Goal: Task Accomplishment & Management: Manage account settings

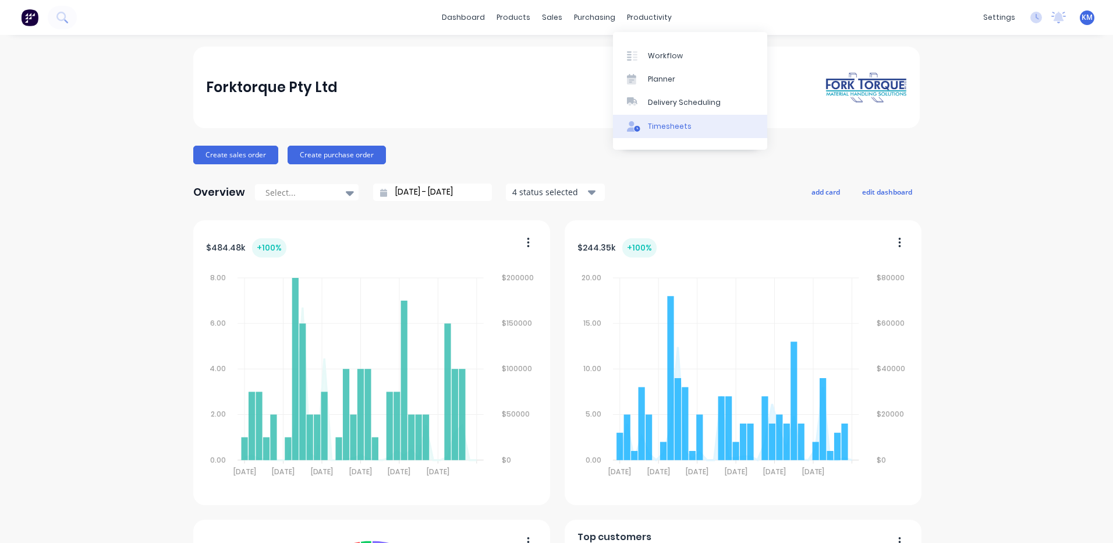
click at [651, 129] on div "Timesheets" at bounding box center [670, 126] width 44 height 10
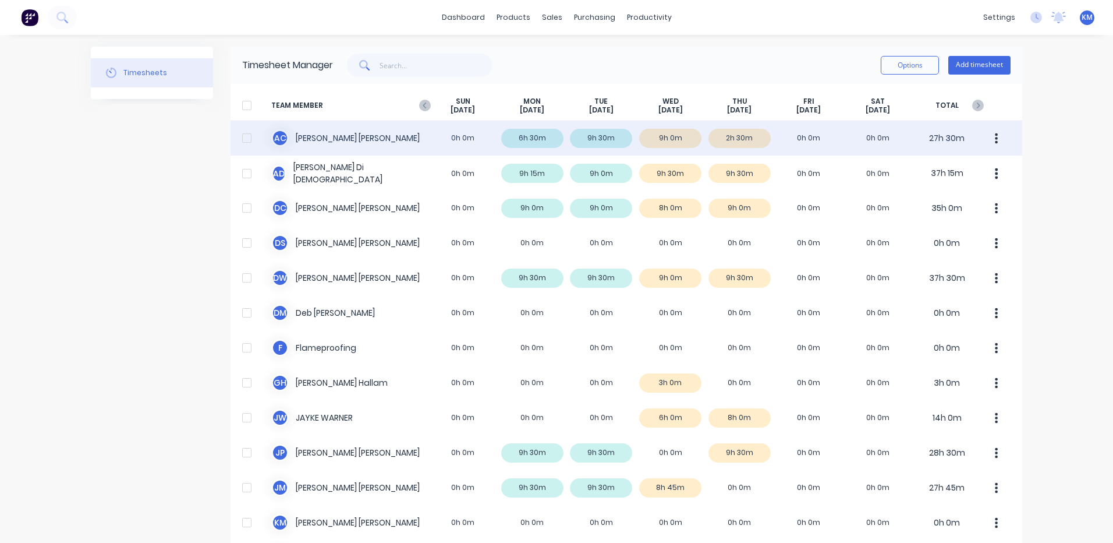
click at [629, 137] on div "A C [PERSON_NAME] 0h 0m 6h 30m 9h 30m 9h 0m 2h 30m 0h 0m 0h 0m 27h 30m" at bounding box center [627, 137] width 792 height 35
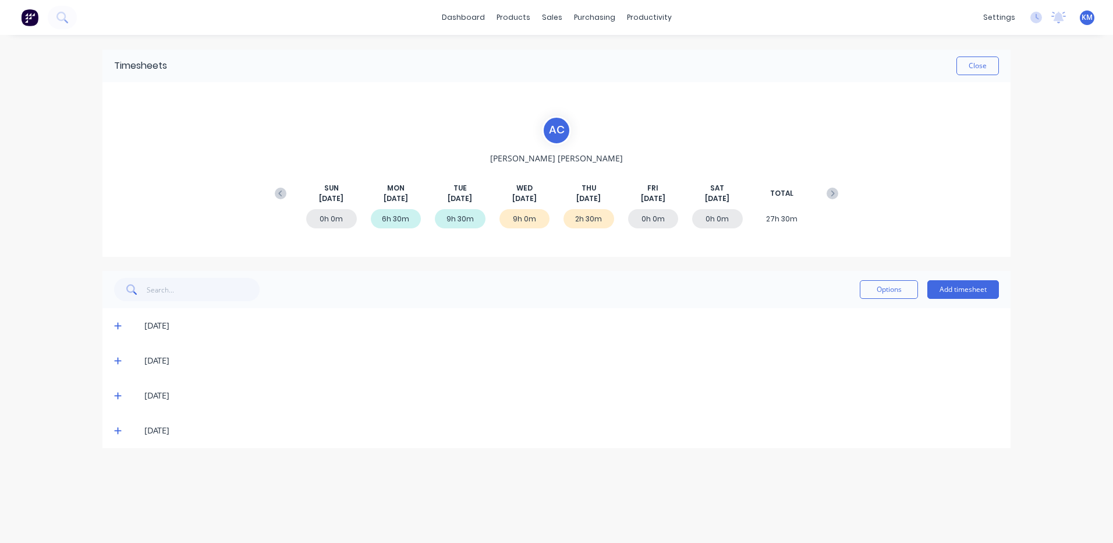
click at [116, 397] on icon at bounding box center [118, 395] width 8 height 8
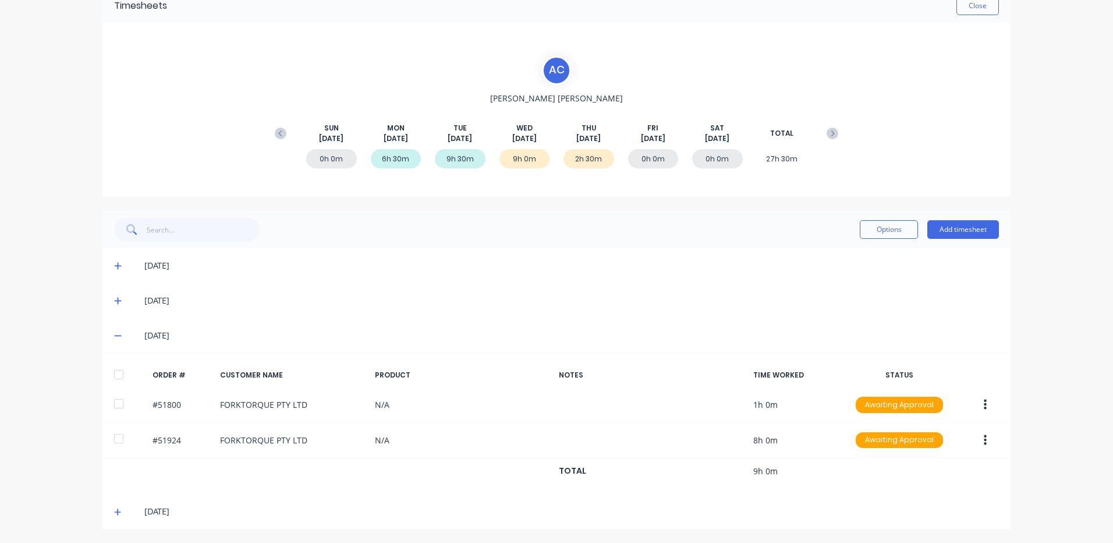
scroll to position [61, 0]
click at [114, 509] on icon at bounding box center [118, 511] width 8 height 8
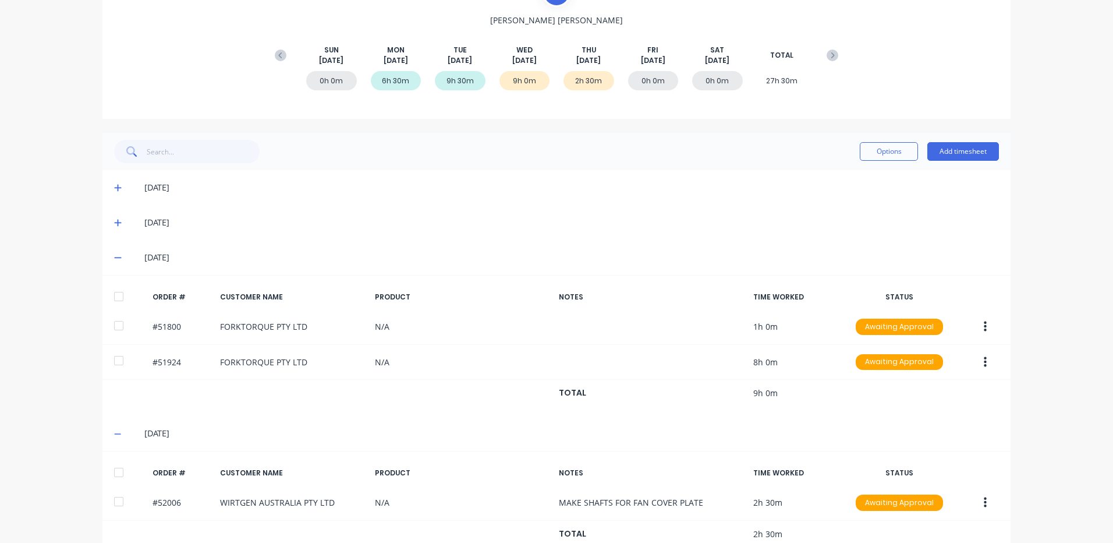
scroll to position [166, 0]
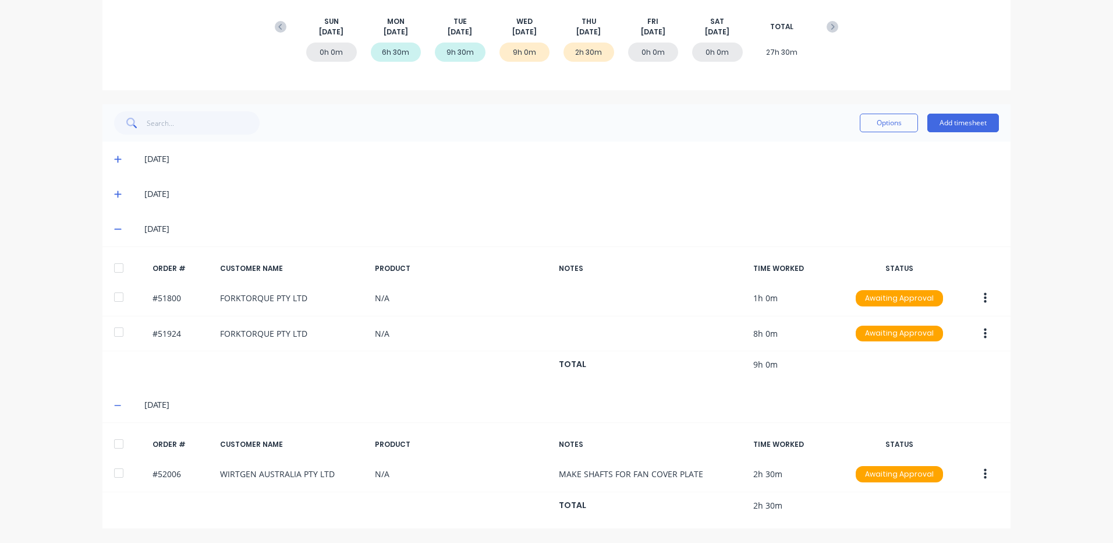
drag, startPoint x: 118, startPoint y: 257, endPoint x: 192, endPoint y: 246, distance: 75.3
click at [118, 257] on div at bounding box center [118, 267] width 23 height 23
click at [892, 123] on button "Options" at bounding box center [889, 123] width 58 height 19
click at [866, 155] on div "Approve" at bounding box center [863, 152] width 90 height 17
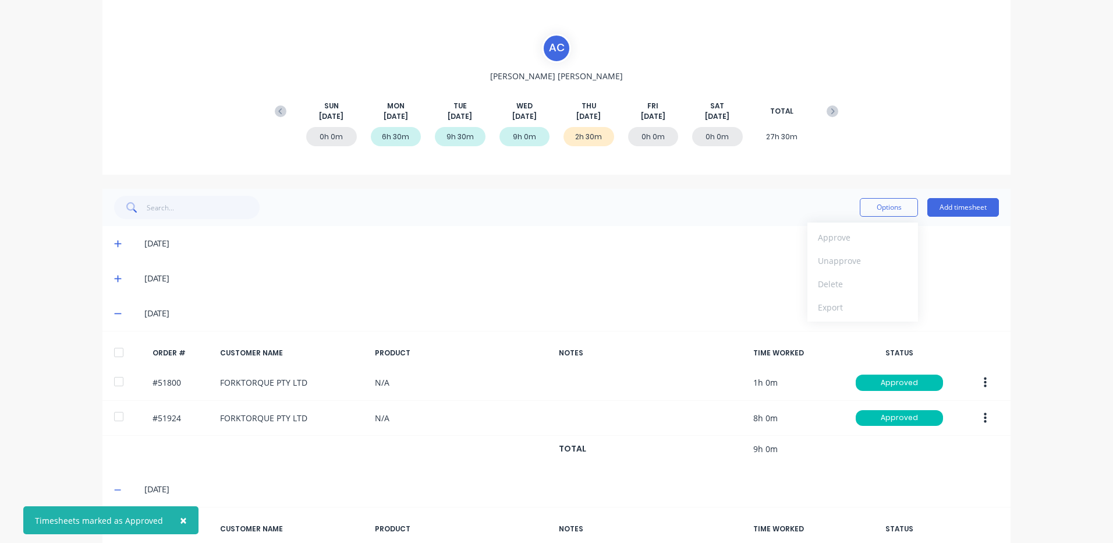
scroll to position [0, 0]
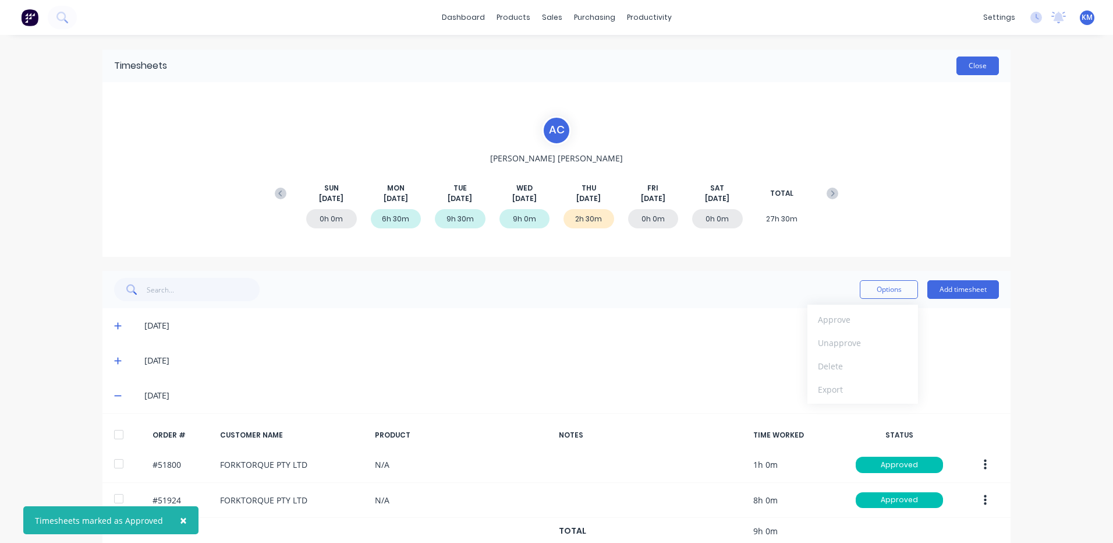
click at [985, 64] on button "Close" at bounding box center [977, 65] width 42 height 19
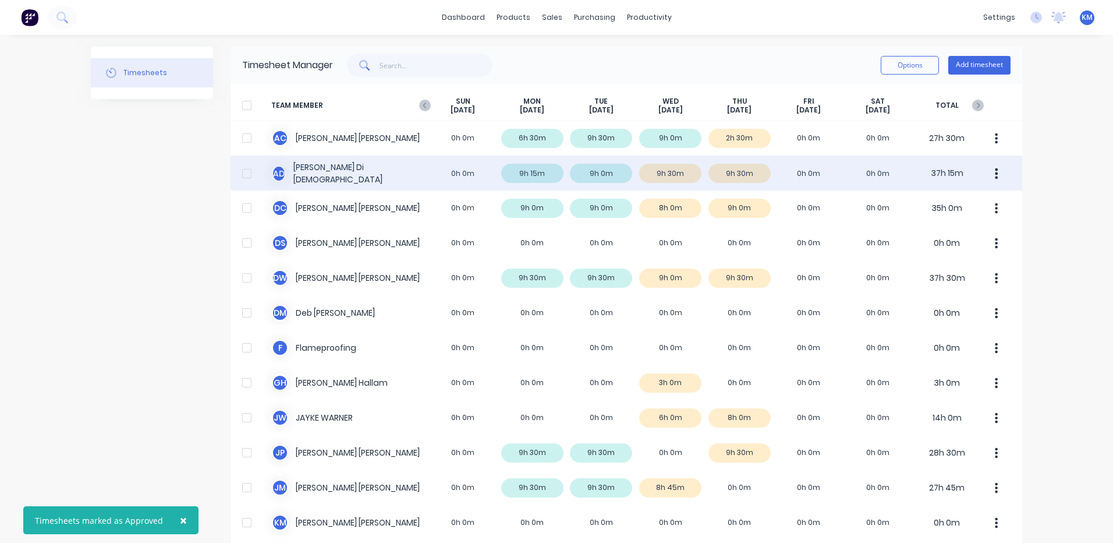
click at [612, 169] on div "A D Ashley Di Dio 0h 0m 9h 15m 9h 0m 9h 30m 9h 30m 0h 0m 0h 0m 37h 15m" at bounding box center [627, 172] width 792 height 35
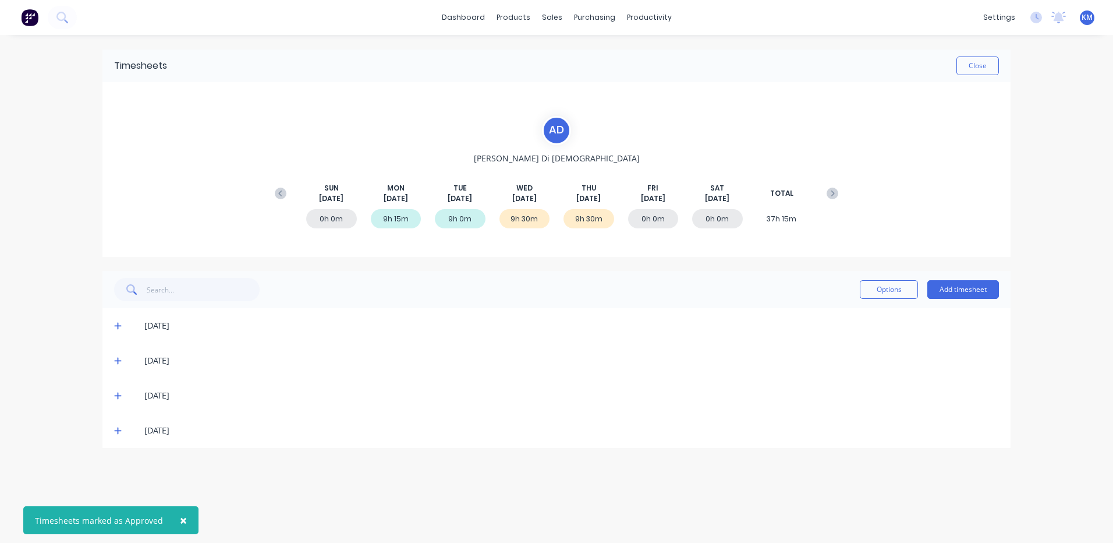
click at [118, 432] on icon at bounding box center [117, 430] width 7 height 7
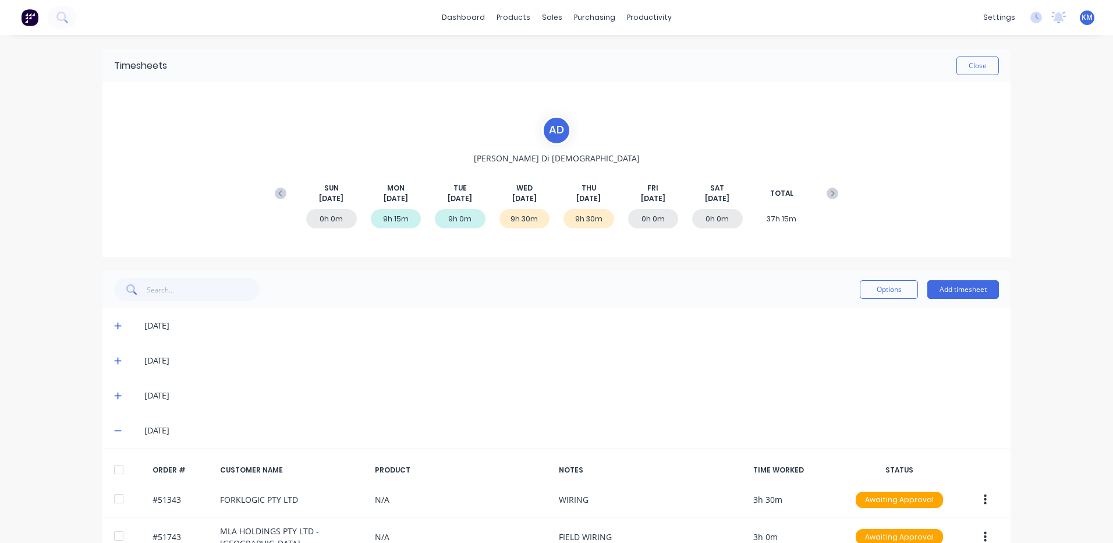
click at [119, 394] on span at bounding box center [120, 395] width 12 height 12
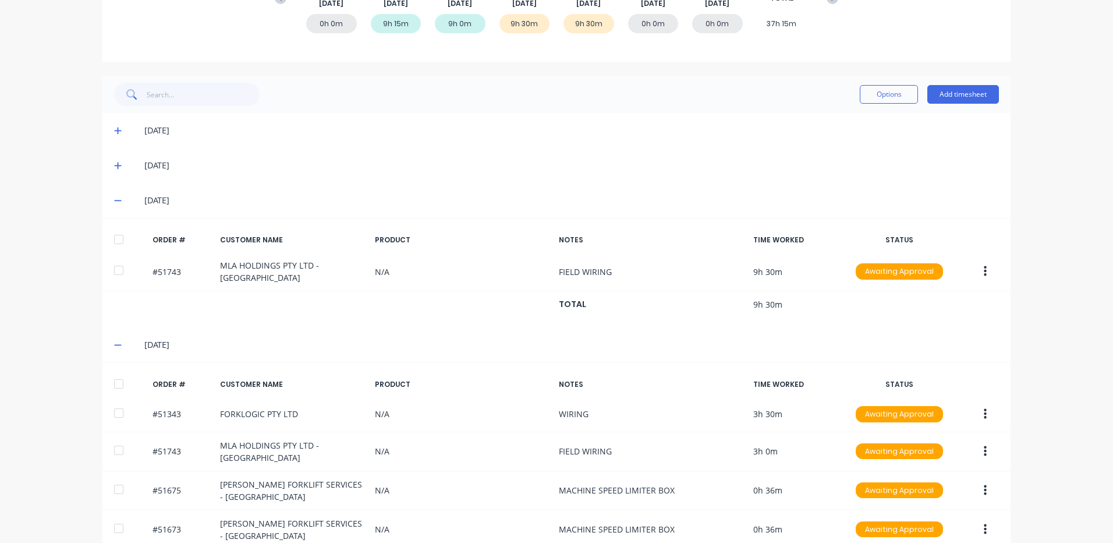
scroll to position [233, 0]
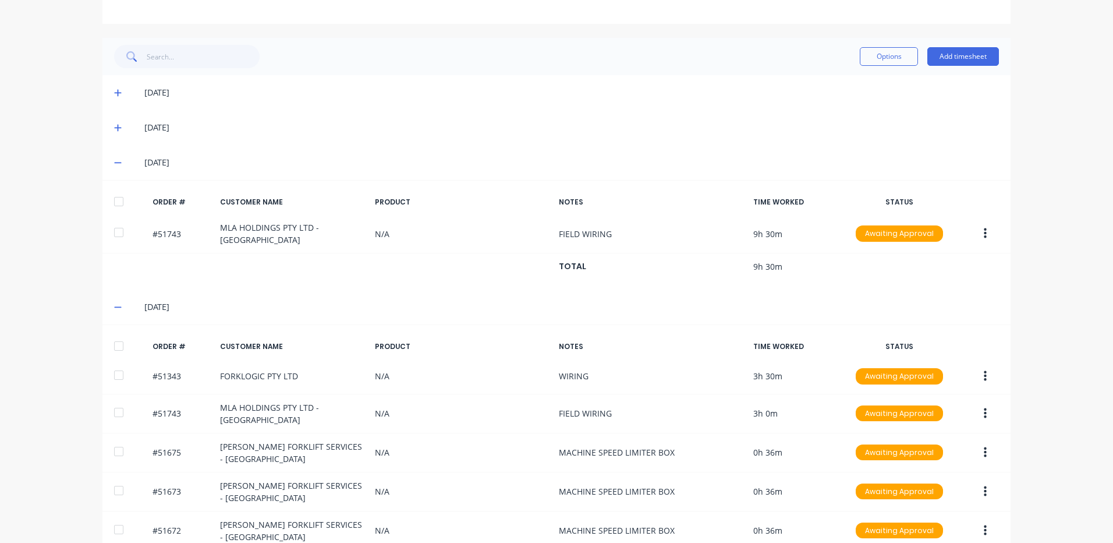
click at [119, 200] on div at bounding box center [118, 201] width 23 height 23
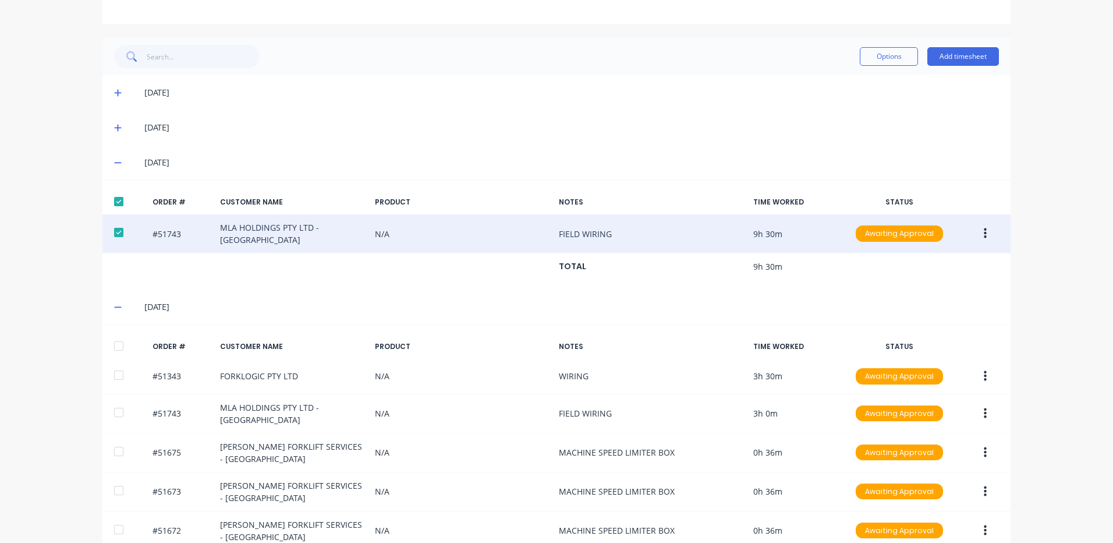
click at [997, 229] on div "#51743 MLA HOLDINGS PTY LTD - KEILOR PARK N/A FIELD WIRING 9h 30m Awaiting Appr…" at bounding box center [556, 233] width 908 height 39
click at [984, 231] on icon "button" at bounding box center [985, 233] width 3 height 10
click at [933, 316] on div "Edit" at bounding box center [944, 310] width 90 height 17
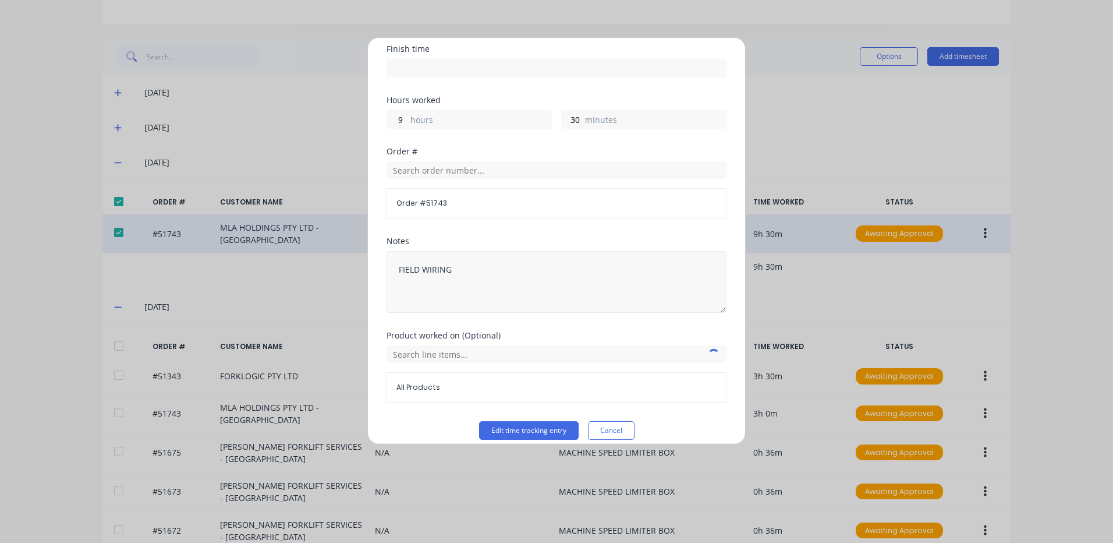
scroll to position [157, 0]
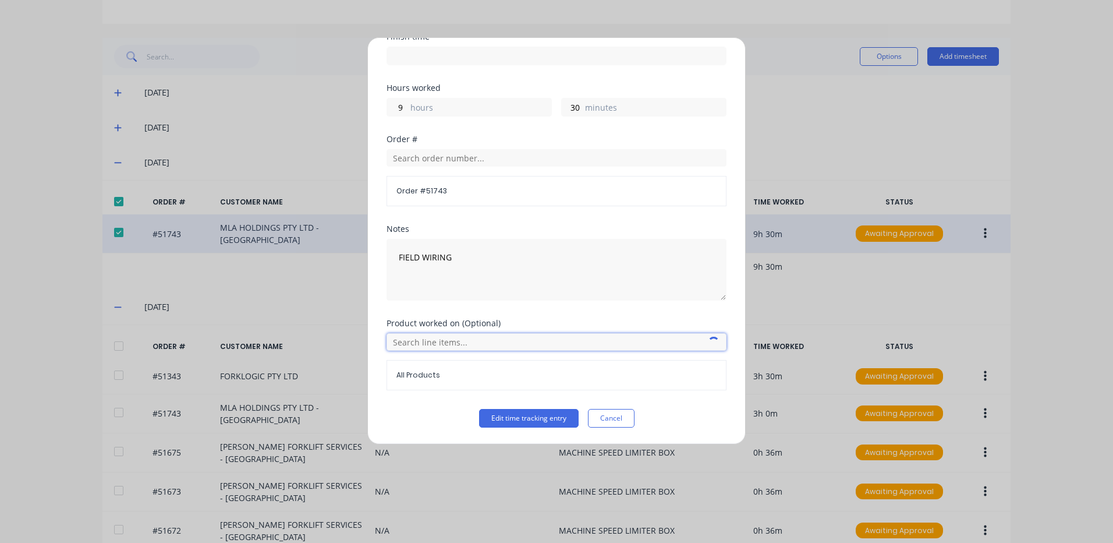
click at [440, 340] on input "text" at bounding box center [557, 341] width 340 height 17
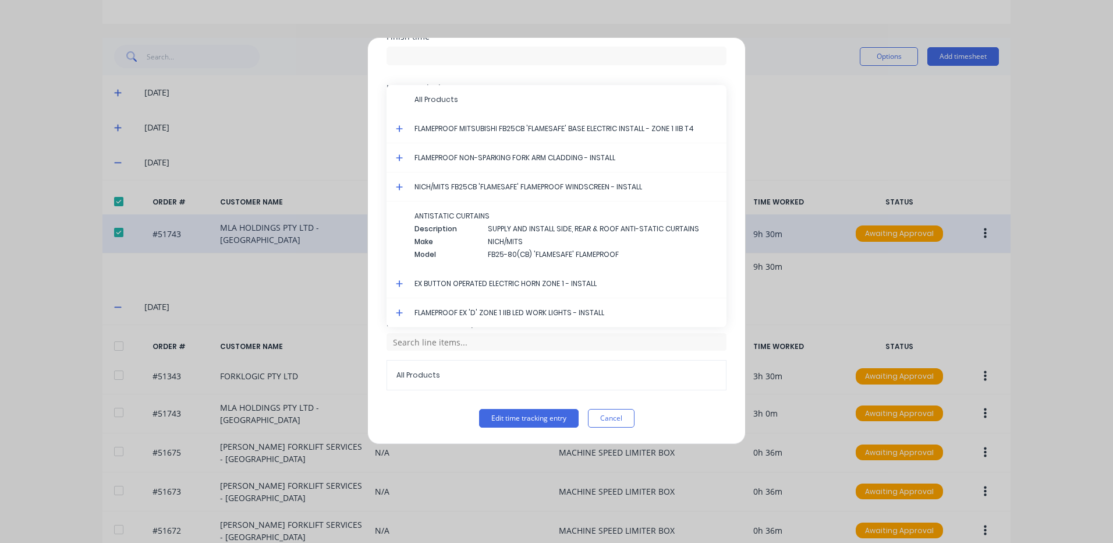
click at [399, 128] on icon at bounding box center [399, 128] width 7 height 7
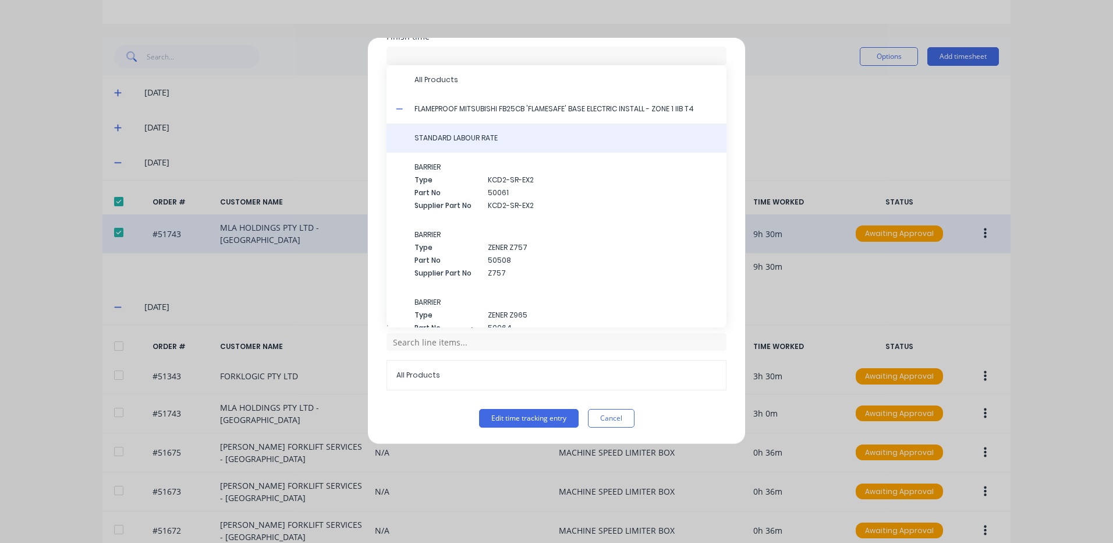
click at [472, 136] on span "STANDARD LABOUR RATE" at bounding box center [565, 138] width 303 height 10
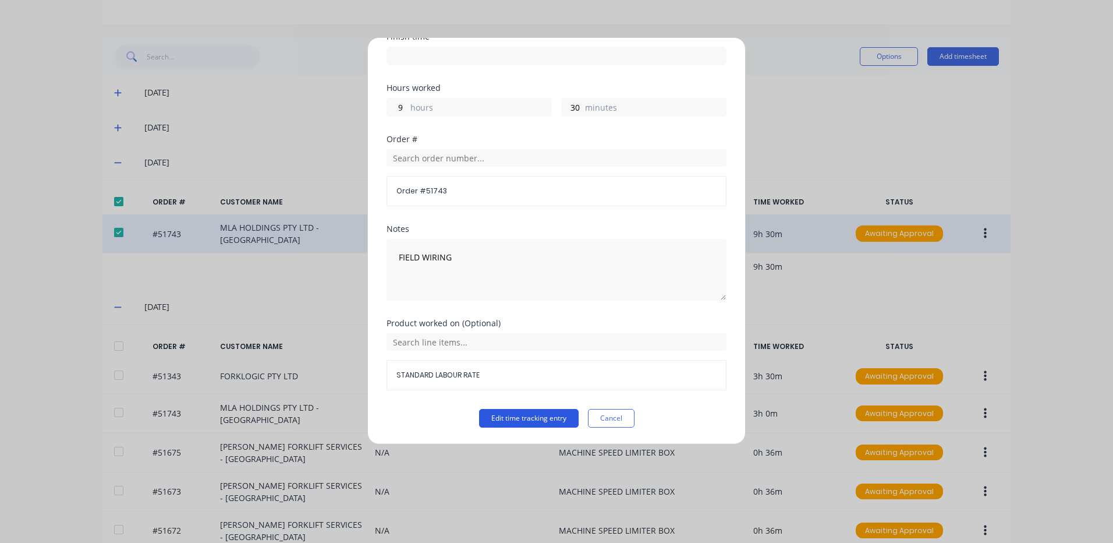
click at [535, 423] on button "Edit time tracking entry" at bounding box center [529, 418] width 100 height 19
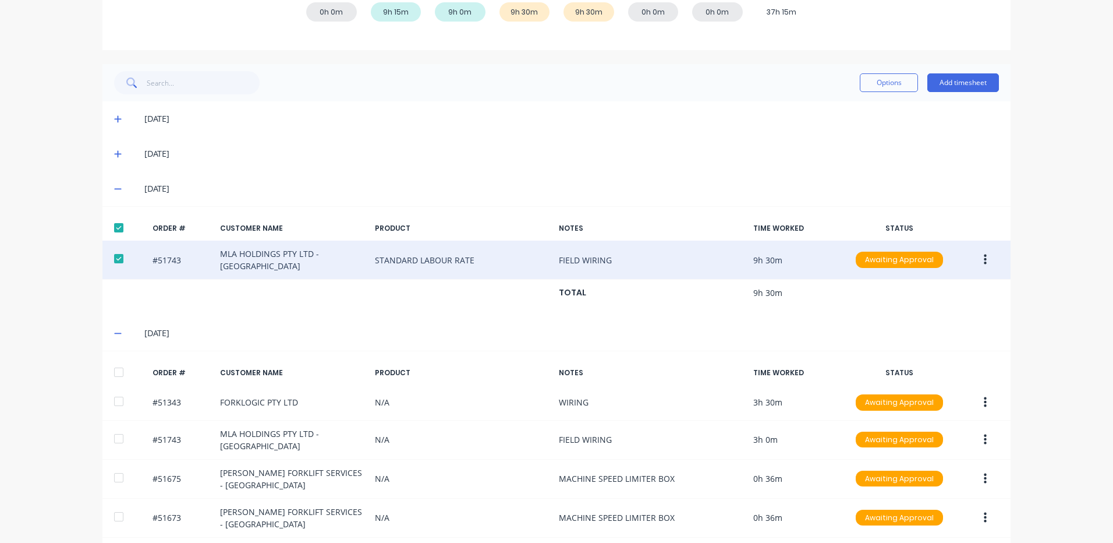
scroll to position [194, 0]
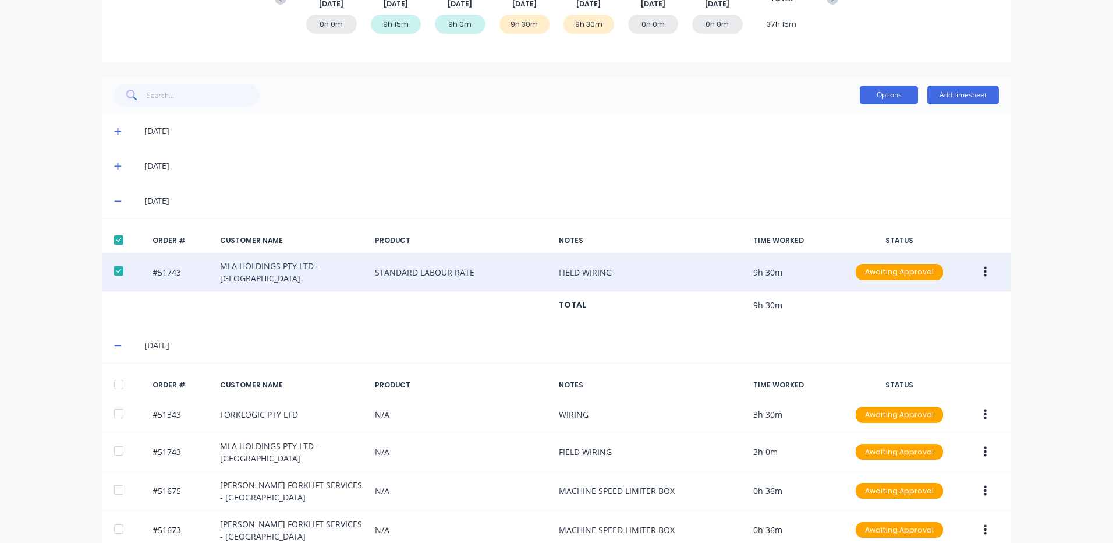
click at [882, 95] on button "Options" at bounding box center [889, 95] width 58 height 19
click at [870, 115] on button "Approve" at bounding box center [862, 124] width 111 height 23
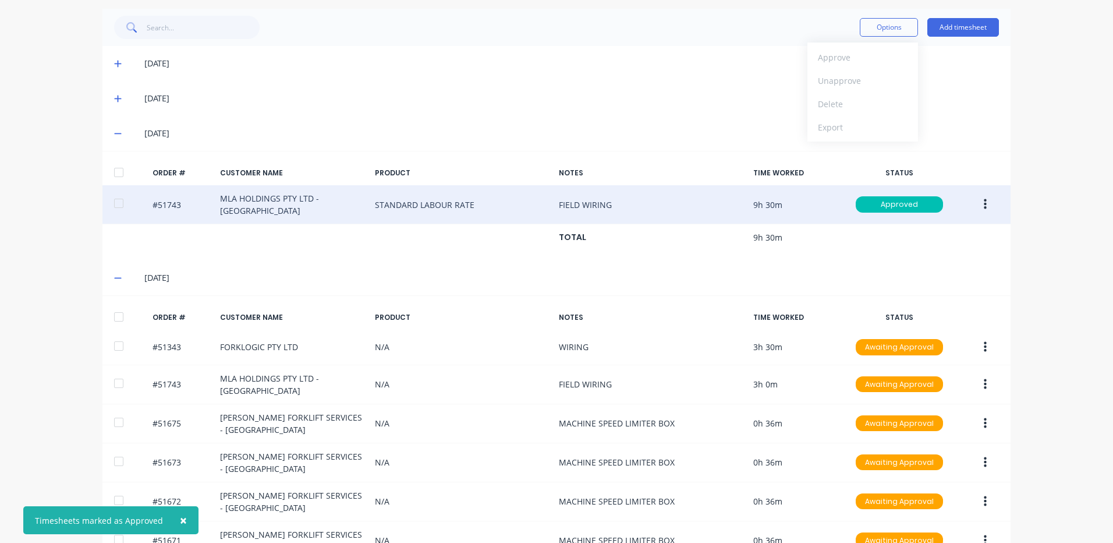
scroll to position [369, 0]
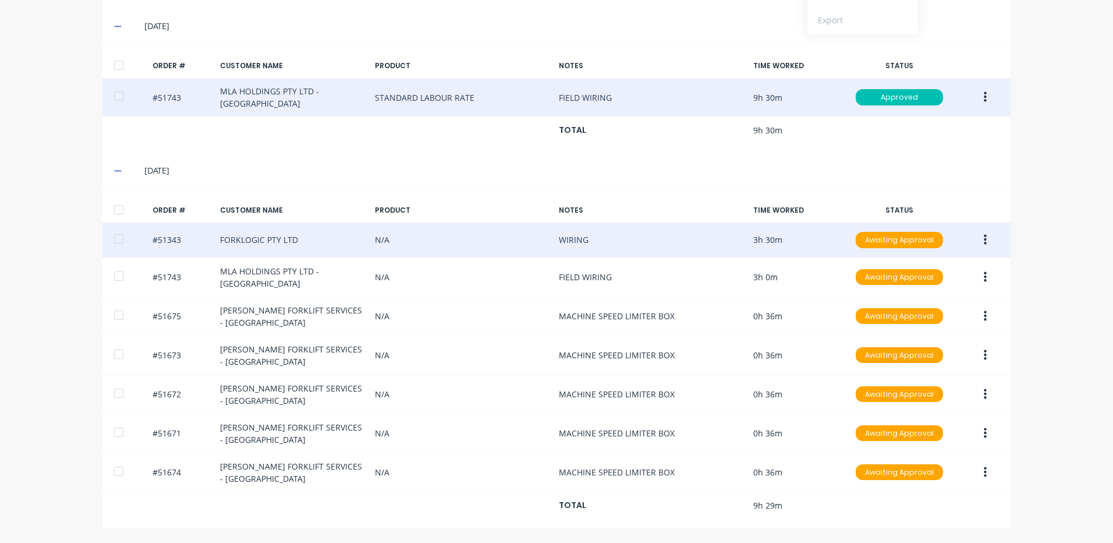
click at [984, 239] on icon "button" at bounding box center [985, 240] width 3 height 10
click at [921, 313] on div "Edit" at bounding box center [944, 317] width 90 height 17
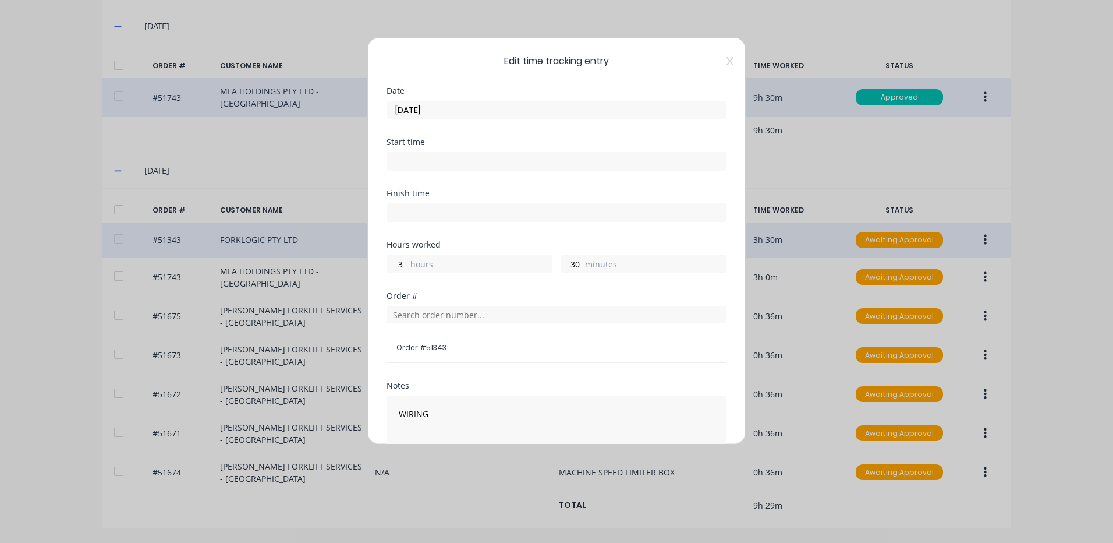
scroll to position [157, 0]
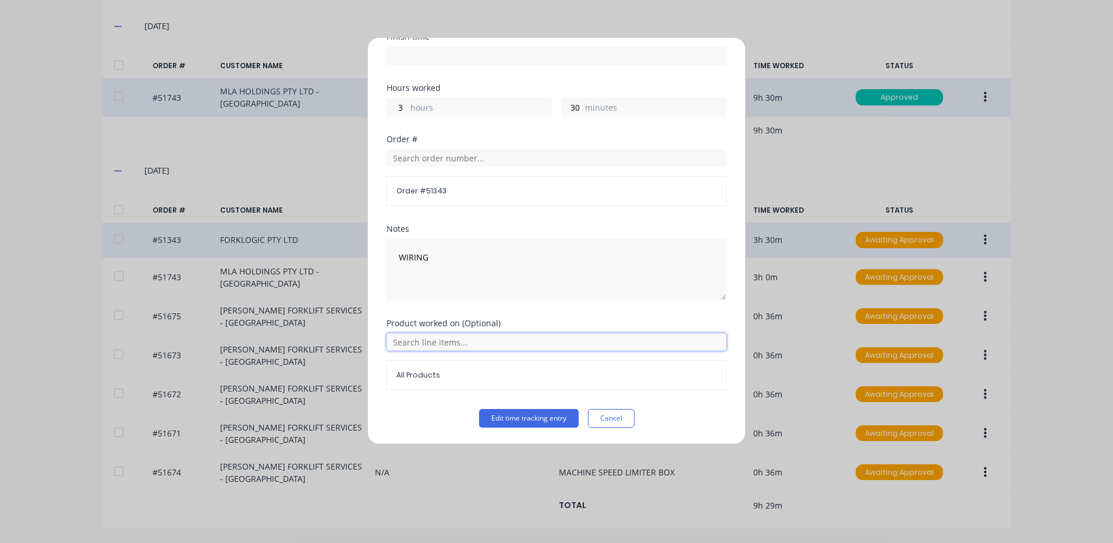
click at [453, 340] on input "text" at bounding box center [557, 341] width 340 height 17
click at [399, 400] on icon at bounding box center [399, 399] width 7 height 7
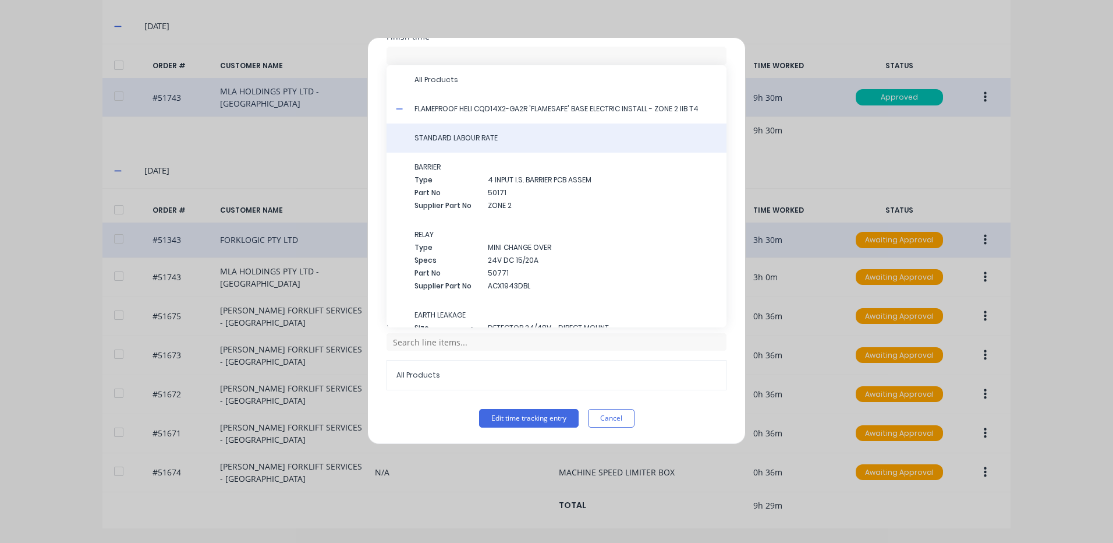
click at [501, 141] on span "STANDARD LABOUR RATE" at bounding box center [565, 138] width 303 height 10
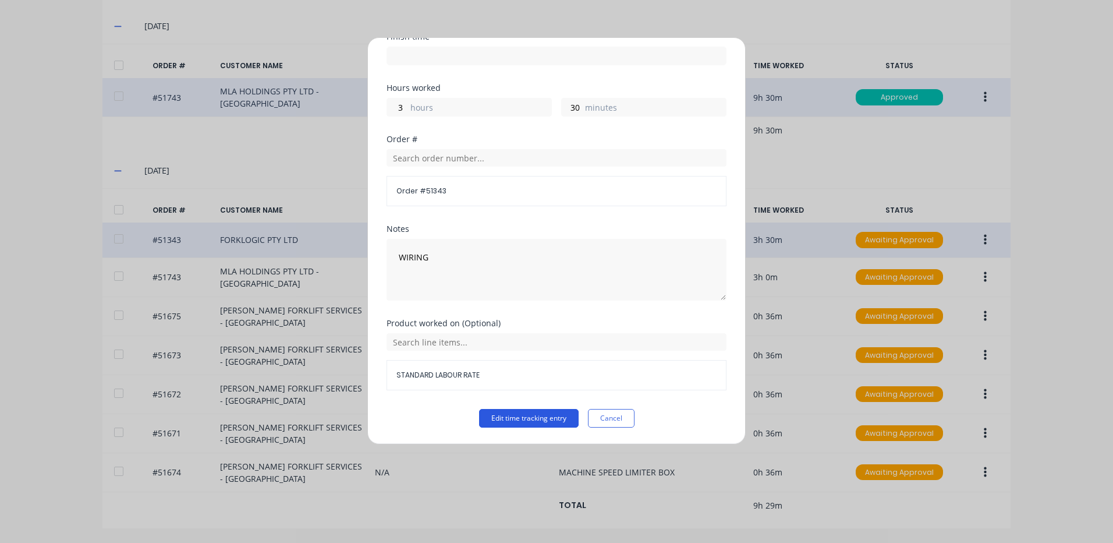
click at [519, 412] on button "Edit time tracking entry" at bounding box center [529, 418] width 100 height 19
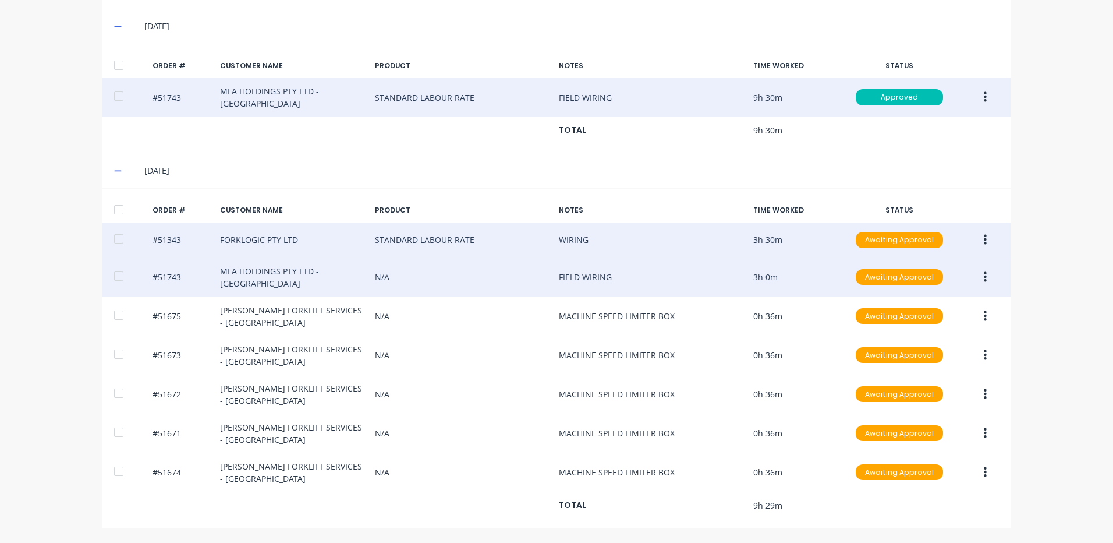
click at [984, 275] on icon "button" at bounding box center [985, 277] width 3 height 13
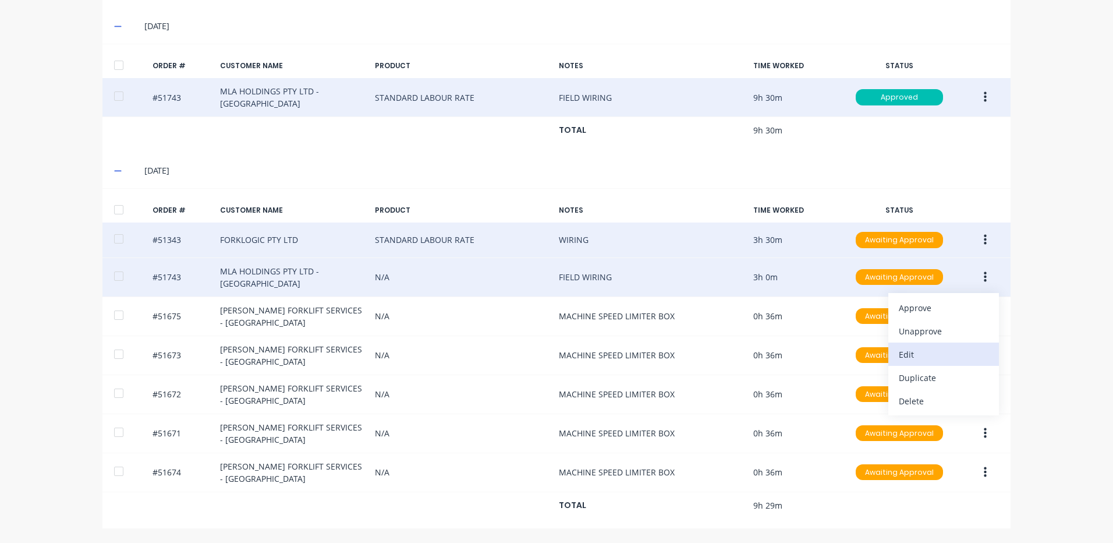
click at [937, 350] on div "Edit" at bounding box center [944, 354] width 90 height 17
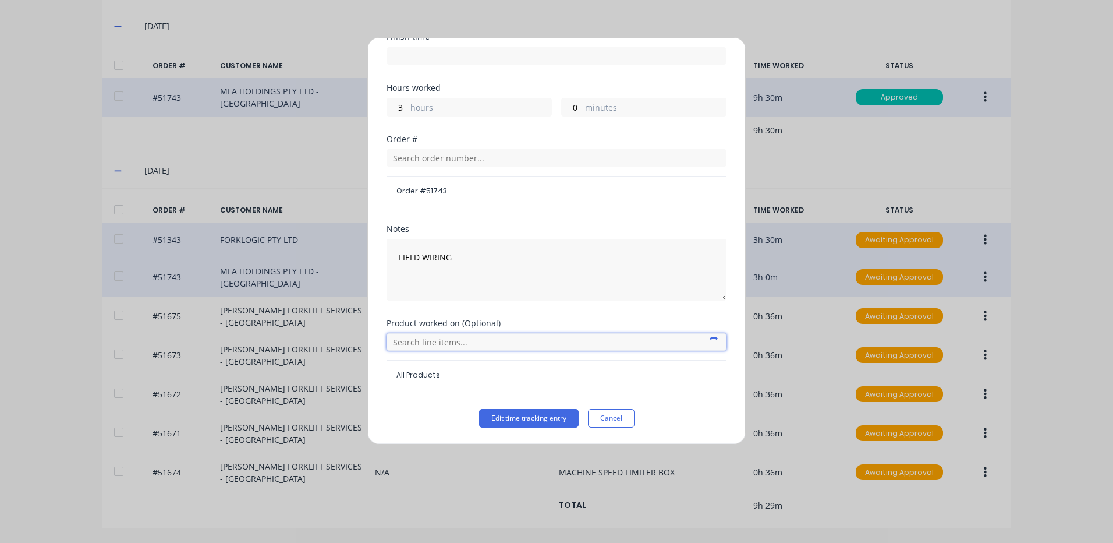
click at [449, 334] on input "text" at bounding box center [557, 341] width 340 height 17
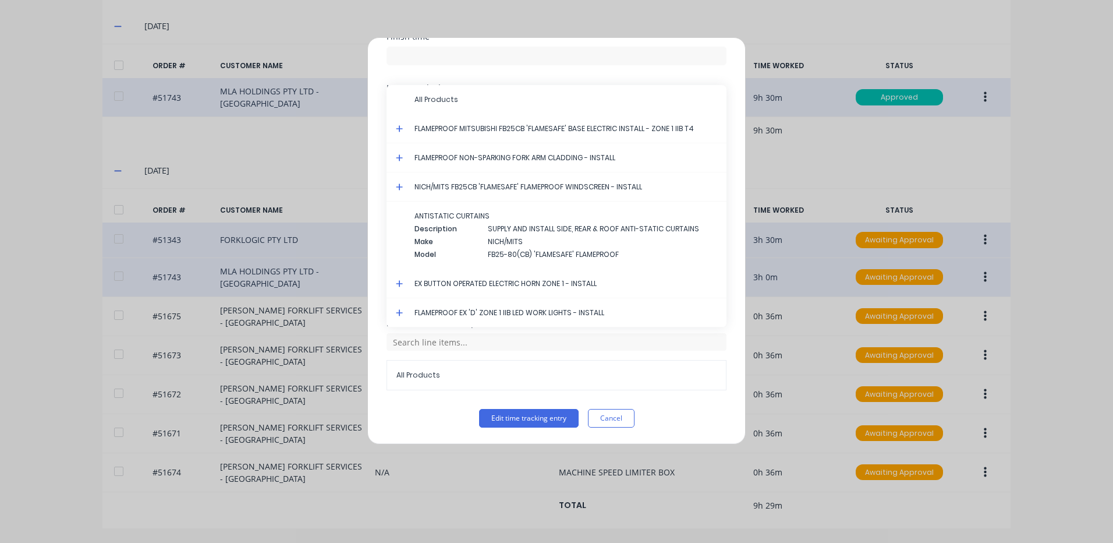
click at [397, 126] on icon at bounding box center [400, 129] width 8 height 8
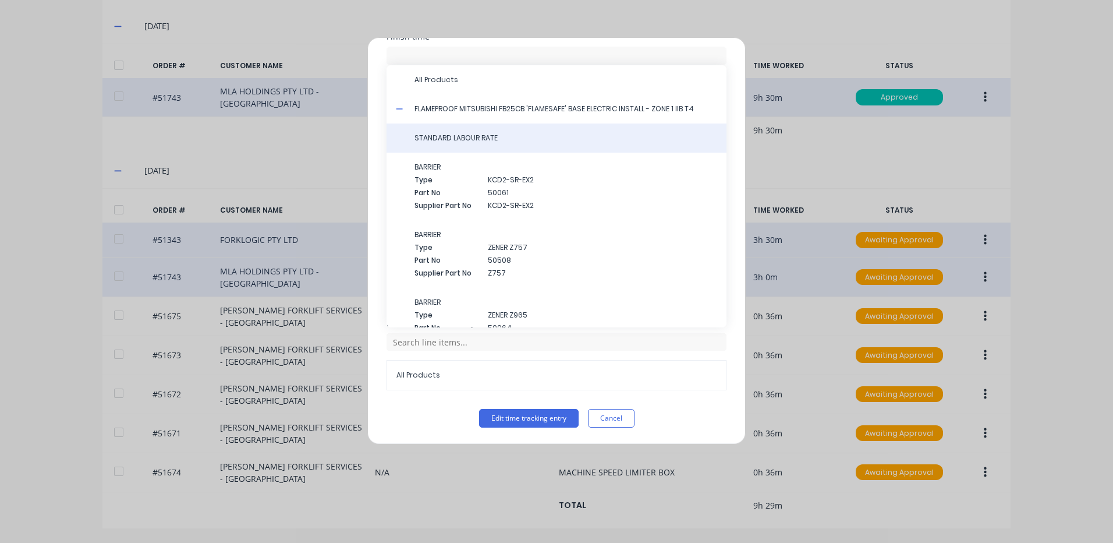
click at [480, 138] on span "STANDARD LABOUR RATE" at bounding box center [565, 138] width 303 height 10
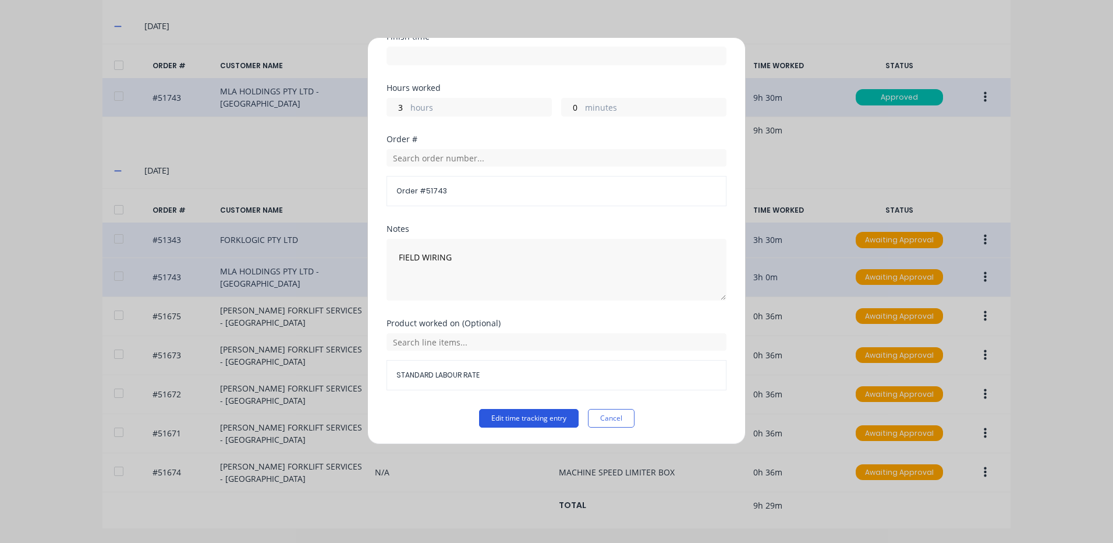
click at [520, 413] on button "Edit time tracking entry" at bounding box center [529, 418] width 100 height 19
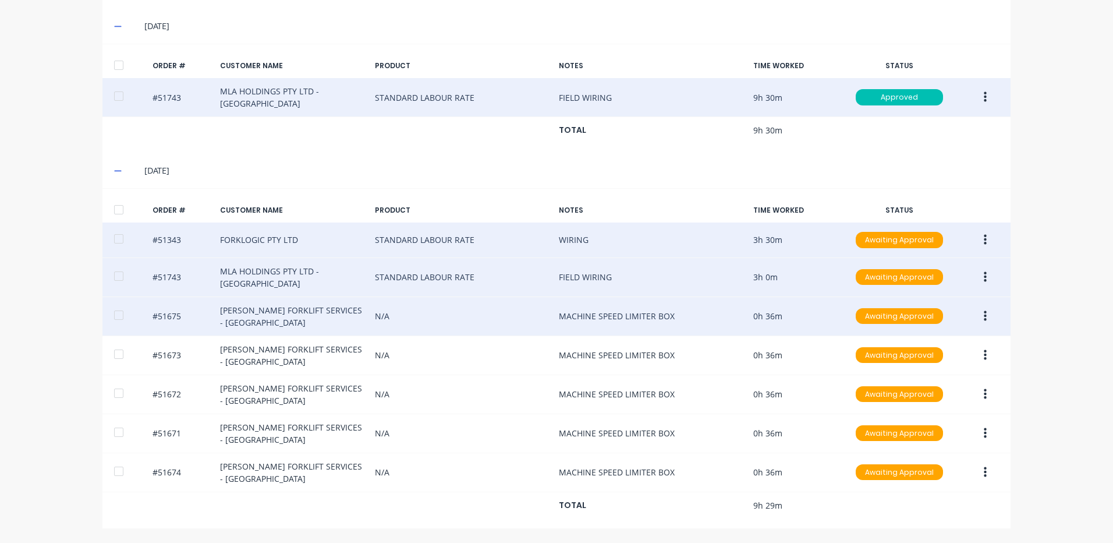
click at [984, 315] on icon "button" at bounding box center [985, 315] width 3 height 10
click at [940, 394] on div "Edit" at bounding box center [944, 393] width 90 height 17
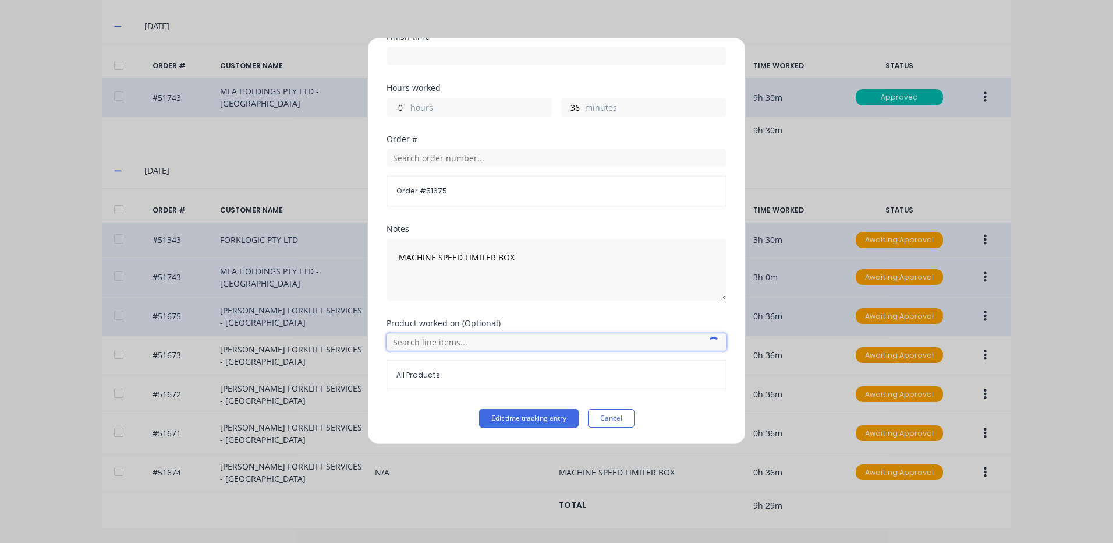
click at [445, 340] on input "text" at bounding box center [557, 341] width 340 height 17
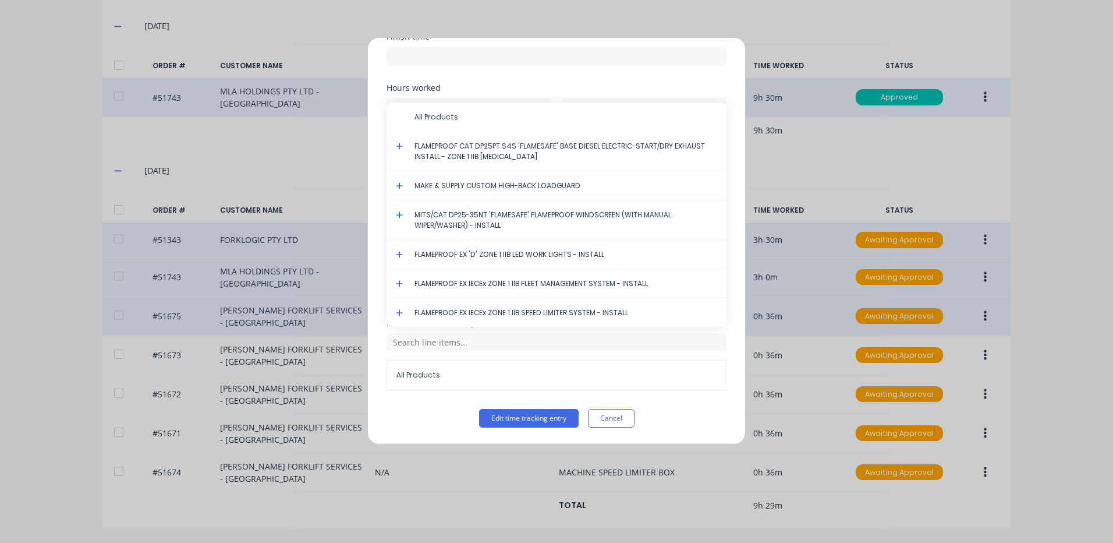
click at [399, 309] on icon at bounding box center [399, 312] width 7 height 7
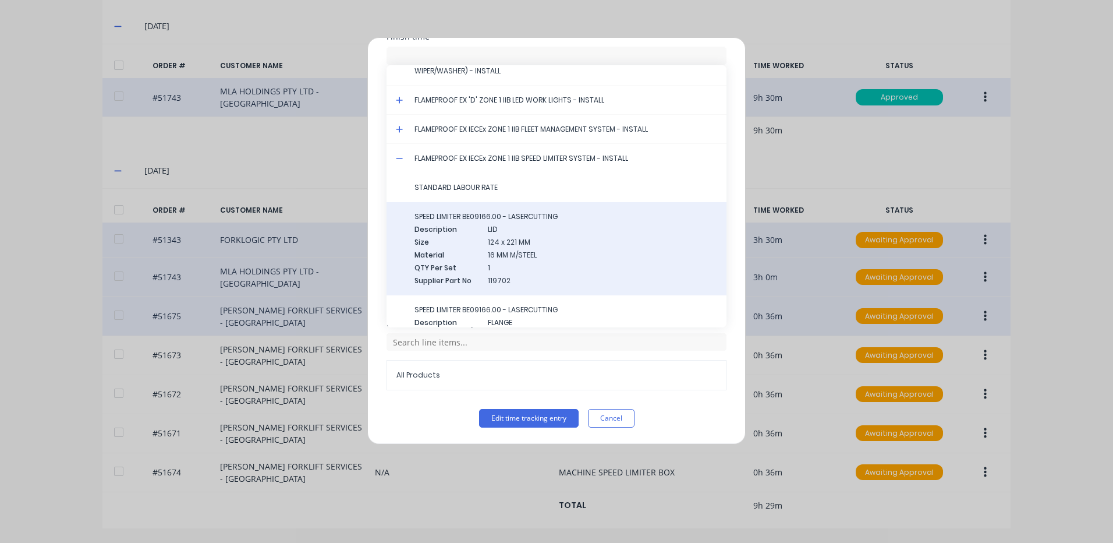
scroll to position [116, 0]
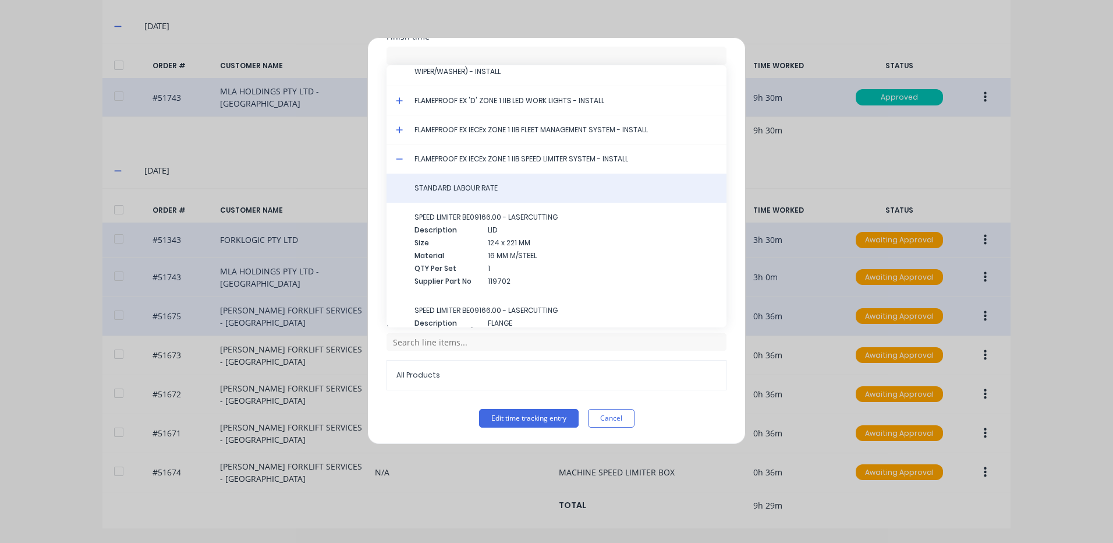
click at [467, 193] on div "STANDARD LABOUR RATE" at bounding box center [557, 187] width 340 height 29
click at [470, 193] on div "STANDARD LABOUR RATE" at bounding box center [557, 187] width 340 height 29
click at [483, 193] on span "STANDARD LABOUR RATE" at bounding box center [565, 188] width 303 height 10
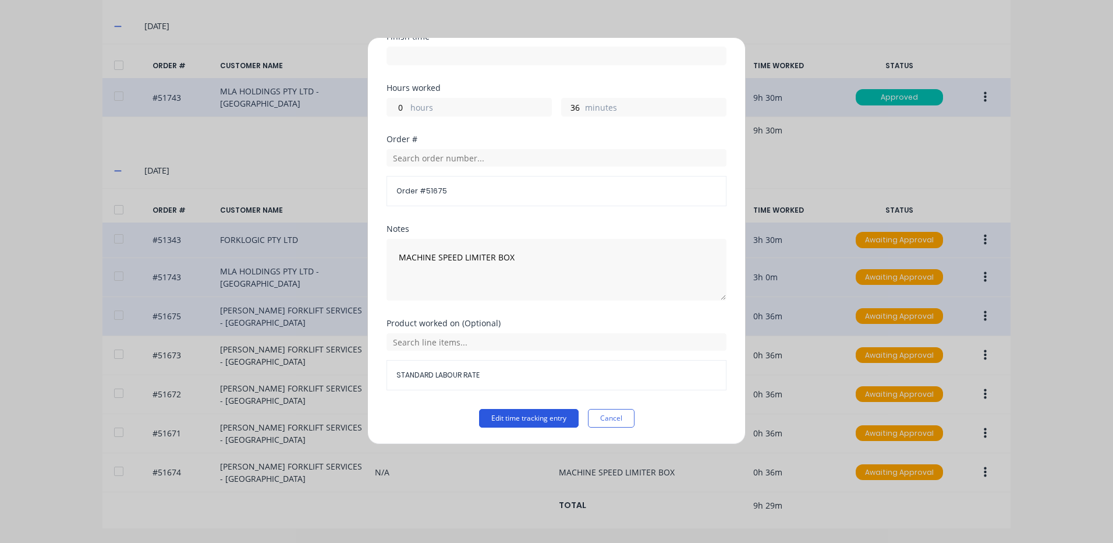
click at [520, 417] on button "Edit time tracking entry" at bounding box center [529, 418] width 100 height 19
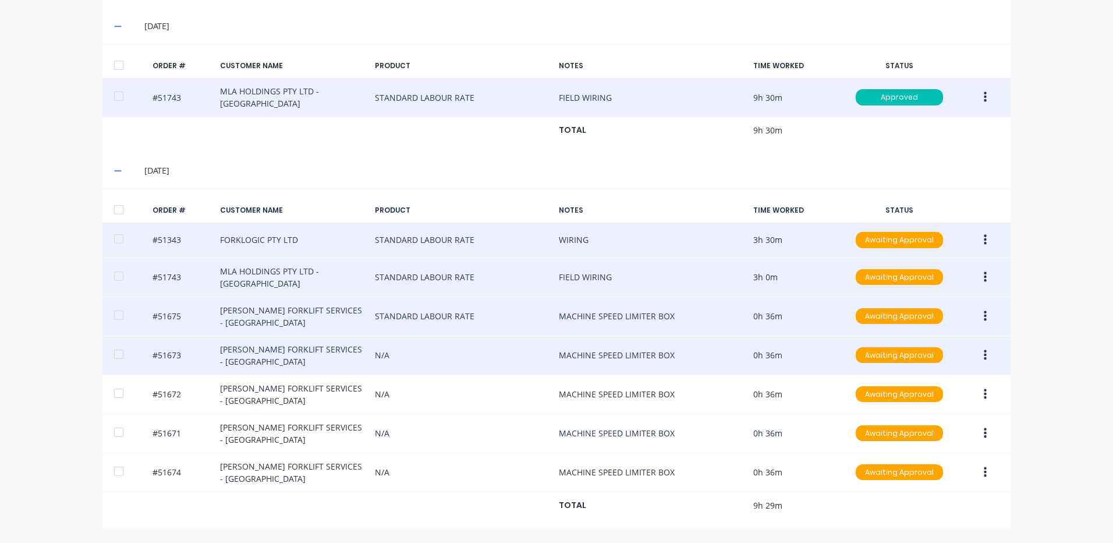
click at [984, 361] on icon "button" at bounding box center [985, 355] width 3 height 13
click at [942, 429] on div "Edit" at bounding box center [944, 432] width 90 height 17
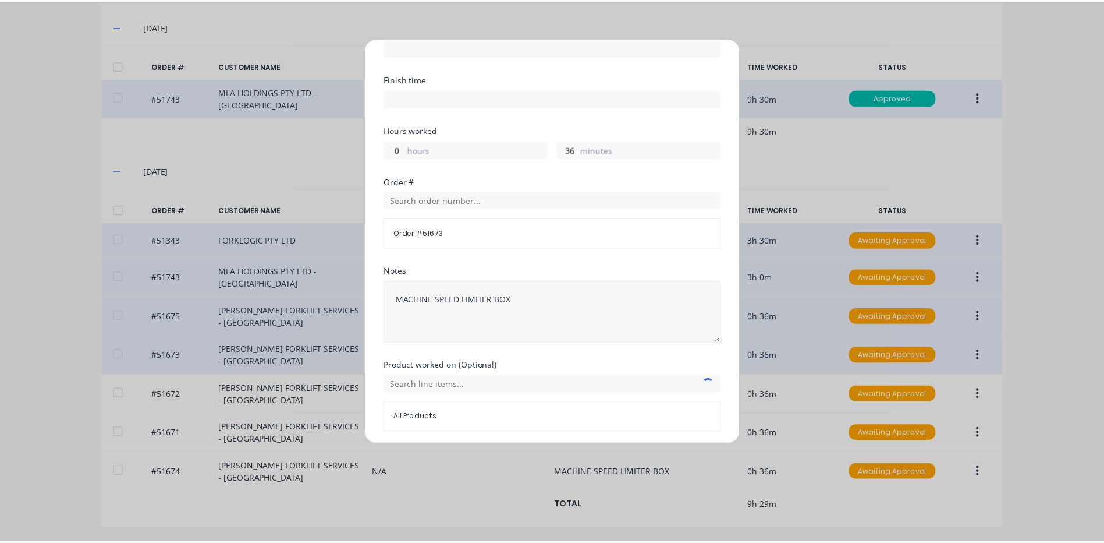
scroll to position [157, 0]
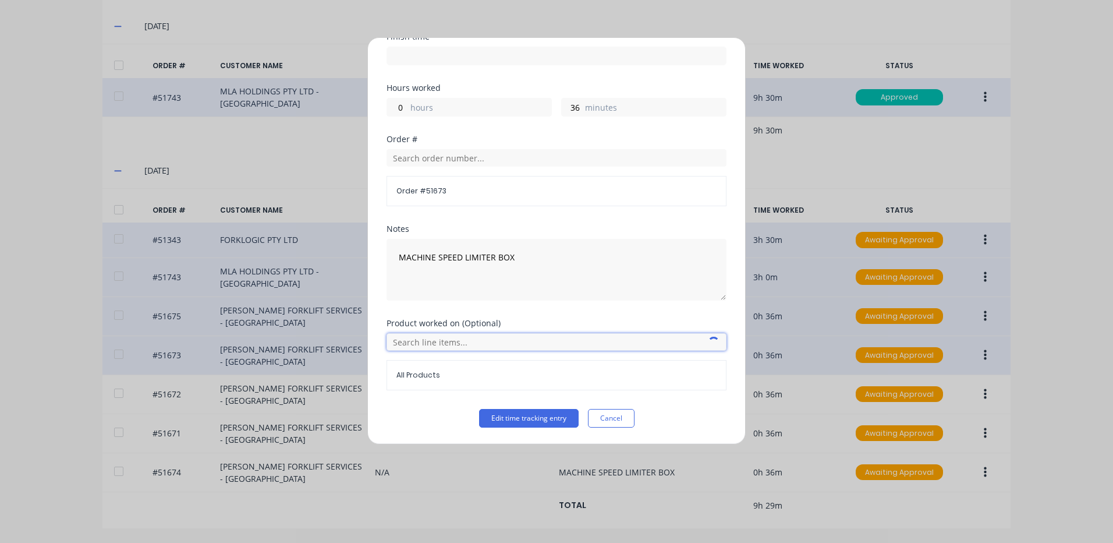
click at [467, 348] on input "text" at bounding box center [557, 341] width 340 height 17
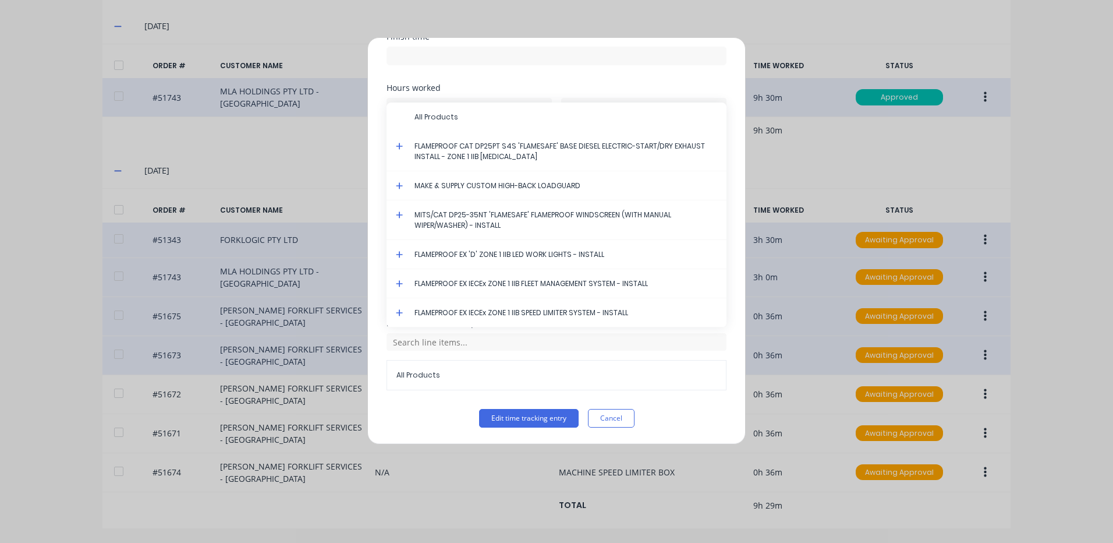
click at [401, 313] on icon at bounding box center [399, 312] width 7 height 7
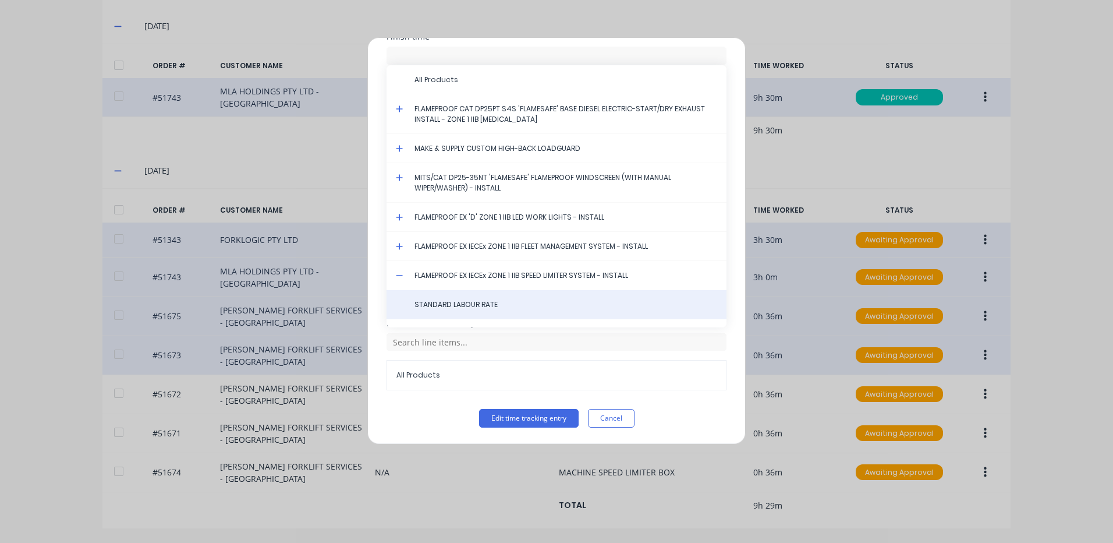
click at [435, 299] on div "STANDARD LABOUR RATE" at bounding box center [557, 304] width 340 height 29
click at [435, 300] on span "STANDARD LABOUR RATE" at bounding box center [565, 304] width 303 height 10
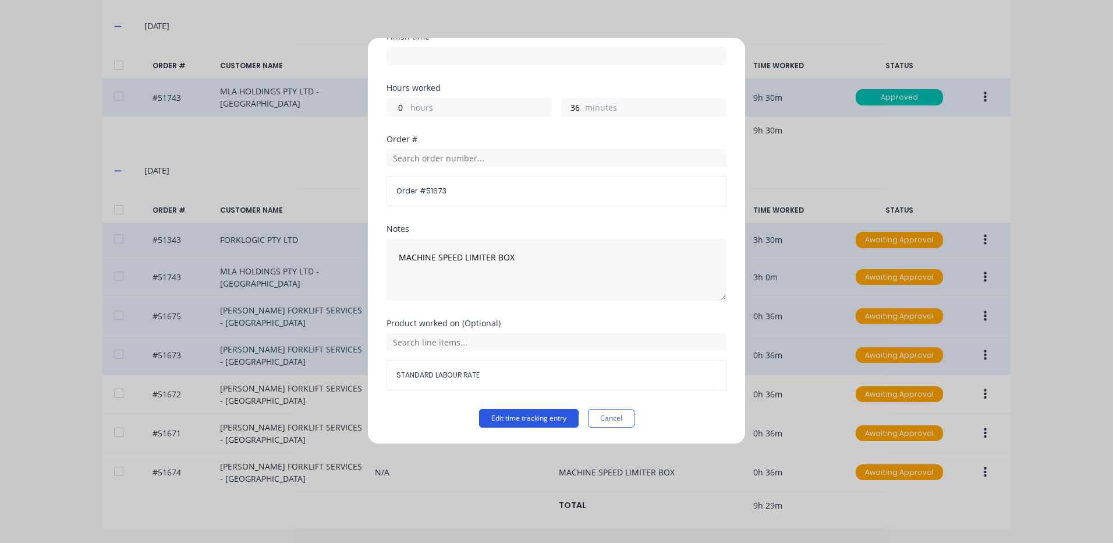
click at [525, 413] on button "Edit time tracking entry" at bounding box center [529, 418] width 100 height 19
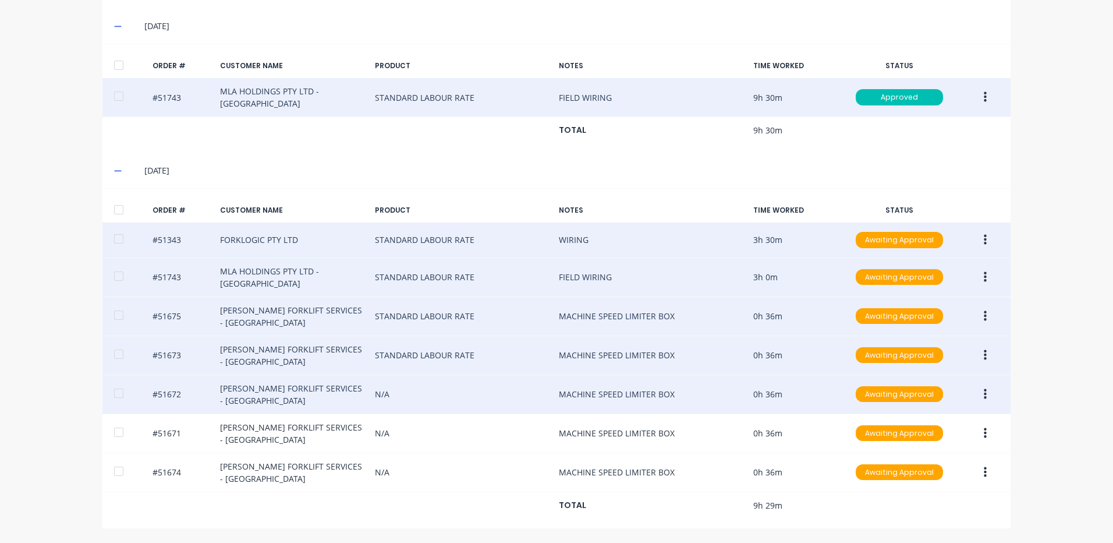
click at [978, 391] on button "button" at bounding box center [985, 394] width 27 height 21
click at [920, 465] on div "Edit" at bounding box center [944, 471] width 90 height 17
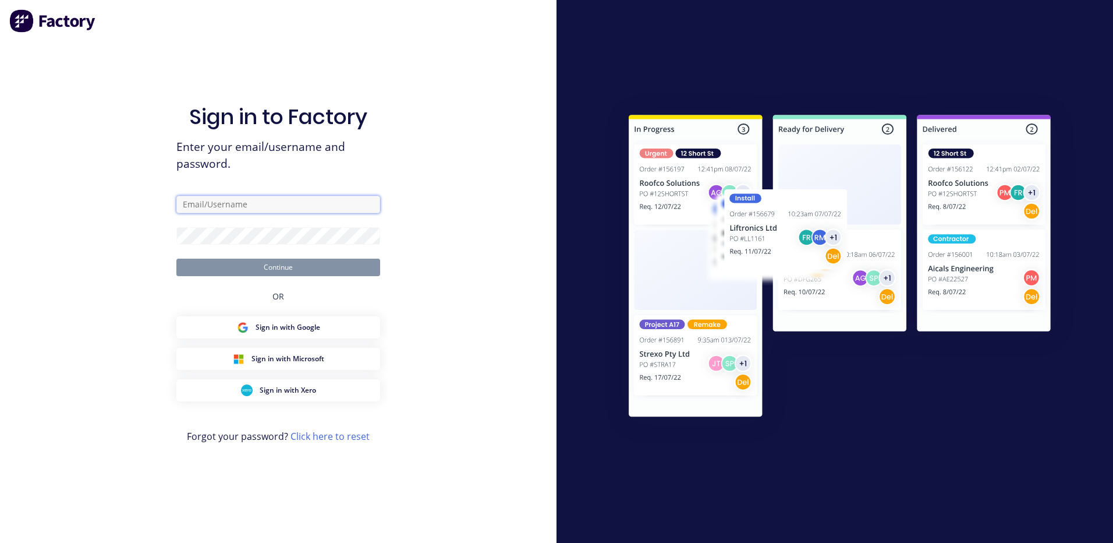
type input "kyle@forktorque.com.au"
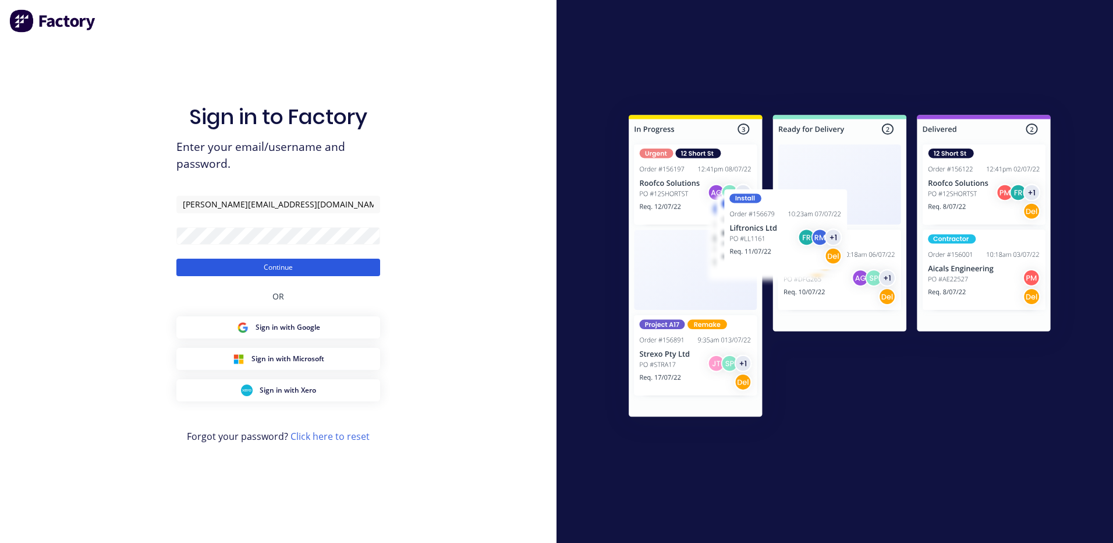
click at [297, 265] on button "Continue" at bounding box center [278, 266] width 204 height 17
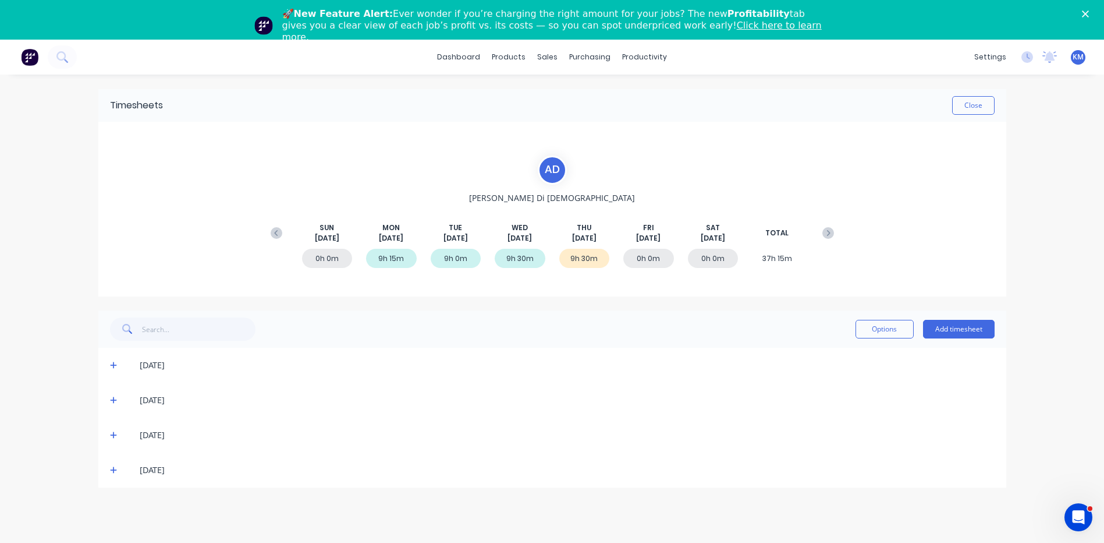
click at [110, 472] on icon at bounding box center [114, 470] width 8 height 8
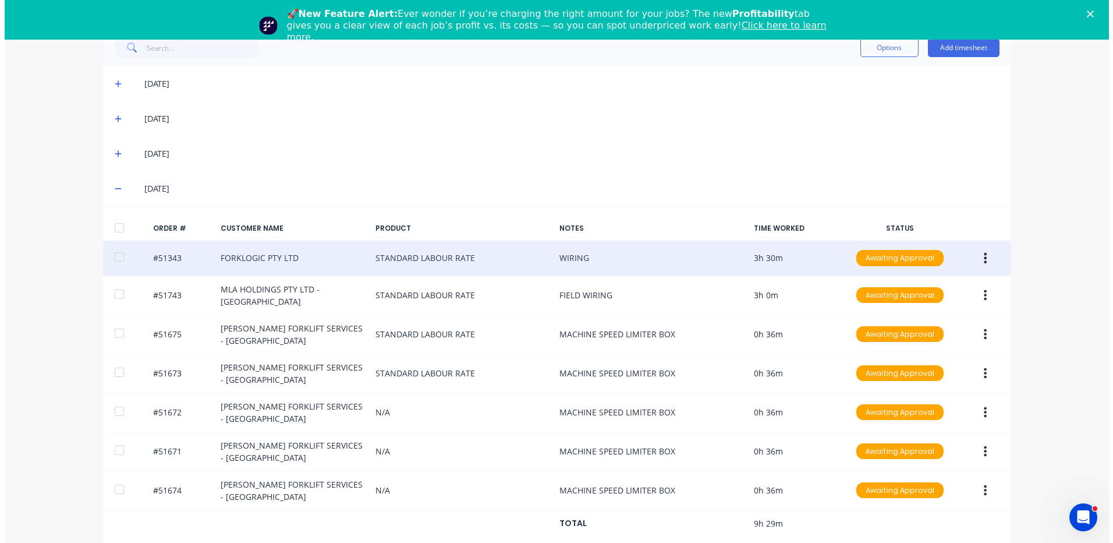
scroll to position [40, 0]
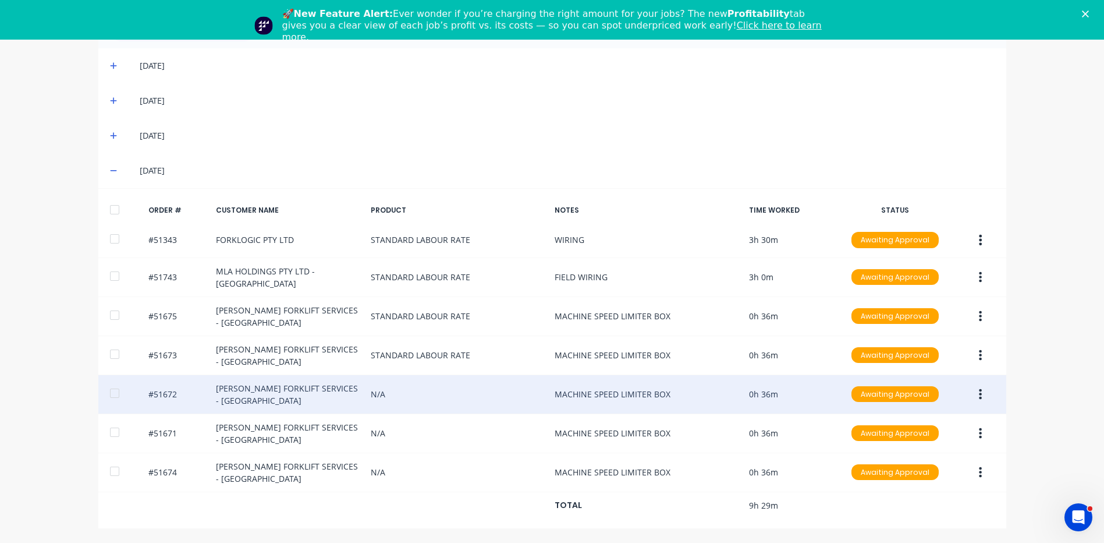
click at [969, 385] on button "button" at bounding box center [980, 394] width 27 height 21
click at [916, 472] on div "Edit" at bounding box center [940, 471] width 90 height 17
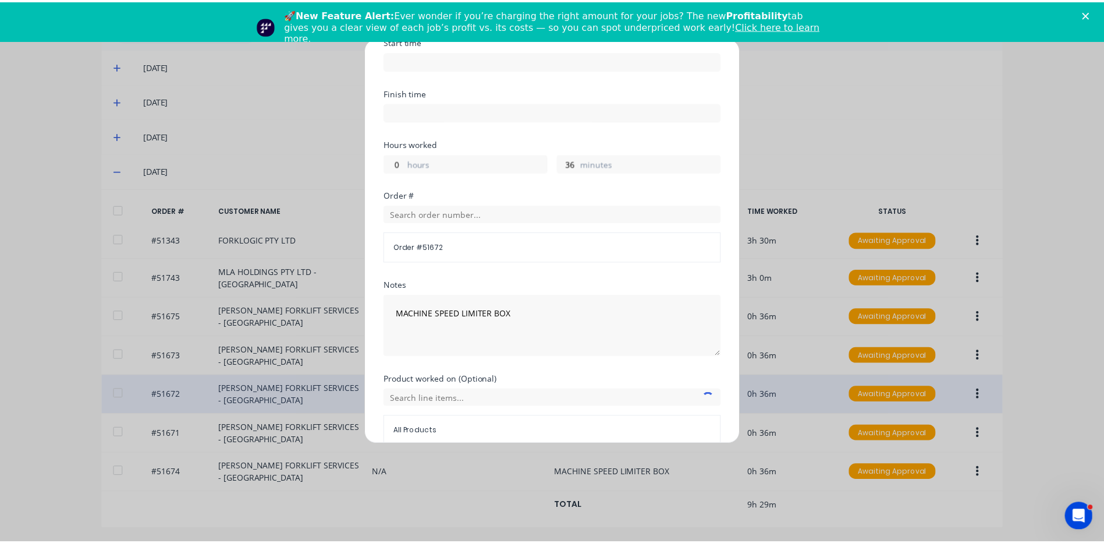
scroll to position [157, 0]
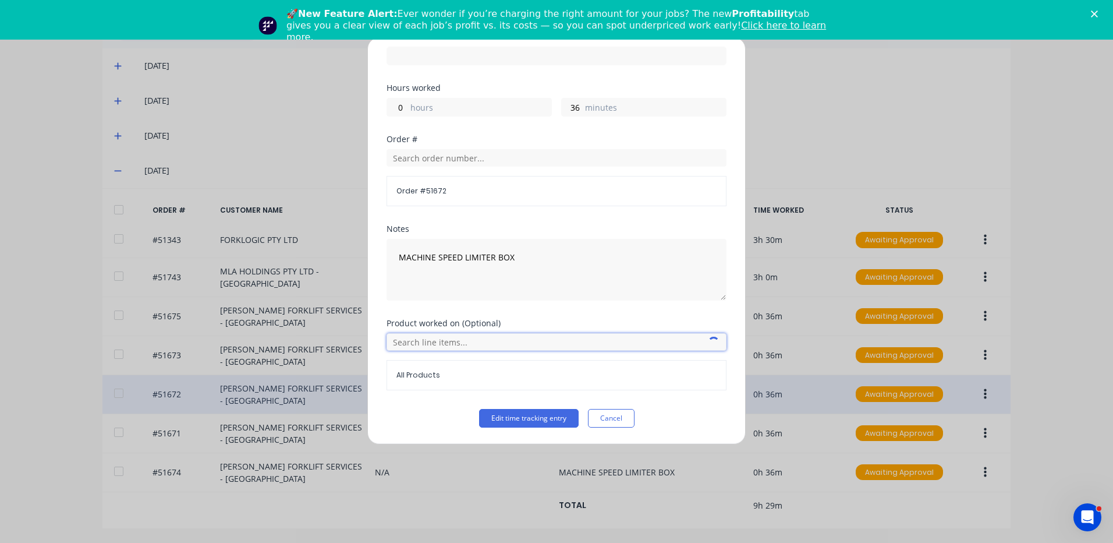
click at [478, 343] on input "text" at bounding box center [557, 341] width 340 height 17
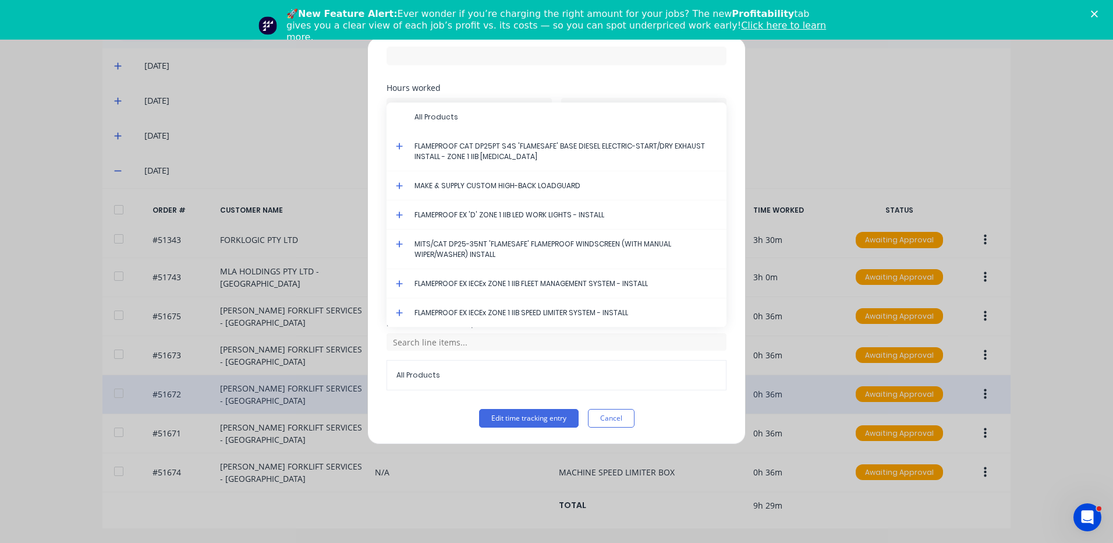
click at [399, 313] on icon at bounding box center [399, 312] width 7 height 7
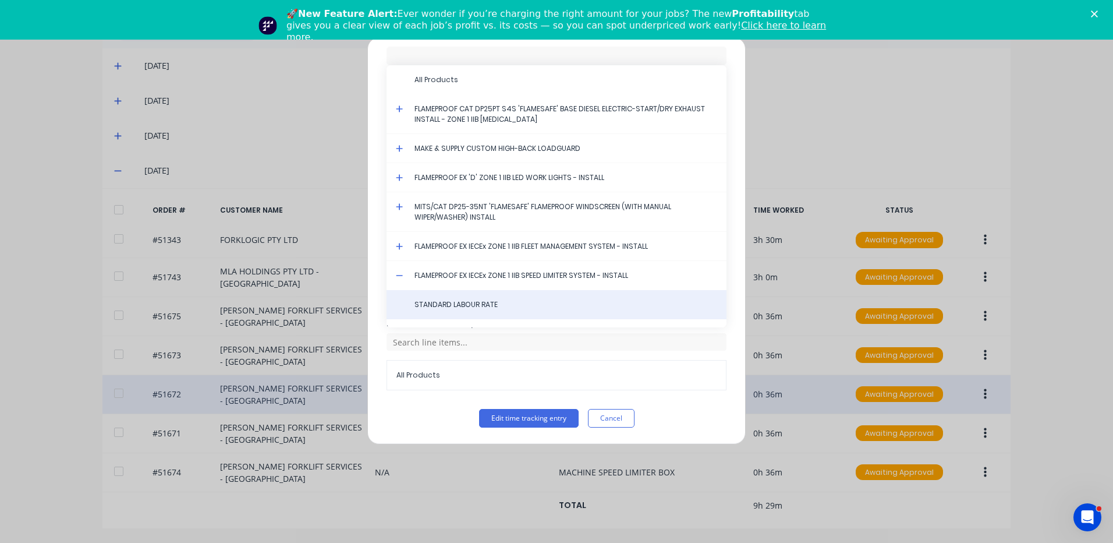
click at [460, 304] on span "STANDARD LABOUR RATE" at bounding box center [565, 304] width 303 height 10
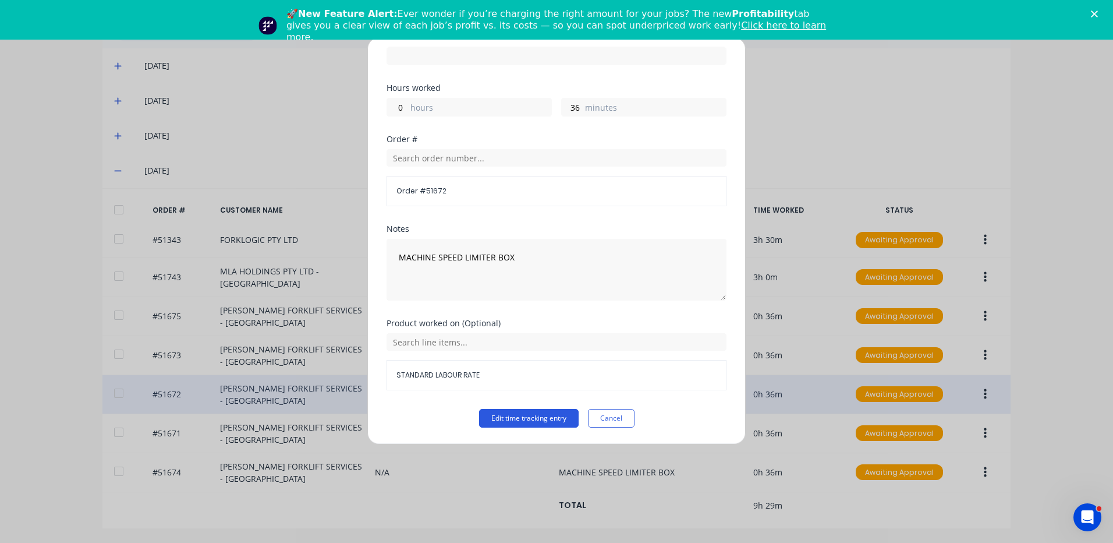
click at [515, 421] on button "Edit time tracking entry" at bounding box center [529, 418] width 100 height 19
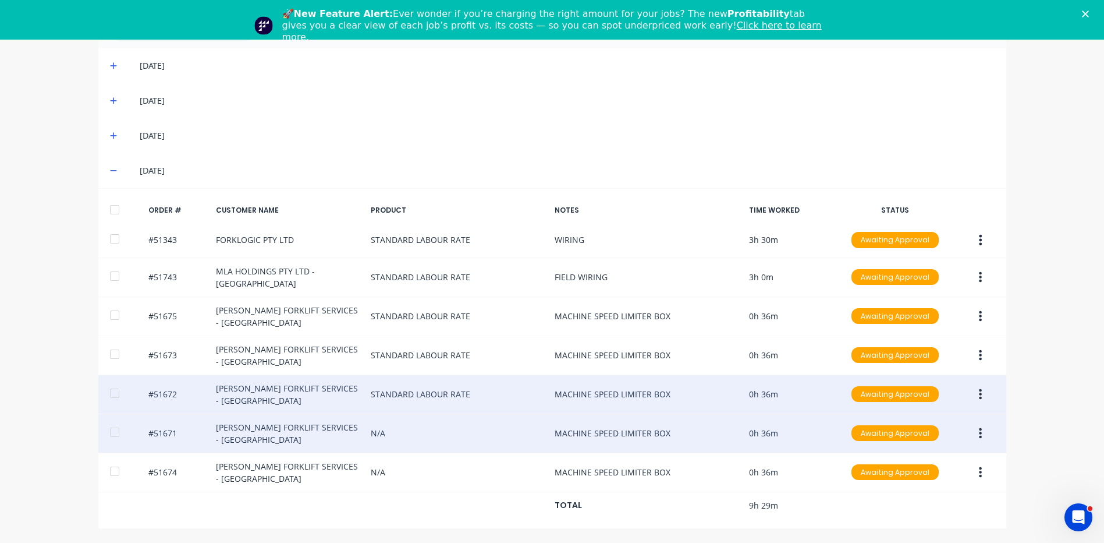
click at [979, 428] on icon "button" at bounding box center [980, 433] width 3 height 13
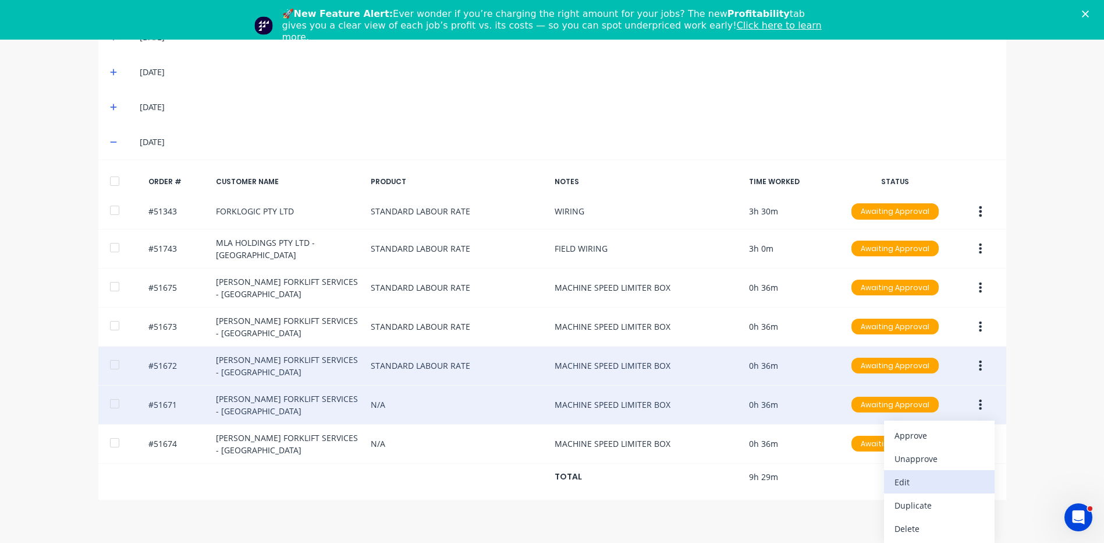
click at [914, 477] on div "Edit" at bounding box center [940, 481] width 90 height 17
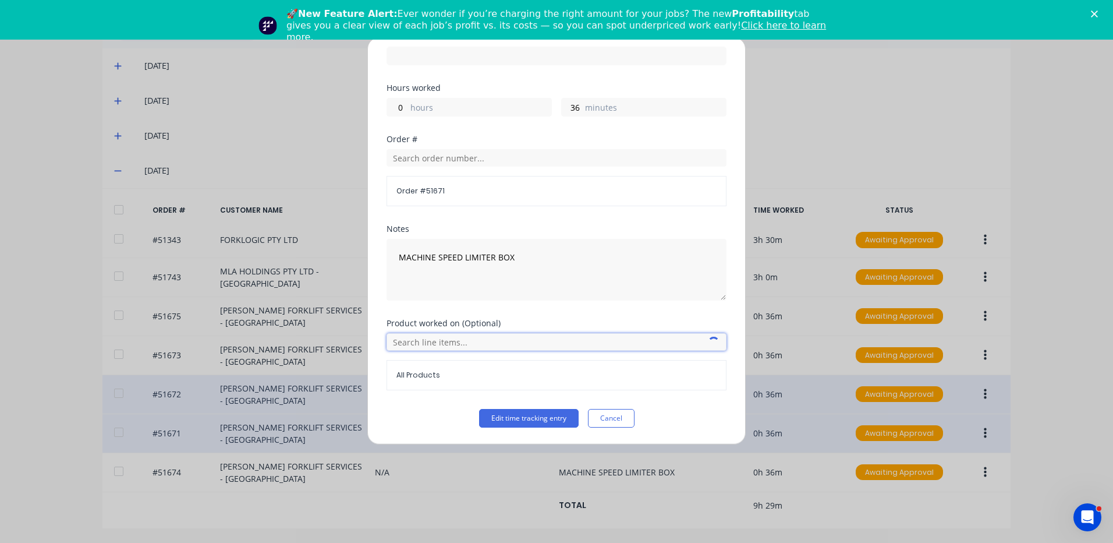
click at [465, 341] on input "text" at bounding box center [557, 341] width 340 height 17
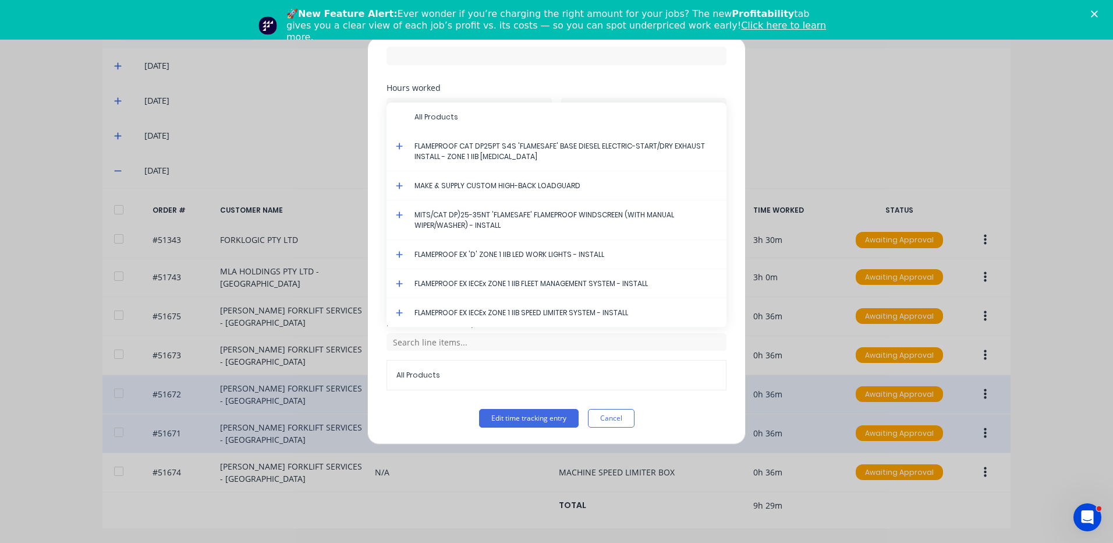
click at [398, 311] on icon at bounding box center [400, 313] width 8 height 8
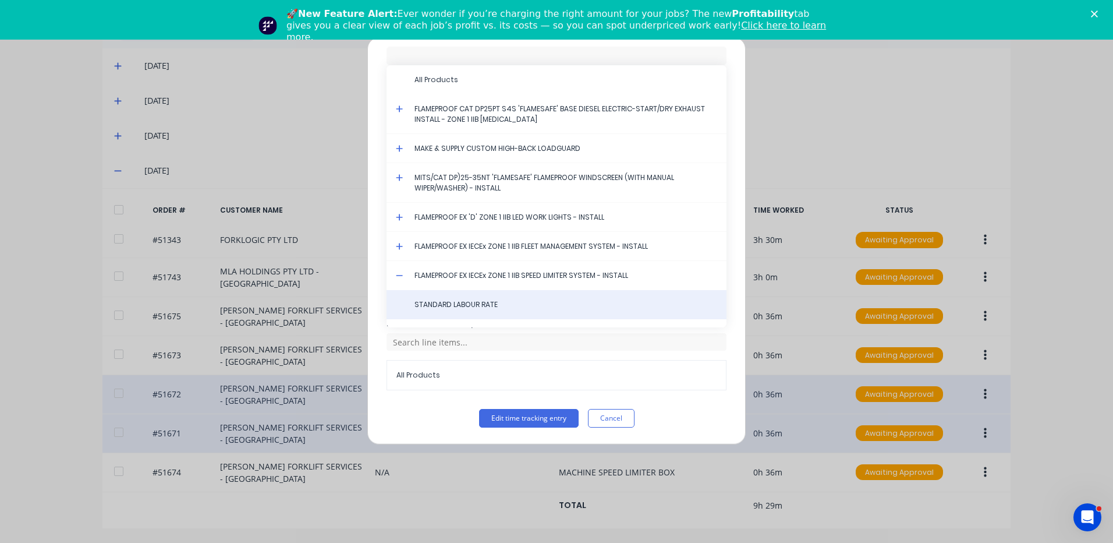
click at [459, 296] on div "STANDARD LABOUR RATE" at bounding box center [557, 304] width 340 height 29
click at [477, 309] on span "STANDARD LABOUR RATE" at bounding box center [565, 304] width 303 height 10
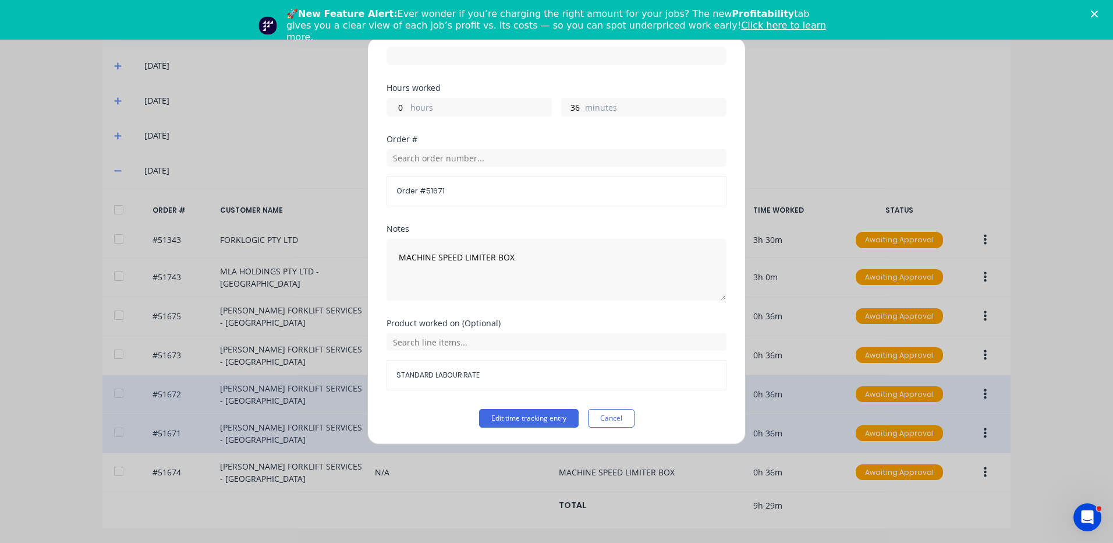
click at [527, 427] on div "Edit time tracking entry Date [DATE] Start time Finish time Hours worked 0 hour…" at bounding box center [556, 240] width 378 height 407
click at [527, 419] on button "Edit time tracking entry" at bounding box center [529, 418] width 100 height 19
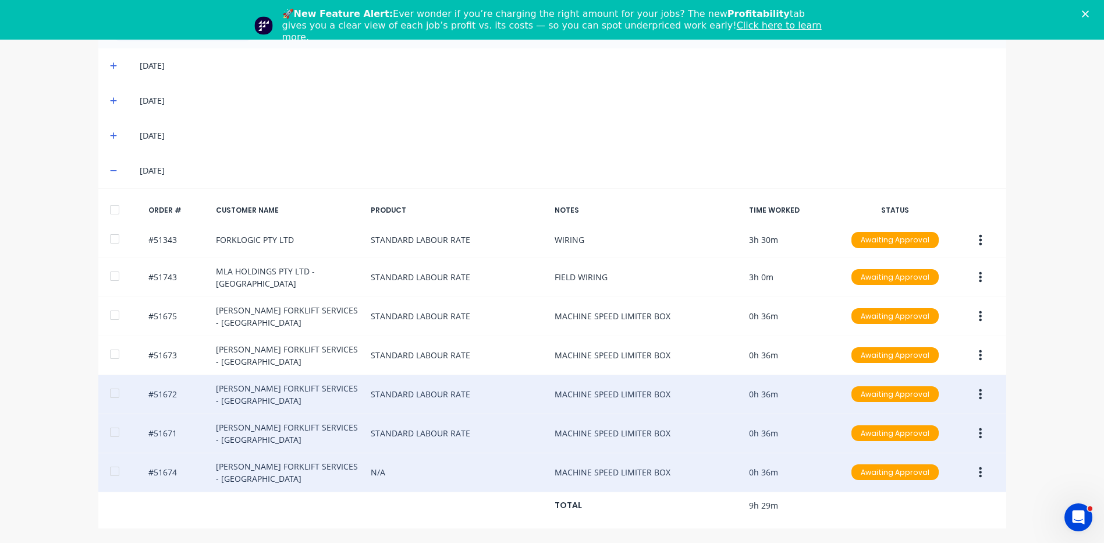
click at [979, 470] on icon "button" at bounding box center [980, 472] width 3 height 13
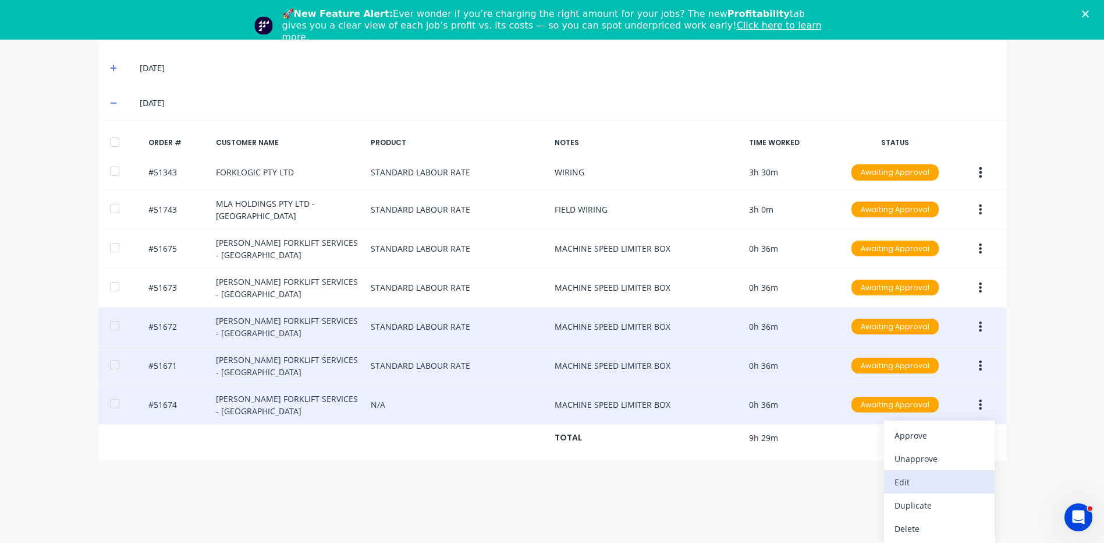
click at [929, 479] on div "Edit" at bounding box center [940, 481] width 90 height 17
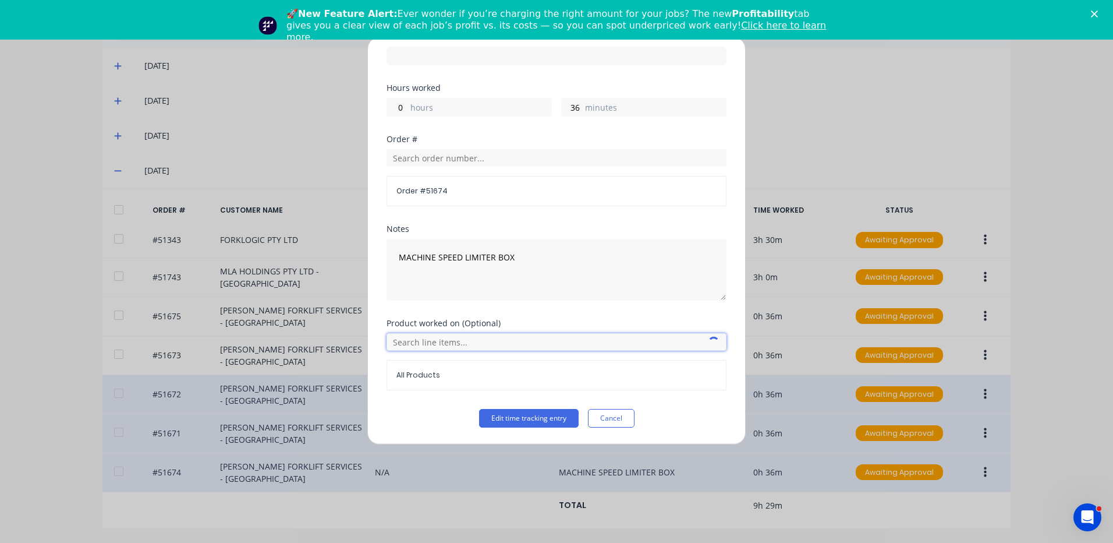
click at [456, 343] on input "text" at bounding box center [557, 341] width 340 height 17
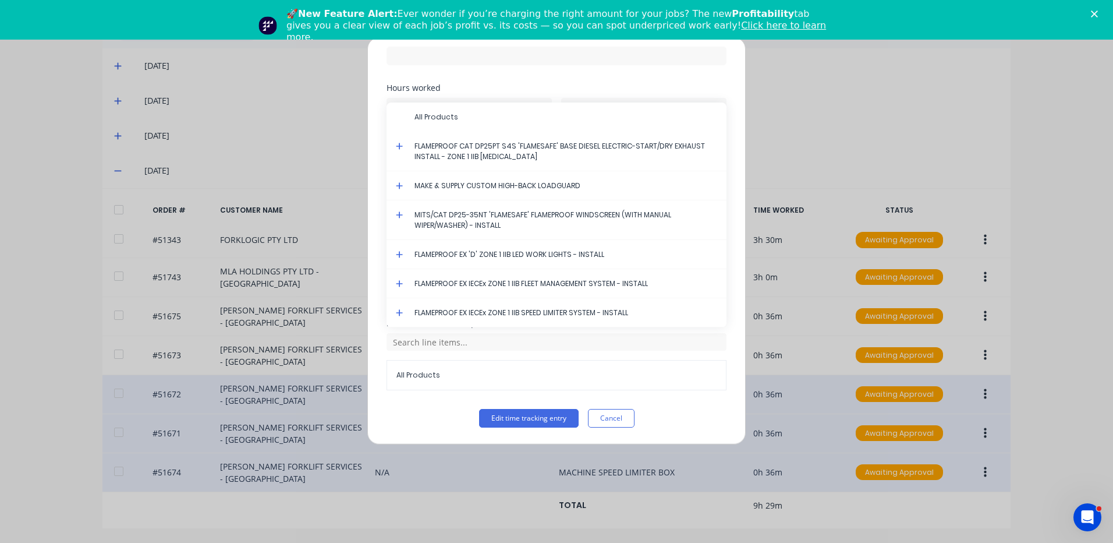
click at [398, 311] on icon at bounding box center [400, 313] width 8 height 8
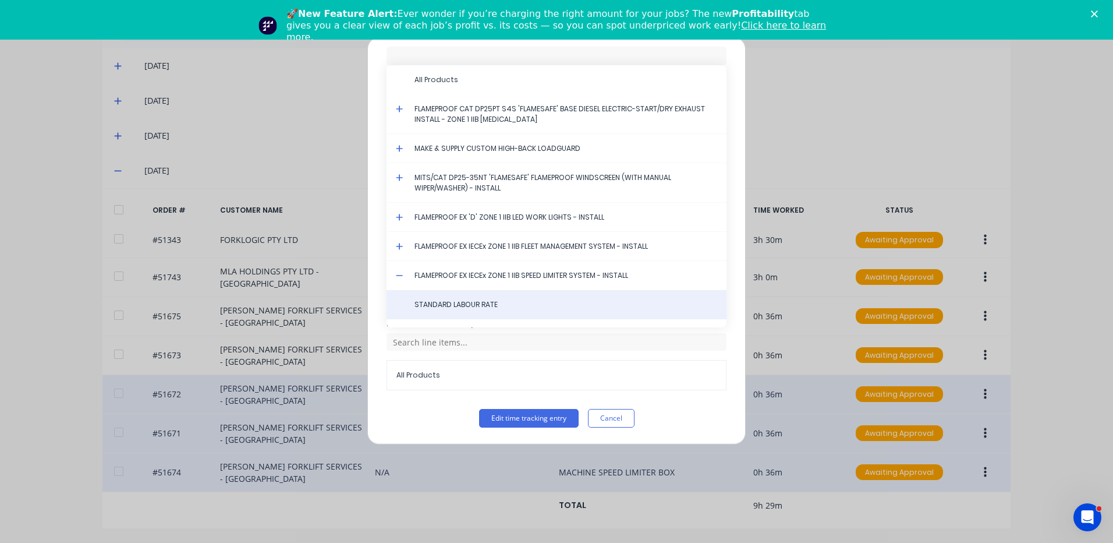
click at [466, 302] on span "STANDARD LABOUR RATE" at bounding box center [565, 304] width 303 height 10
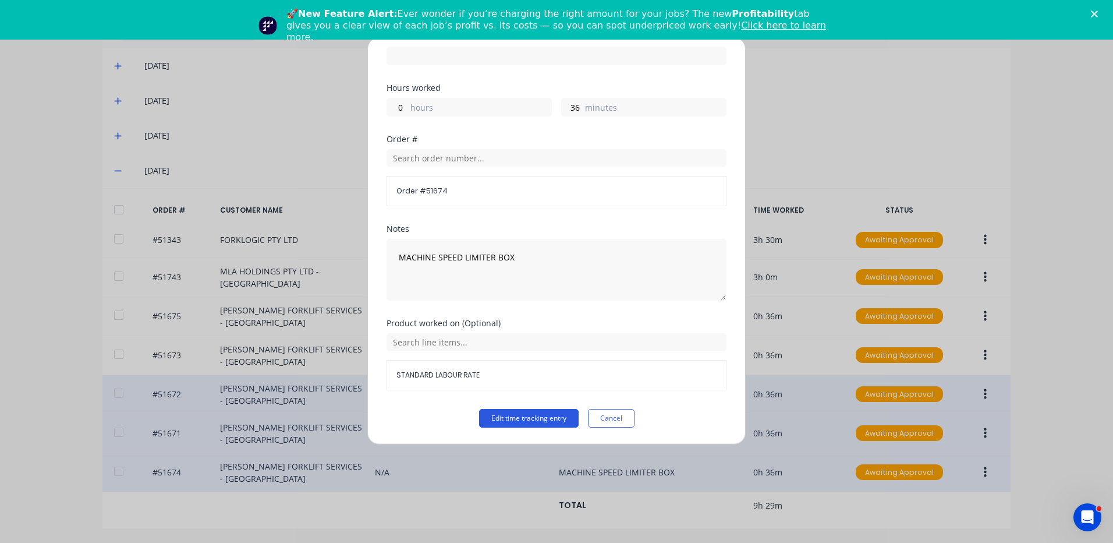
click at [504, 415] on button "Edit time tracking entry" at bounding box center [529, 418] width 100 height 19
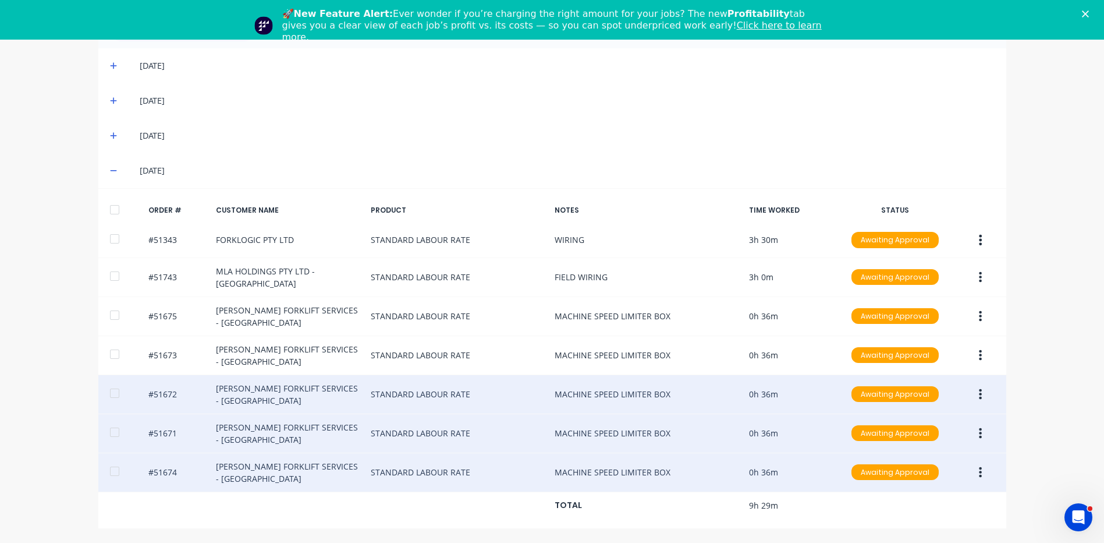
click at [111, 211] on div at bounding box center [114, 209] width 23 height 23
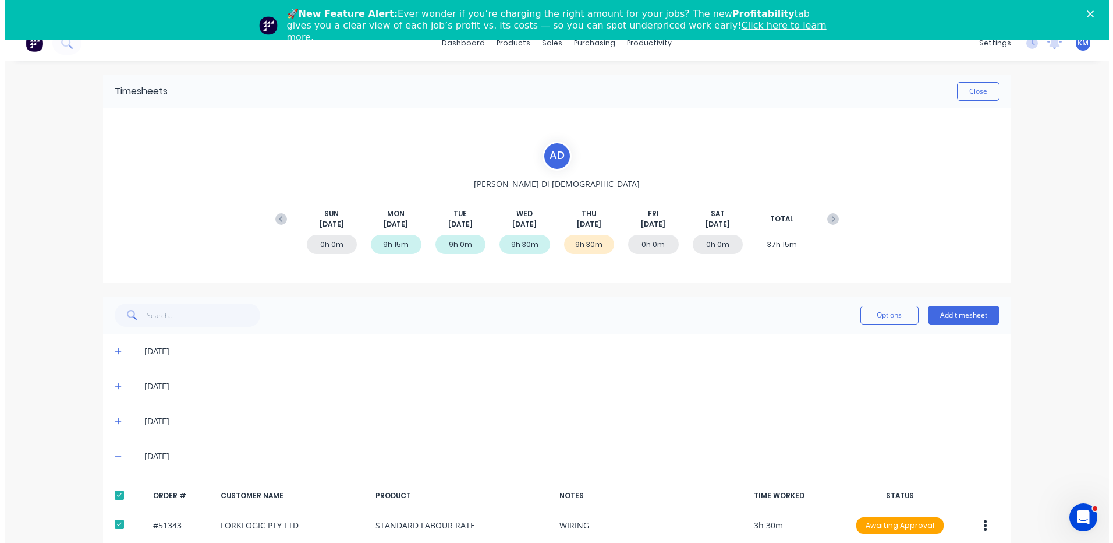
scroll to position [0, 0]
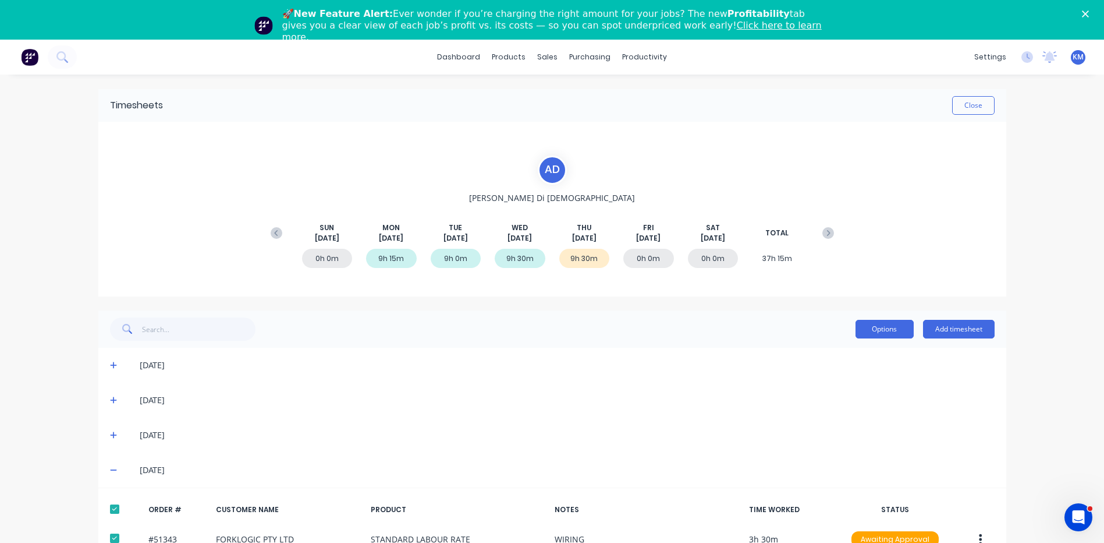
click at [879, 323] on button "Options" at bounding box center [885, 329] width 58 height 19
click at [873, 352] on div "Approve" at bounding box center [859, 358] width 90 height 17
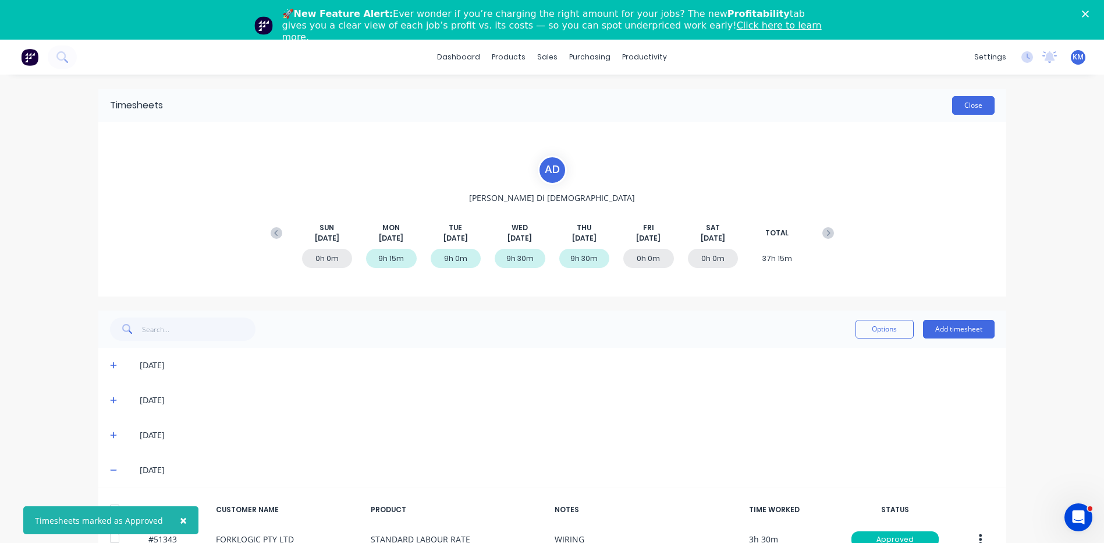
click at [960, 105] on button "Close" at bounding box center [973, 105] width 42 height 19
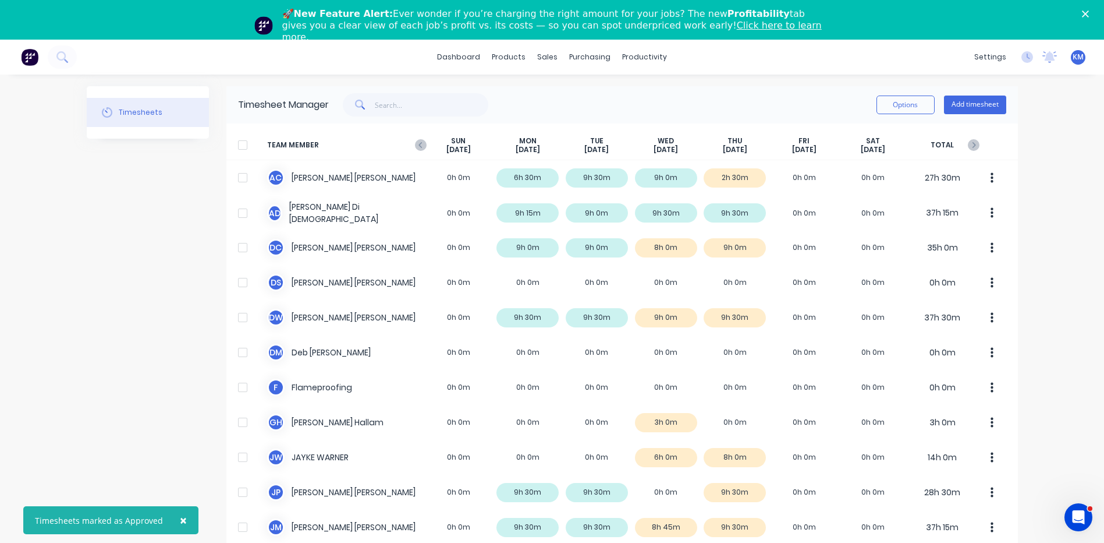
click at [1089, 14] on icon "Close" at bounding box center [1085, 13] width 7 height 7
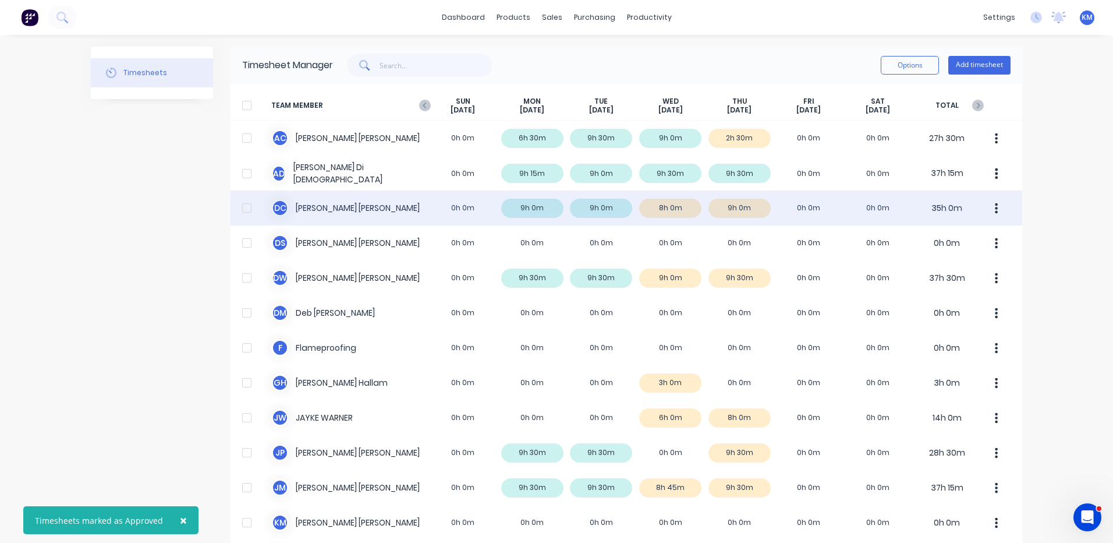
click at [756, 210] on div "D C [PERSON_NAME] 0h 0m 9h 0m 9h 0m 8h 0m 9h 0m 0h 0m 0h 0m 35h 0m" at bounding box center [627, 207] width 792 height 35
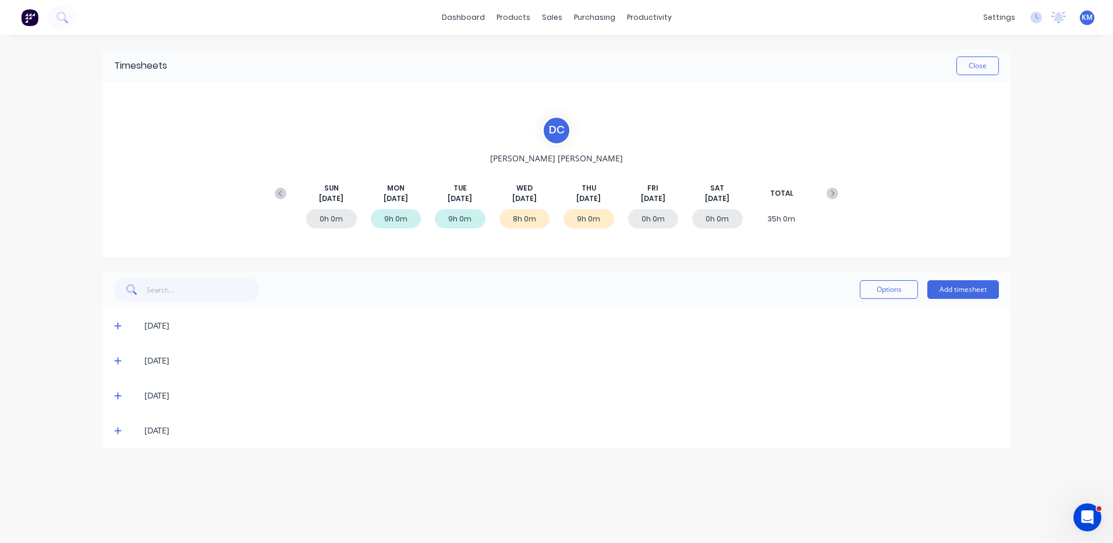
click at [115, 395] on icon at bounding box center [118, 395] width 8 height 8
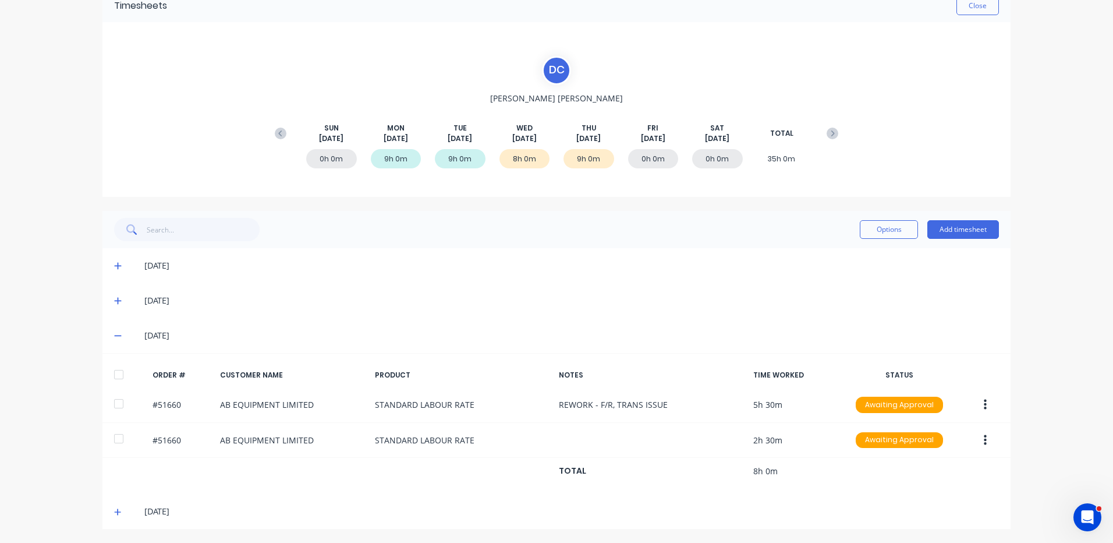
scroll to position [61, 0]
click at [114, 506] on span at bounding box center [120, 511] width 12 height 12
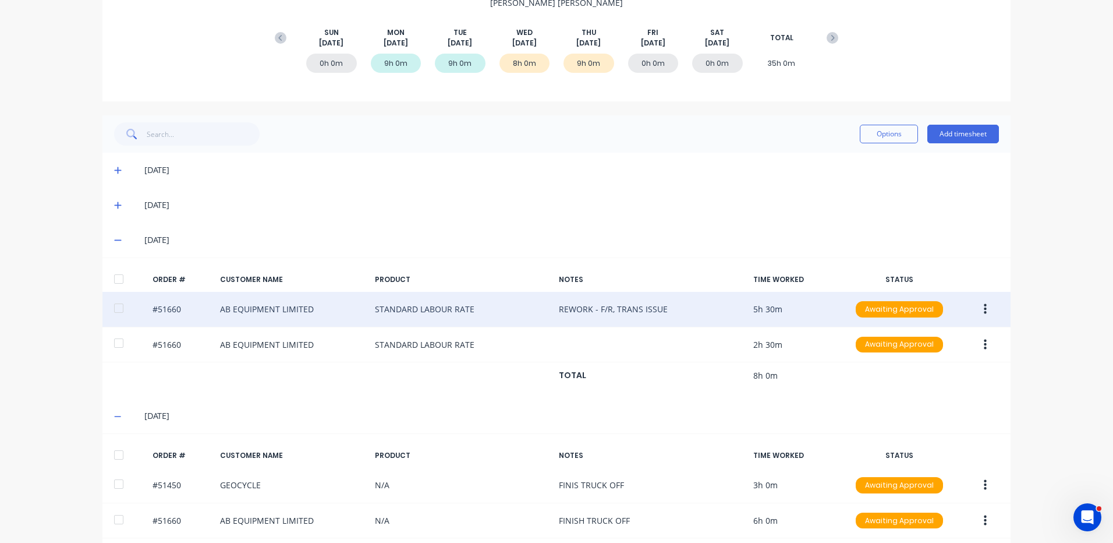
scroll to position [201, 0]
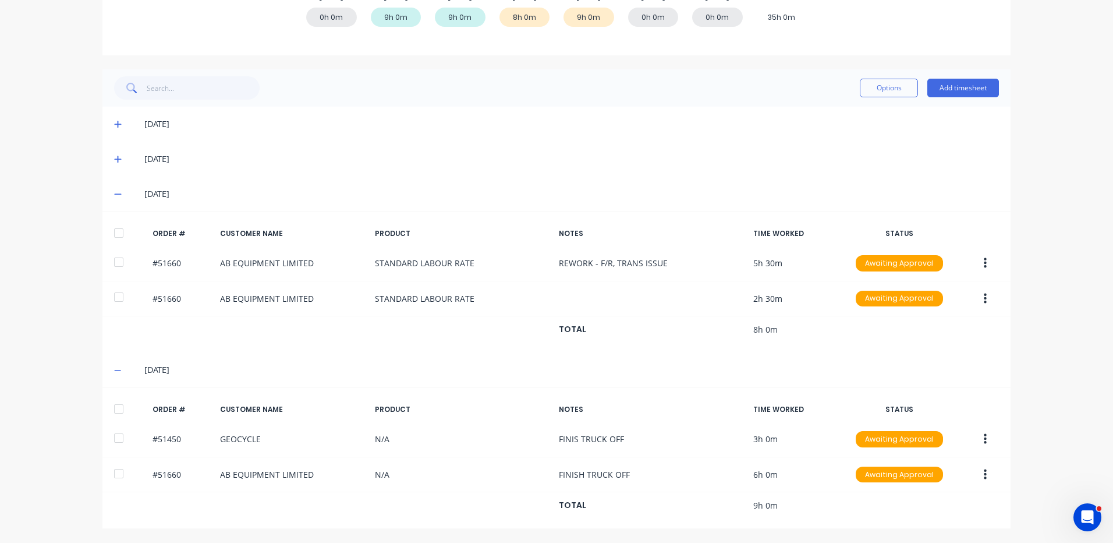
click at [119, 232] on div at bounding box center [118, 232] width 23 height 23
click at [871, 90] on button "Options" at bounding box center [889, 88] width 58 height 19
click at [851, 108] on button "Approve" at bounding box center [862, 117] width 111 height 23
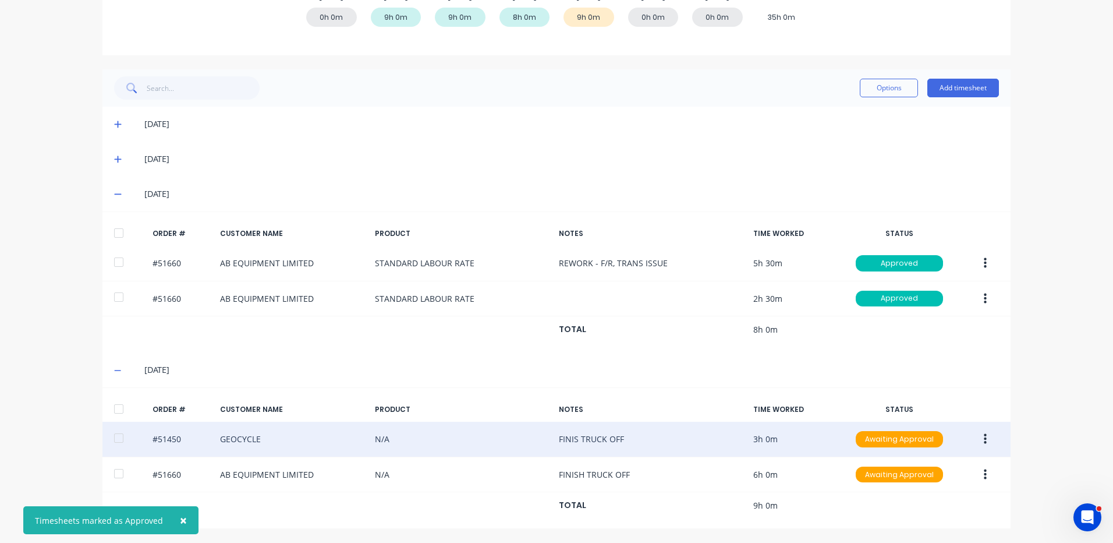
click at [984, 434] on icon "button" at bounding box center [985, 439] width 3 height 13
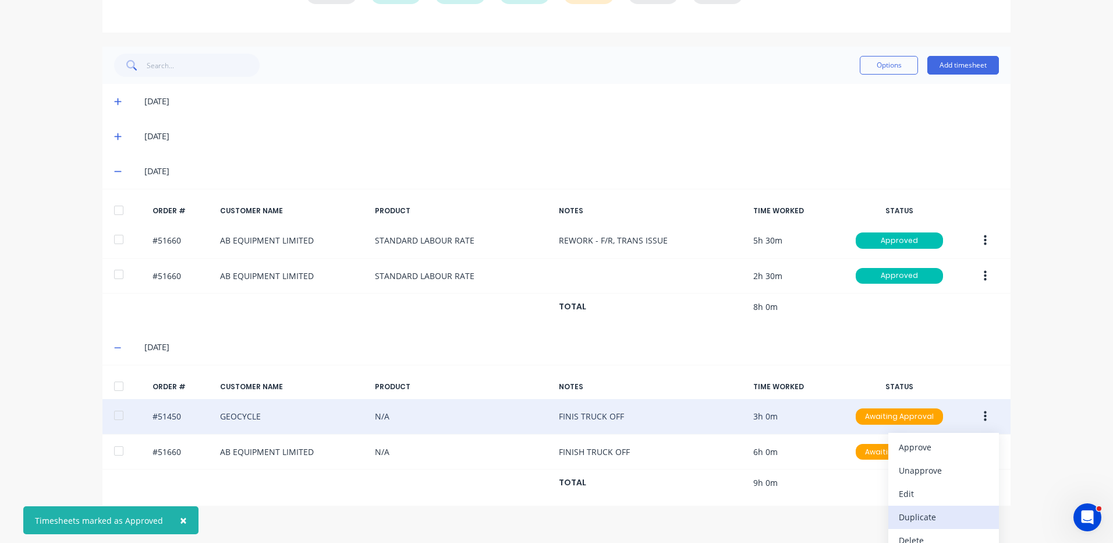
scroll to position [236, 0]
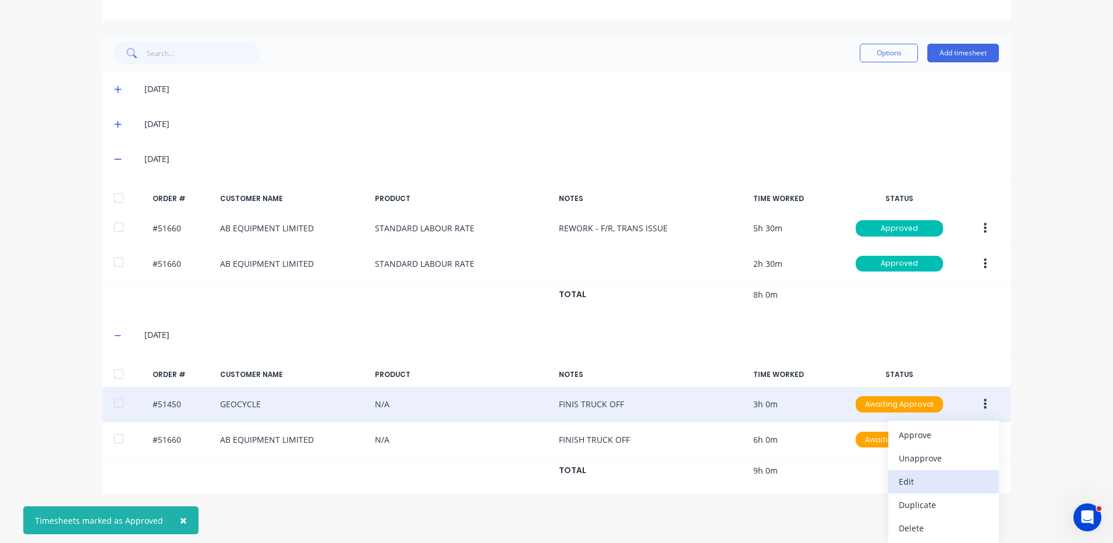
click at [934, 472] on button "Edit" at bounding box center [943, 481] width 111 height 23
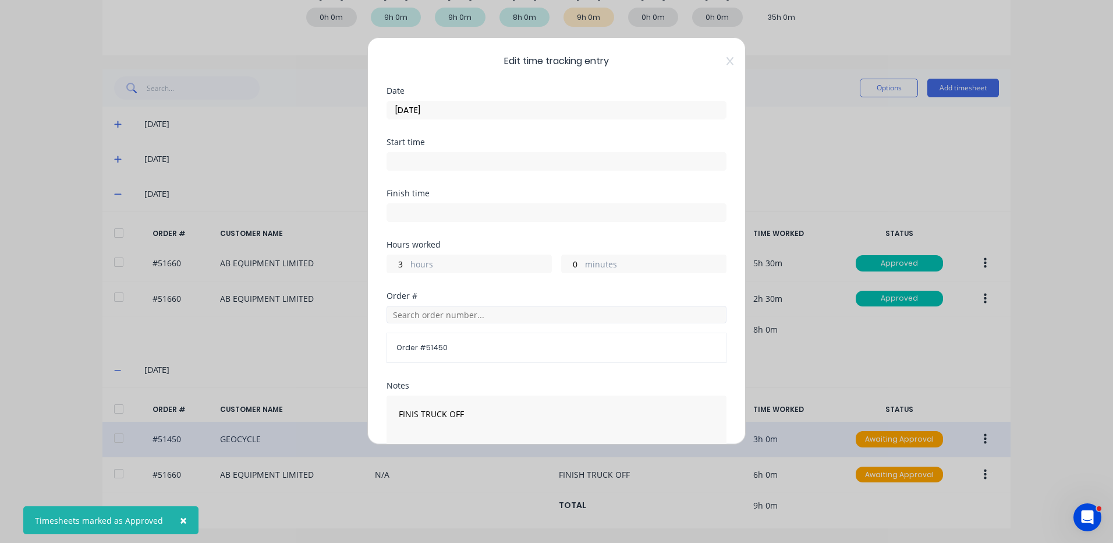
scroll to position [157, 0]
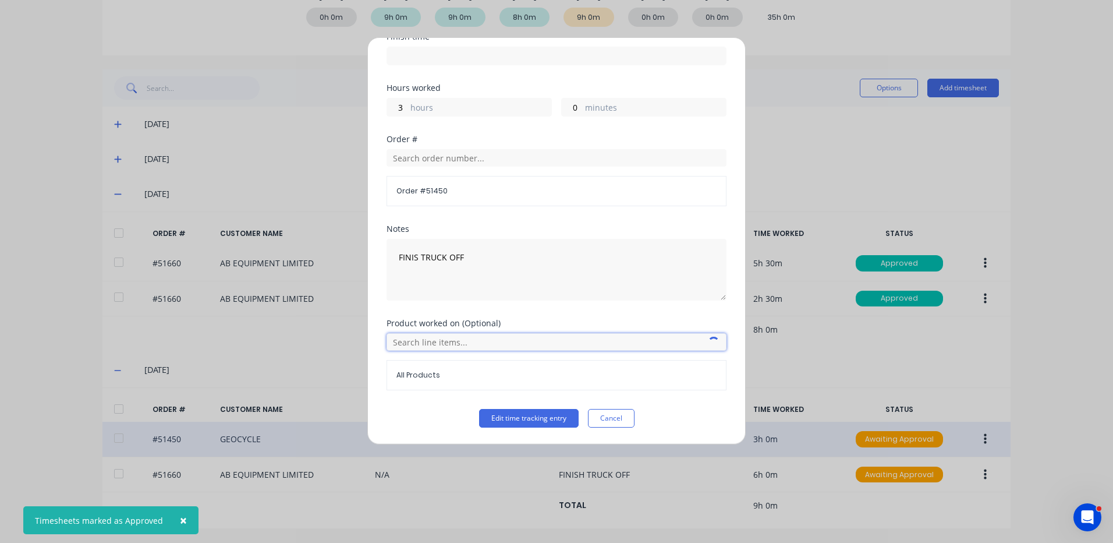
click at [452, 342] on input "text" at bounding box center [557, 341] width 340 height 17
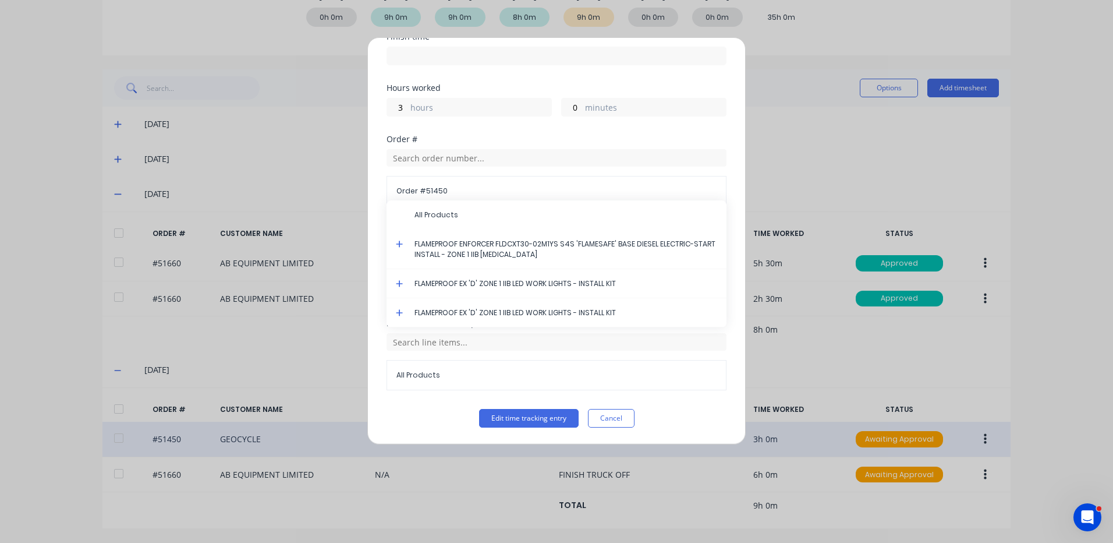
click at [398, 243] on icon at bounding box center [399, 243] width 7 height 7
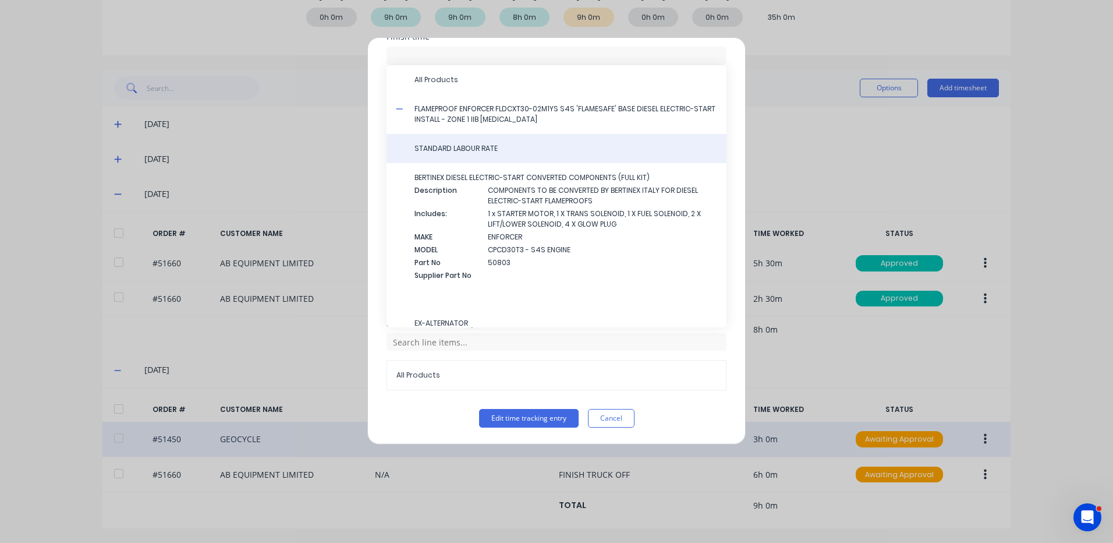
click at [490, 151] on span "STANDARD LABOUR RATE" at bounding box center [565, 148] width 303 height 10
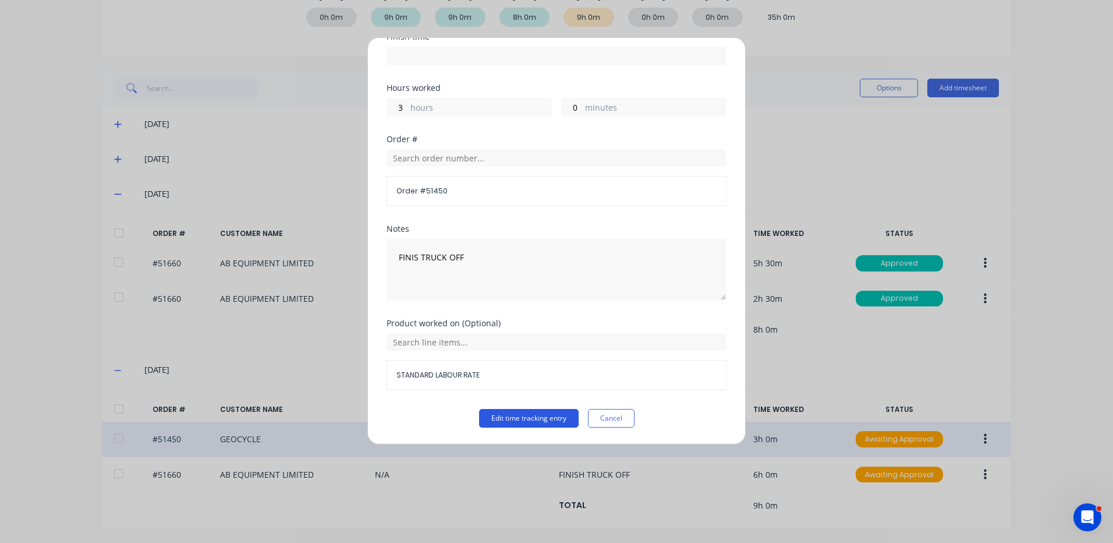
click at [530, 414] on button "Edit time tracking entry" at bounding box center [529, 418] width 100 height 19
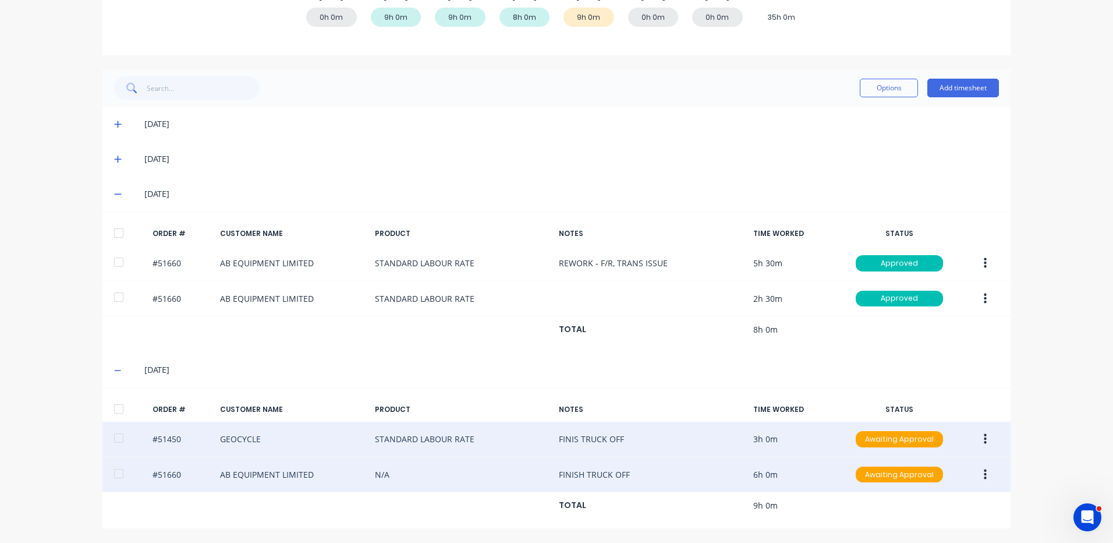
click at [984, 470] on icon "button" at bounding box center [985, 474] width 3 height 10
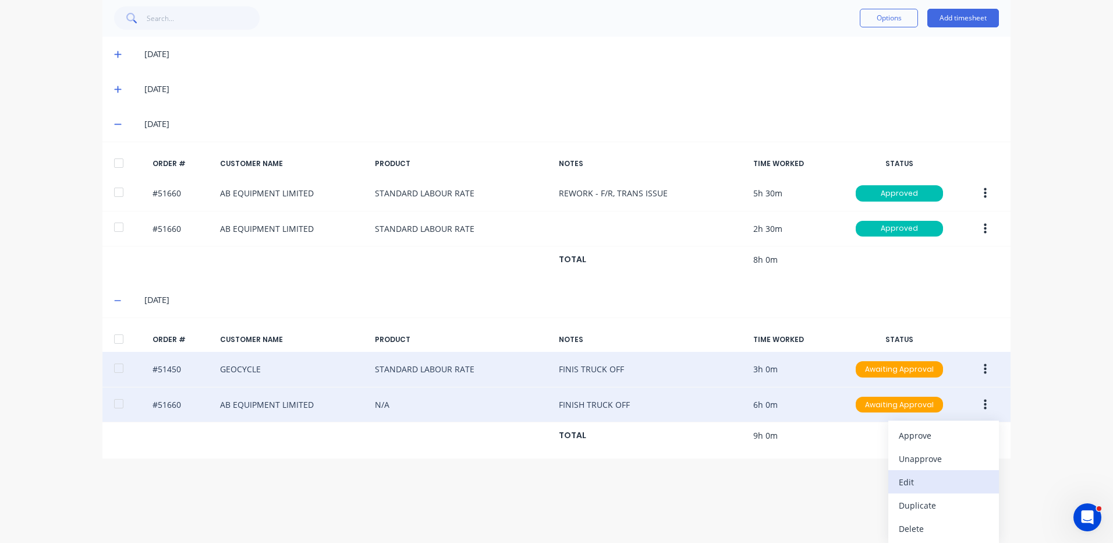
click at [931, 479] on div "Edit" at bounding box center [944, 481] width 90 height 17
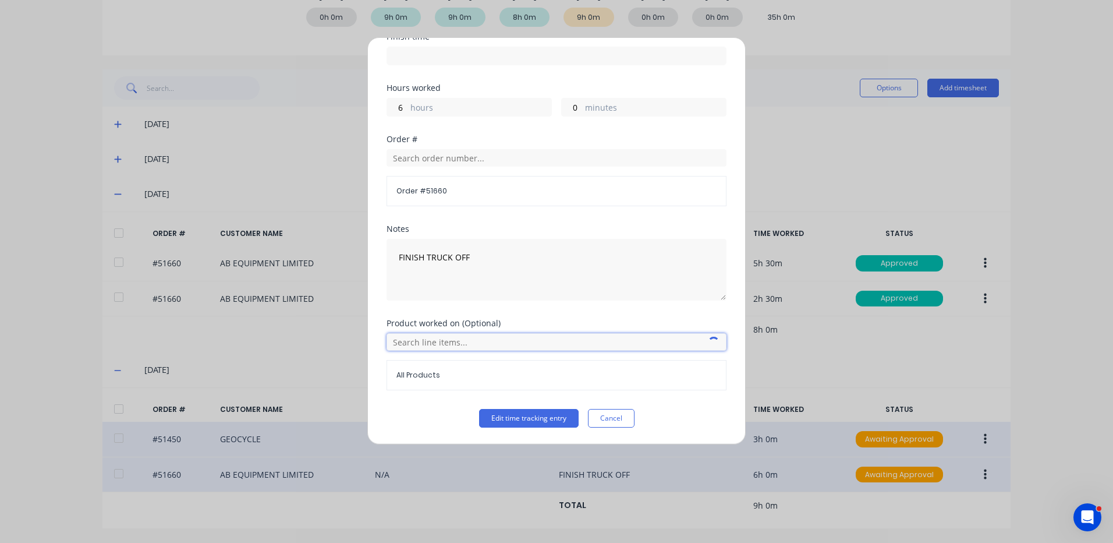
click at [459, 343] on input "text" at bounding box center [557, 341] width 340 height 17
click at [398, 398] on icon at bounding box center [400, 400] width 8 height 8
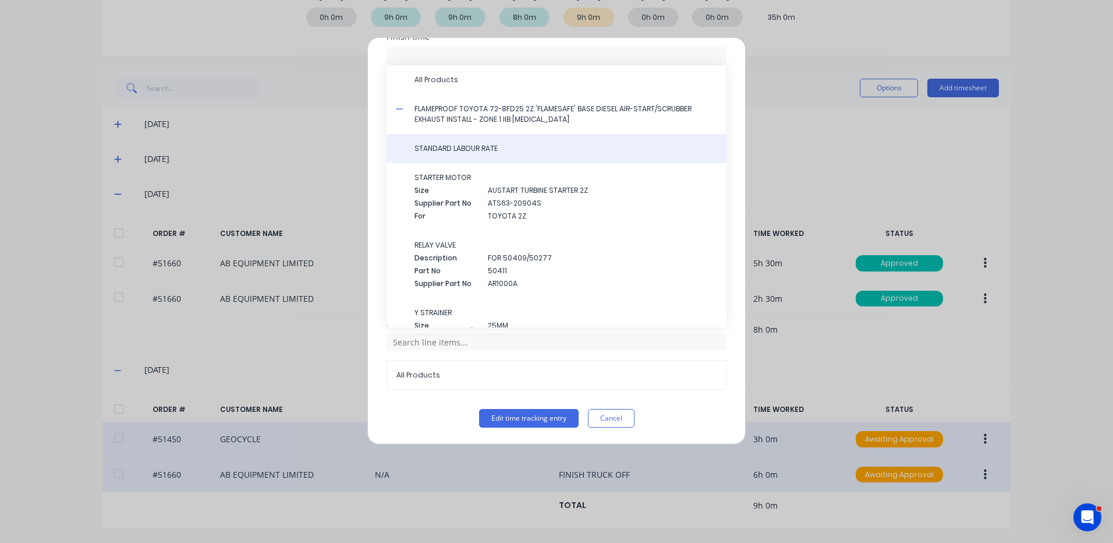
click at [483, 146] on span "STANDARD LABOUR RATE" at bounding box center [565, 148] width 303 height 10
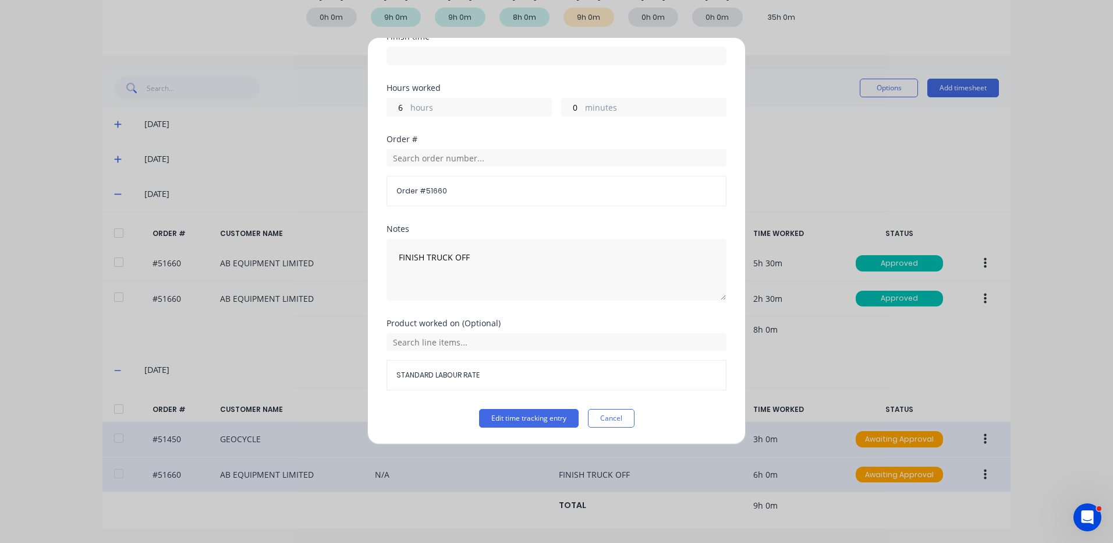
click at [511, 410] on button "Edit time tracking entry" at bounding box center [529, 418] width 100 height 19
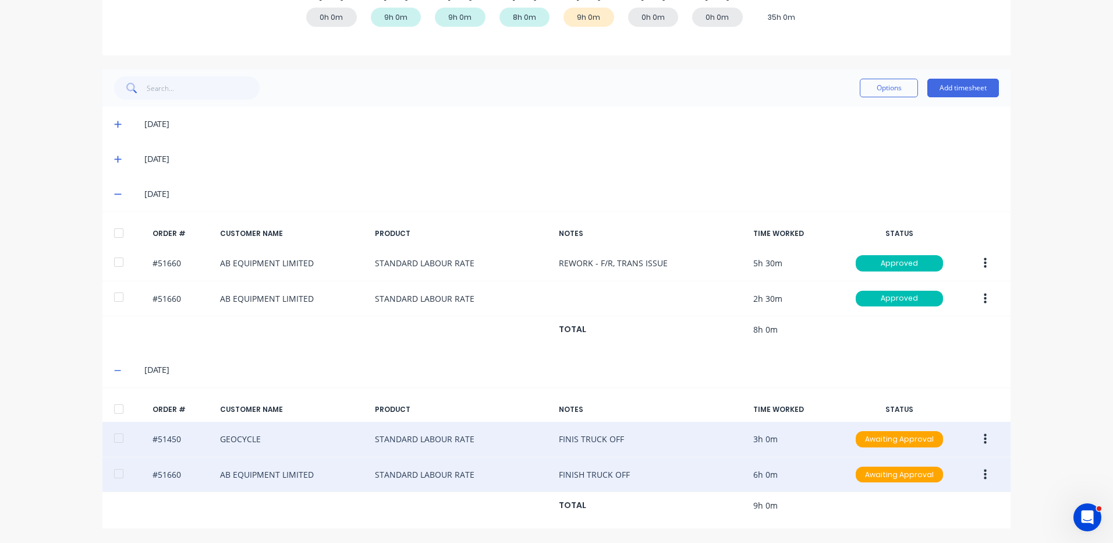
click at [107, 400] on div at bounding box center [118, 408] width 23 height 23
click at [885, 84] on button "Options" at bounding box center [889, 88] width 58 height 19
click at [875, 104] on div "Approve Unapprove Delete Export" at bounding box center [862, 152] width 111 height 99
click at [870, 111] on div "Approve" at bounding box center [863, 117] width 90 height 17
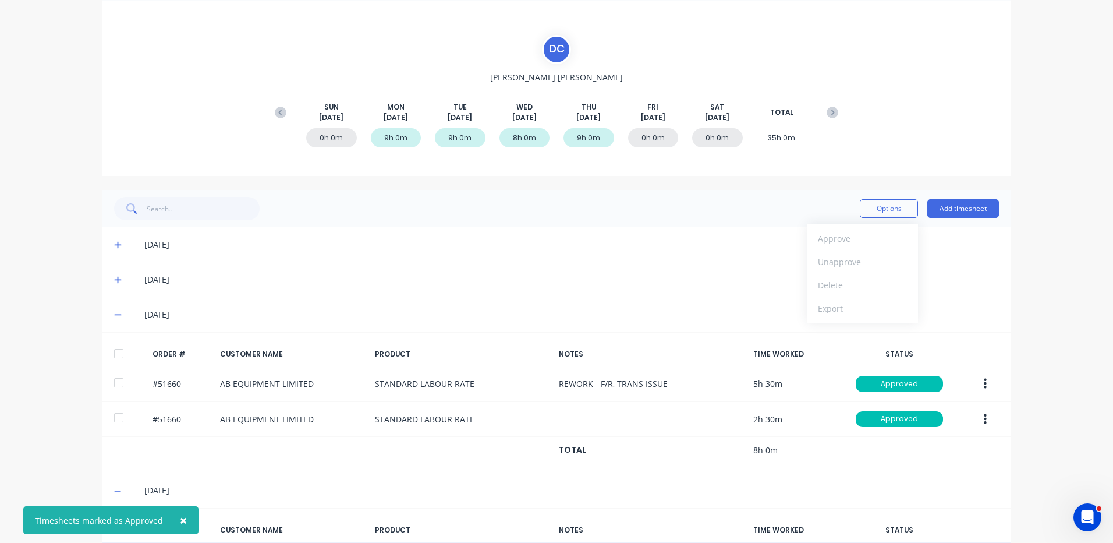
scroll to position [0, 0]
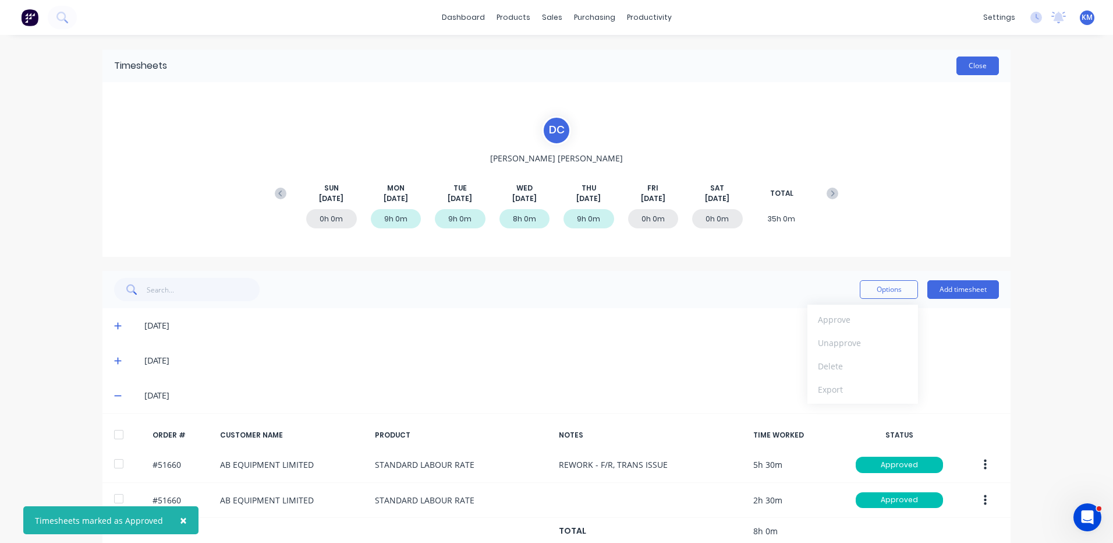
click at [967, 63] on button "Close" at bounding box center [977, 65] width 42 height 19
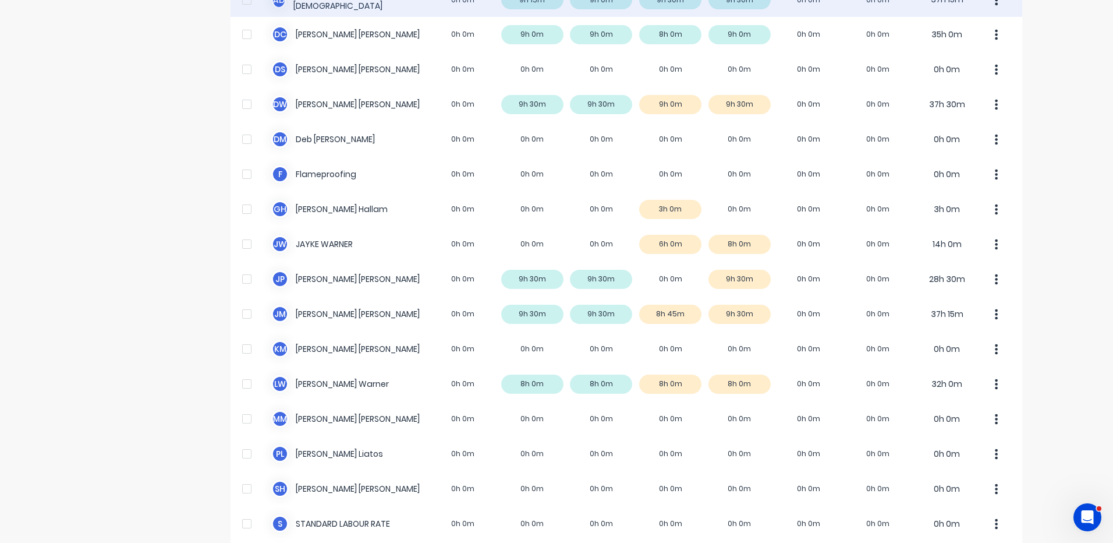
scroll to position [175, 0]
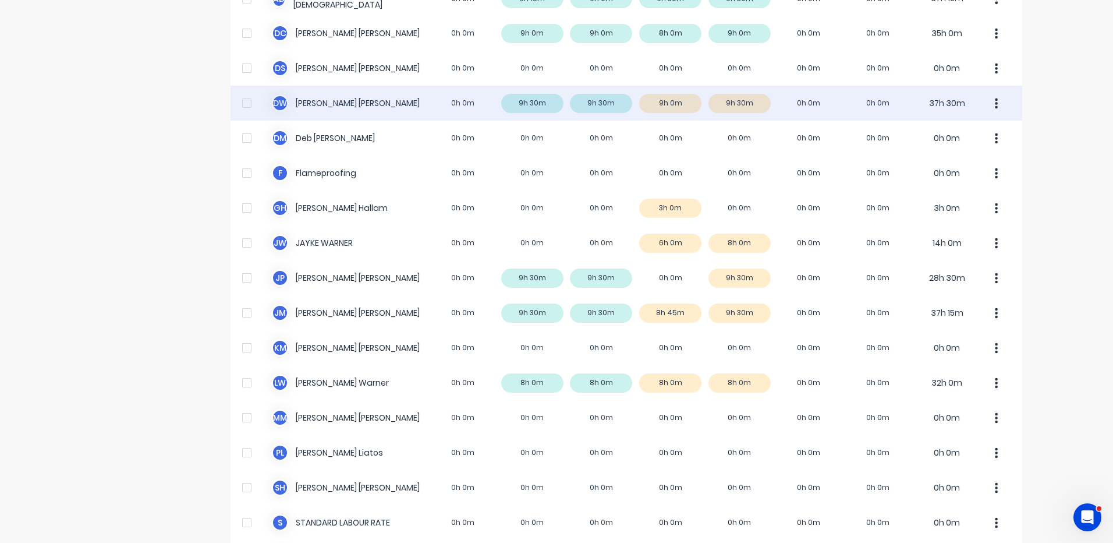
click at [699, 101] on div "D W [PERSON_NAME] 0h 0m 9h 30m 9h 30m 9h 0m 9h 30m 0h 0m 0h 0m 37h 30m" at bounding box center [627, 103] width 792 height 35
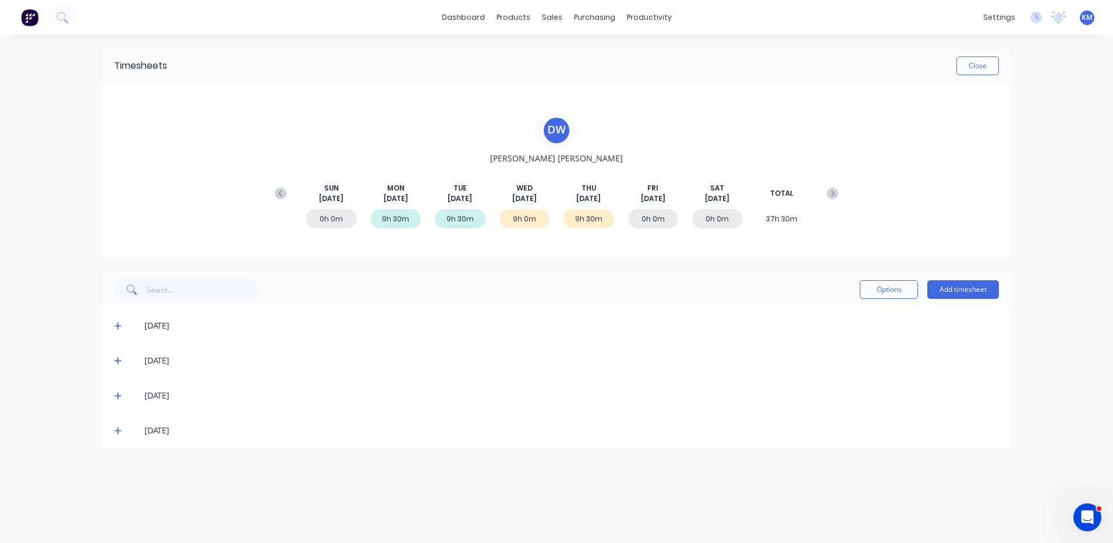
click at [110, 397] on div "[DATE]" at bounding box center [556, 395] width 908 height 35
click at [115, 395] on icon at bounding box center [117, 395] width 7 height 7
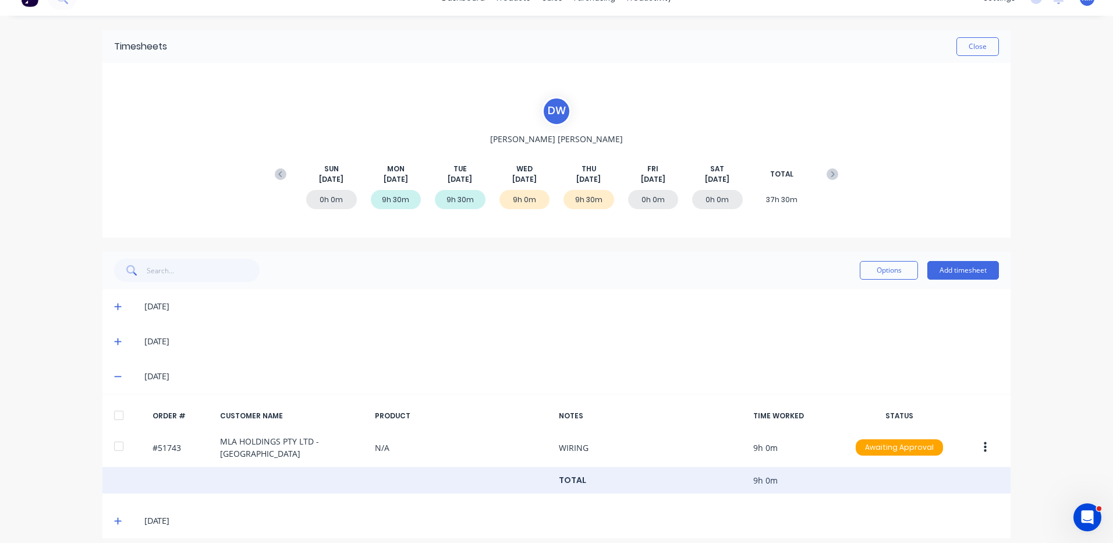
scroll to position [29, 0]
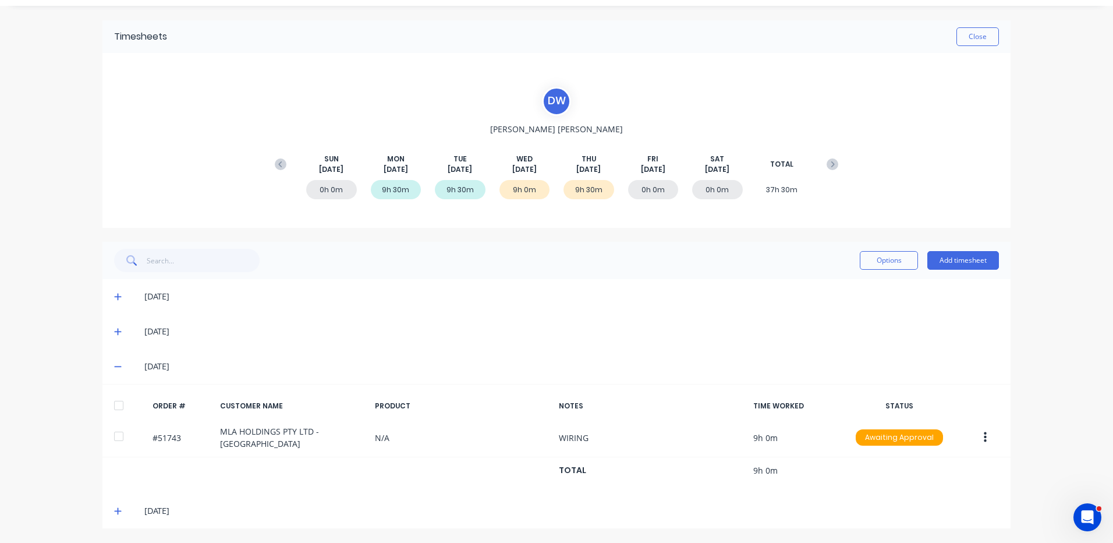
click at [116, 509] on icon at bounding box center [118, 510] width 8 height 8
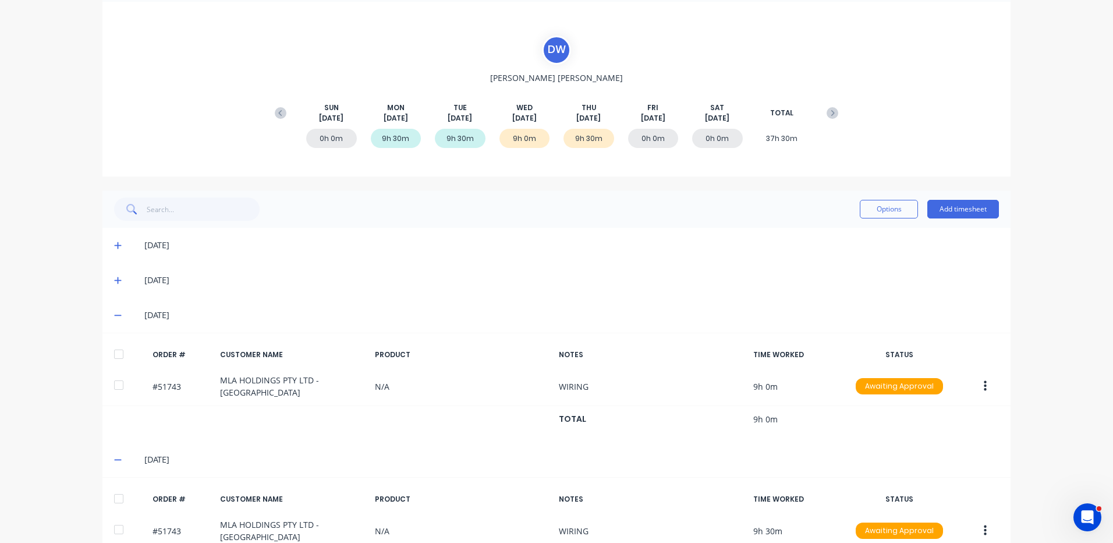
scroll to position [139, 0]
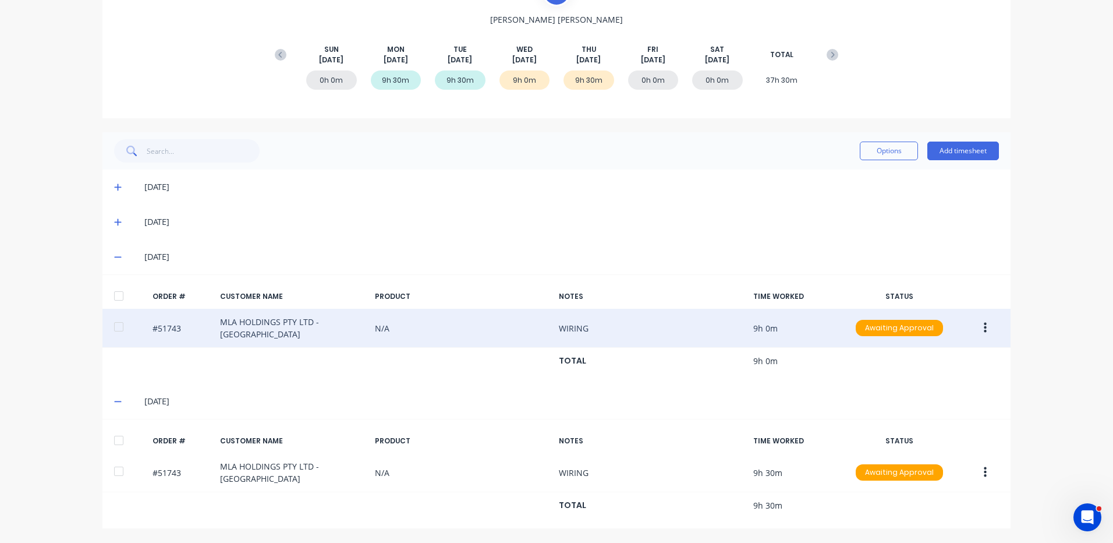
click at [984, 322] on icon "button" at bounding box center [985, 327] width 3 height 13
click at [948, 405] on div "Edit" at bounding box center [944, 404] width 90 height 17
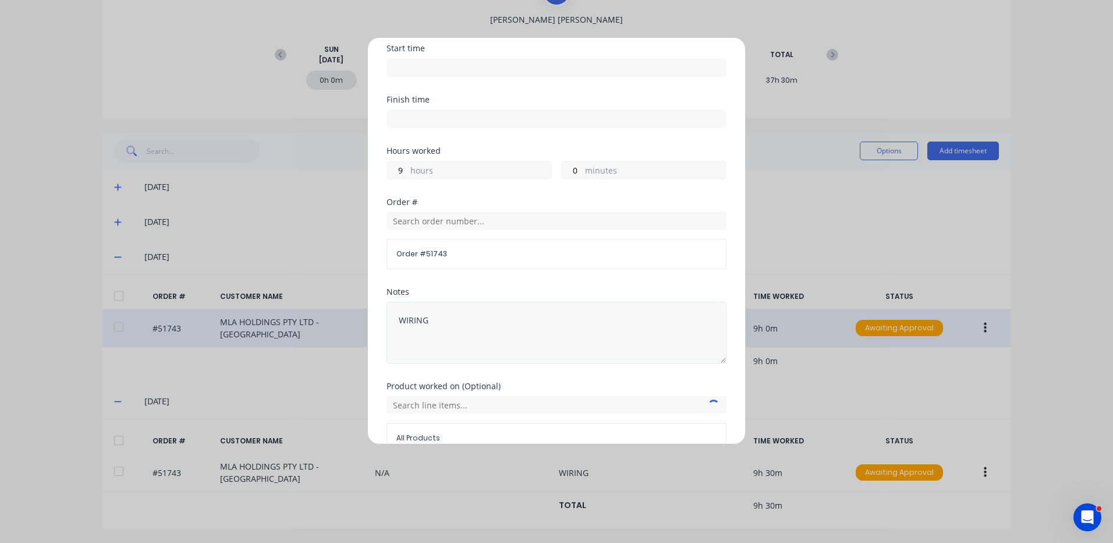
scroll to position [157, 0]
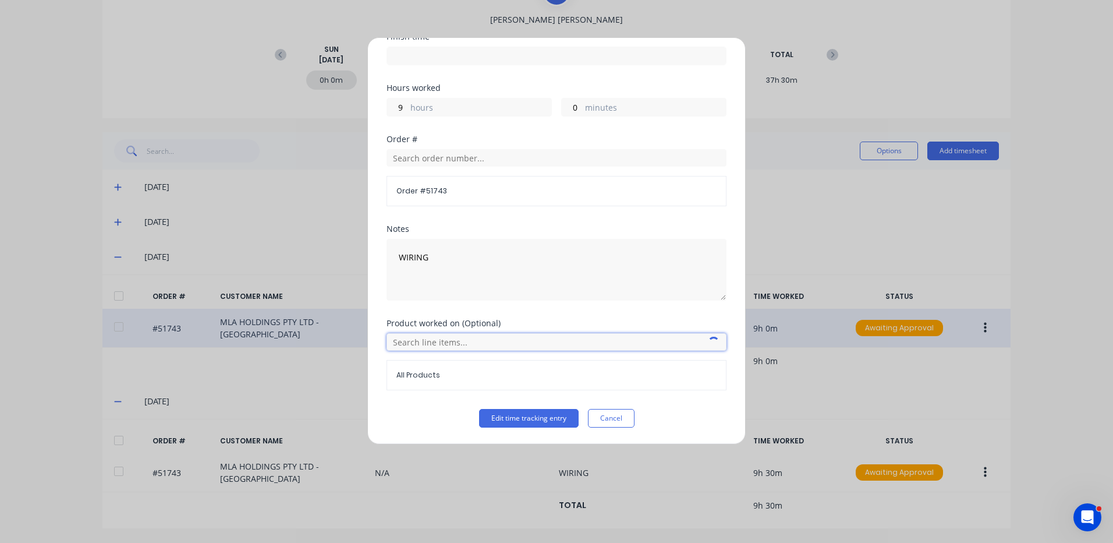
click at [494, 345] on input "text" at bounding box center [557, 341] width 340 height 17
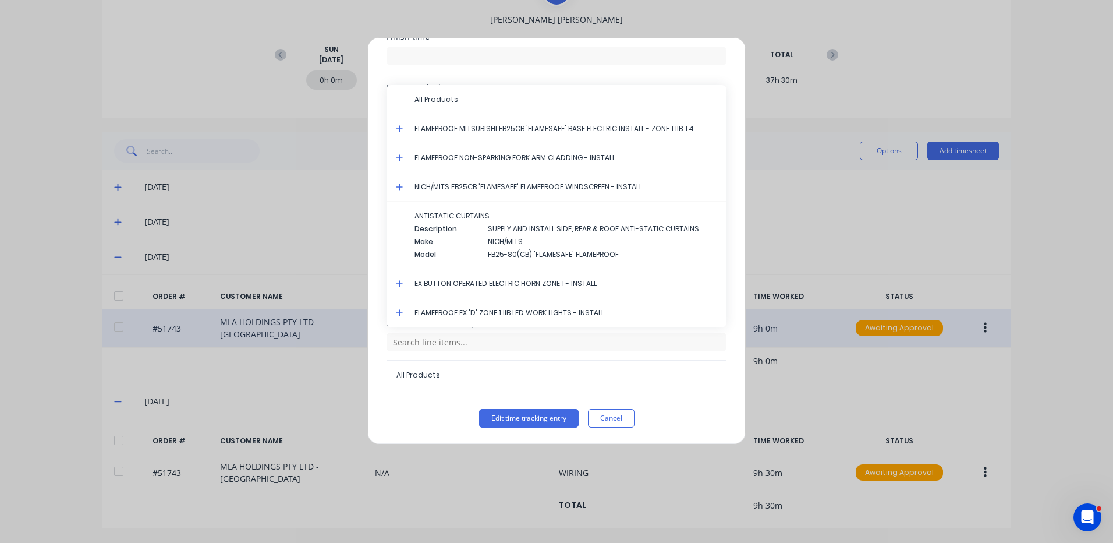
click at [398, 127] on icon at bounding box center [400, 129] width 8 height 8
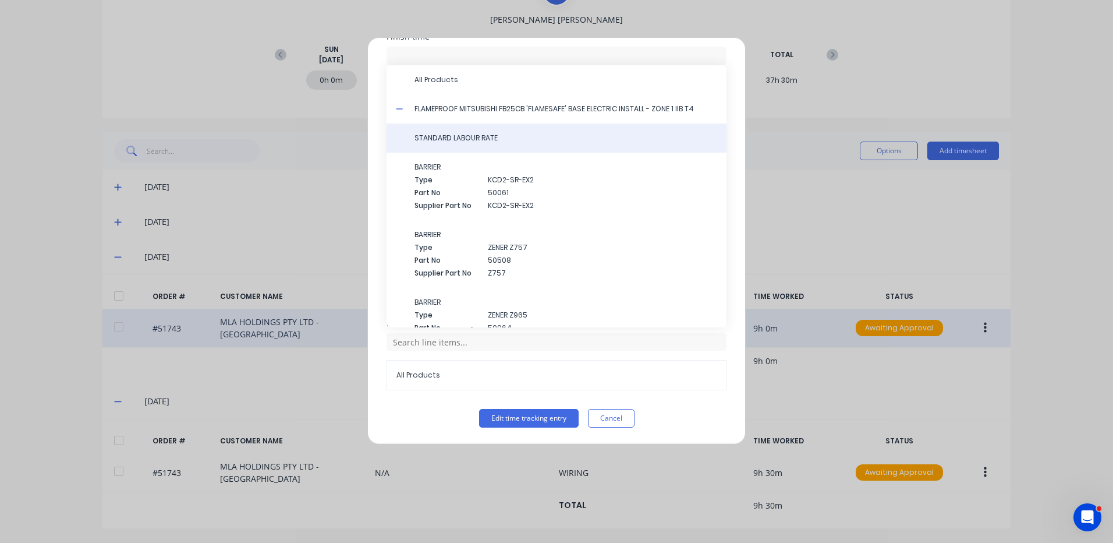
click at [460, 144] on div "STANDARD LABOUR RATE" at bounding box center [557, 137] width 340 height 29
click at [463, 141] on span "STANDARD LABOUR RATE" at bounding box center [565, 138] width 303 height 10
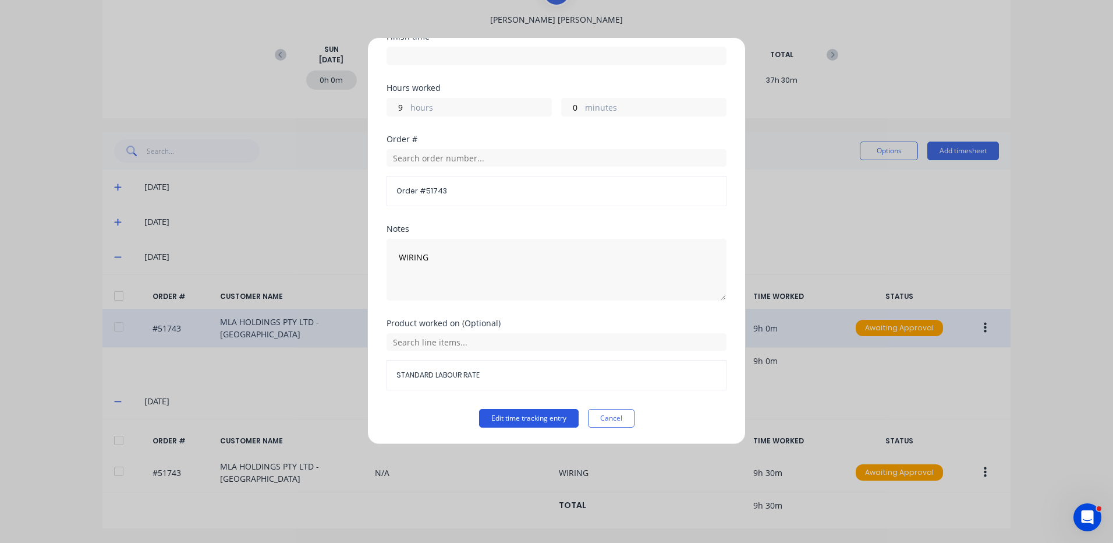
click at [534, 424] on button "Edit time tracking entry" at bounding box center [529, 418] width 100 height 19
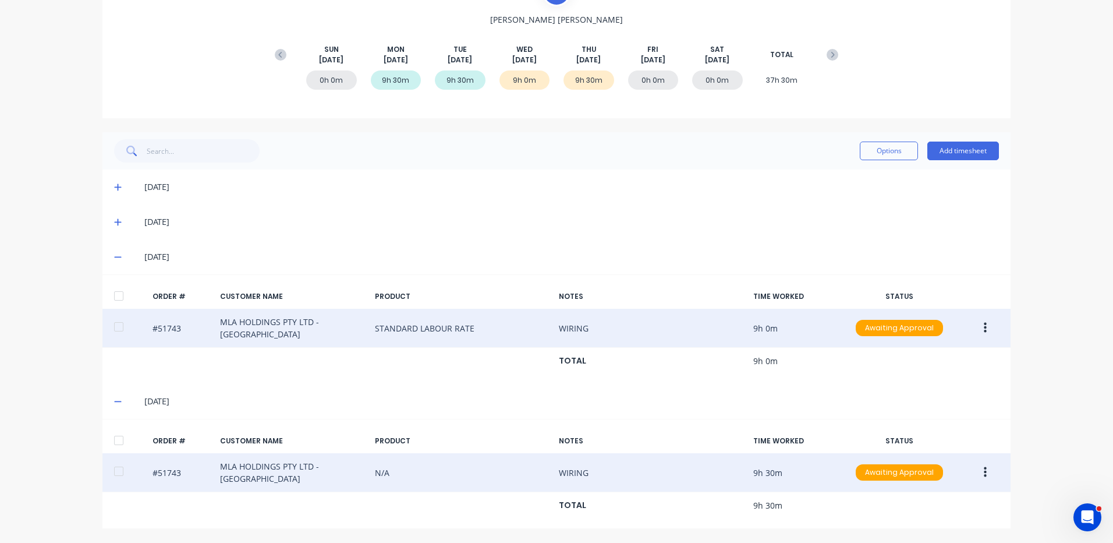
click at [986, 472] on button "button" at bounding box center [985, 472] width 27 height 21
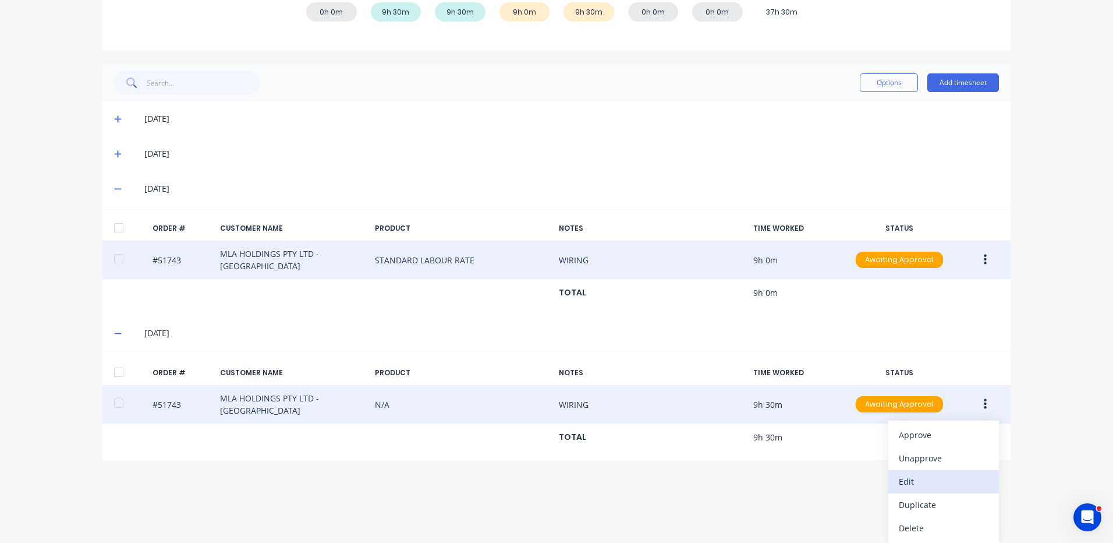
click at [919, 482] on div "Edit" at bounding box center [944, 481] width 90 height 17
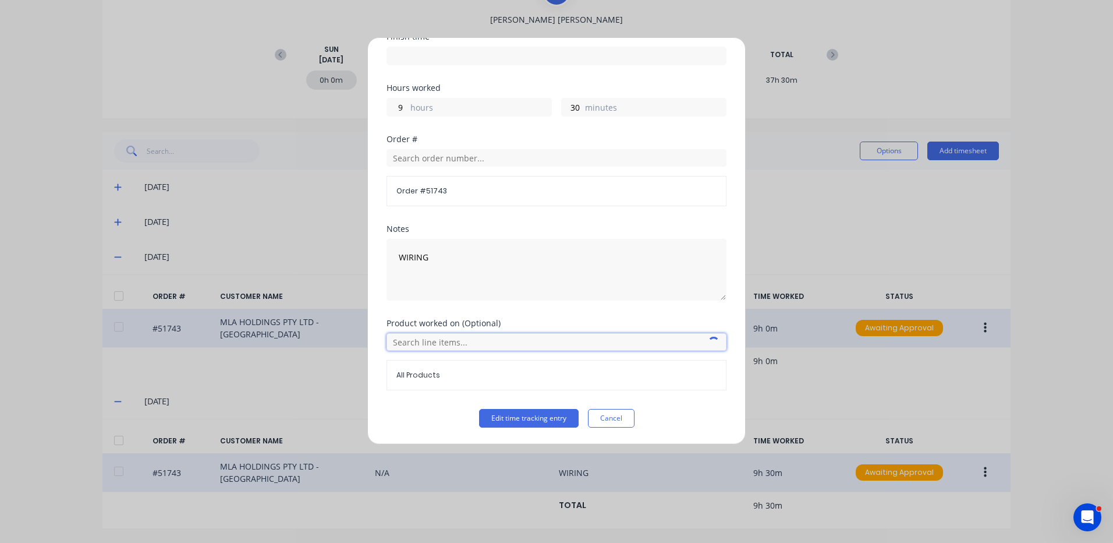
click at [448, 345] on input "text" at bounding box center [557, 341] width 340 height 17
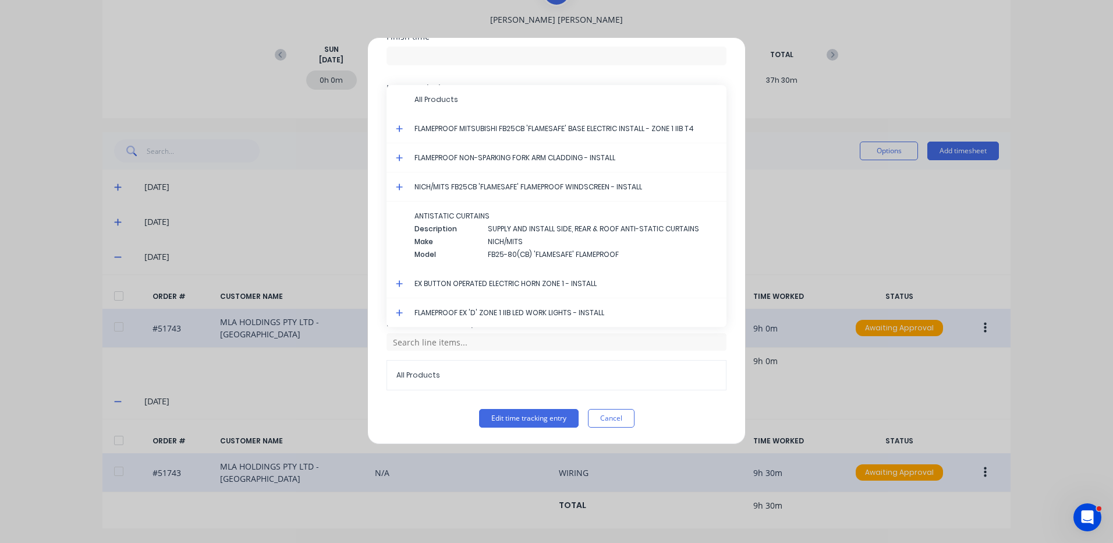
click at [398, 127] on icon at bounding box center [400, 129] width 8 height 8
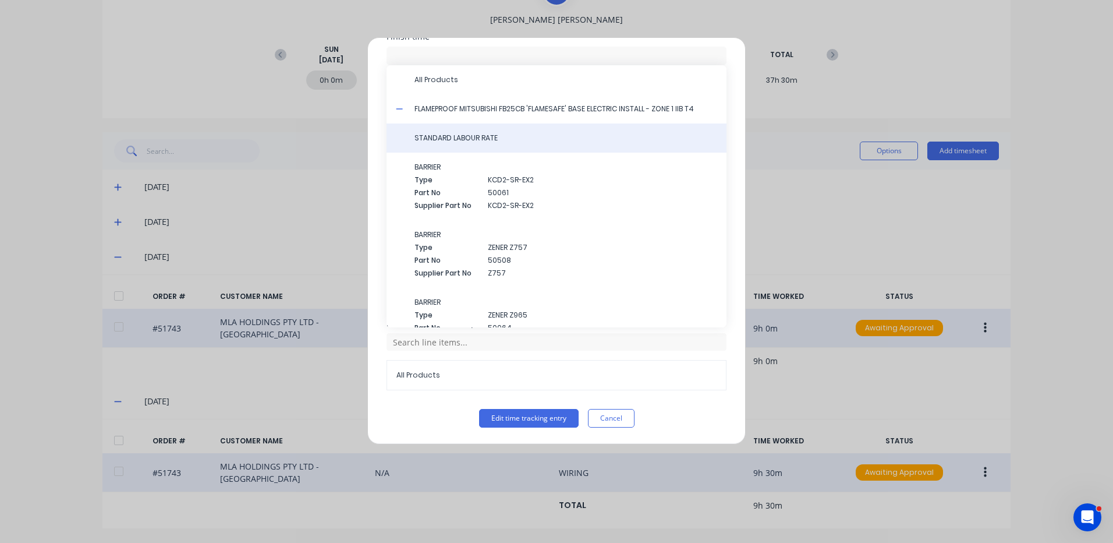
click at [453, 136] on span "STANDARD LABOUR RATE" at bounding box center [565, 138] width 303 height 10
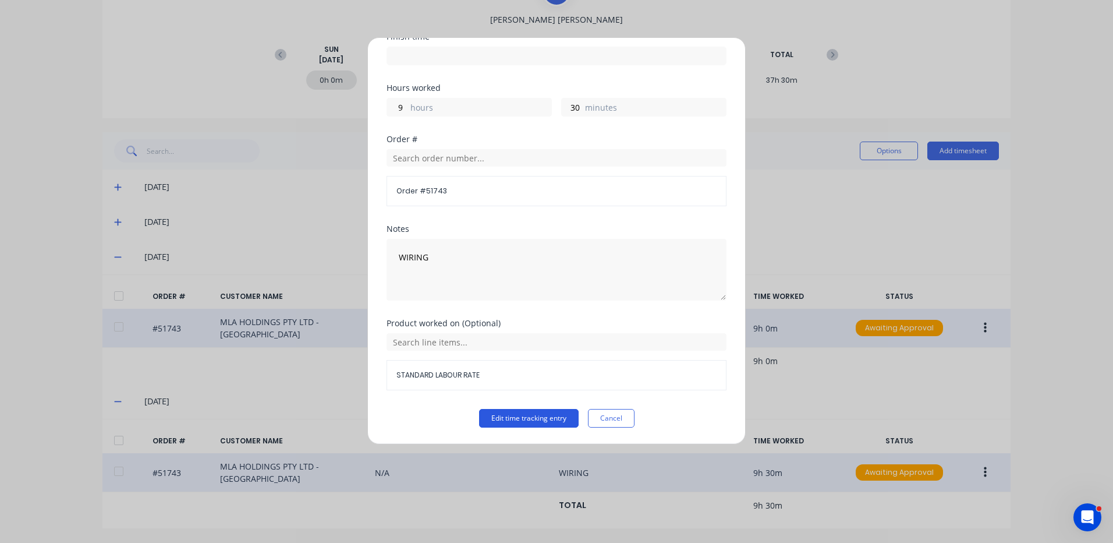
click at [520, 424] on button "Edit time tracking entry" at bounding box center [529, 418] width 100 height 19
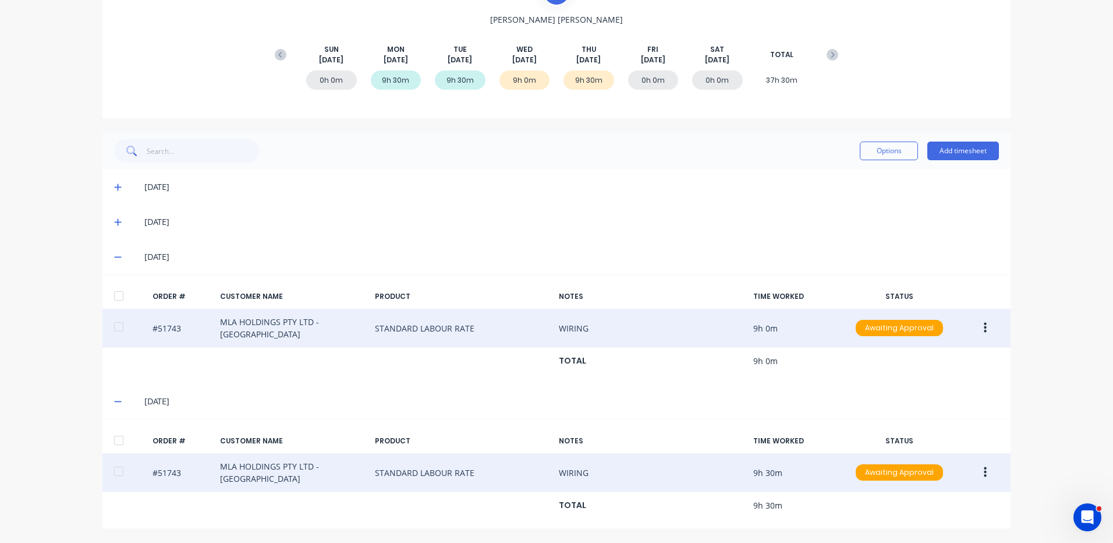
drag, startPoint x: 118, startPoint y: 442, endPoint x: 108, endPoint y: 287, distance: 155.1
click at [117, 440] on div at bounding box center [118, 439] width 23 height 23
click at [115, 292] on div at bounding box center [118, 295] width 23 height 23
click at [892, 155] on button "Options" at bounding box center [889, 150] width 58 height 19
click at [852, 186] on div "Approve" at bounding box center [863, 180] width 90 height 17
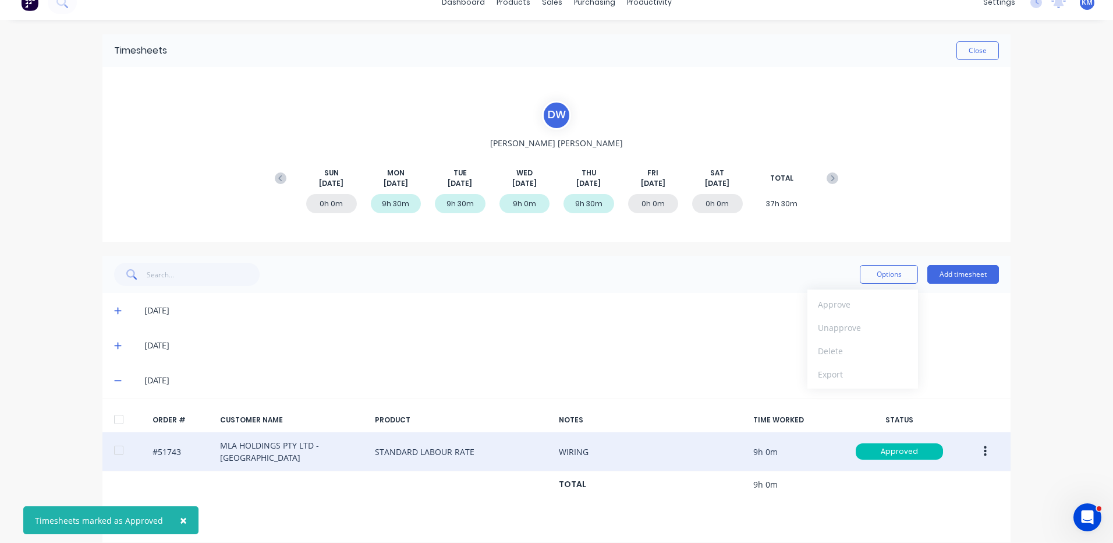
scroll to position [0, 0]
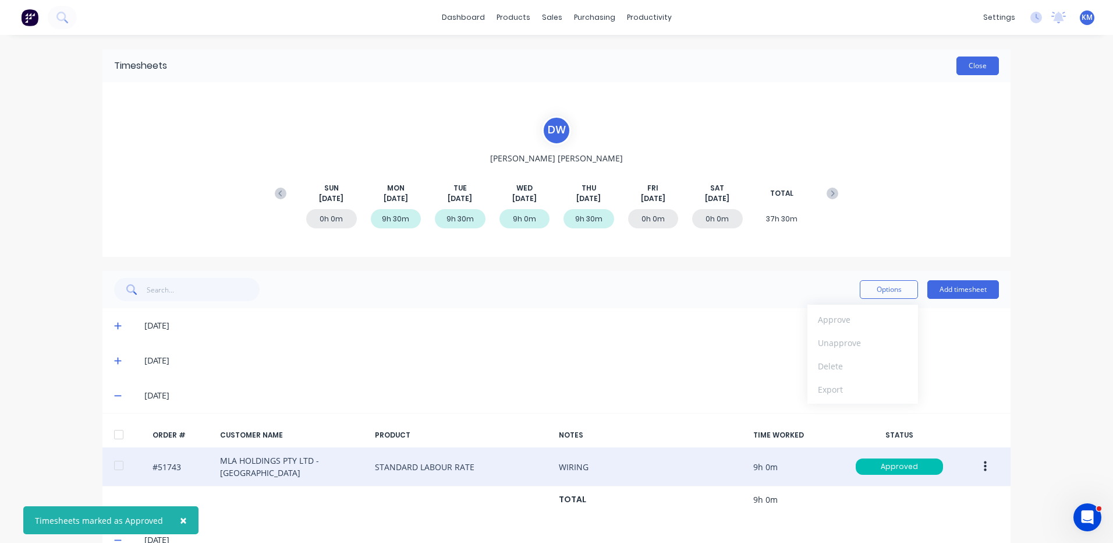
click at [969, 69] on button "Close" at bounding box center [977, 65] width 42 height 19
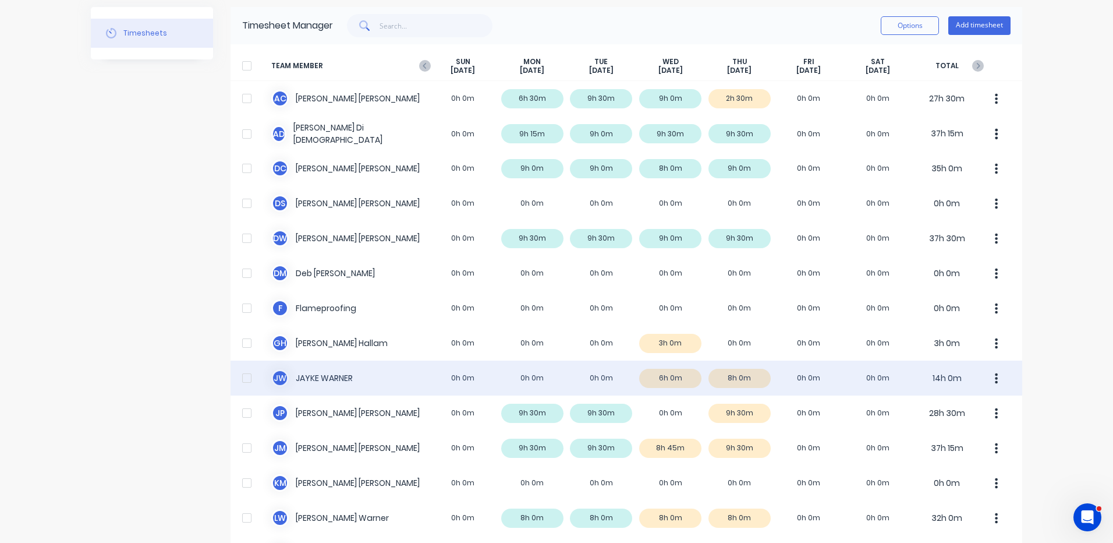
scroll to position [116, 0]
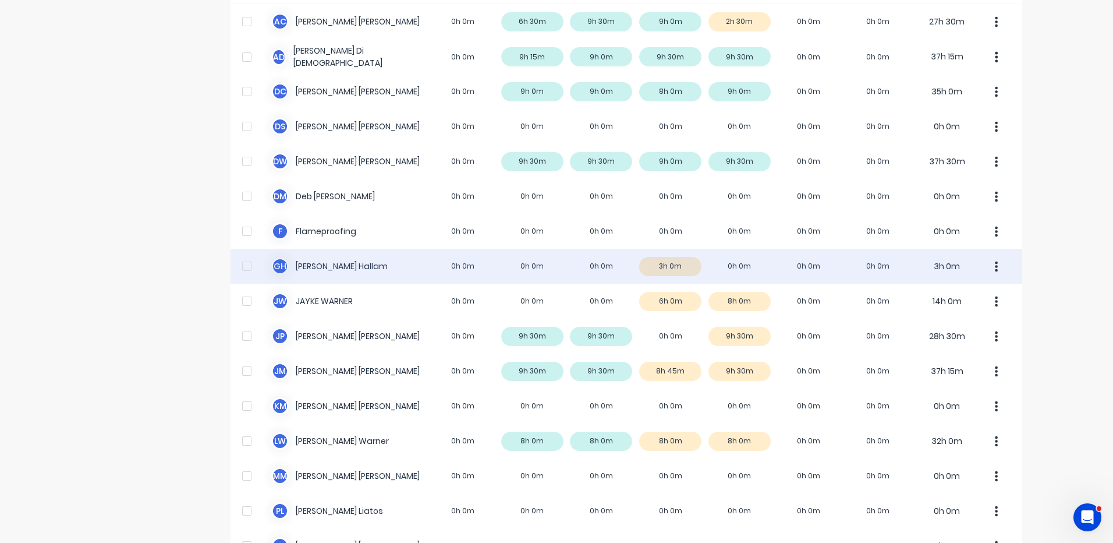
click at [727, 262] on div "G H [PERSON_NAME] 0h 0m 0h 0m 0h 0m 3h 0m 0h 0m 0h 0m 0h 0m 3h 0m" at bounding box center [627, 266] width 792 height 35
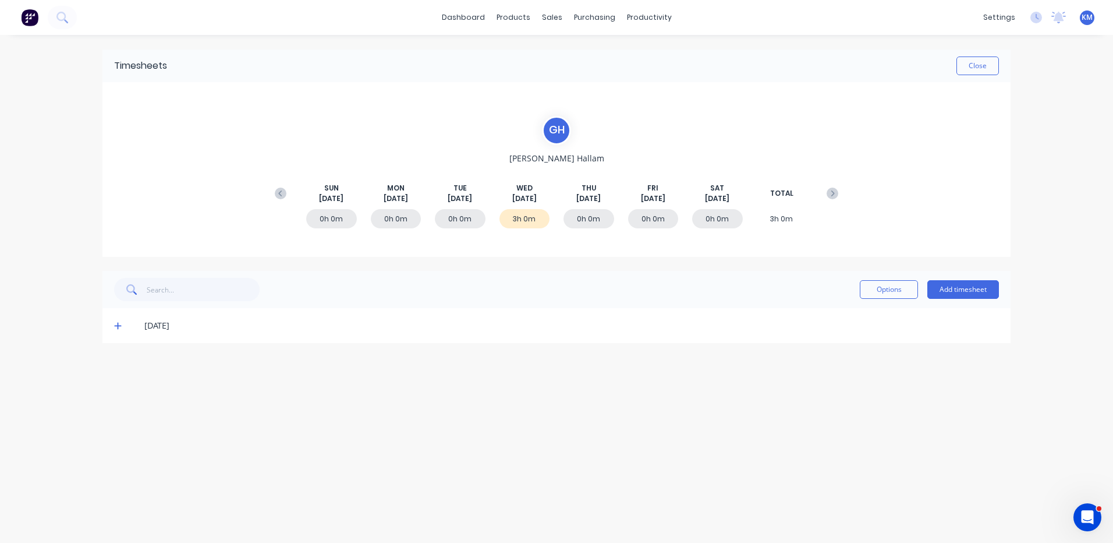
click at [116, 328] on icon at bounding box center [118, 325] width 8 height 8
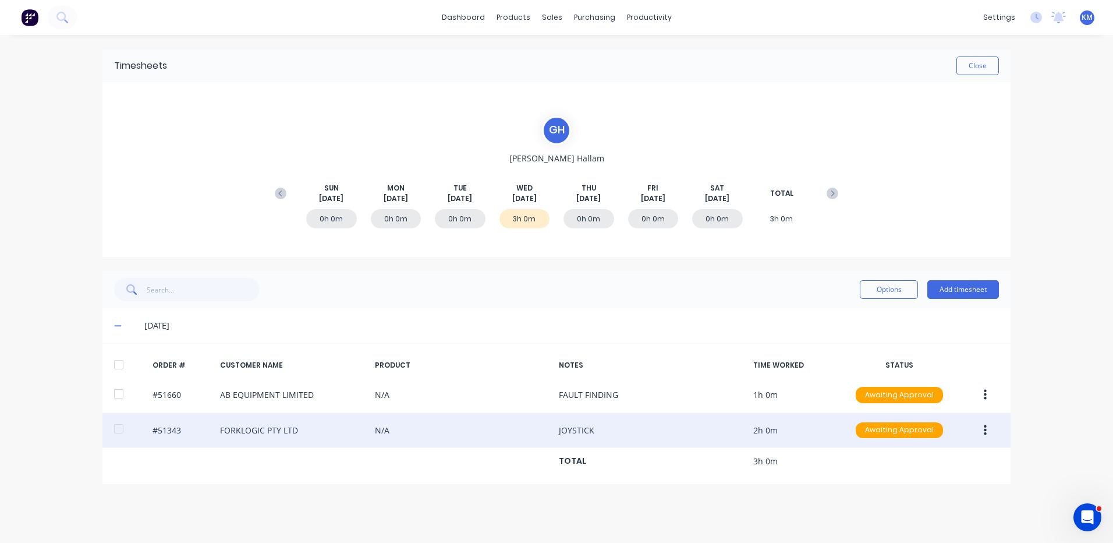
click at [987, 424] on button "button" at bounding box center [985, 430] width 27 height 21
click at [943, 505] on div "Edit" at bounding box center [944, 507] width 90 height 17
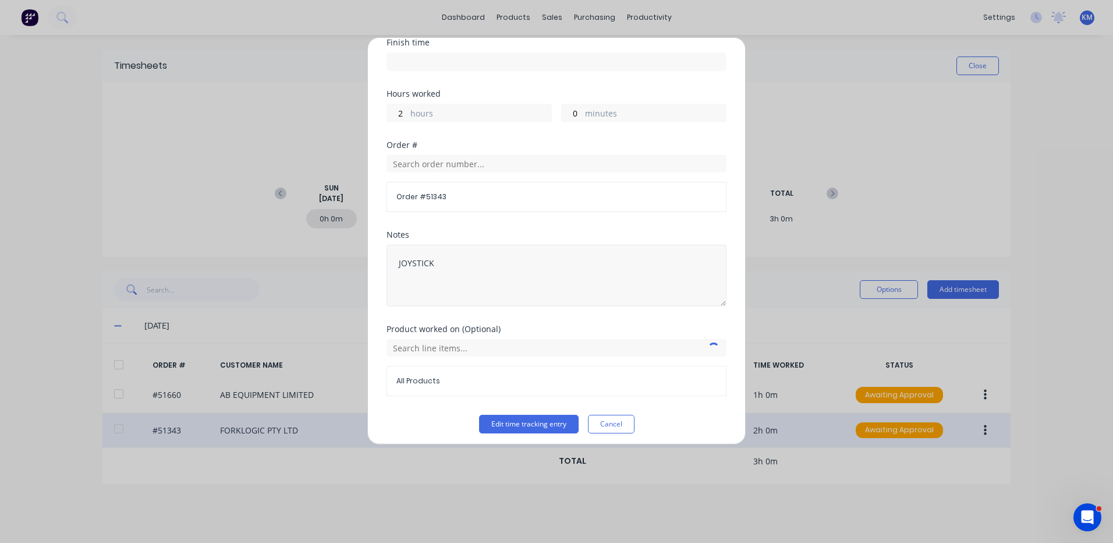
scroll to position [157, 0]
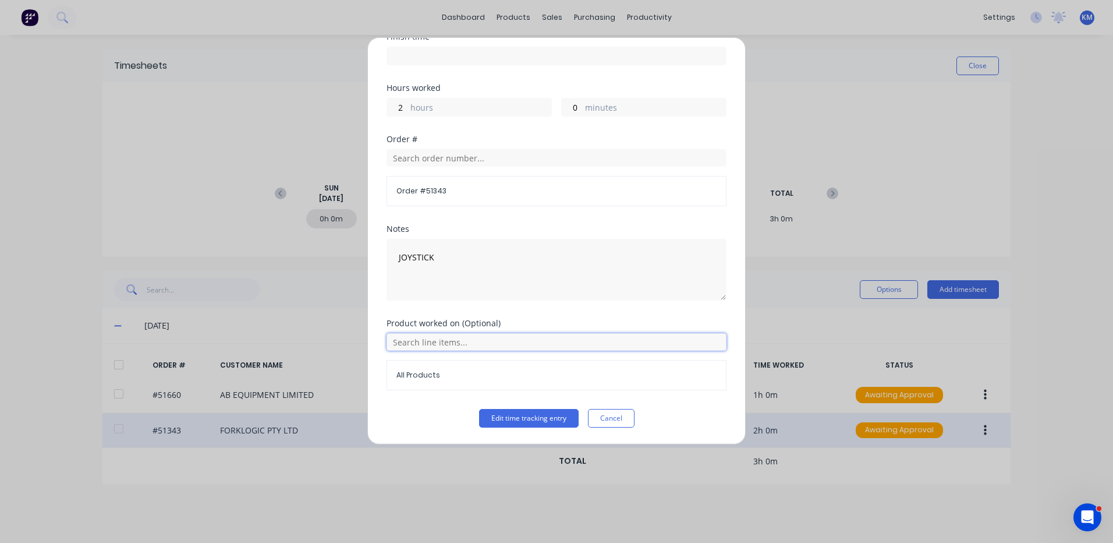
click at [455, 345] on input "text" at bounding box center [557, 341] width 340 height 17
click at [400, 400] on icon at bounding box center [399, 399] width 7 height 7
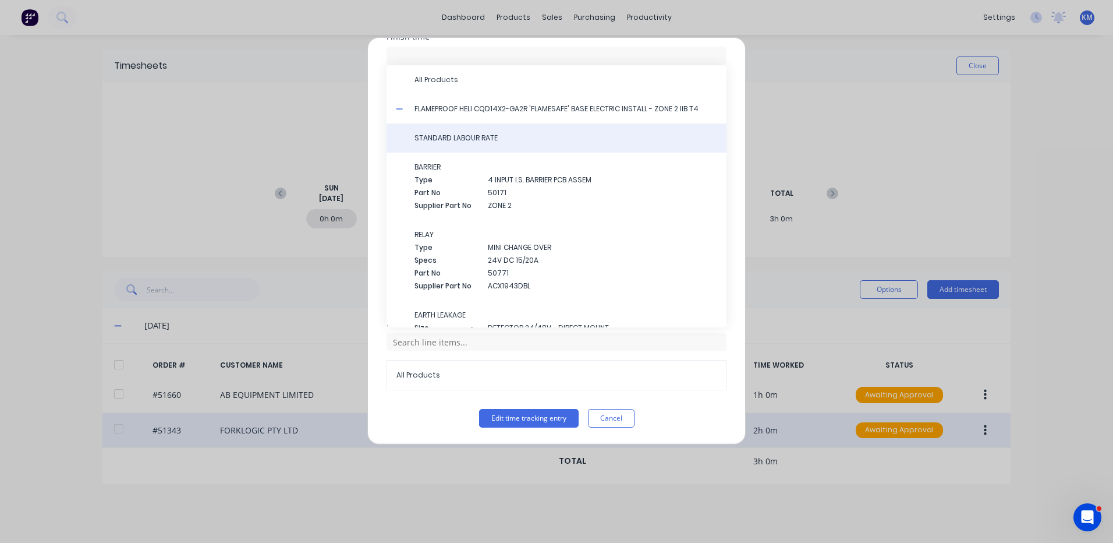
click at [490, 140] on span "STANDARD LABOUR RATE" at bounding box center [565, 138] width 303 height 10
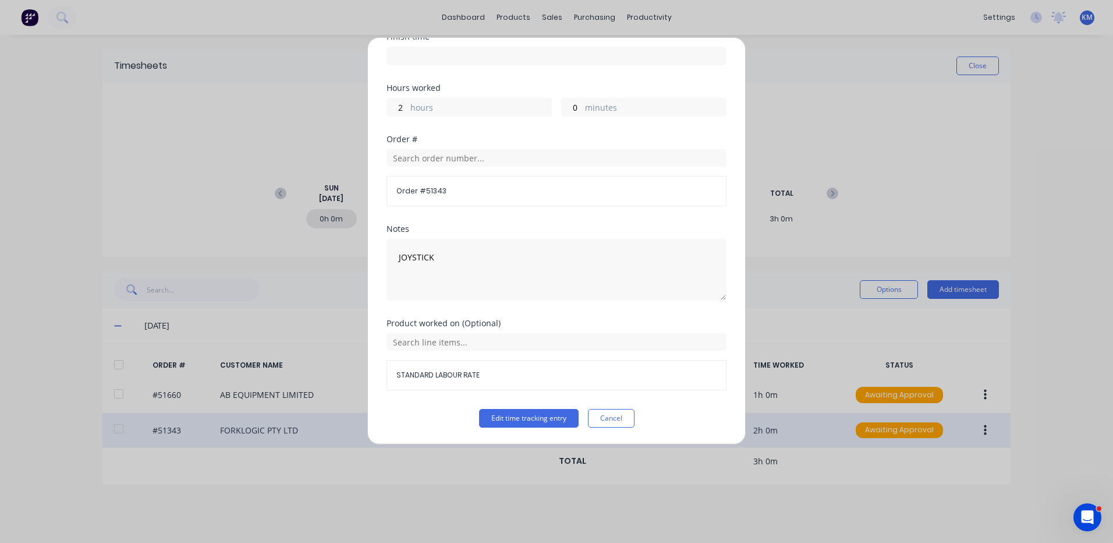
click at [527, 427] on div "Edit time tracking entry Date [DATE] Start time Finish time Hours worked 2 hour…" at bounding box center [556, 240] width 378 height 407
click at [530, 420] on button "Edit time tracking entry" at bounding box center [529, 418] width 100 height 19
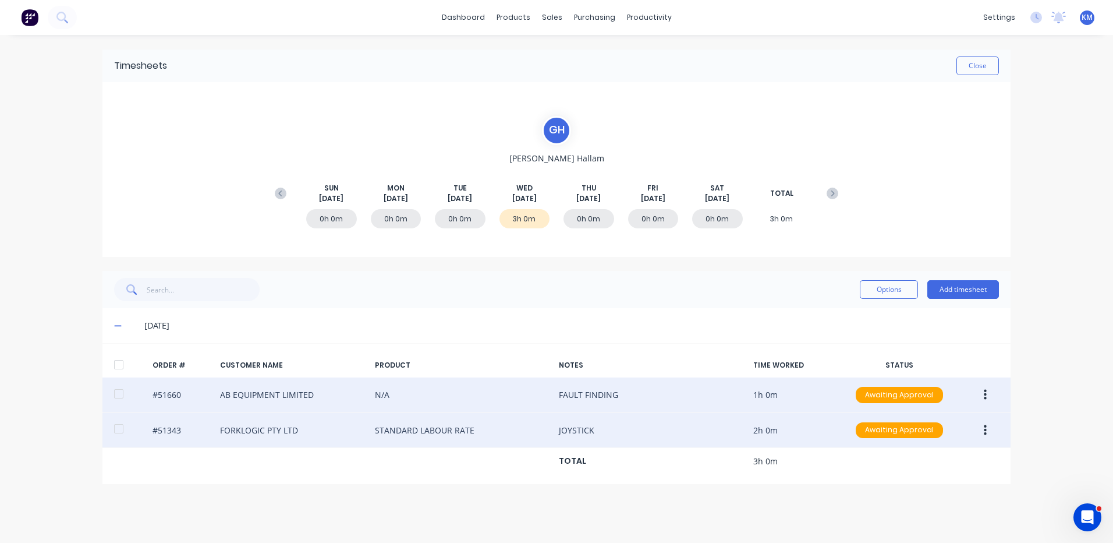
click at [982, 394] on button "button" at bounding box center [985, 394] width 27 height 21
click at [944, 470] on div "Edit" at bounding box center [944, 471] width 90 height 17
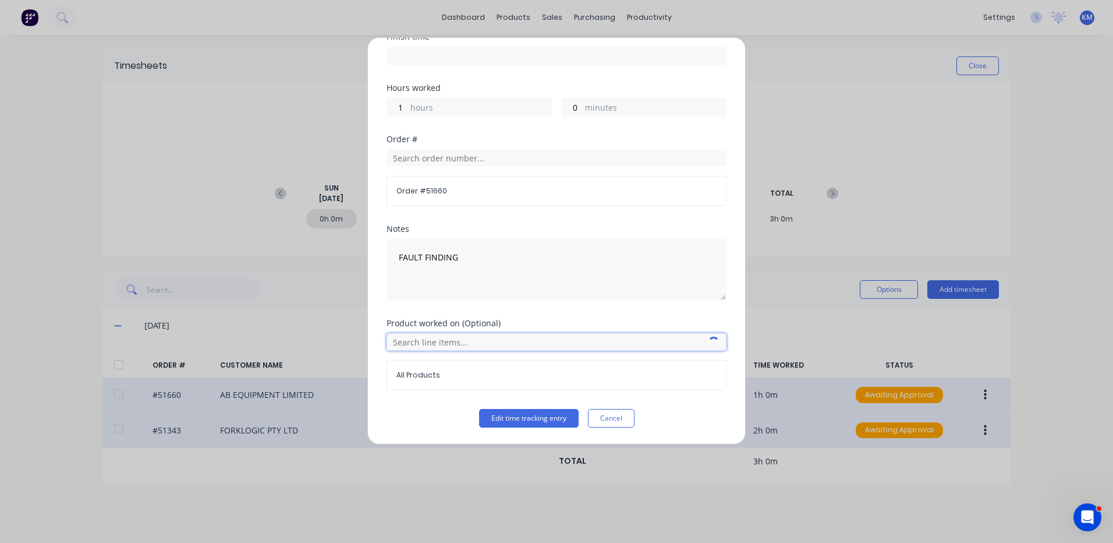
click at [429, 346] on input "text" at bounding box center [557, 341] width 340 height 17
click at [401, 396] on icon at bounding box center [400, 400] width 8 height 8
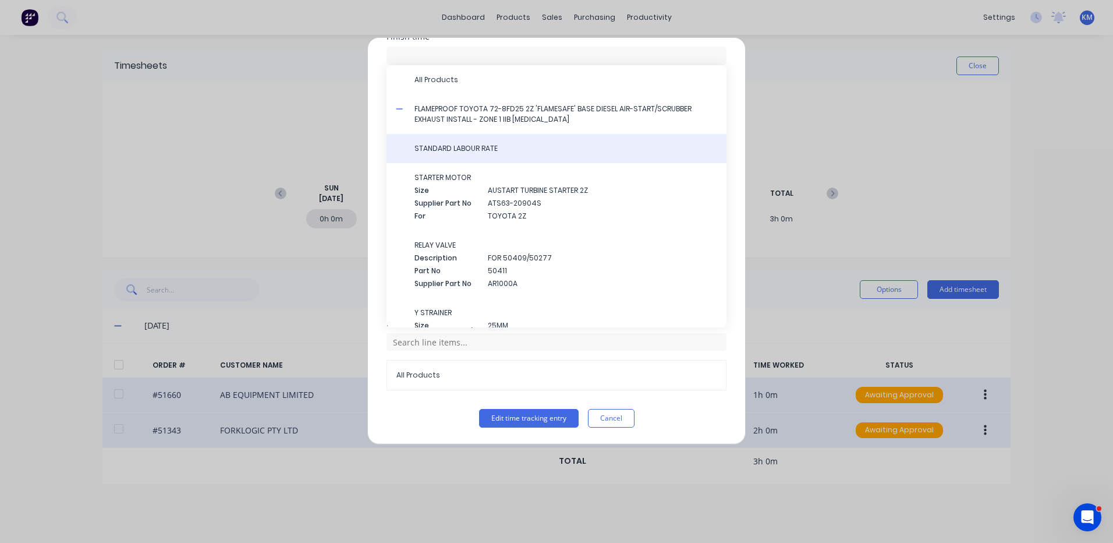
click at [473, 153] on span "STANDARD LABOUR RATE" at bounding box center [565, 148] width 303 height 10
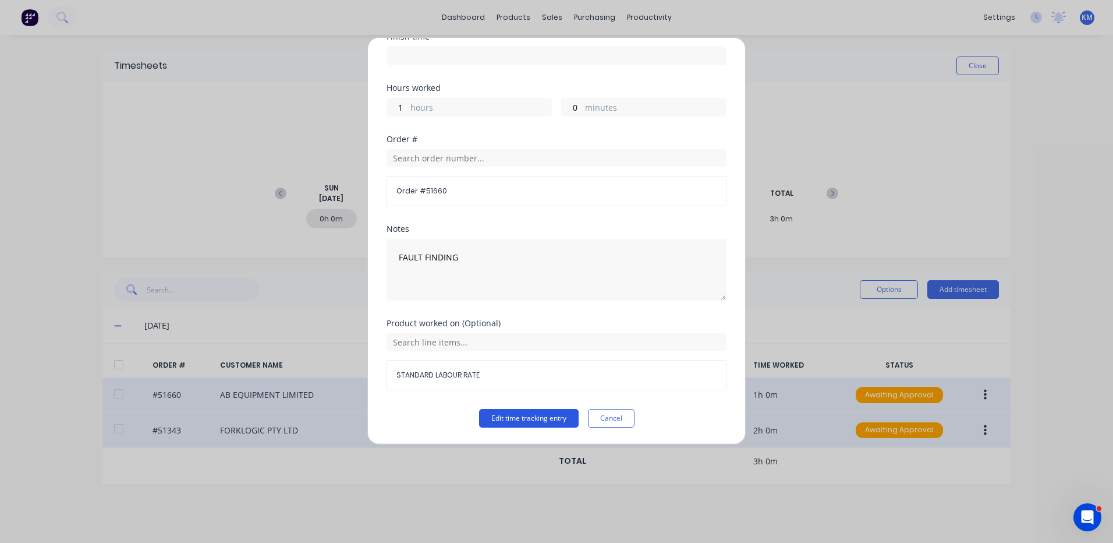
click at [495, 414] on button "Edit time tracking entry" at bounding box center [529, 418] width 100 height 19
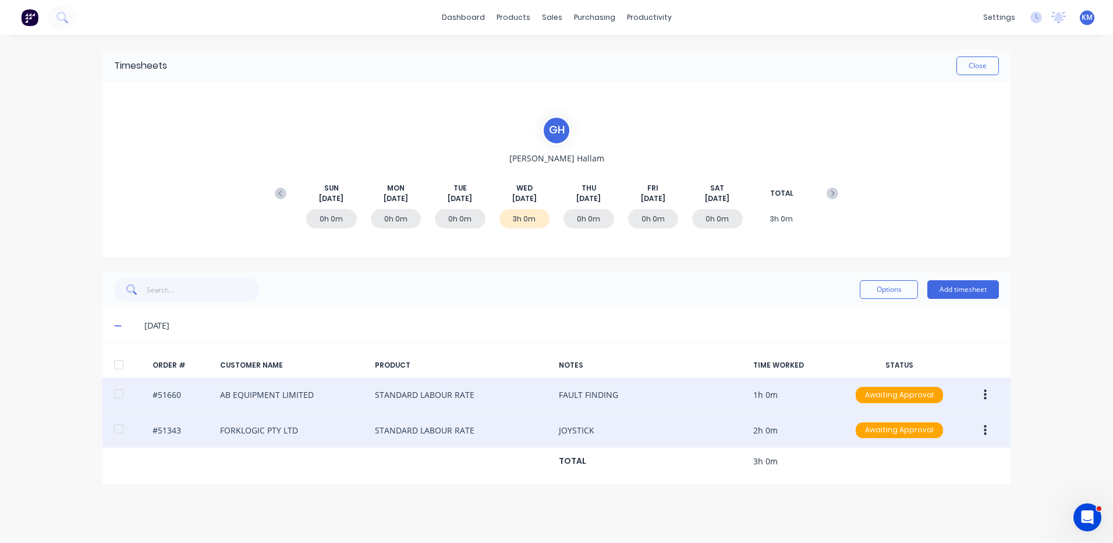
click at [119, 364] on div at bounding box center [118, 364] width 23 height 23
click at [866, 279] on div "Options Add timesheet" at bounding box center [929, 289] width 139 height 23
click at [875, 295] on button "Options" at bounding box center [889, 289] width 58 height 19
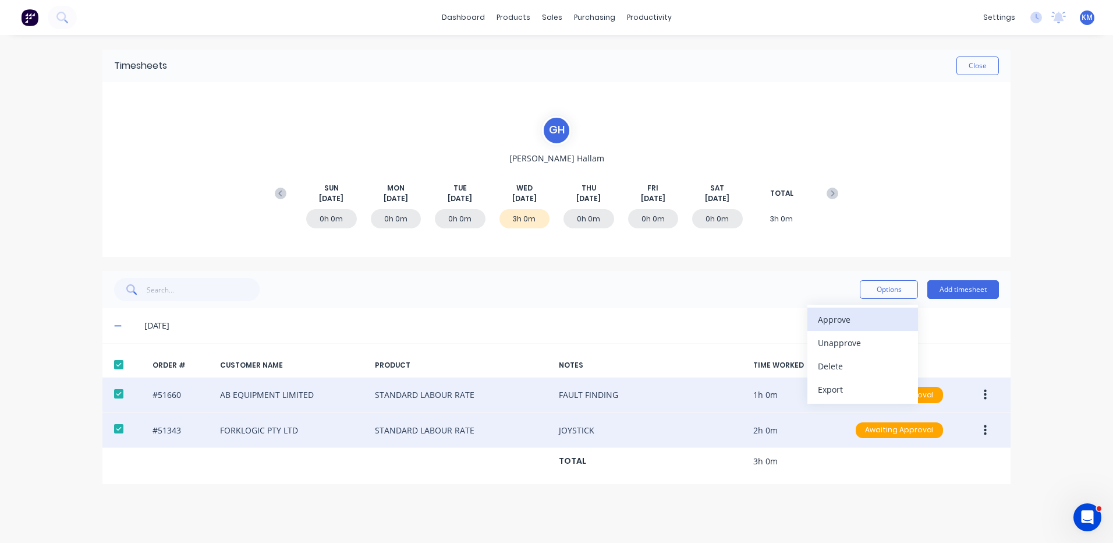
click at [873, 308] on button "Approve" at bounding box center [862, 318] width 111 height 23
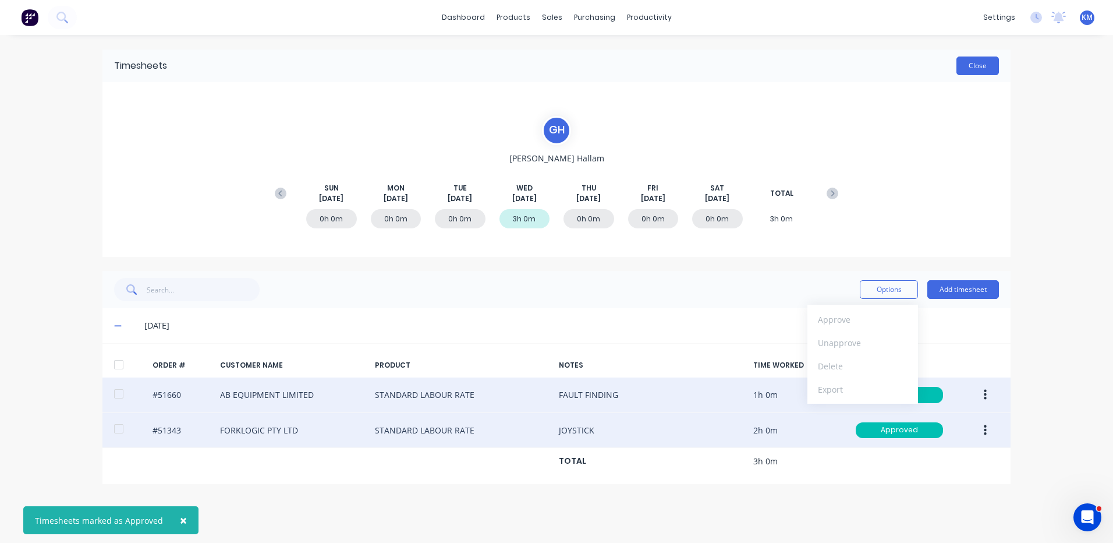
click at [969, 63] on button "Close" at bounding box center [977, 65] width 42 height 19
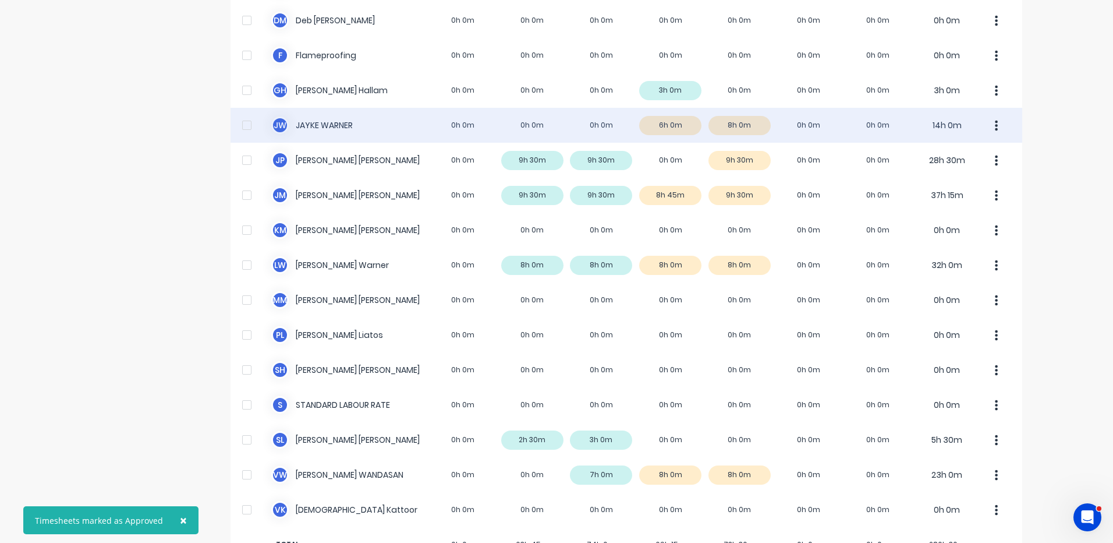
scroll to position [272, 0]
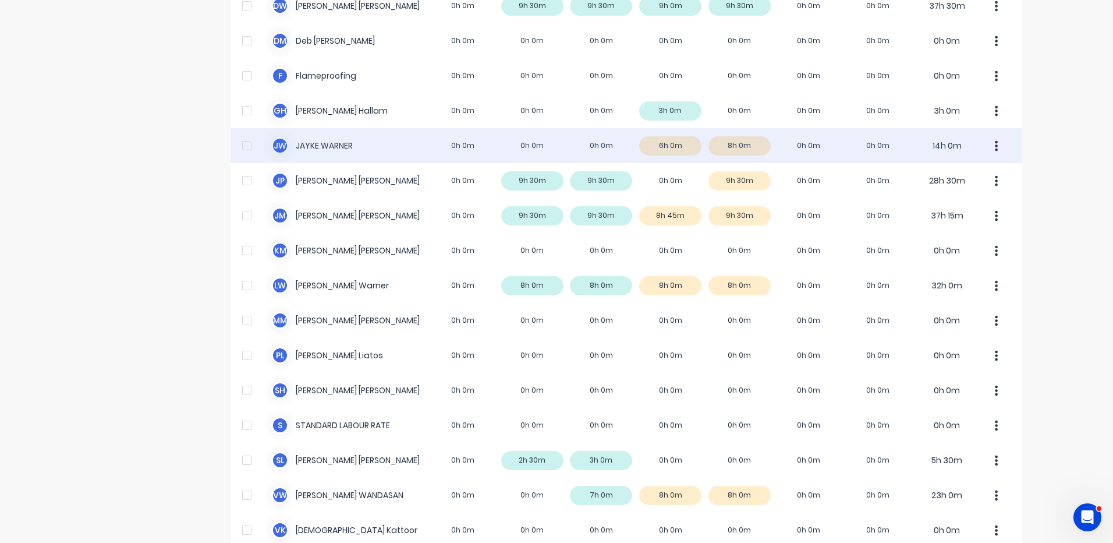
click at [542, 140] on div "[PERSON_NAME] [PERSON_NAME] 0h 0m 0h 0m 0h 0m 6h 0m 8h 0m 0h 0m 0h 0m 14h 0m" at bounding box center [627, 145] width 792 height 35
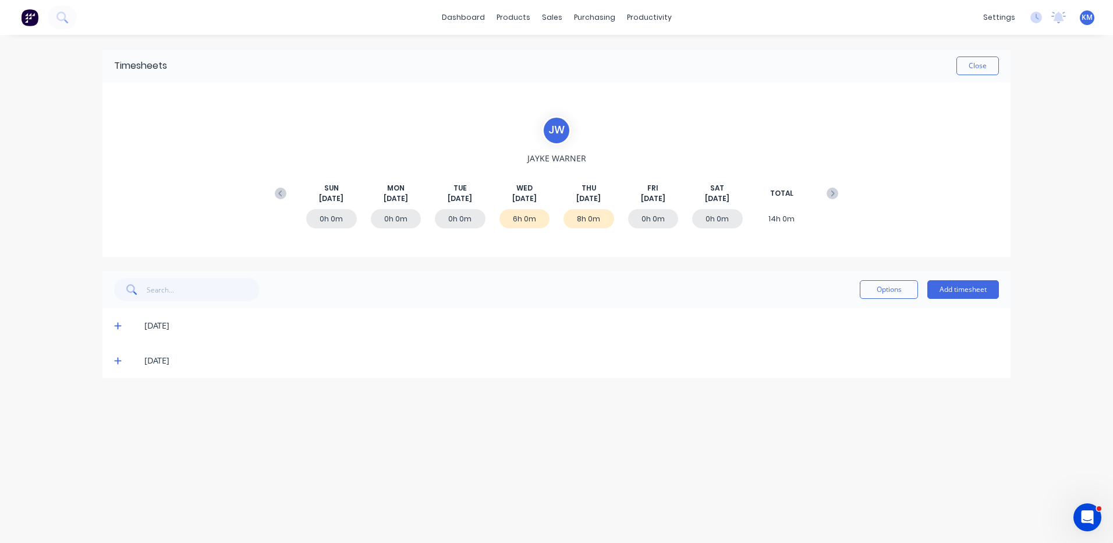
click at [115, 364] on icon at bounding box center [118, 360] width 8 height 8
click at [116, 322] on icon at bounding box center [118, 325] width 8 height 8
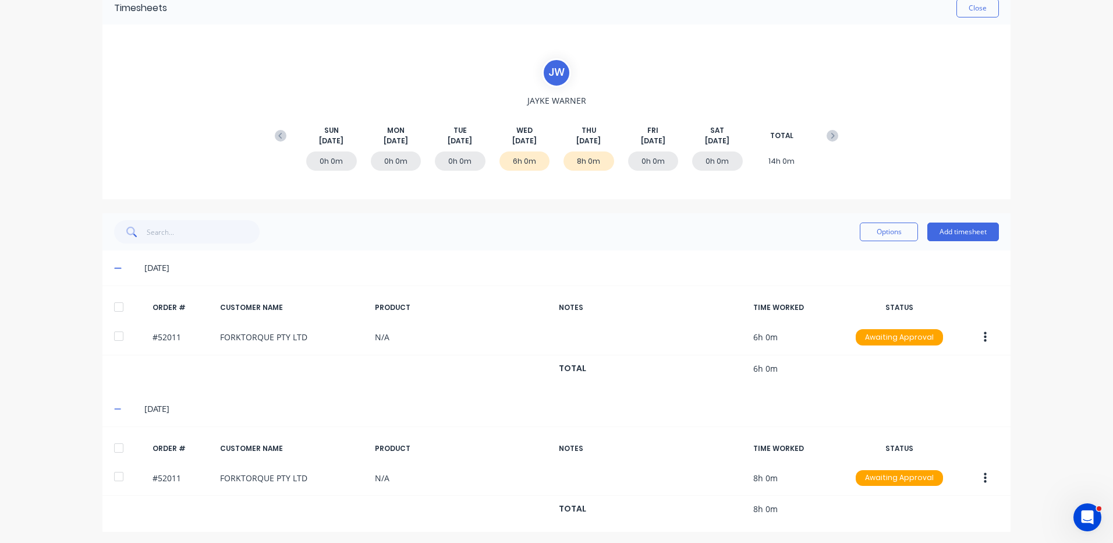
scroll to position [61, 0]
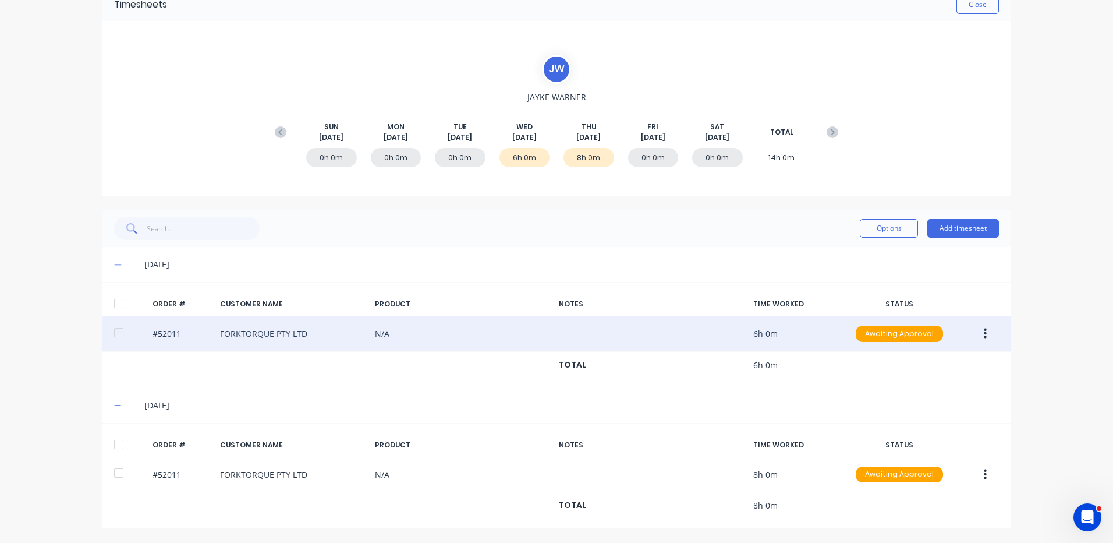
click at [984, 333] on icon "button" at bounding box center [985, 333] width 3 height 10
click at [919, 407] on div "Edit" at bounding box center [944, 410] width 90 height 17
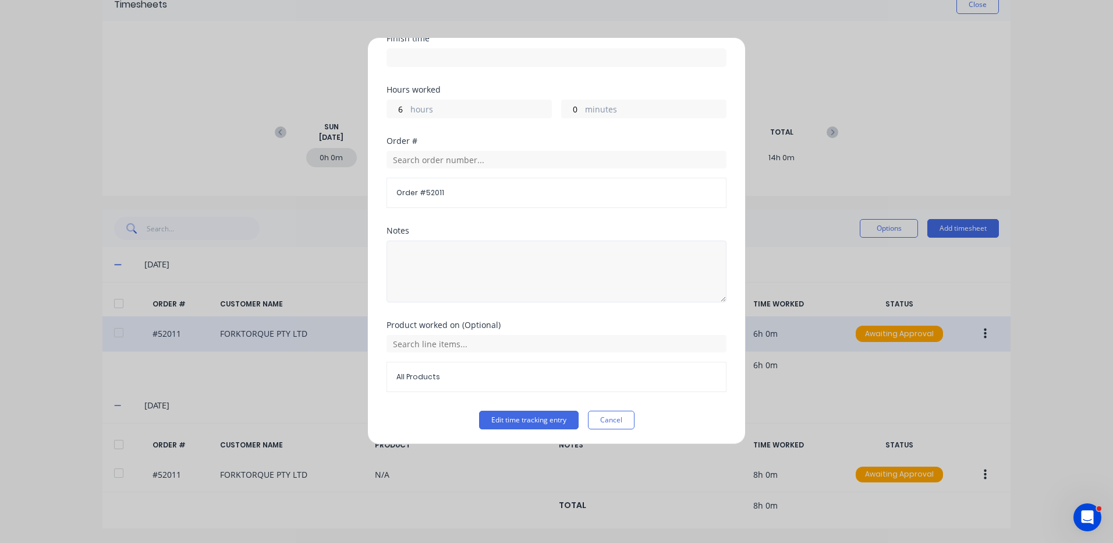
scroll to position [157, 0]
click at [459, 338] on input "text" at bounding box center [557, 341] width 340 height 17
click at [398, 398] on icon at bounding box center [400, 400] width 8 height 8
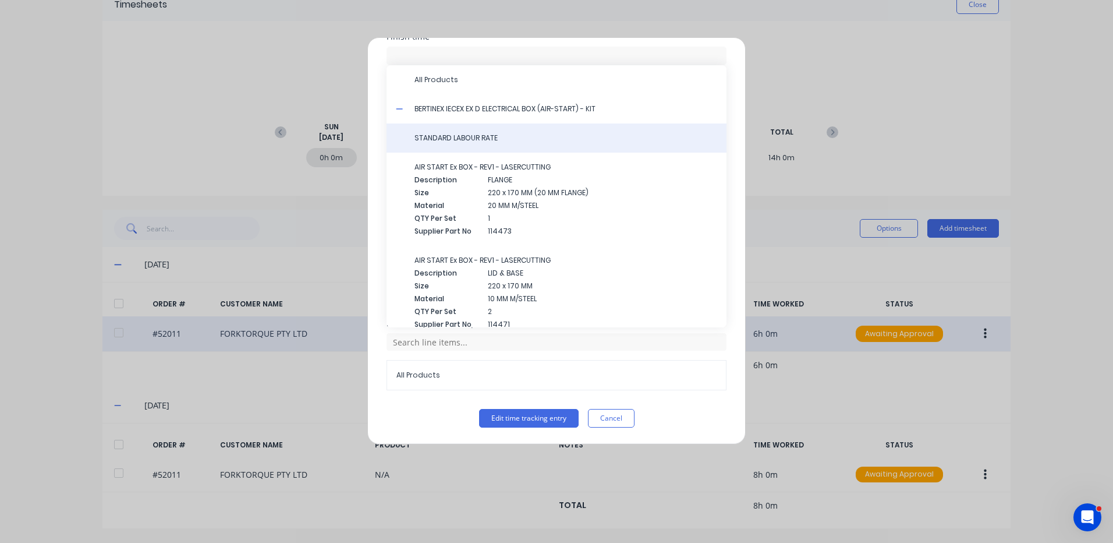
click at [498, 135] on span "STANDARD LABOUR RATE" at bounding box center [565, 138] width 303 height 10
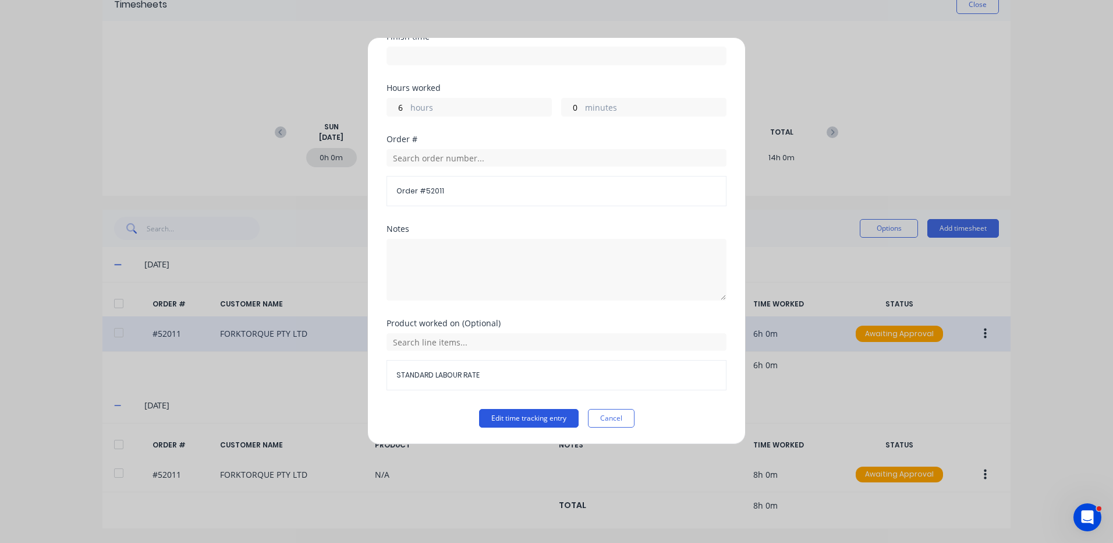
click at [528, 416] on button "Edit time tracking entry" at bounding box center [529, 418] width 100 height 19
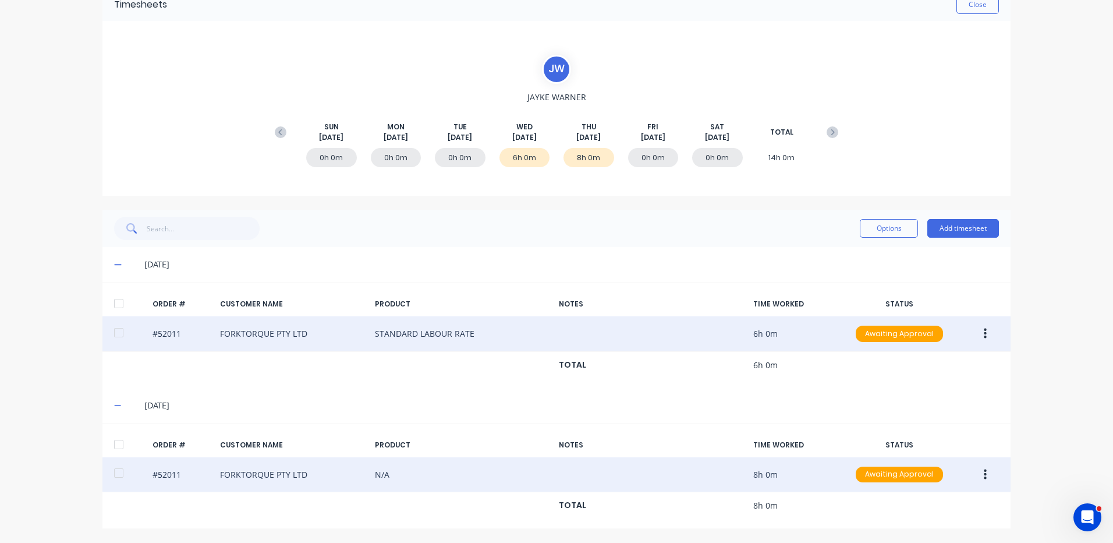
click at [993, 466] on button "button" at bounding box center [985, 474] width 27 height 21
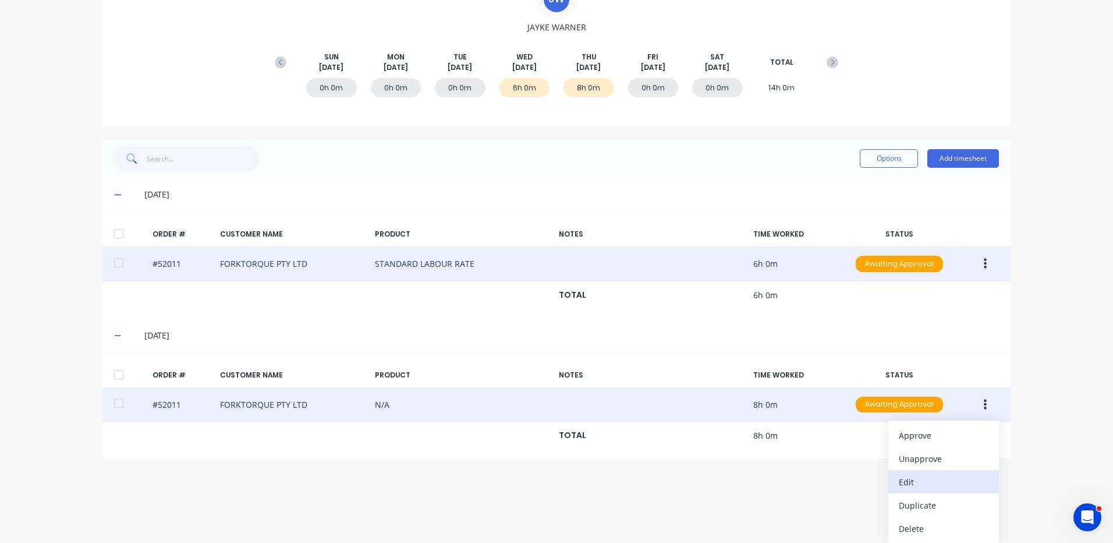
click at [920, 483] on div "Edit" at bounding box center [944, 481] width 90 height 17
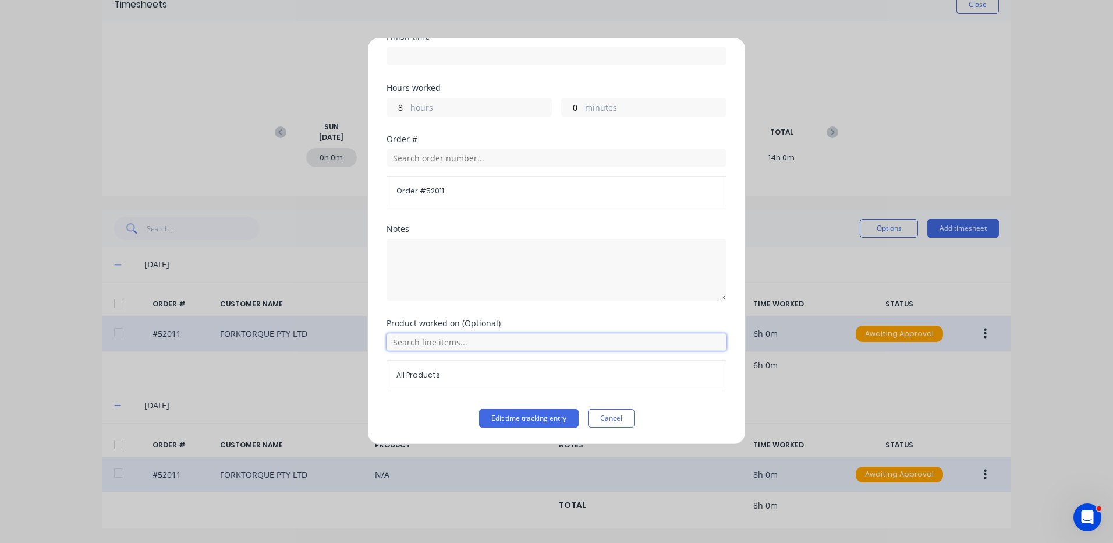
click at [515, 343] on input "text" at bounding box center [557, 341] width 340 height 17
click at [398, 400] on icon at bounding box center [400, 400] width 8 height 8
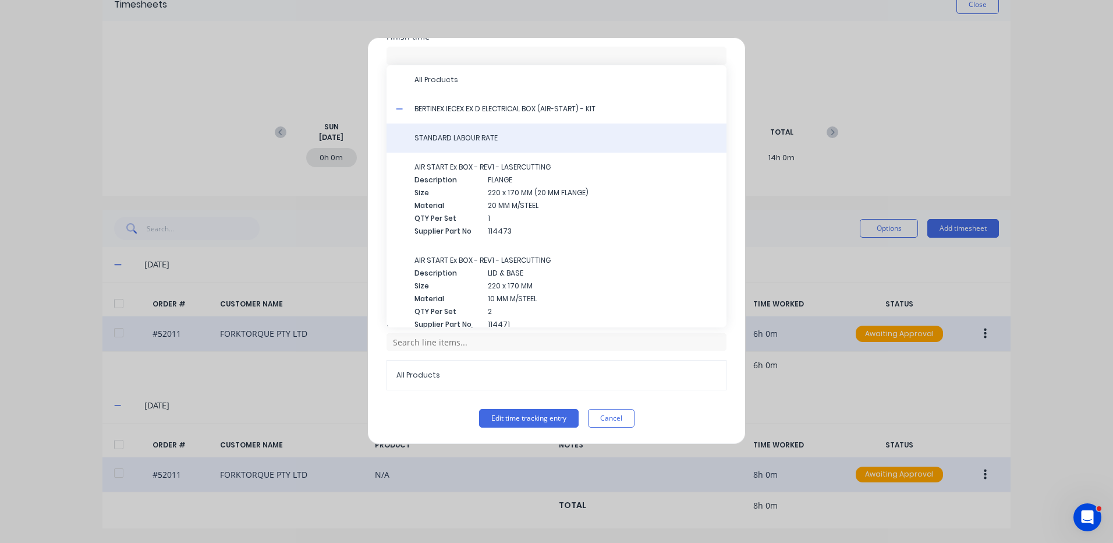
click at [483, 137] on span "STANDARD LABOUR RATE" at bounding box center [565, 138] width 303 height 10
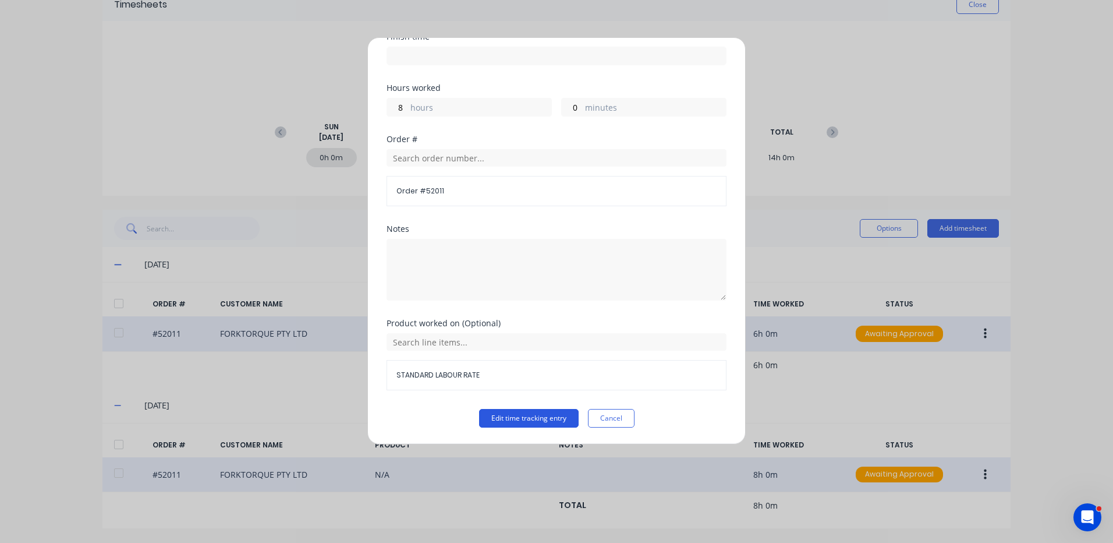
click at [532, 418] on button "Edit time tracking entry" at bounding box center [529, 418] width 100 height 19
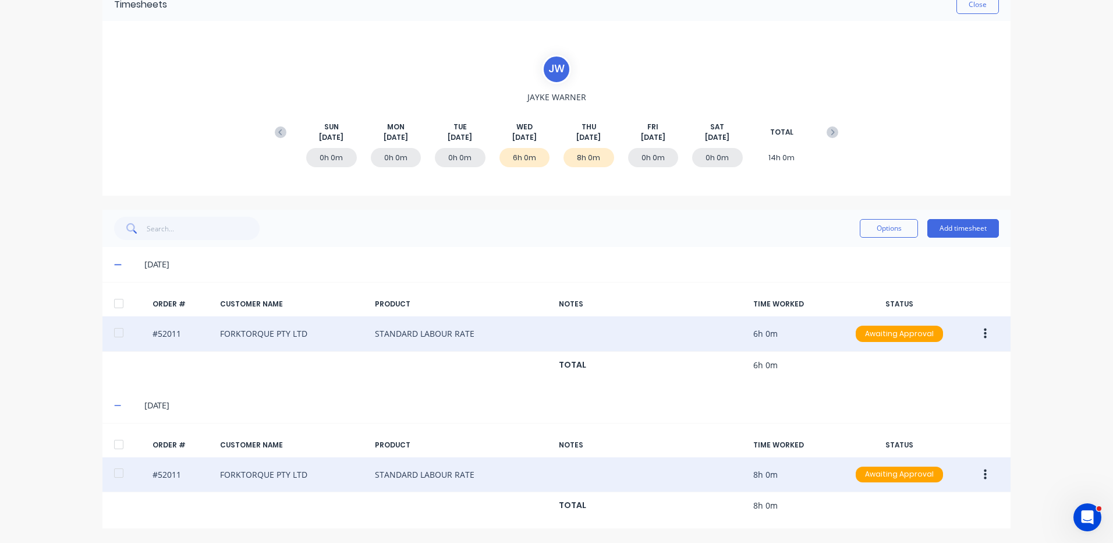
click at [111, 443] on div at bounding box center [118, 444] width 23 height 23
click at [119, 299] on div at bounding box center [118, 303] width 23 height 23
click at [902, 231] on button "Options" at bounding box center [889, 228] width 58 height 19
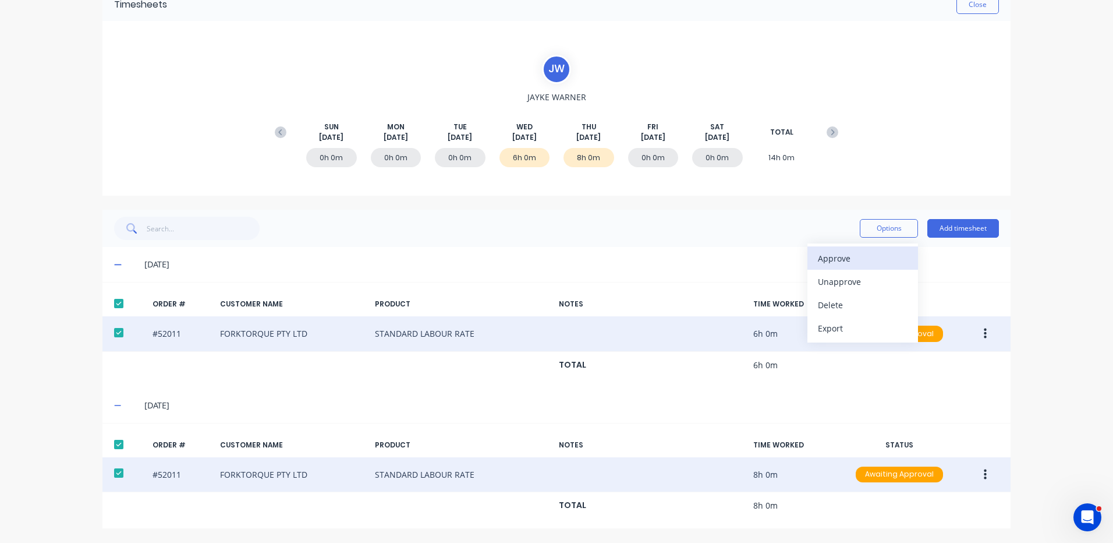
click at [886, 251] on div "Approve" at bounding box center [863, 258] width 90 height 17
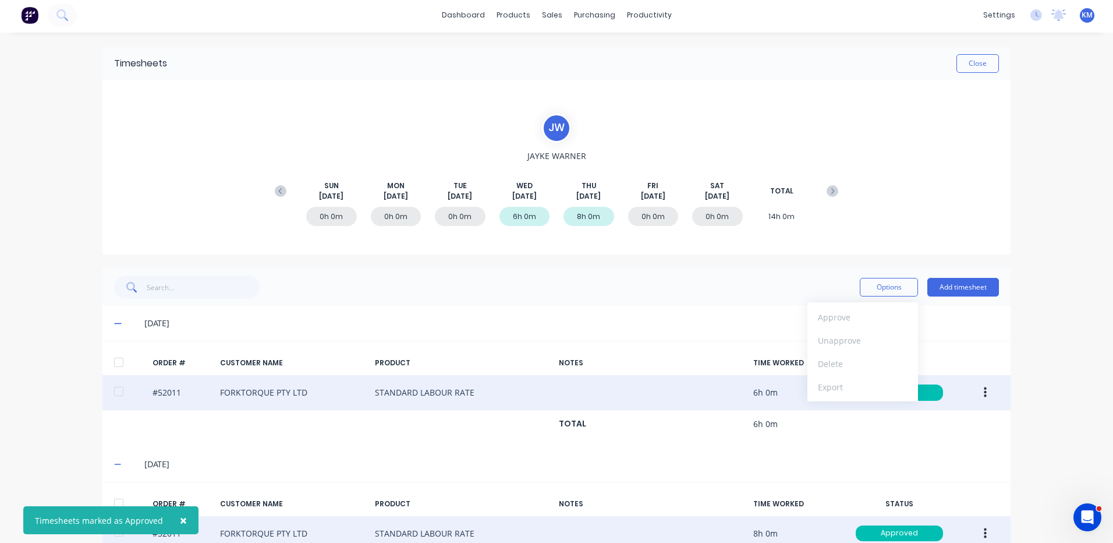
scroll to position [0, 0]
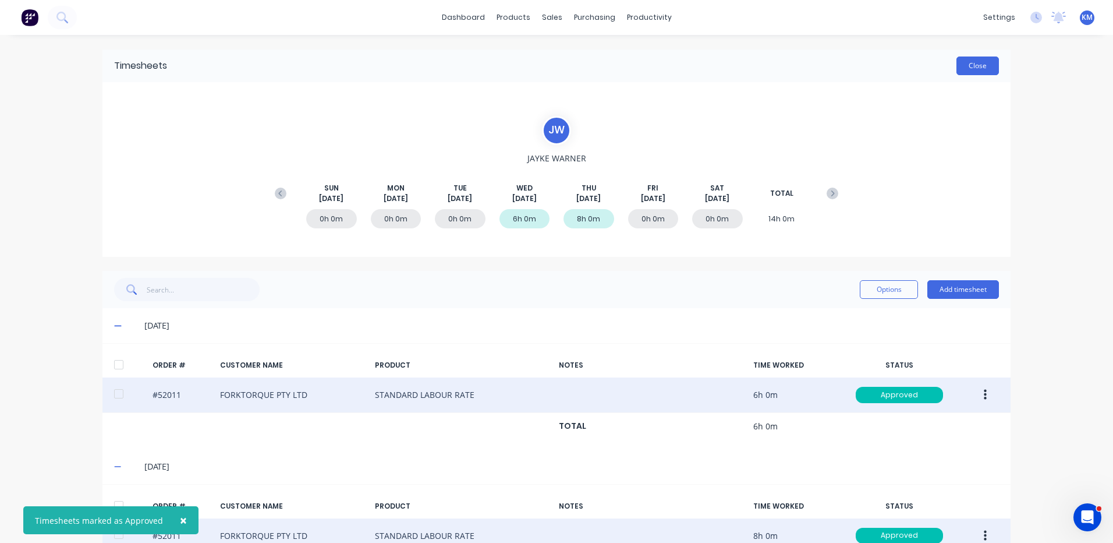
click at [976, 69] on button "Close" at bounding box center [977, 65] width 42 height 19
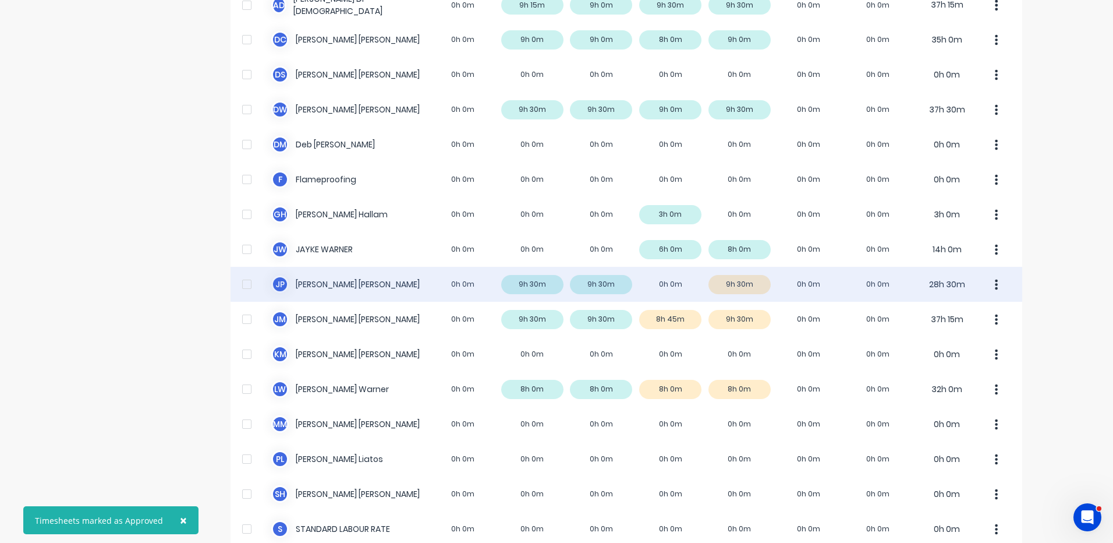
scroll to position [175, 0]
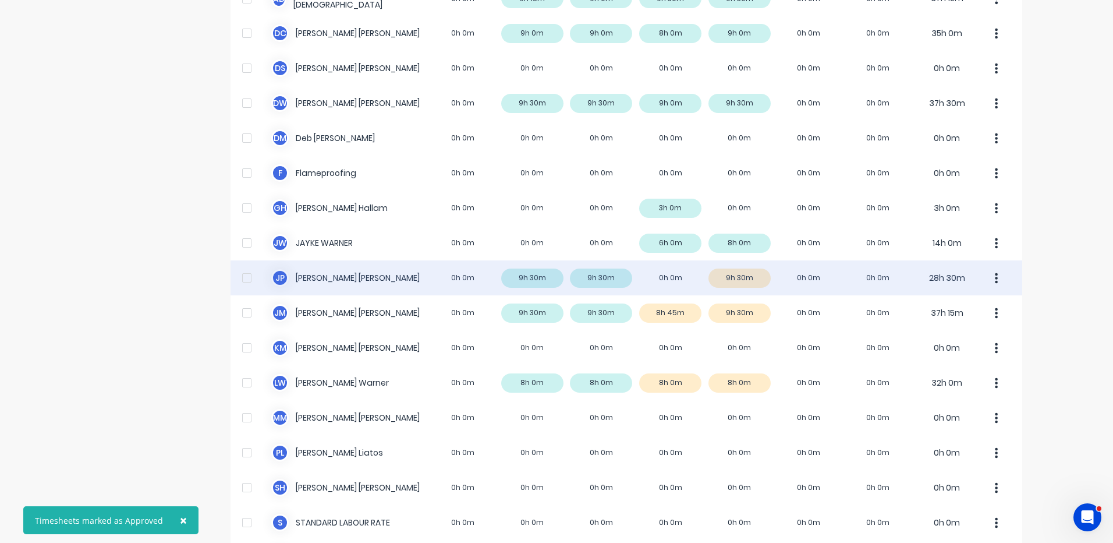
click at [768, 270] on div "J P [PERSON_NAME] 0h 0m 9h 30m 9h 30m 0h 0m 9h 30m 0h 0m 0h 0m 28h 30m" at bounding box center [627, 277] width 792 height 35
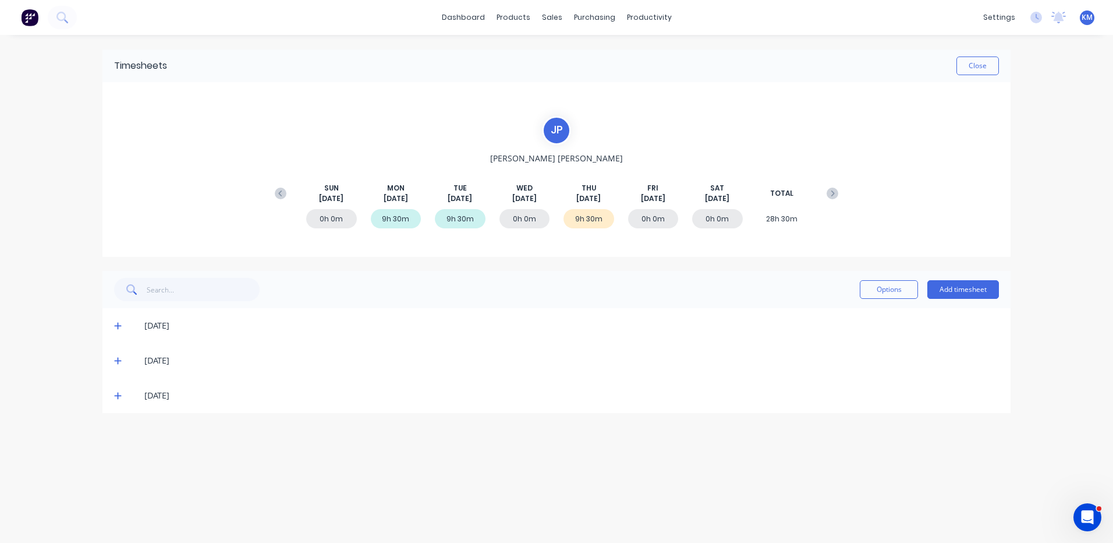
click at [118, 395] on icon at bounding box center [117, 395] width 7 height 7
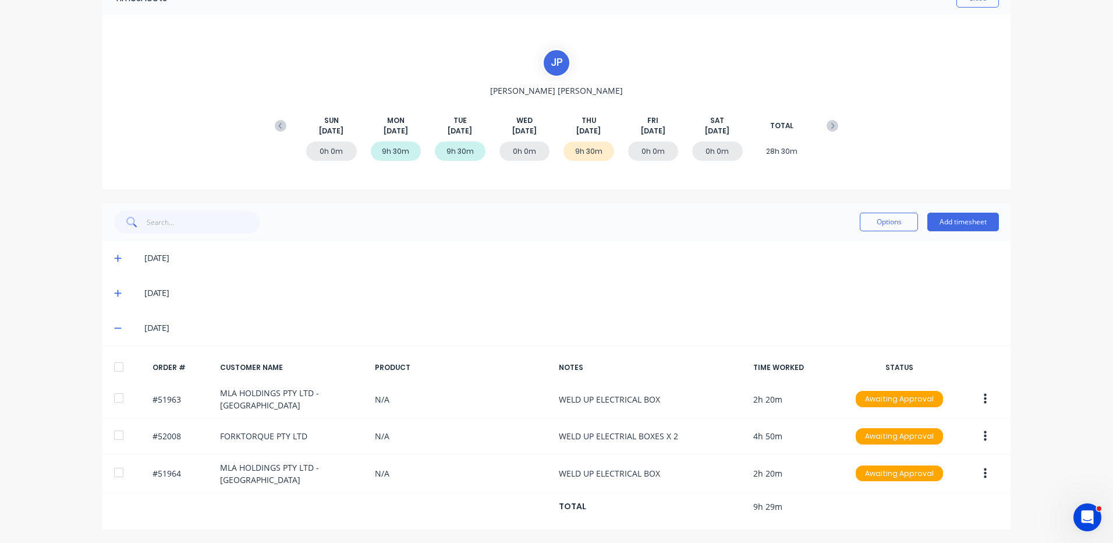
scroll to position [69, 0]
click at [114, 296] on span at bounding box center [120, 292] width 12 height 12
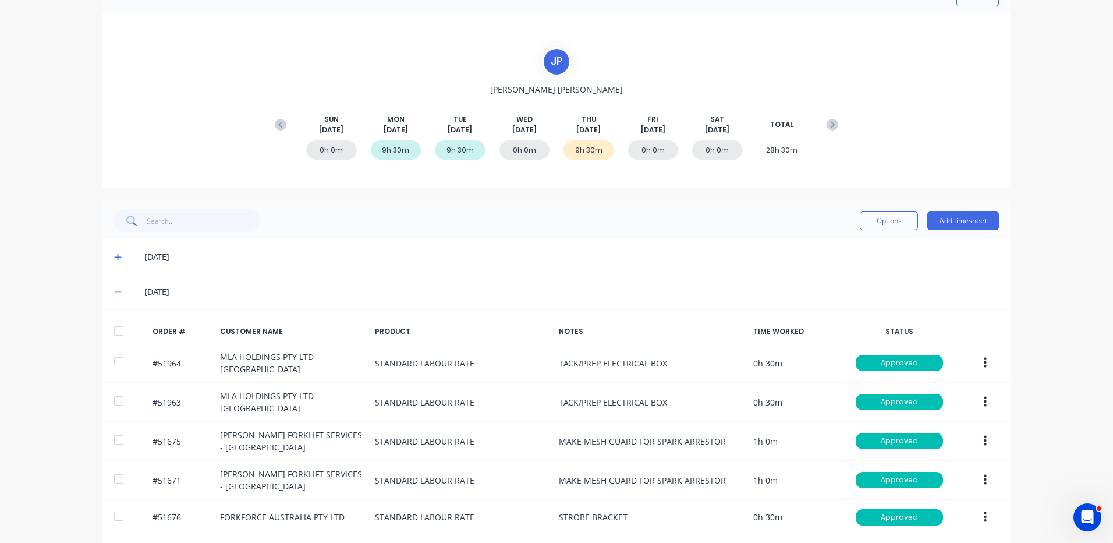
click at [114, 291] on icon at bounding box center [118, 292] width 8 height 8
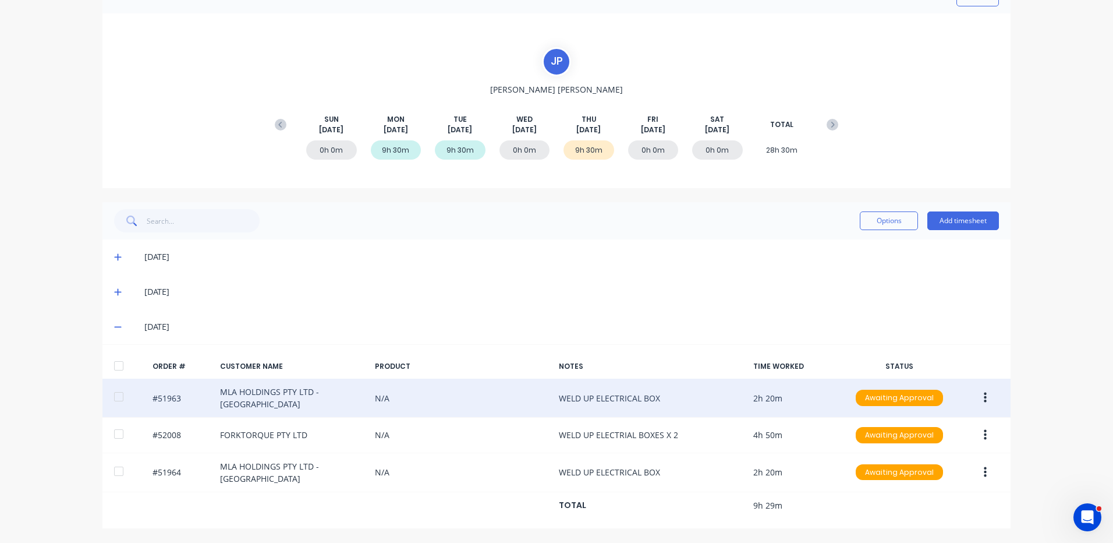
click at [984, 398] on icon "button" at bounding box center [985, 397] width 3 height 10
click at [917, 479] on div "Edit" at bounding box center [944, 474] width 90 height 17
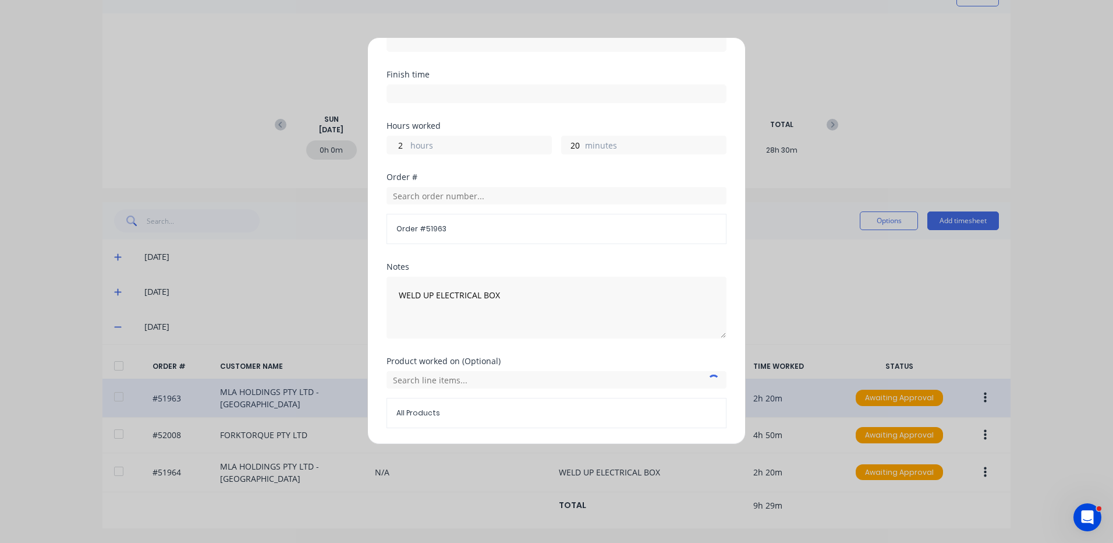
scroll to position [157, 0]
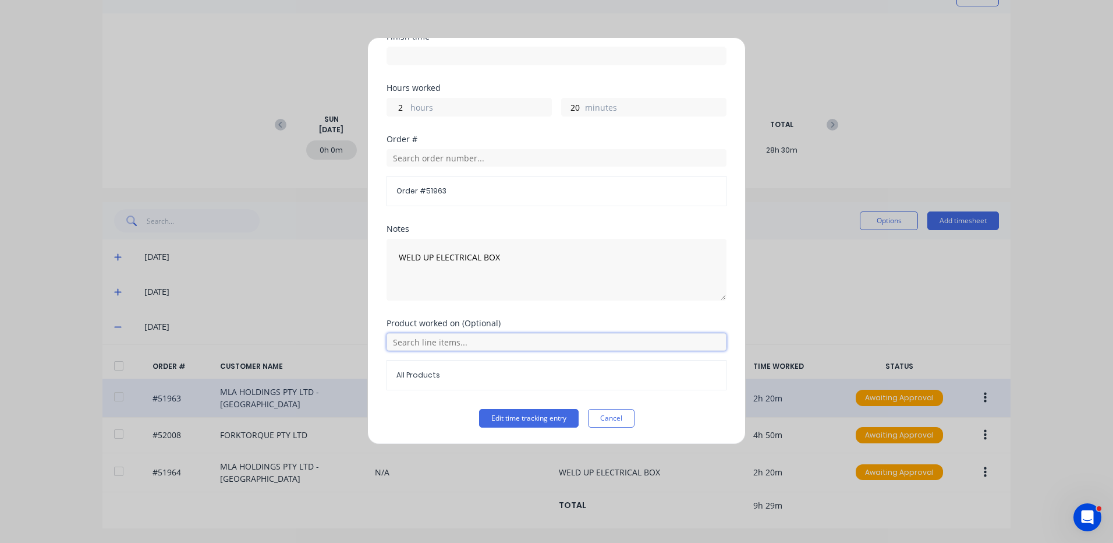
click at [484, 345] on input "text" at bounding box center [557, 341] width 340 height 17
click at [398, 399] on icon at bounding box center [400, 400] width 8 height 8
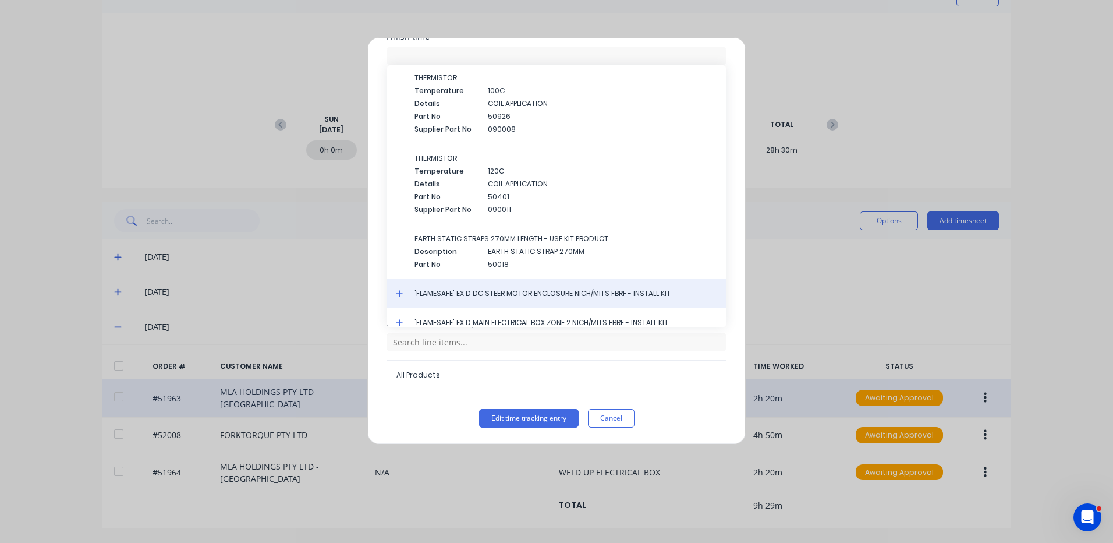
scroll to position [1391, 0]
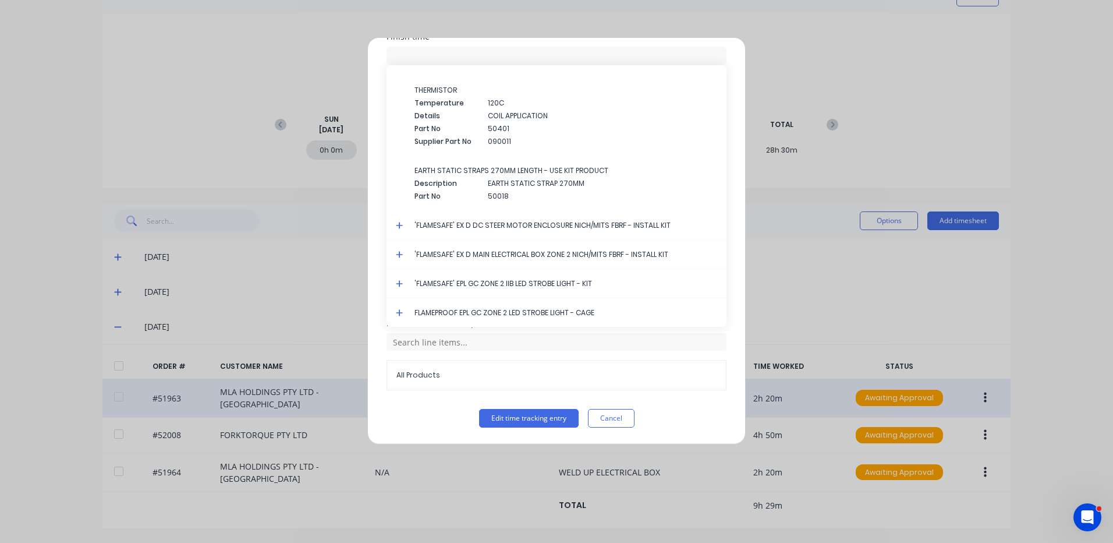
click at [398, 252] on icon at bounding box center [400, 254] width 8 height 8
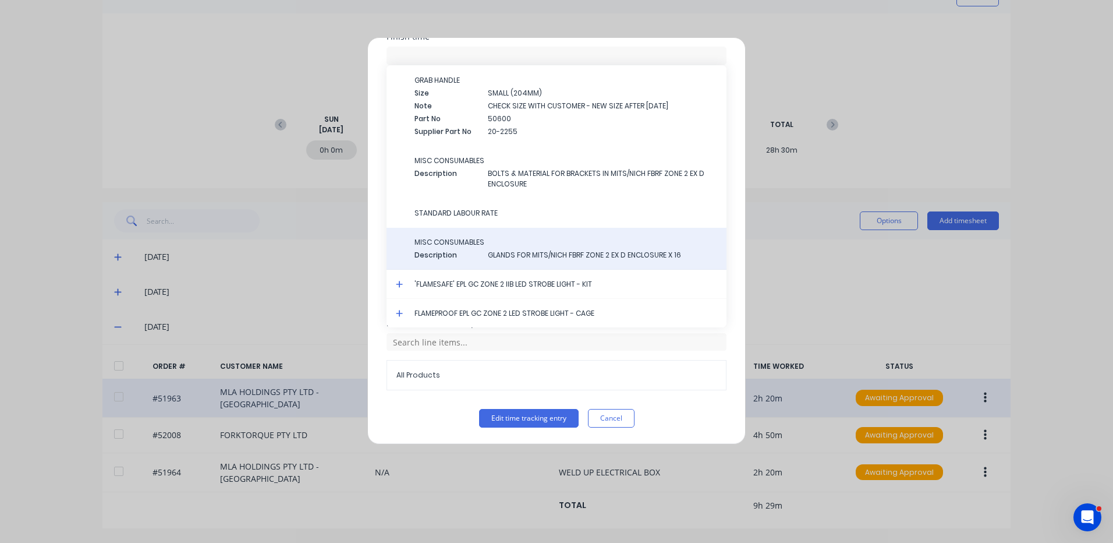
scroll to position [2128, 0]
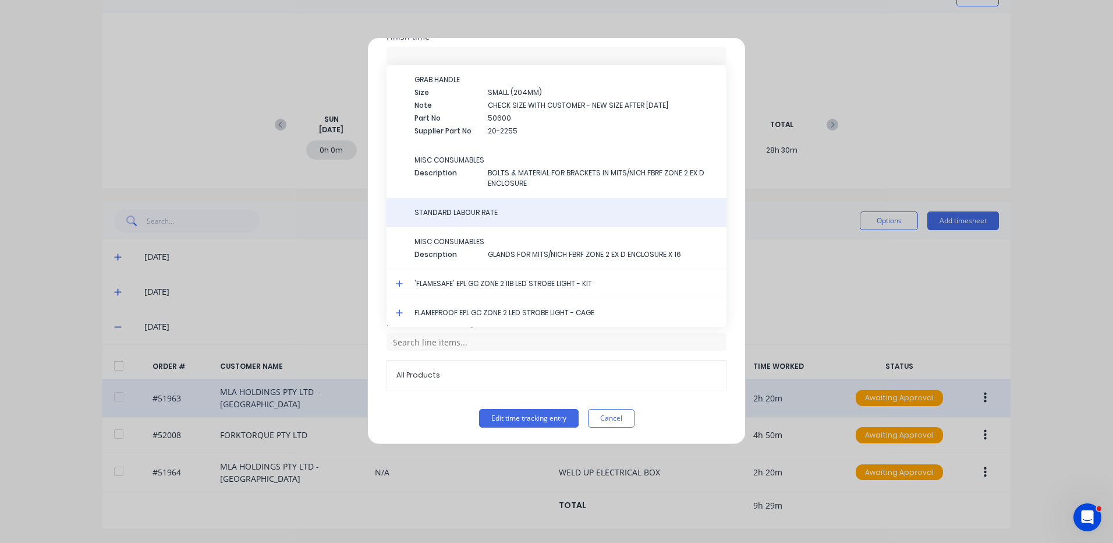
click at [495, 217] on span "STANDARD LABOUR RATE" at bounding box center [565, 212] width 303 height 10
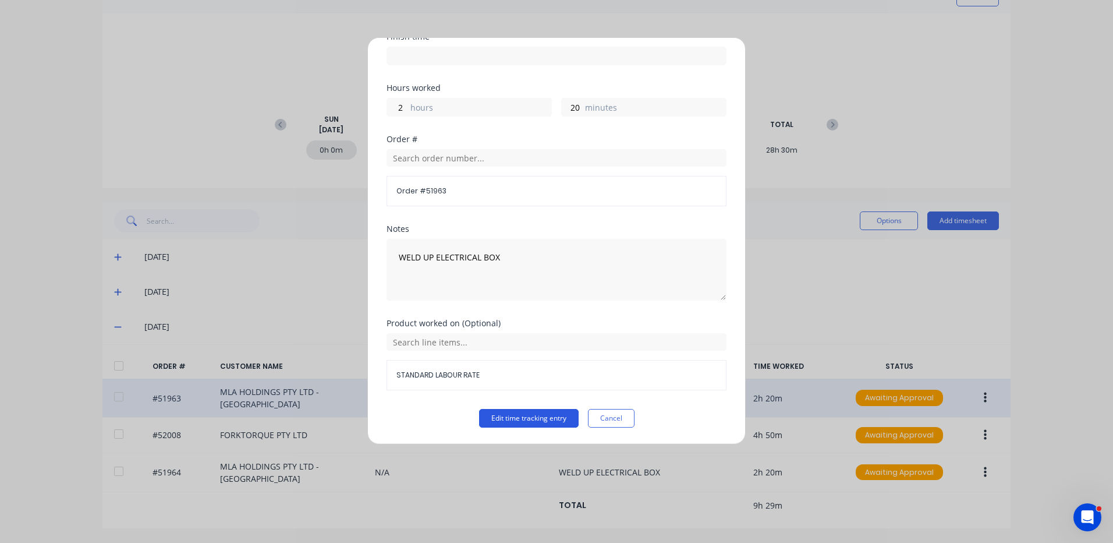
click at [532, 410] on button "Edit time tracking entry" at bounding box center [529, 418] width 100 height 19
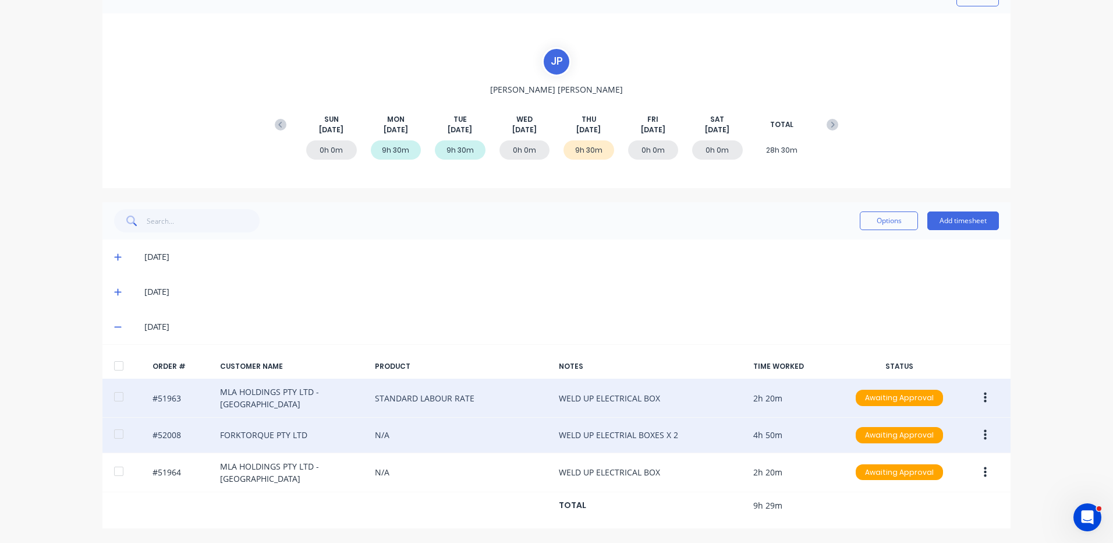
click at [976, 432] on button "button" at bounding box center [985, 434] width 27 height 21
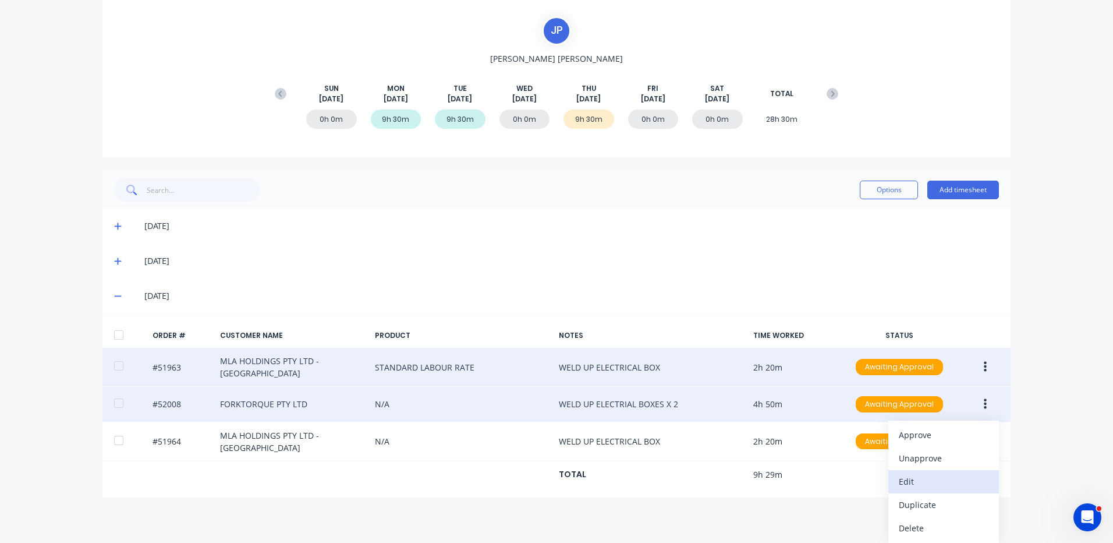
click at [923, 477] on div "Edit" at bounding box center [944, 481] width 90 height 17
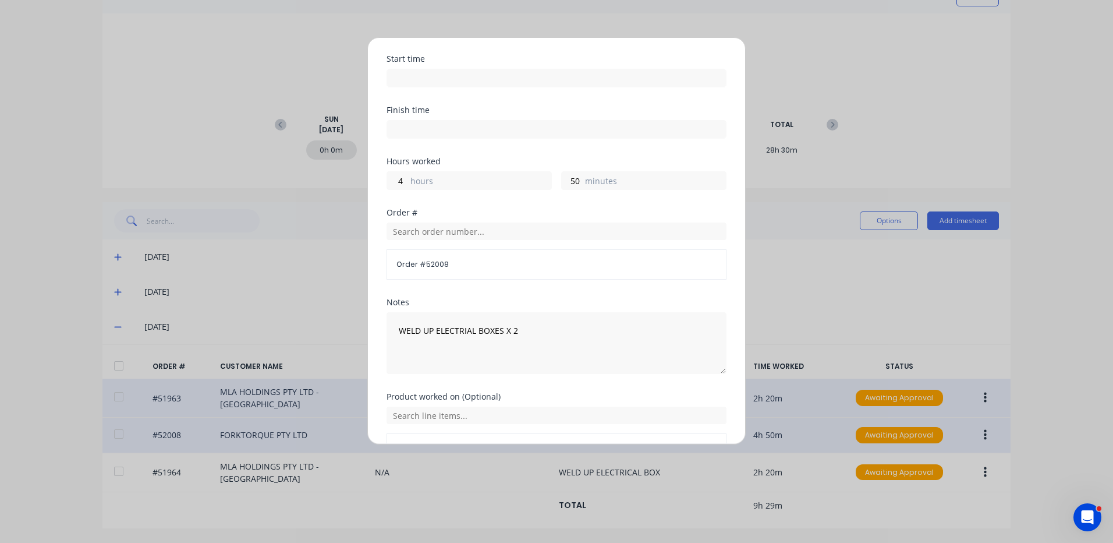
scroll to position [157, 0]
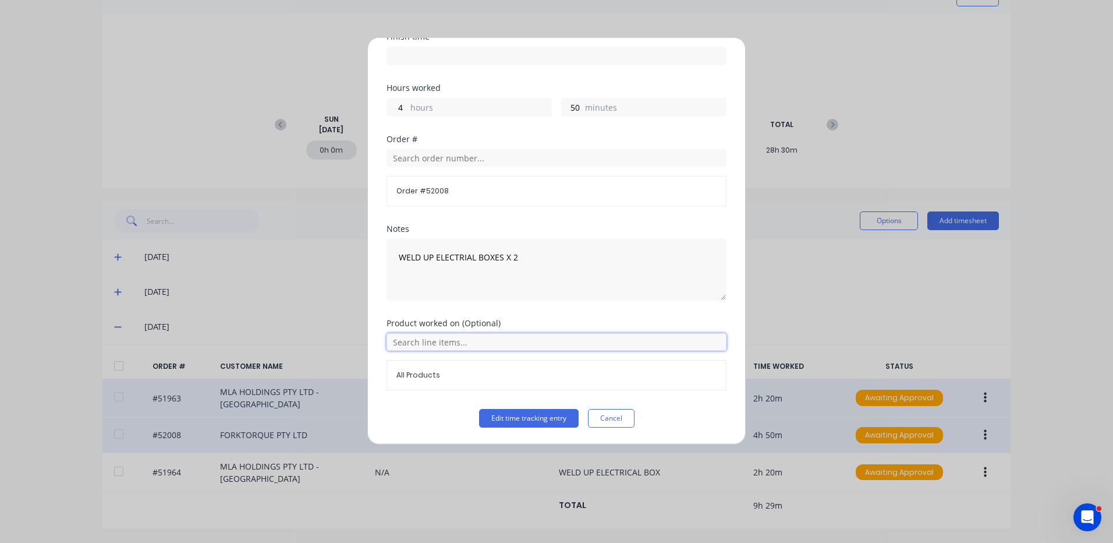
click at [466, 335] on input "text" at bounding box center [557, 341] width 340 height 17
click at [396, 399] on icon at bounding box center [399, 399] width 7 height 7
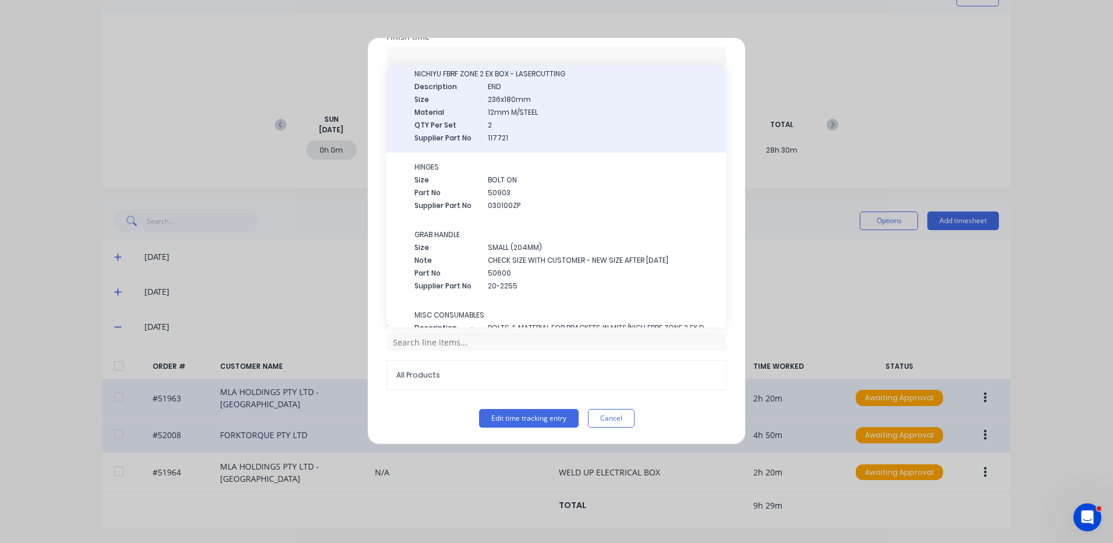
scroll to position [533, 0]
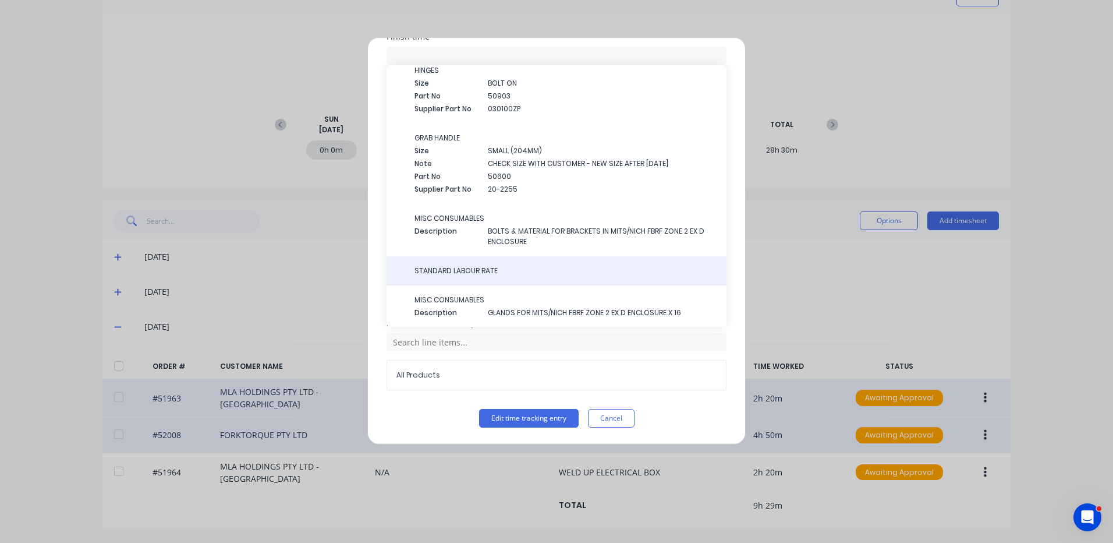
click at [492, 269] on span "STANDARD LABOUR RATE" at bounding box center [565, 270] width 303 height 10
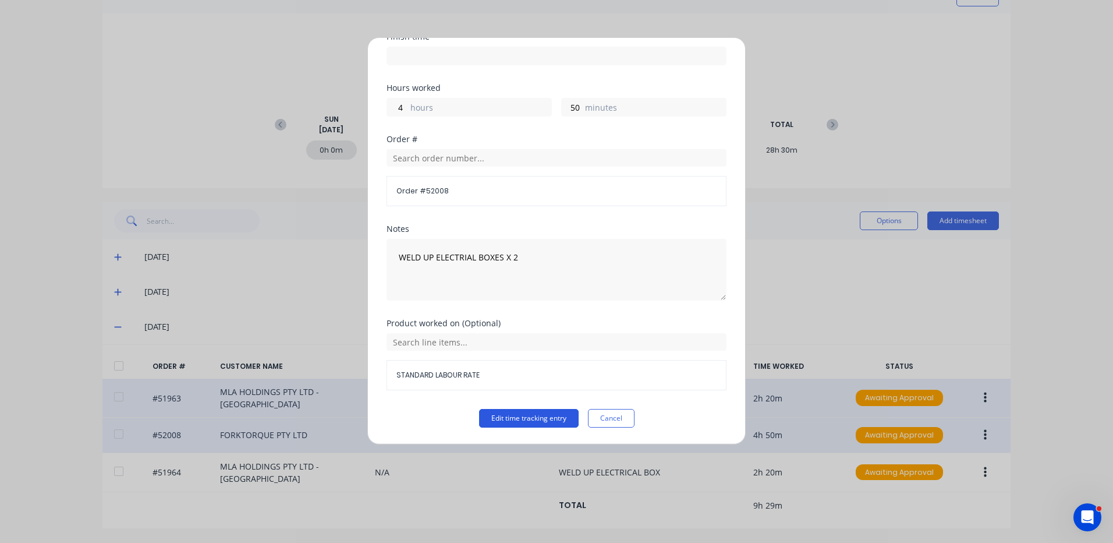
click at [527, 409] on button "Edit time tracking entry" at bounding box center [529, 418] width 100 height 19
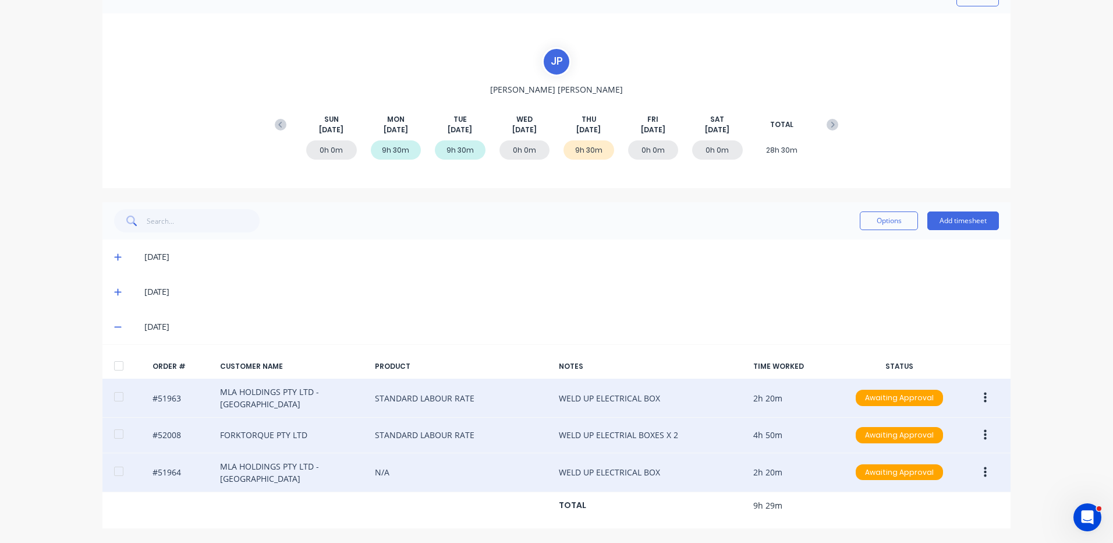
click at [976, 474] on button "button" at bounding box center [985, 472] width 27 height 21
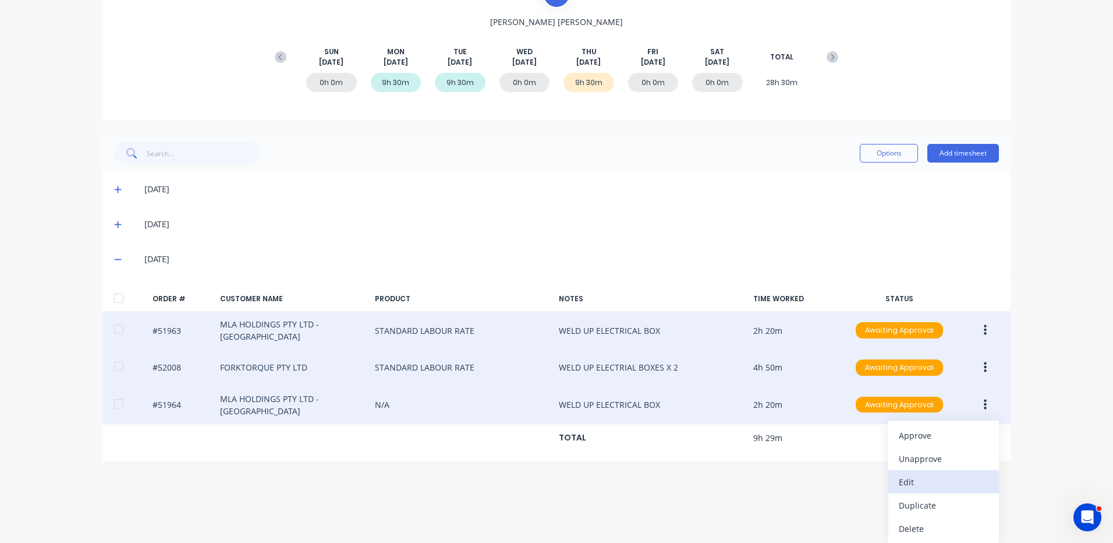
click at [928, 483] on div "Edit" at bounding box center [944, 481] width 90 height 17
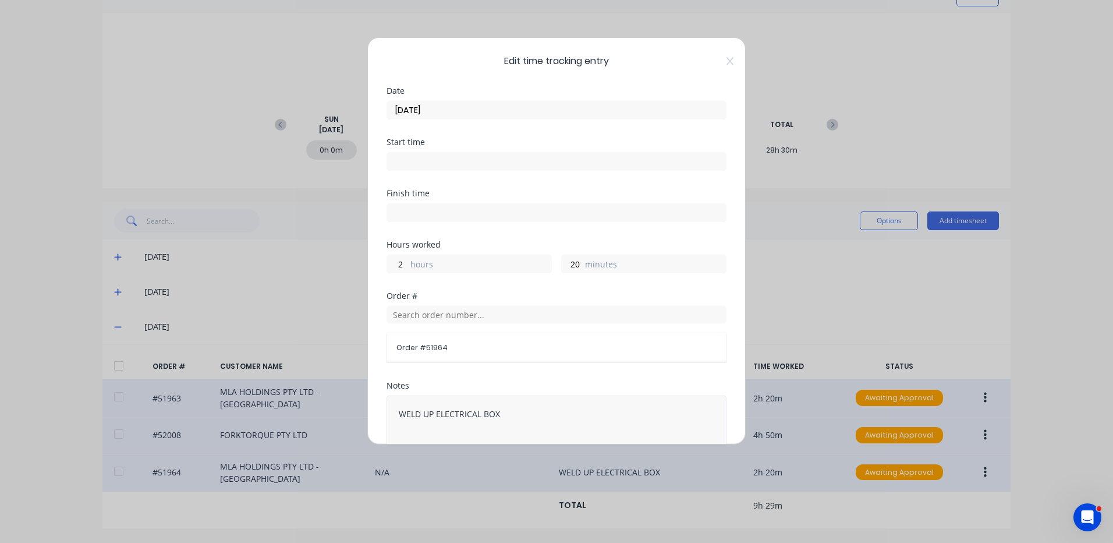
scroll to position [157, 0]
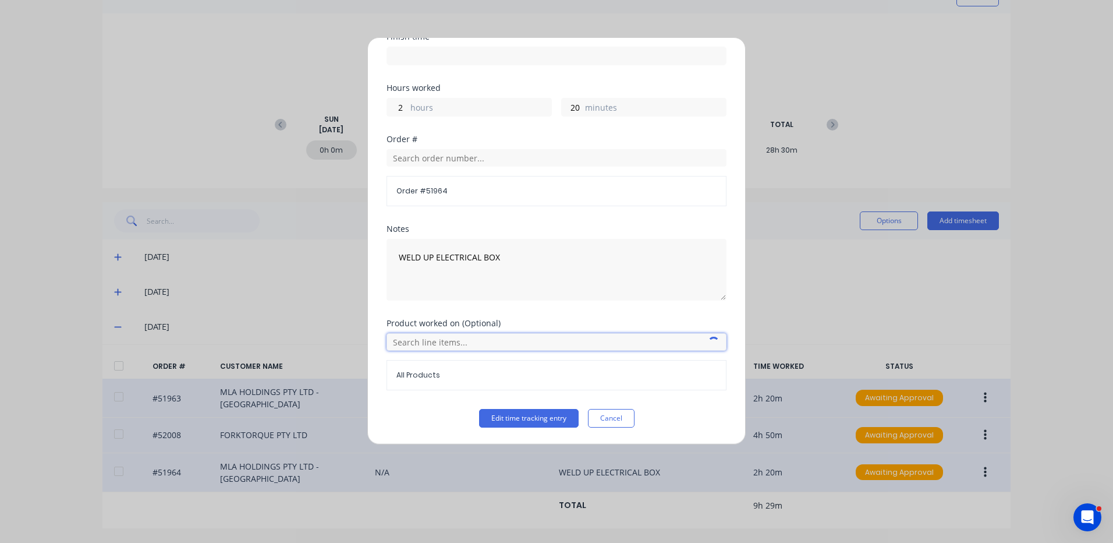
click at [457, 345] on input "text" at bounding box center [557, 341] width 340 height 17
click at [400, 399] on icon at bounding box center [399, 399] width 7 height 7
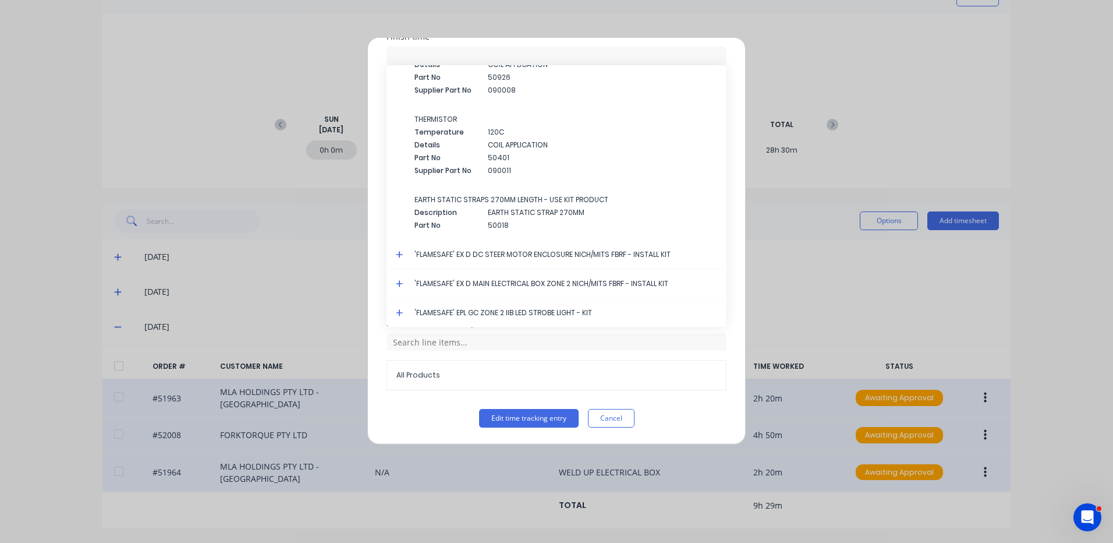
scroll to position [1391, 0]
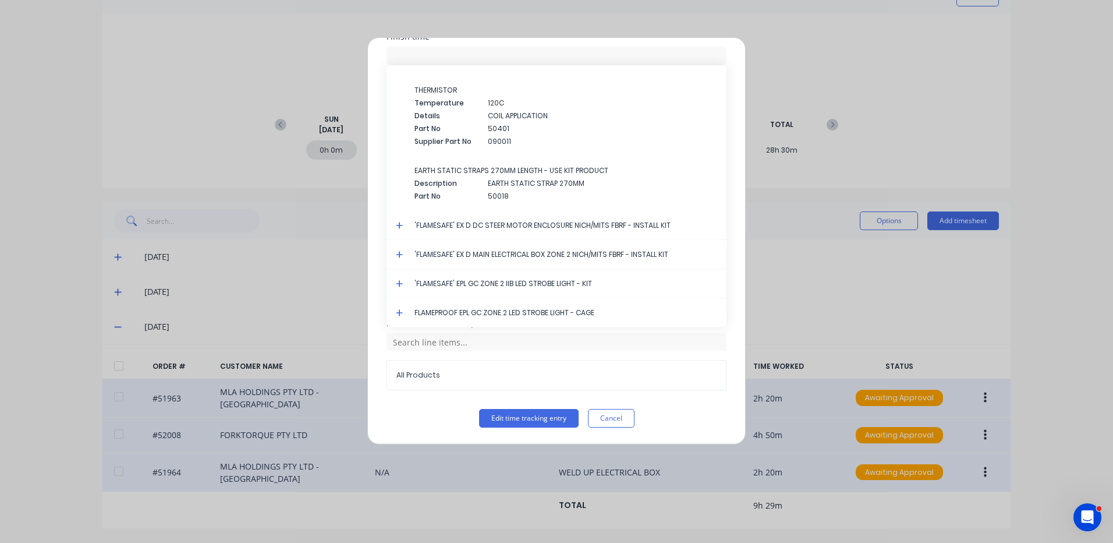
click at [400, 253] on icon at bounding box center [400, 254] width 8 height 8
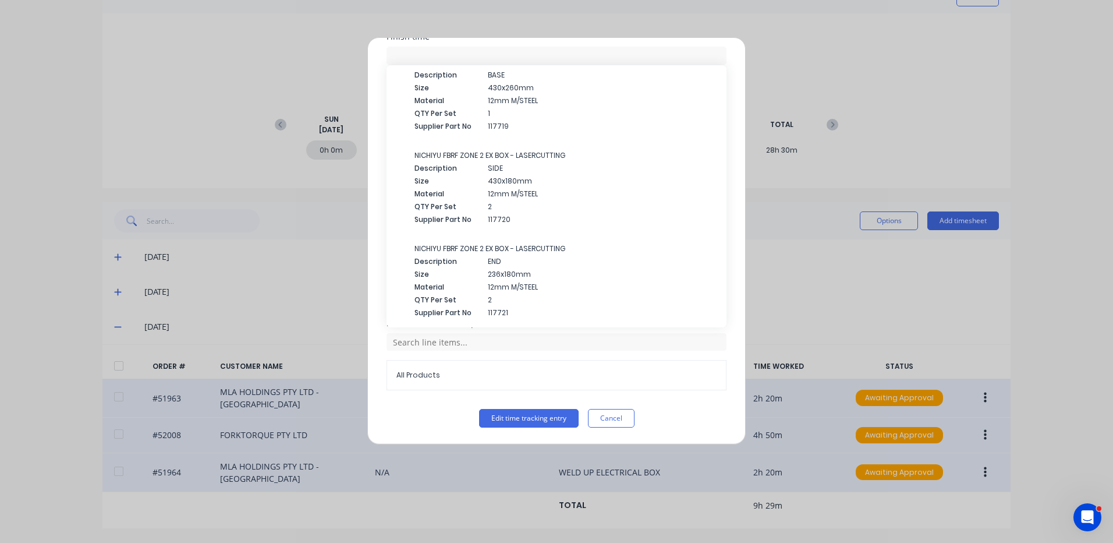
scroll to position [2128, 0]
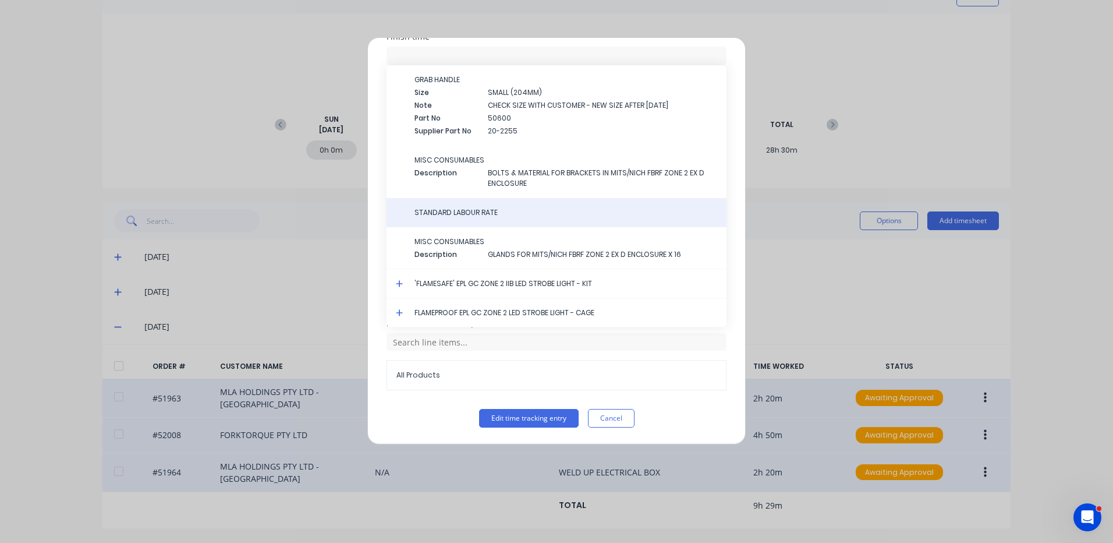
click at [459, 218] on div "STANDARD LABOUR RATE" at bounding box center [557, 212] width 340 height 29
click at [486, 216] on span "STANDARD LABOUR RATE" at bounding box center [565, 212] width 303 height 10
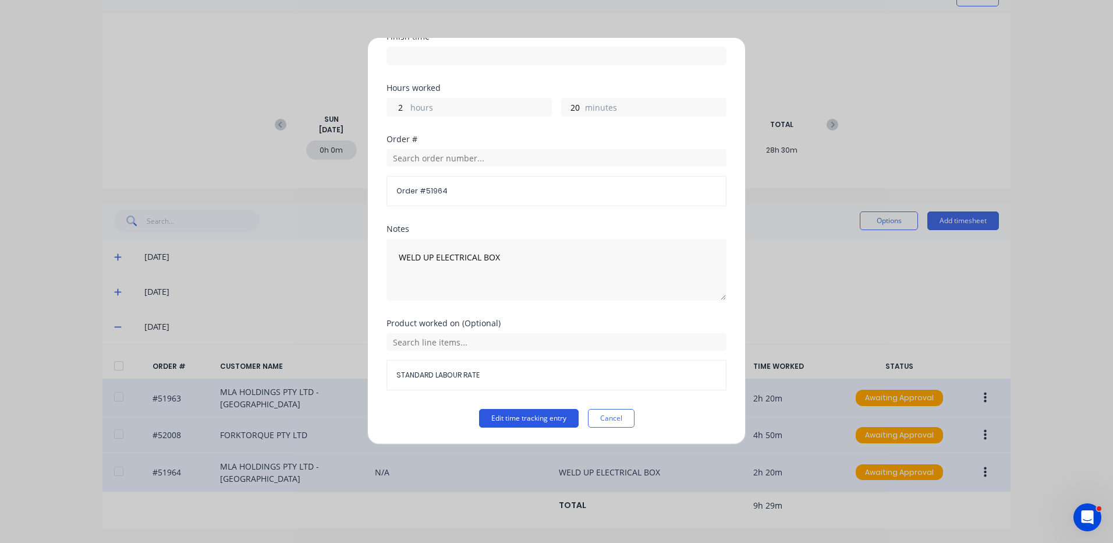
click at [511, 417] on button "Edit time tracking entry" at bounding box center [529, 418] width 100 height 19
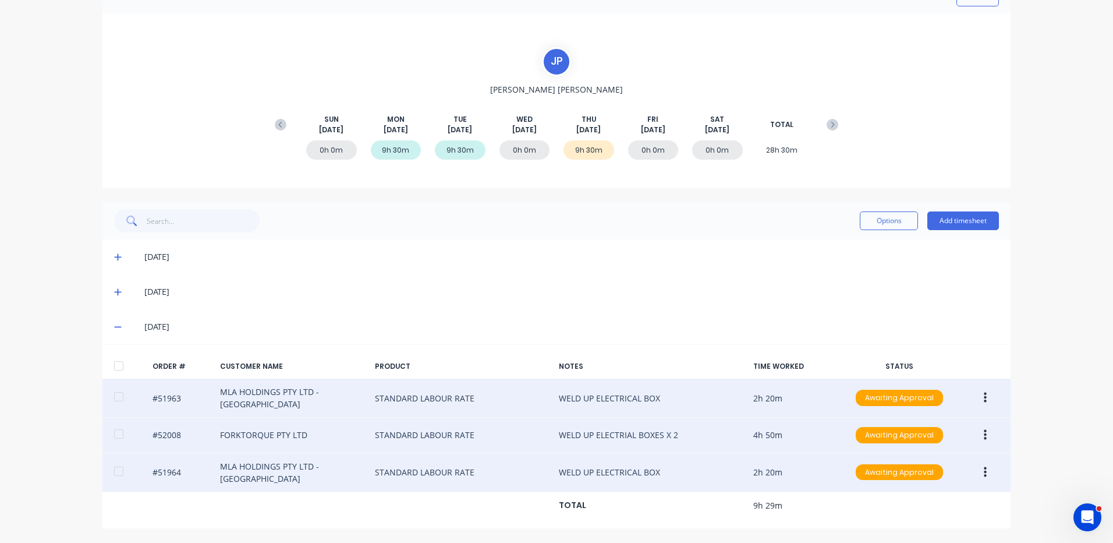
click at [977, 430] on button "button" at bounding box center [985, 434] width 27 height 21
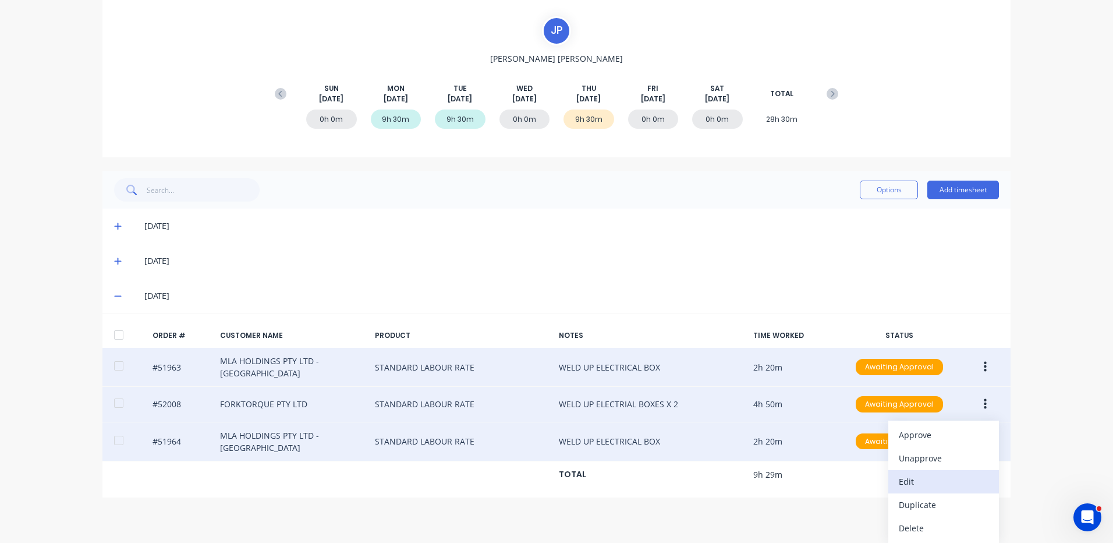
click at [935, 474] on div "Edit" at bounding box center [944, 481] width 90 height 17
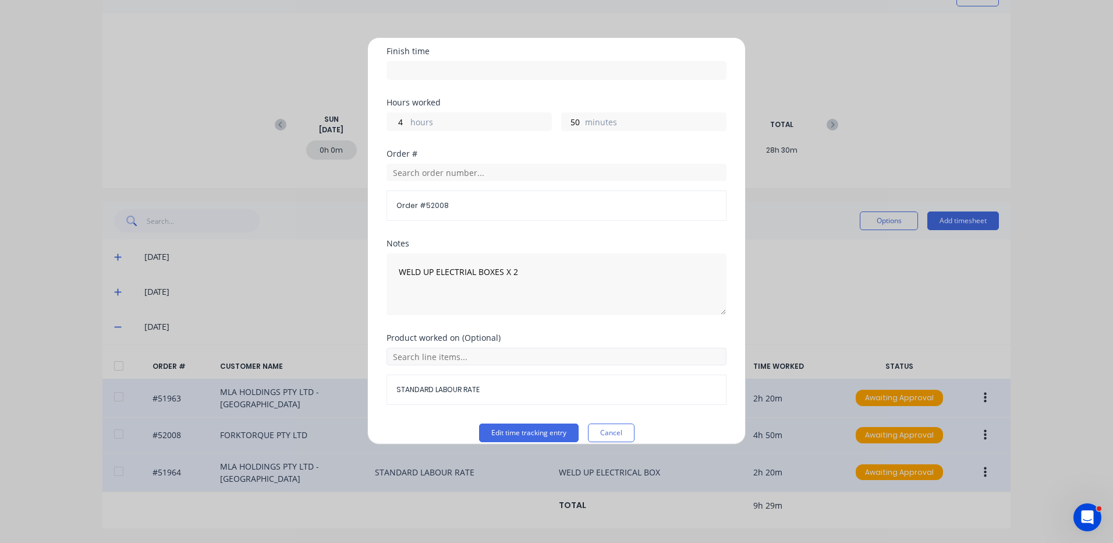
scroll to position [157, 0]
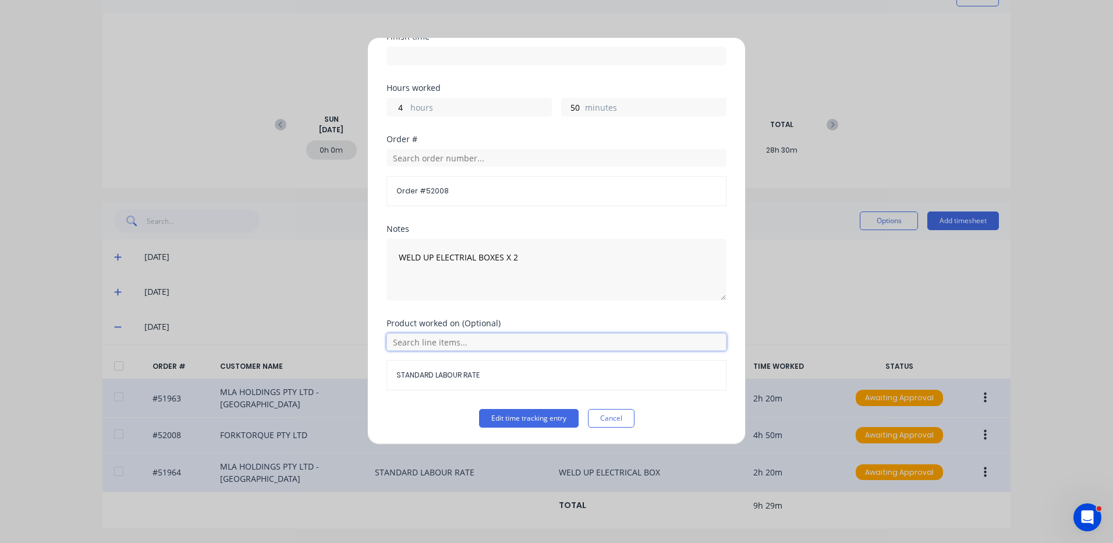
click at [447, 338] on input "text" at bounding box center [557, 341] width 340 height 17
click at [399, 397] on icon at bounding box center [399, 399] width 7 height 7
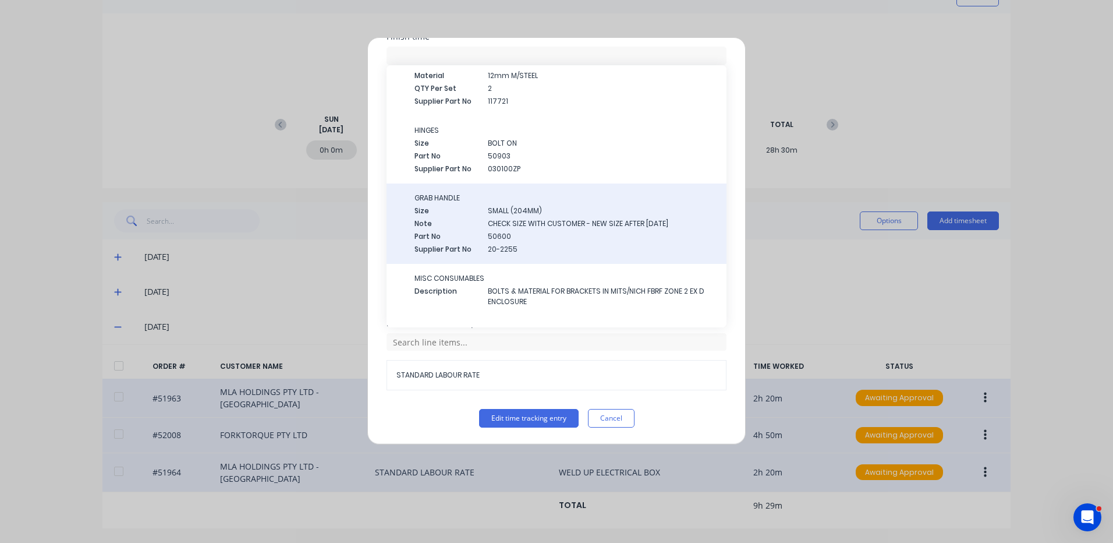
scroll to position [533, 0]
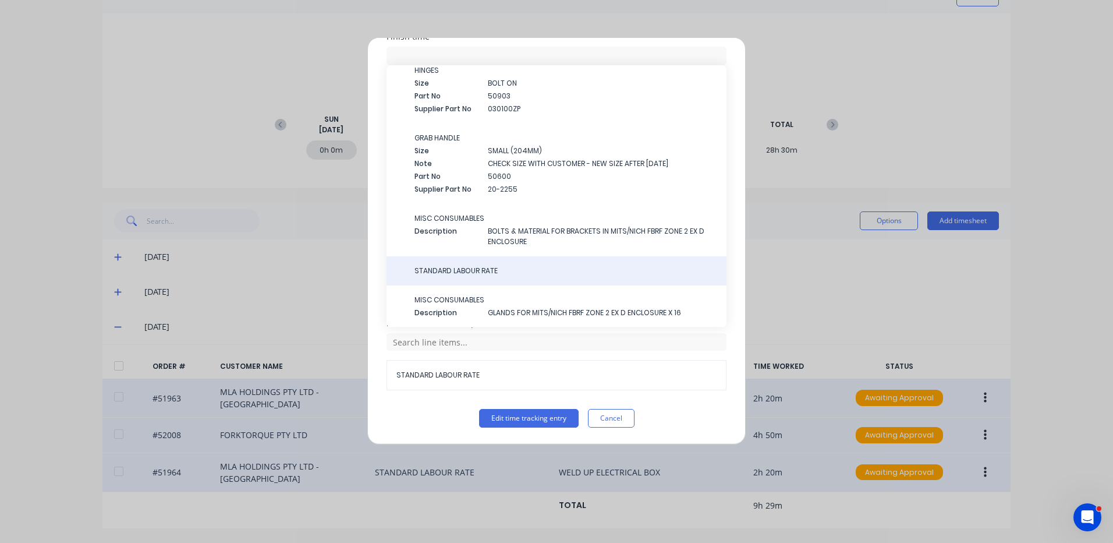
click at [456, 265] on div "STANDARD LABOUR RATE" at bounding box center [557, 270] width 340 height 29
click at [483, 265] on div "STANDARD LABOUR RATE" at bounding box center [557, 270] width 340 height 29
click at [480, 267] on span "STANDARD LABOUR RATE" at bounding box center [565, 270] width 303 height 10
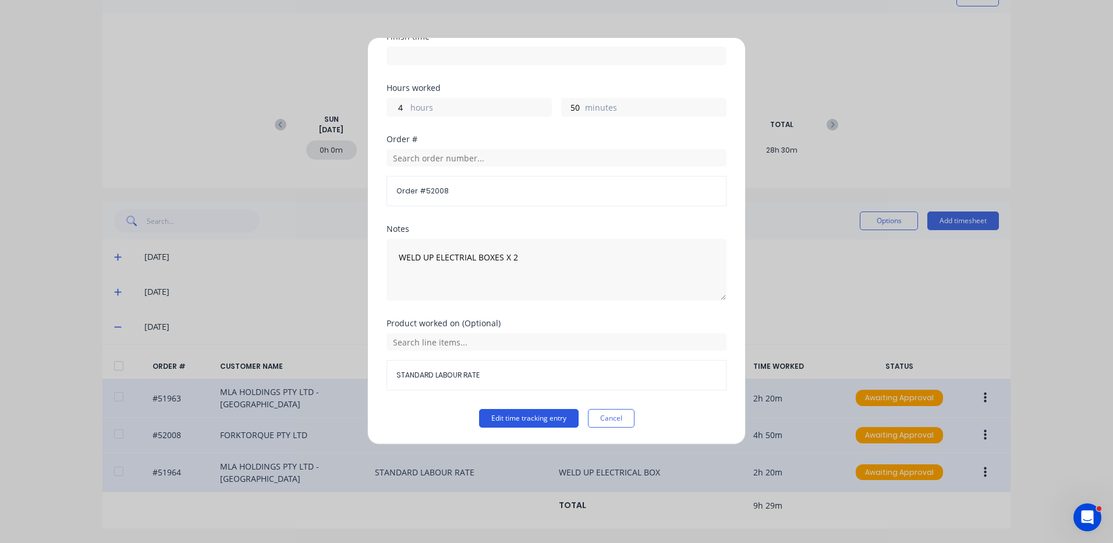
click at [505, 419] on button "Edit time tracking entry" at bounding box center [529, 418] width 100 height 19
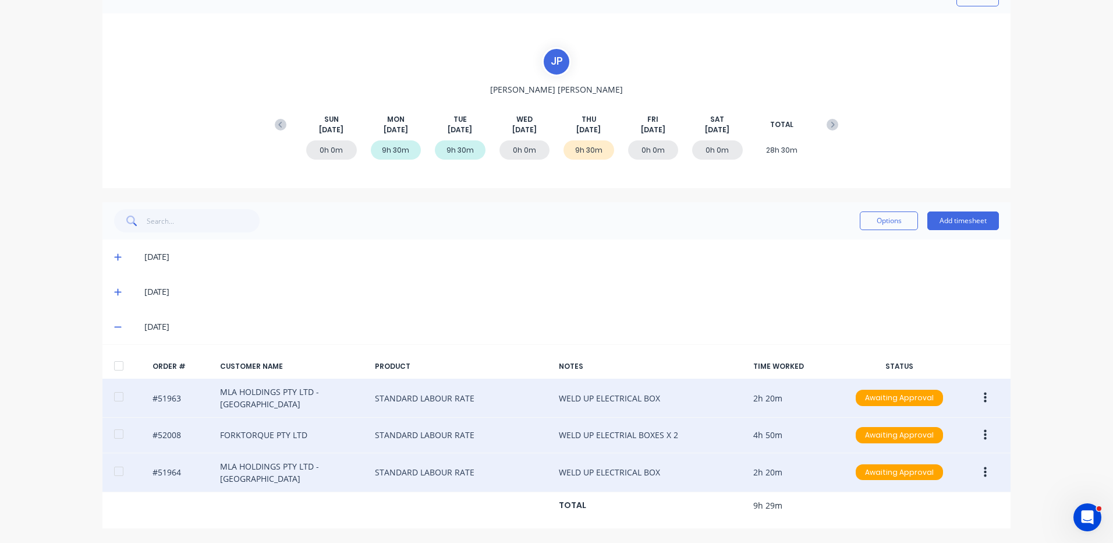
click at [107, 360] on div at bounding box center [118, 365] width 23 height 23
click at [864, 212] on button "Options" at bounding box center [889, 220] width 58 height 19
click at [853, 242] on div "Approve" at bounding box center [863, 250] width 90 height 17
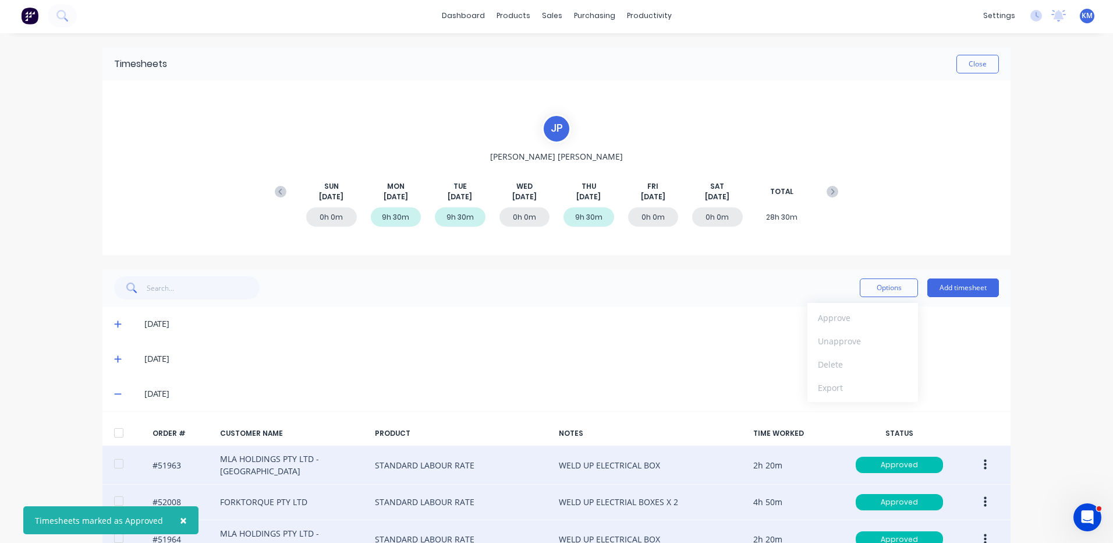
scroll to position [0, 0]
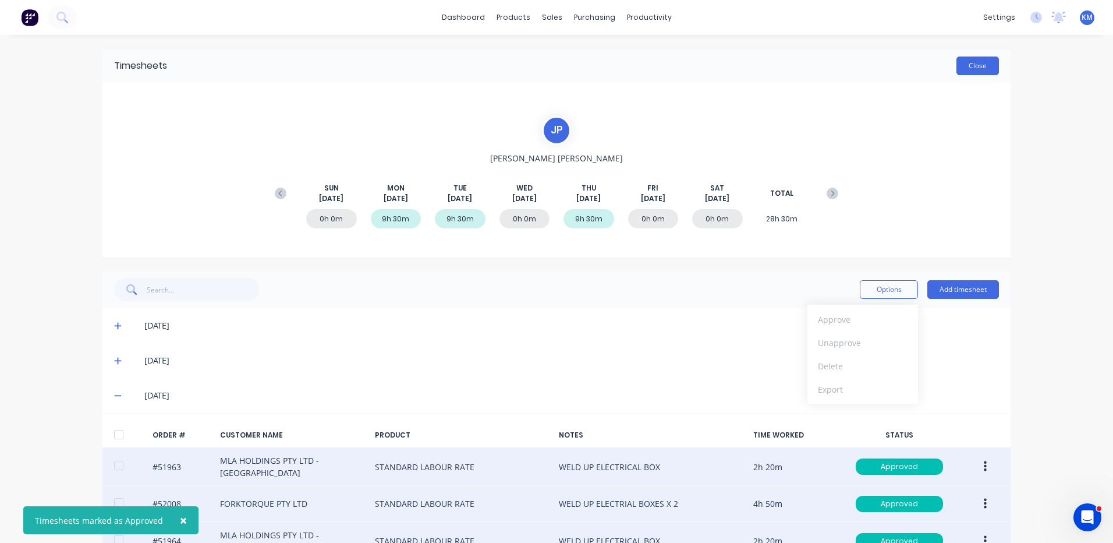
click at [969, 74] on button "Close" at bounding box center [977, 65] width 42 height 19
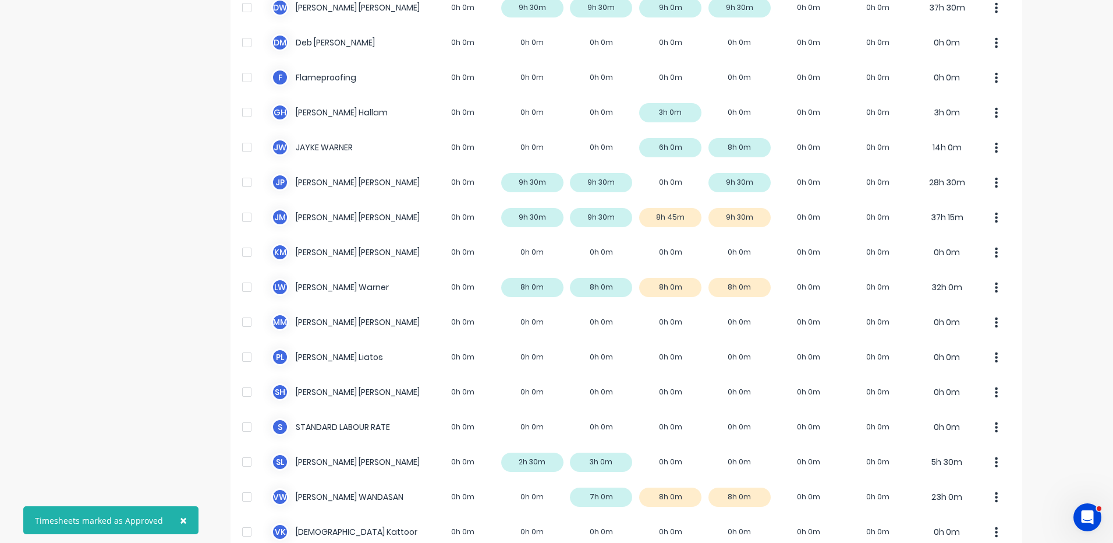
scroll to position [291, 0]
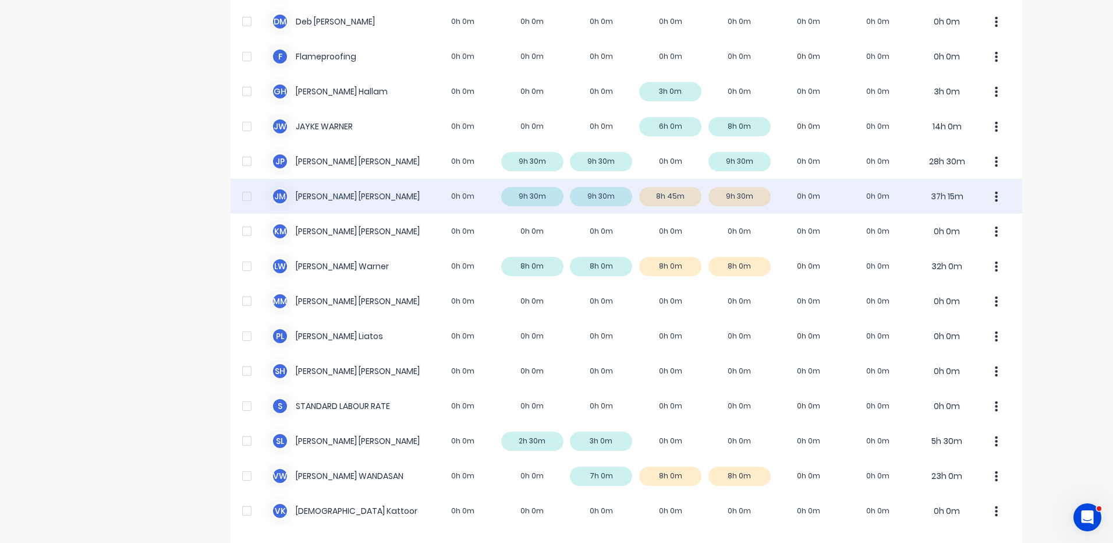
click at [779, 194] on div "[PERSON_NAME] [PERSON_NAME] 0h 0m 9h 30m 9h 30m 8h 45m 9h 30m 0h 0m 0h 0m 37h 1…" at bounding box center [627, 196] width 792 height 35
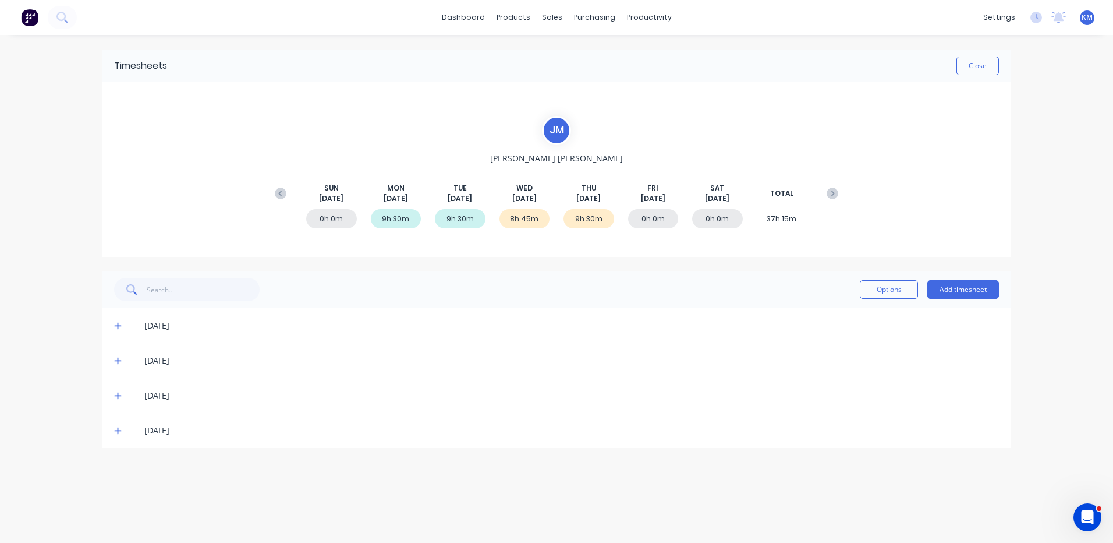
click at [119, 398] on icon at bounding box center [118, 395] width 8 height 8
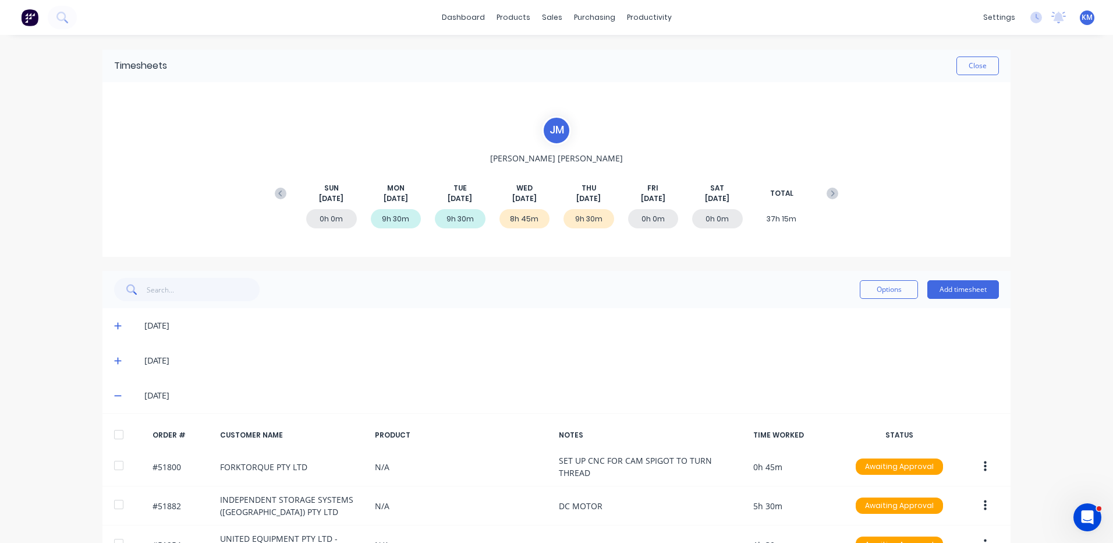
scroll to position [135, 0]
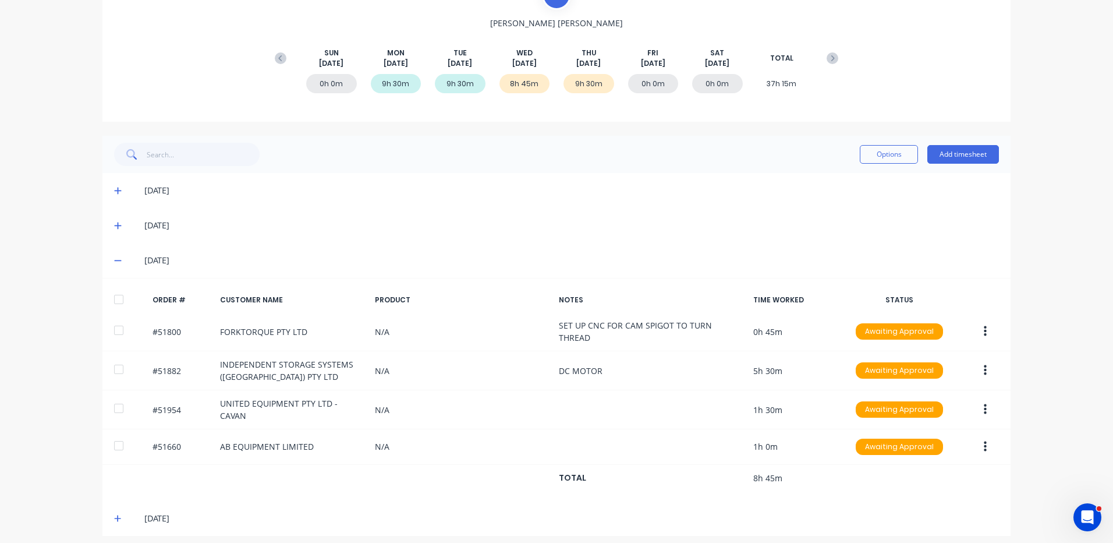
click at [114, 512] on span at bounding box center [120, 518] width 12 height 12
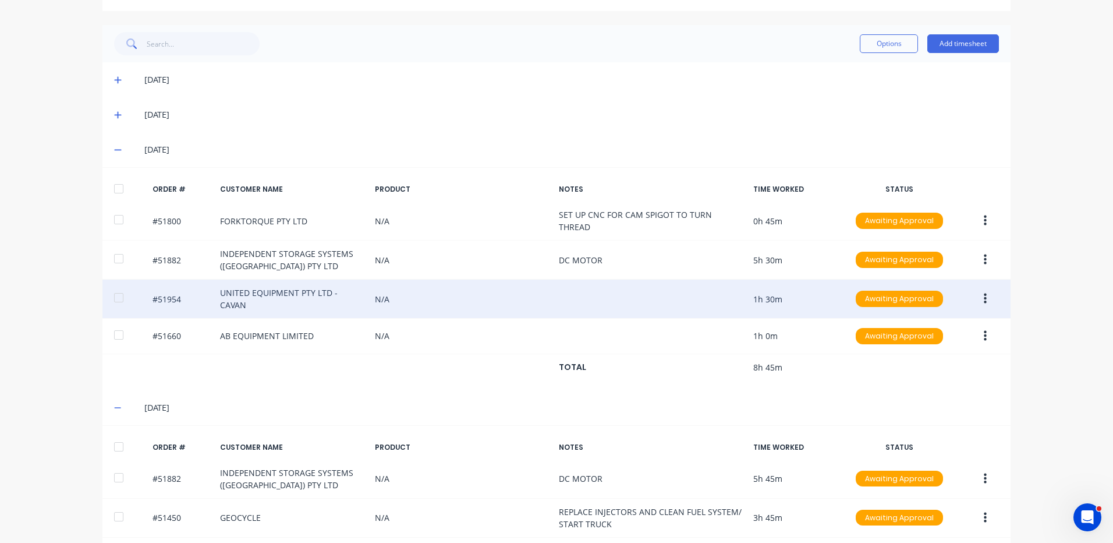
scroll to position [225, 0]
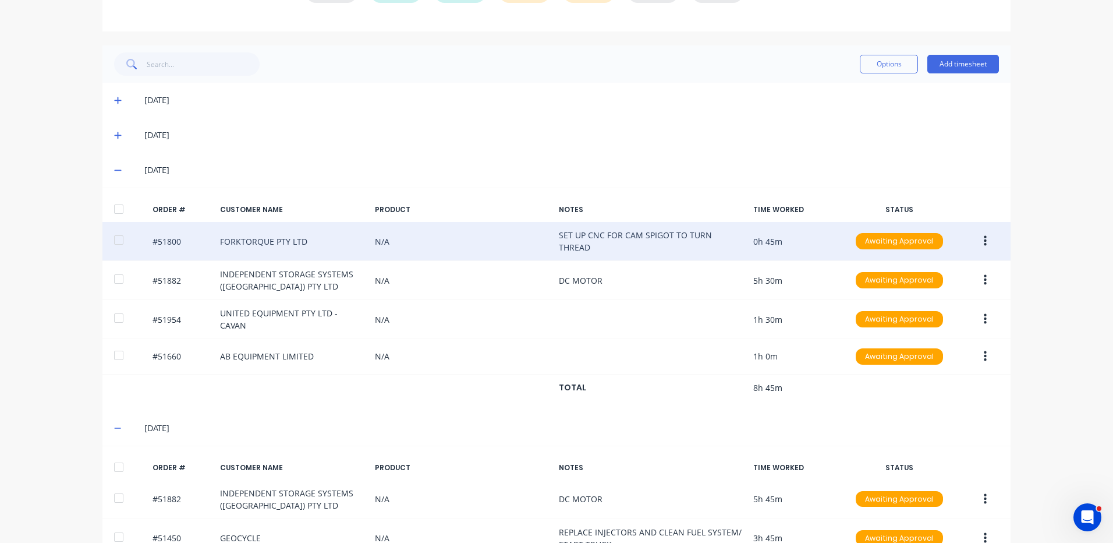
click at [983, 231] on button "button" at bounding box center [985, 241] width 27 height 21
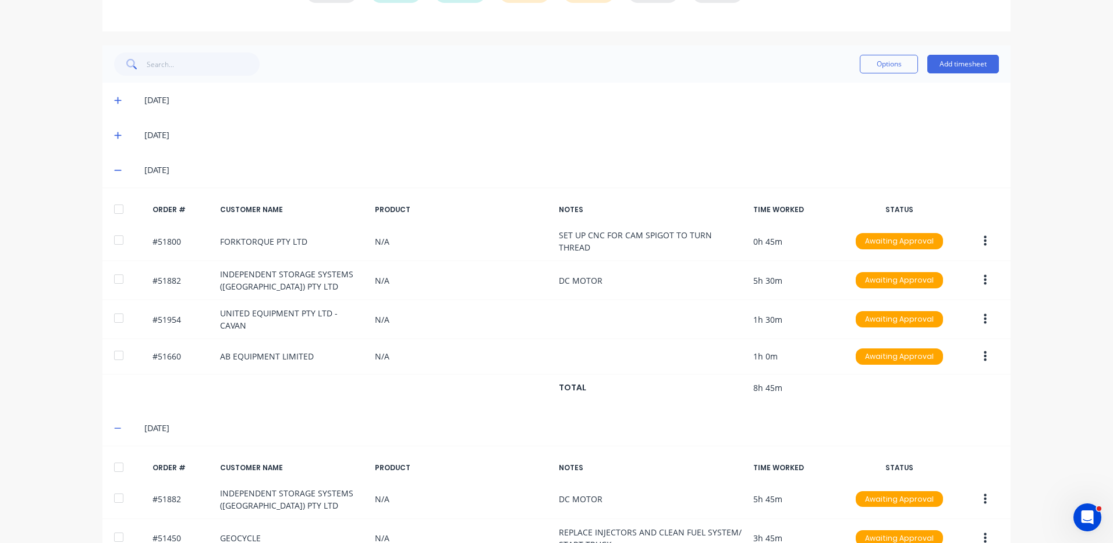
click at [912, 180] on div "[DATE]" at bounding box center [556, 170] width 908 height 35
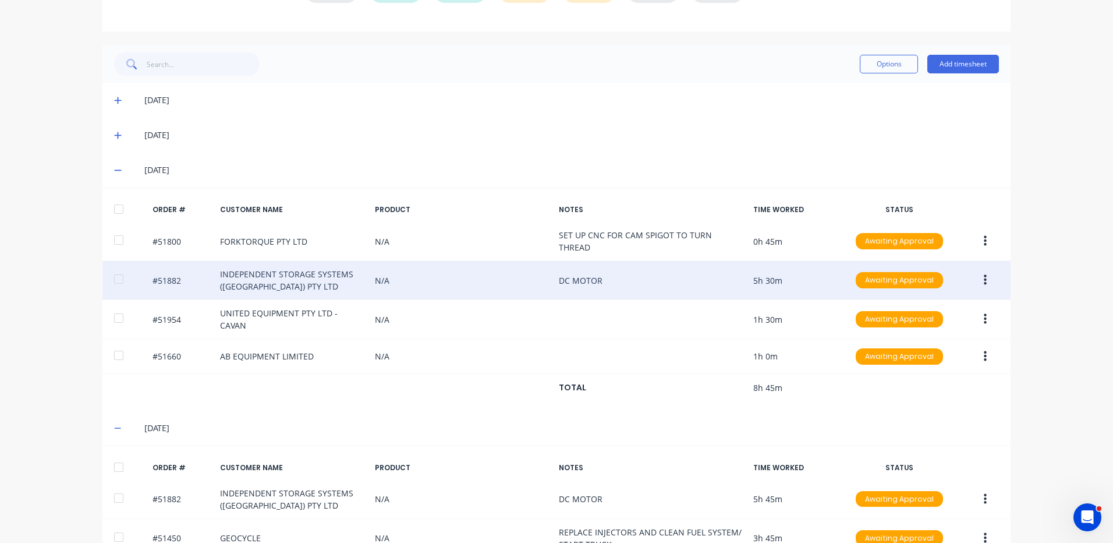
click at [984, 277] on icon "button" at bounding box center [985, 280] width 3 height 10
click at [933, 355] on div "Edit" at bounding box center [944, 357] width 90 height 17
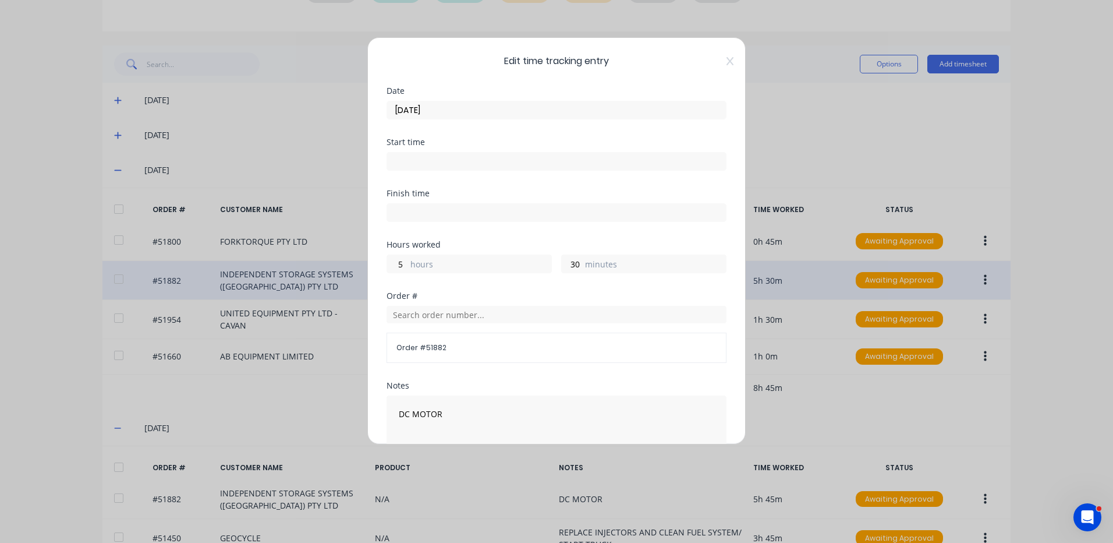
scroll to position [157, 0]
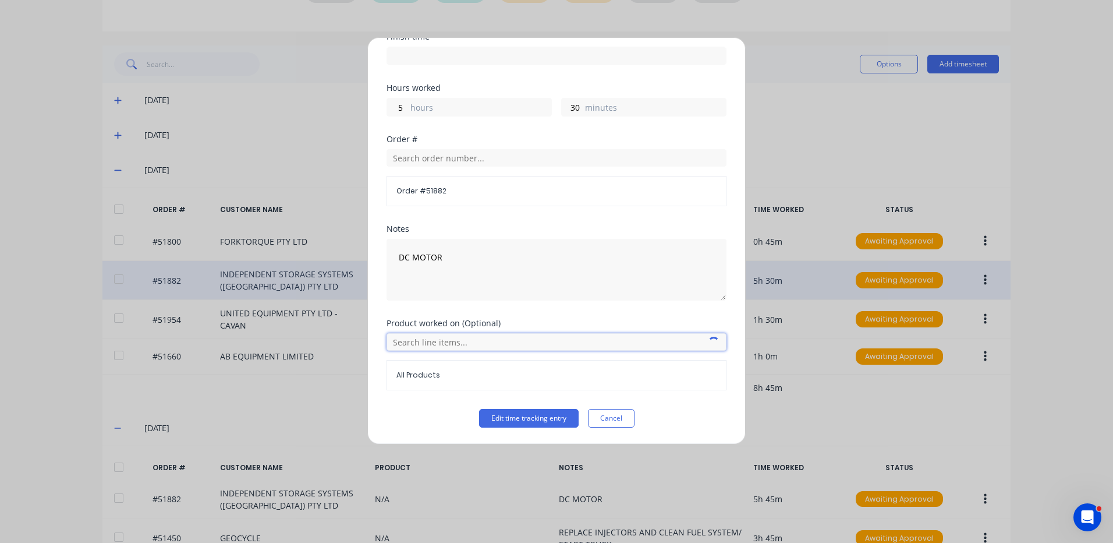
click at [450, 337] on input "text" at bounding box center [557, 341] width 340 height 17
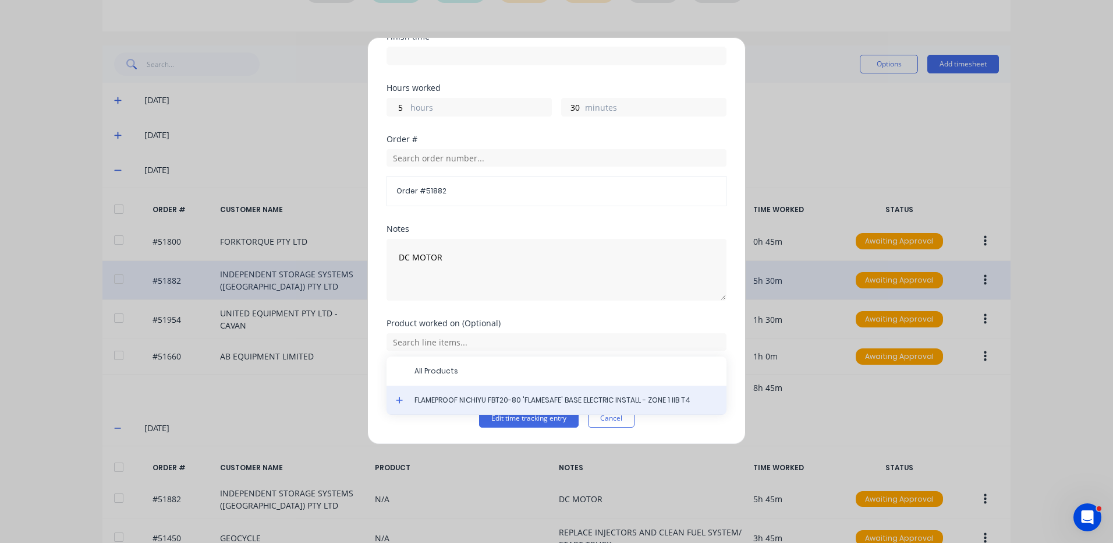
click at [395, 399] on div "FLAMEPROOF NICHIYU FBT20-80 'FLAMESAFE' BASE ELECTRIC INSTALL - ZONE 1 IIB T4" at bounding box center [557, 399] width 340 height 29
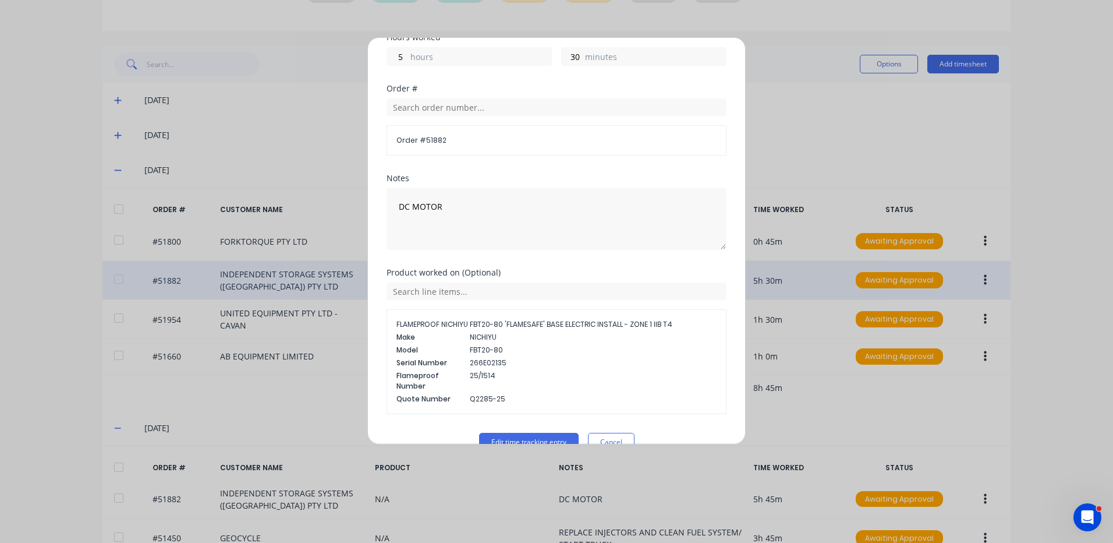
scroll to position [231, 0]
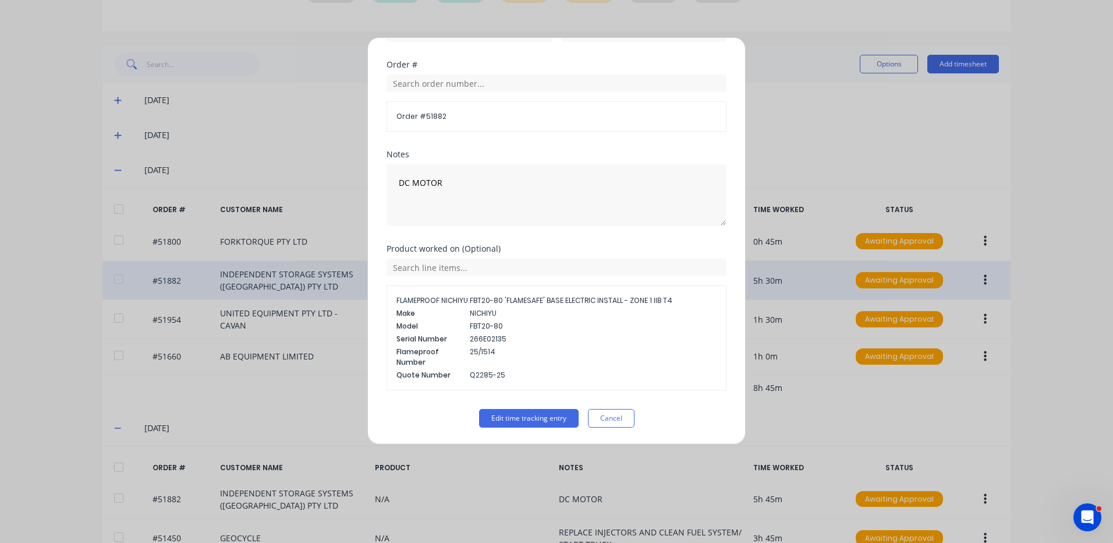
click at [467, 277] on div "FLAMEPROOF NICHIYU FBT20-80 'FLAMESAFE' BASE ELECTRIC INSTALL - ZONE 1 IIB T4 M…" at bounding box center [557, 324] width 340 height 132
click at [466, 268] on input "text" at bounding box center [557, 266] width 340 height 17
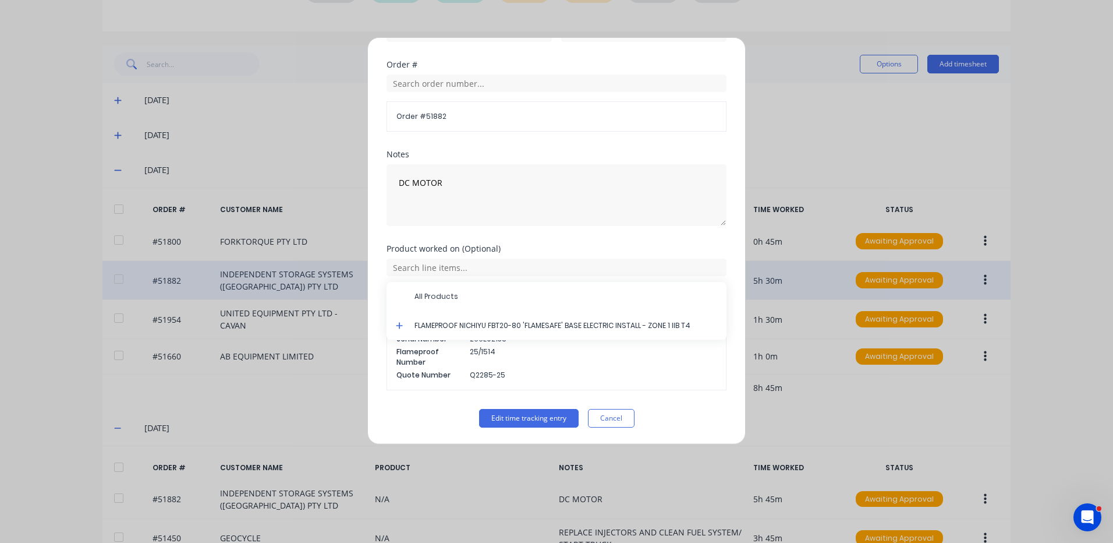
click at [399, 323] on icon at bounding box center [400, 325] width 8 height 8
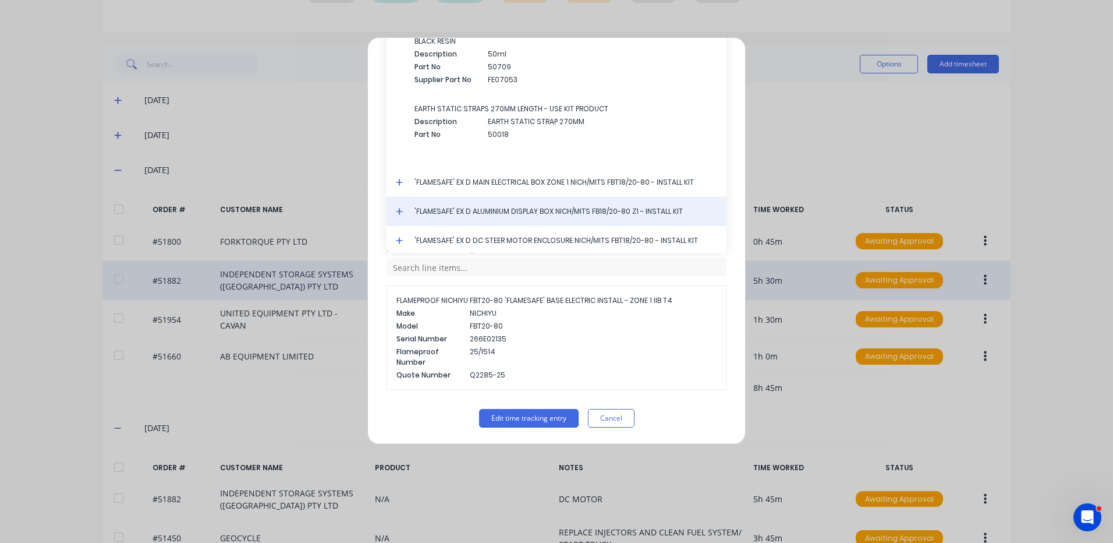
scroll to position [2104, 0]
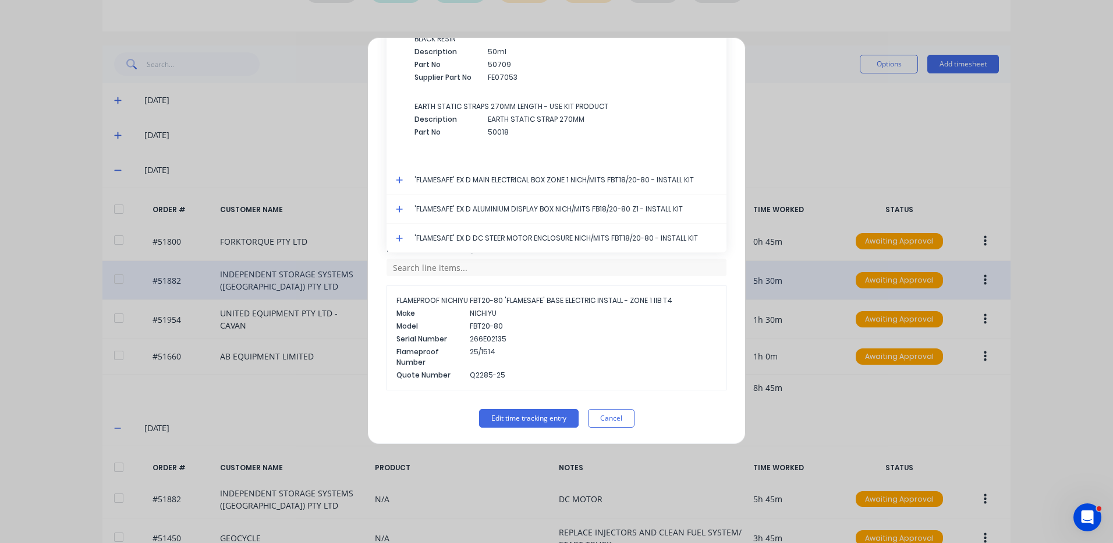
click at [398, 235] on icon at bounding box center [400, 238] width 8 height 8
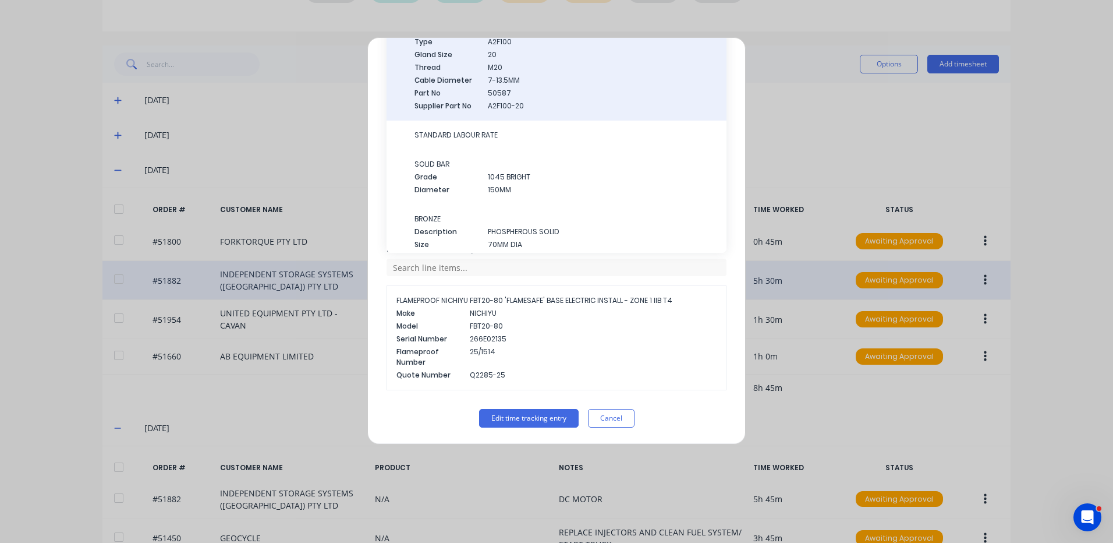
scroll to position [2348, 0]
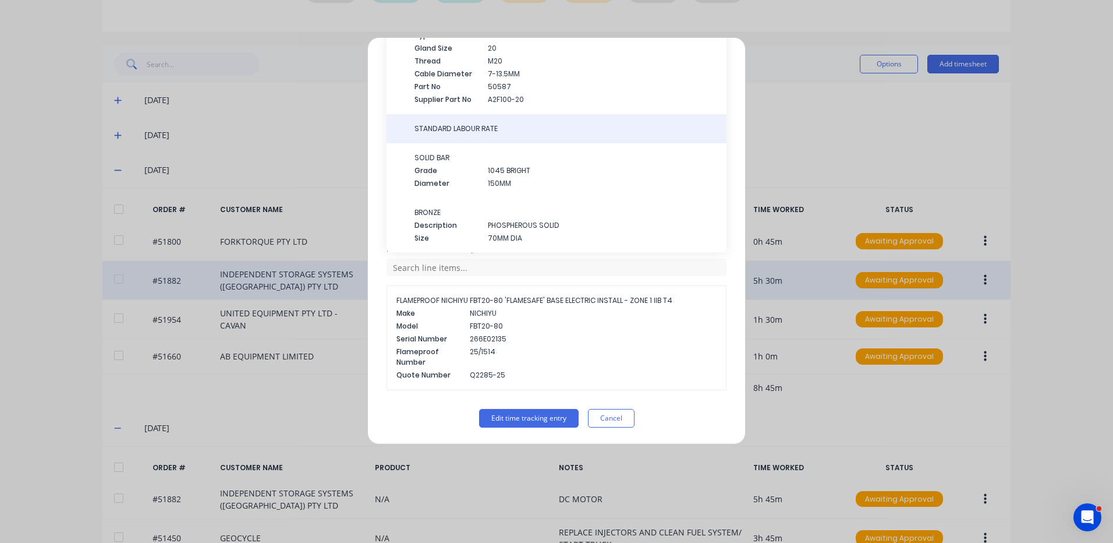
click at [527, 139] on div "STANDARD LABOUR RATE" at bounding box center [557, 128] width 340 height 29
click at [508, 128] on span "STANDARD LABOUR RATE" at bounding box center [565, 128] width 303 height 10
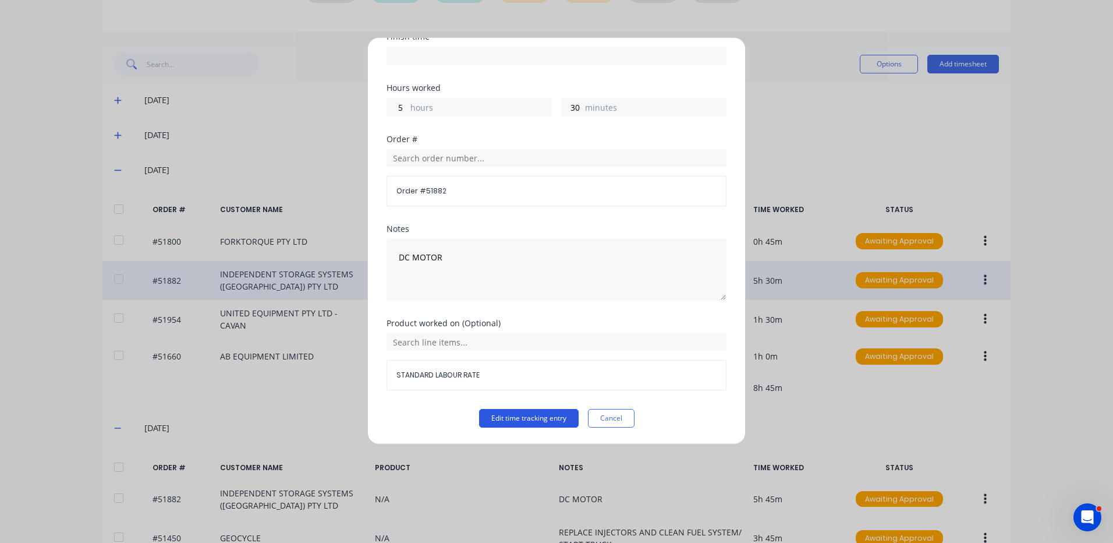
click at [517, 416] on button "Edit time tracking entry" at bounding box center [529, 418] width 100 height 19
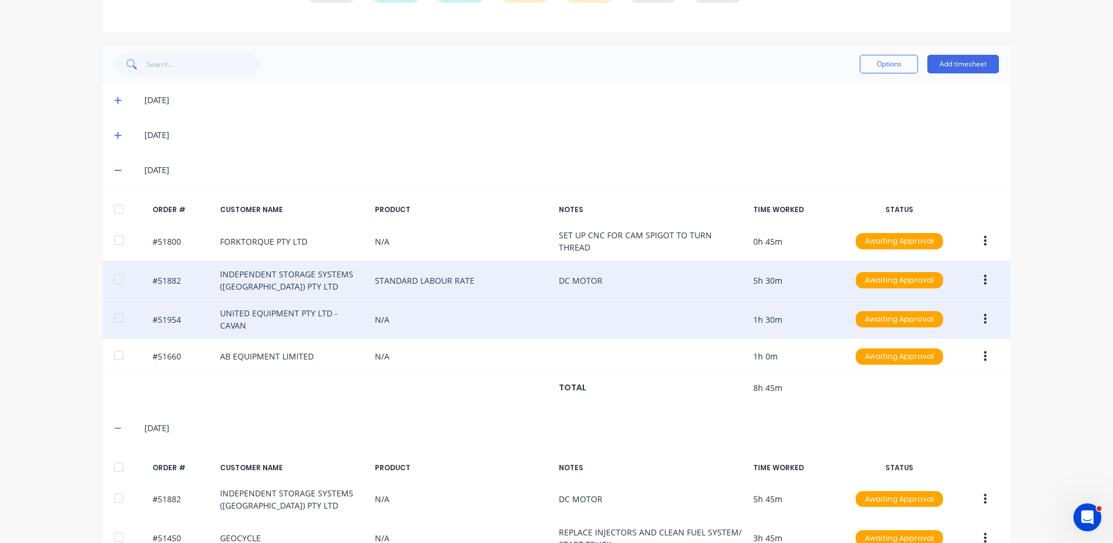
click at [977, 312] on button "button" at bounding box center [985, 319] width 27 height 21
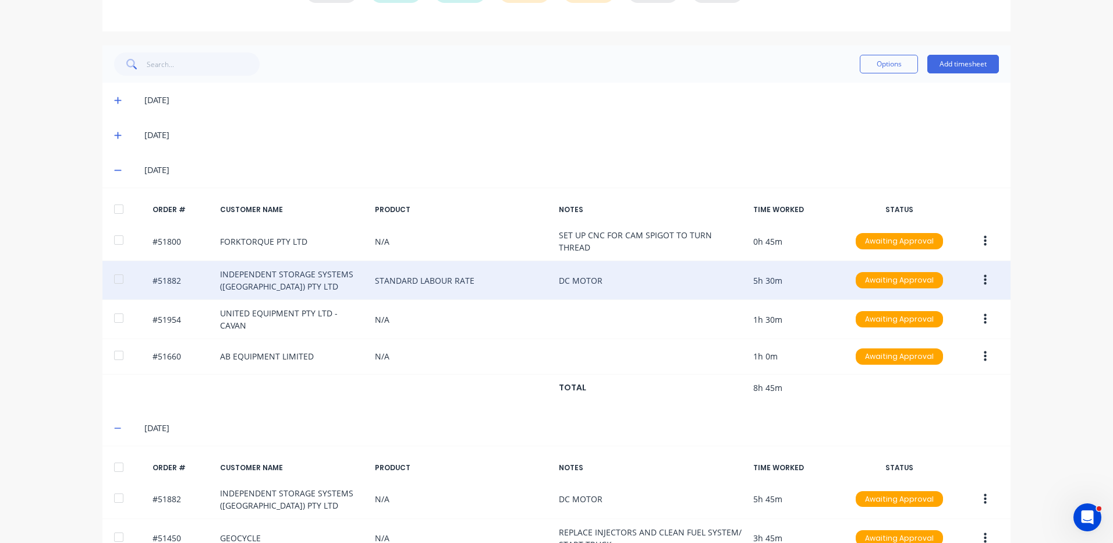
click at [694, 412] on div "[DATE]" at bounding box center [556, 427] width 908 height 35
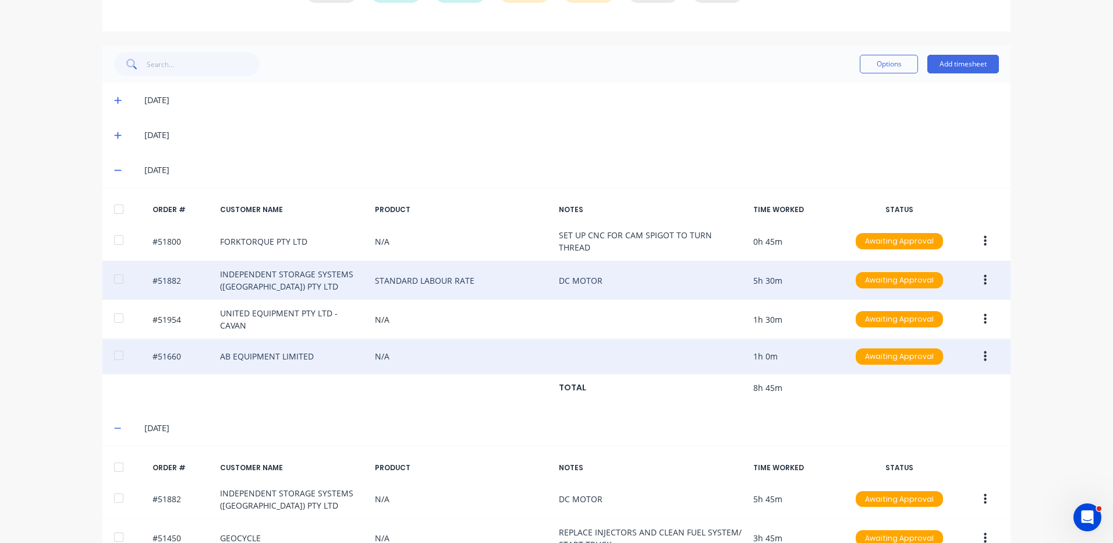
click at [978, 346] on button "button" at bounding box center [985, 356] width 27 height 21
click at [950, 425] on div "Edit" at bounding box center [944, 433] width 90 height 17
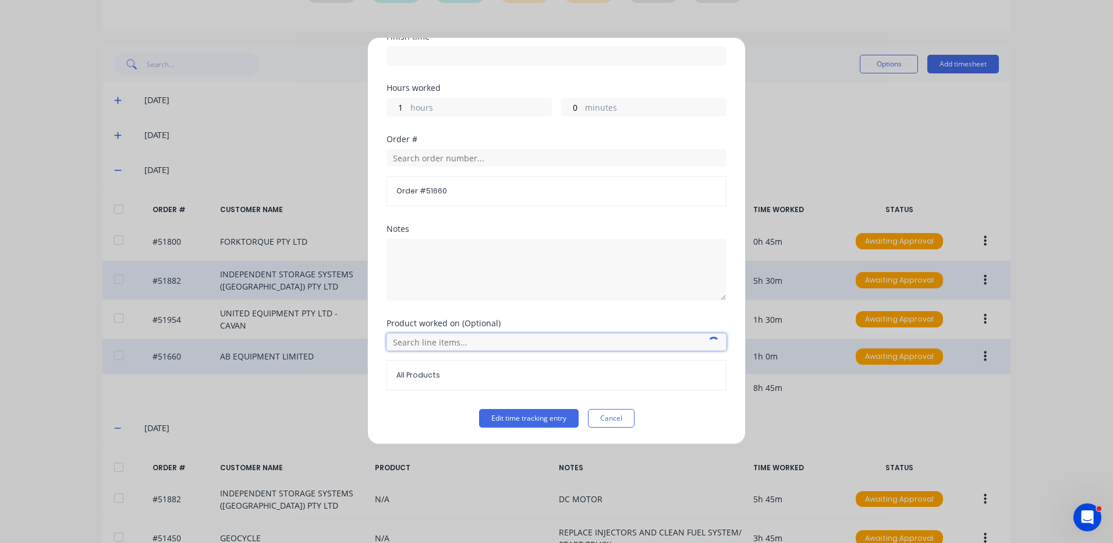
click at [494, 346] on input "text" at bounding box center [557, 341] width 340 height 17
click at [399, 398] on icon at bounding box center [400, 400] width 8 height 8
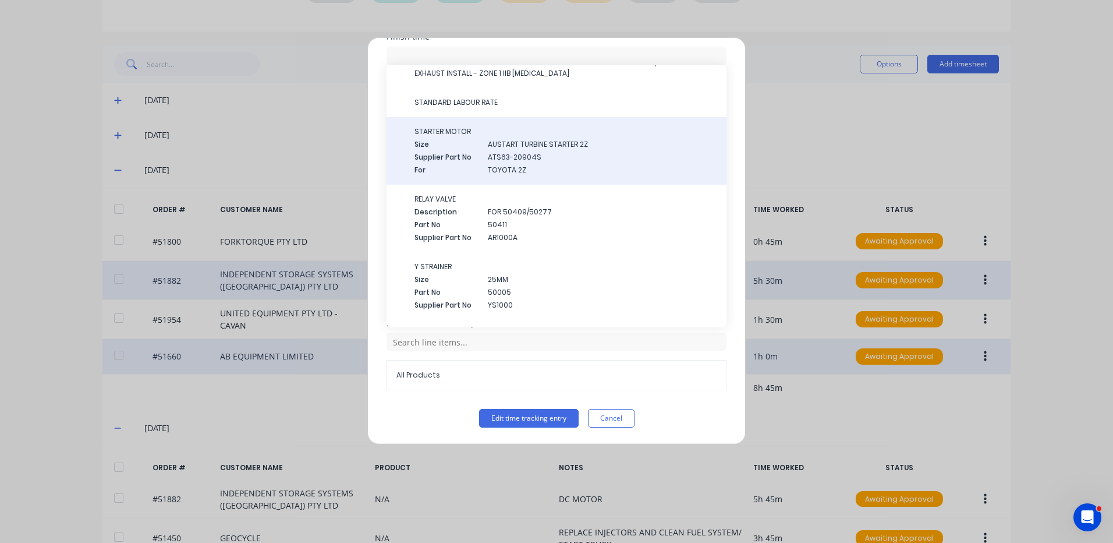
scroll to position [0, 0]
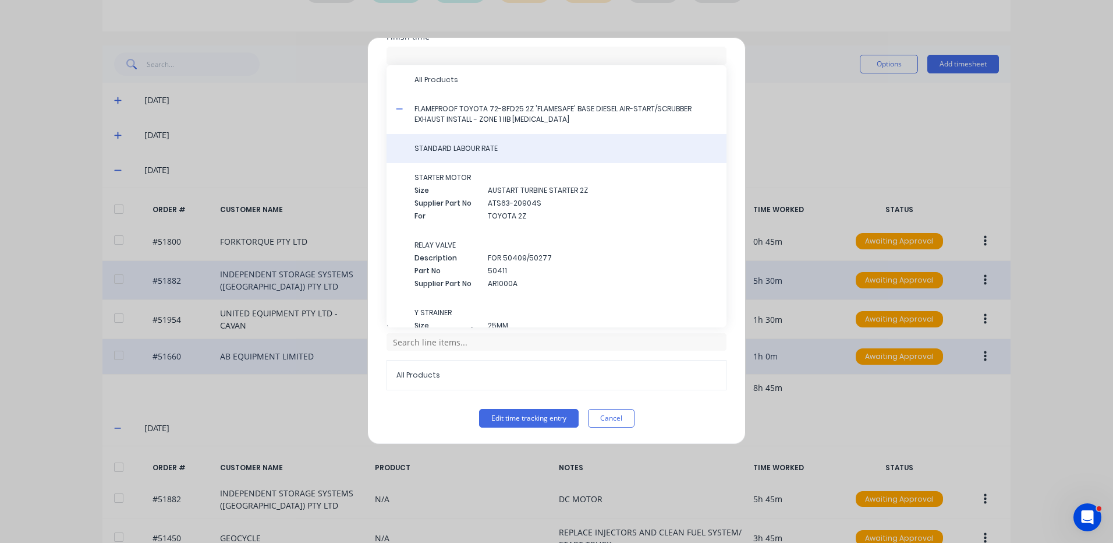
click at [520, 150] on span "STANDARD LABOUR RATE" at bounding box center [565, 148] width 303 height 10
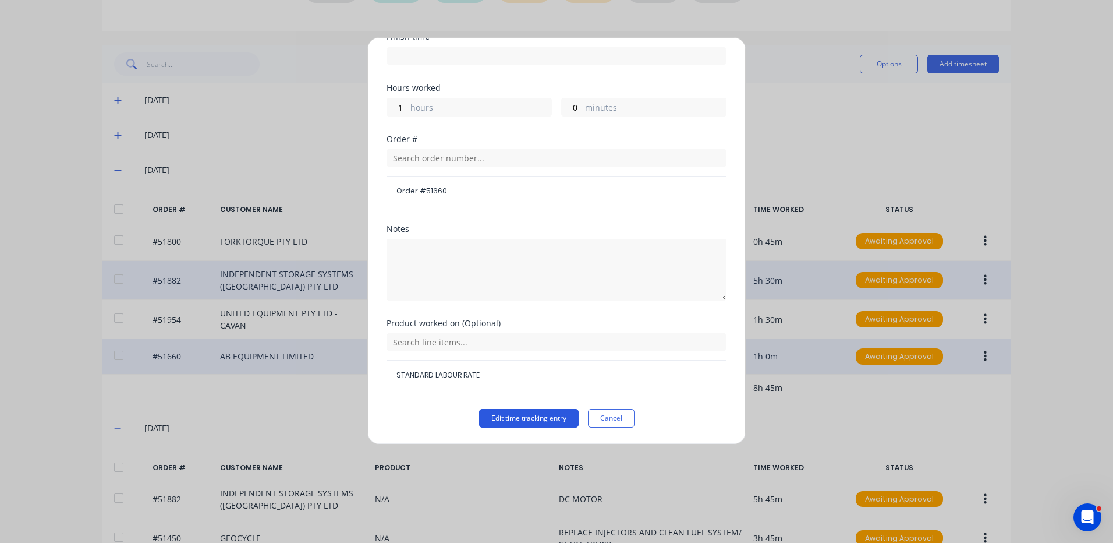
click at [542, 418] on button "Edit time tracking entry" at bounding box center [529, 418] width 100 height 19
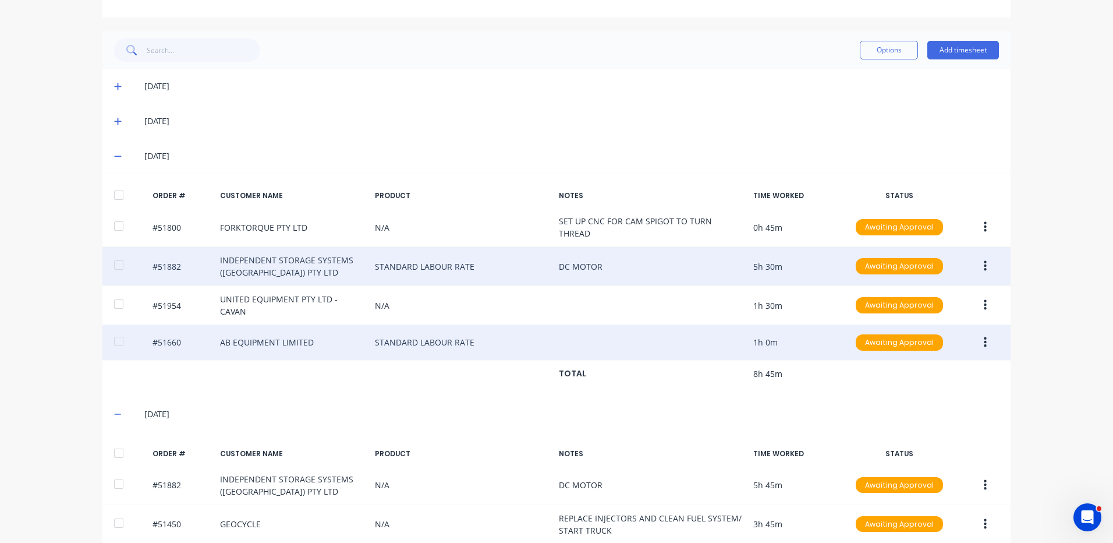
scroll to position [283, 0]
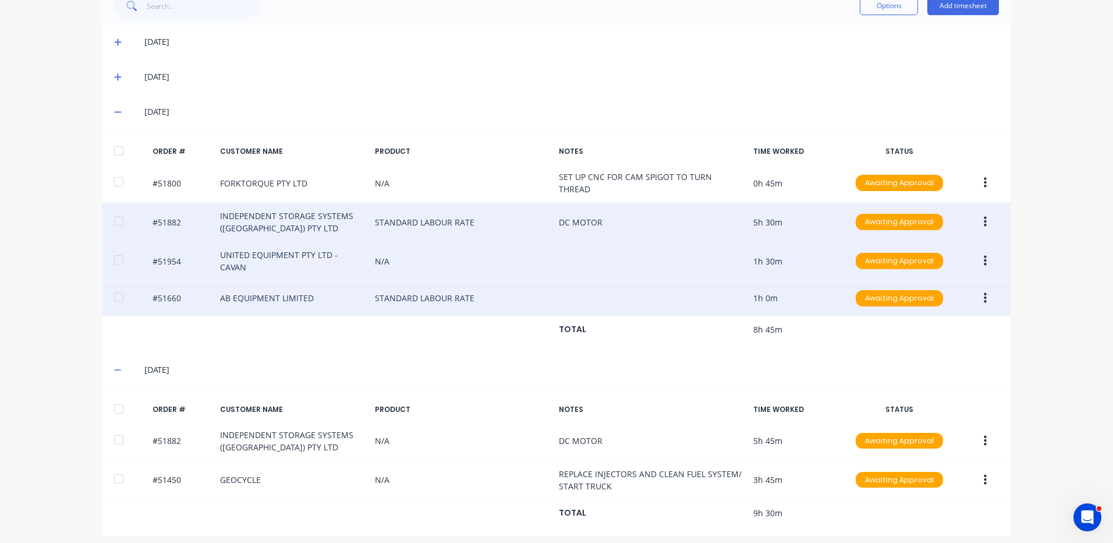
click at [977, 253] on button "button" at bounding box center [985, 260] width 27 height 21
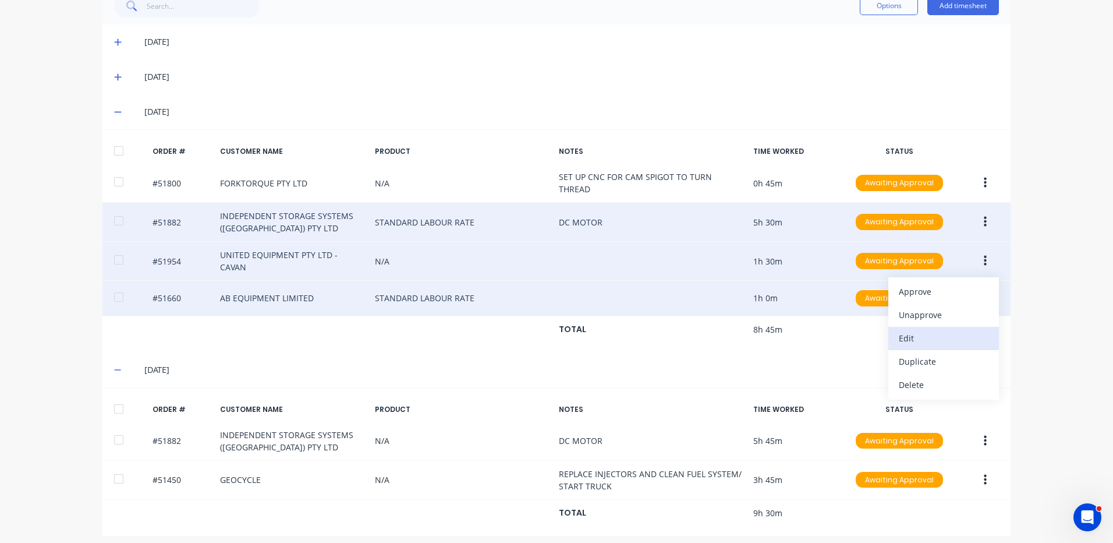
click at [929, 329] on div "Edit" at bounding box center [944, 337] width 90 height 17
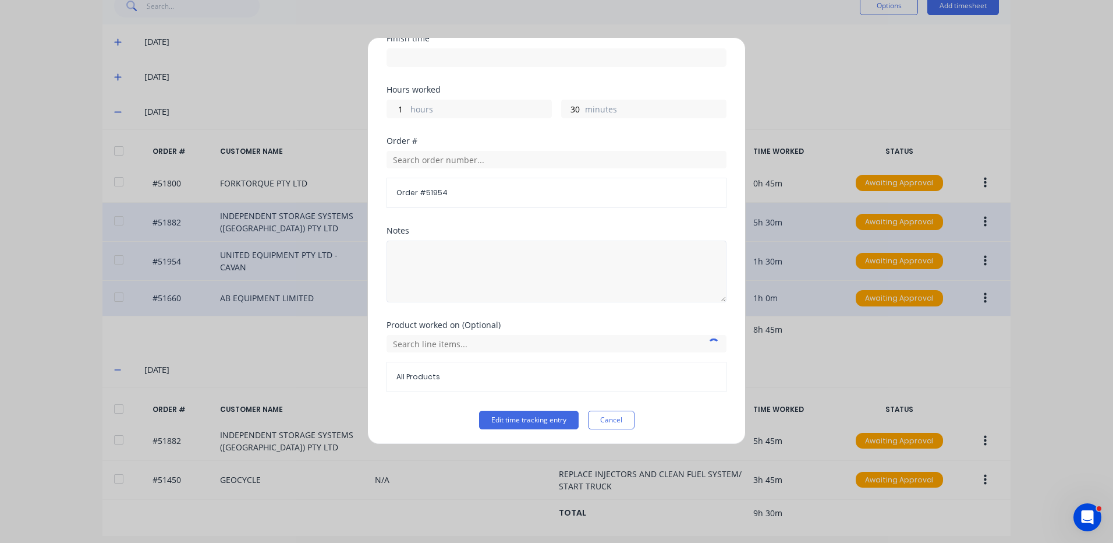
scroll to position [157, 0]
click at [476, 341] on input "text" at bounding box center [557, 341] width 340 height 17
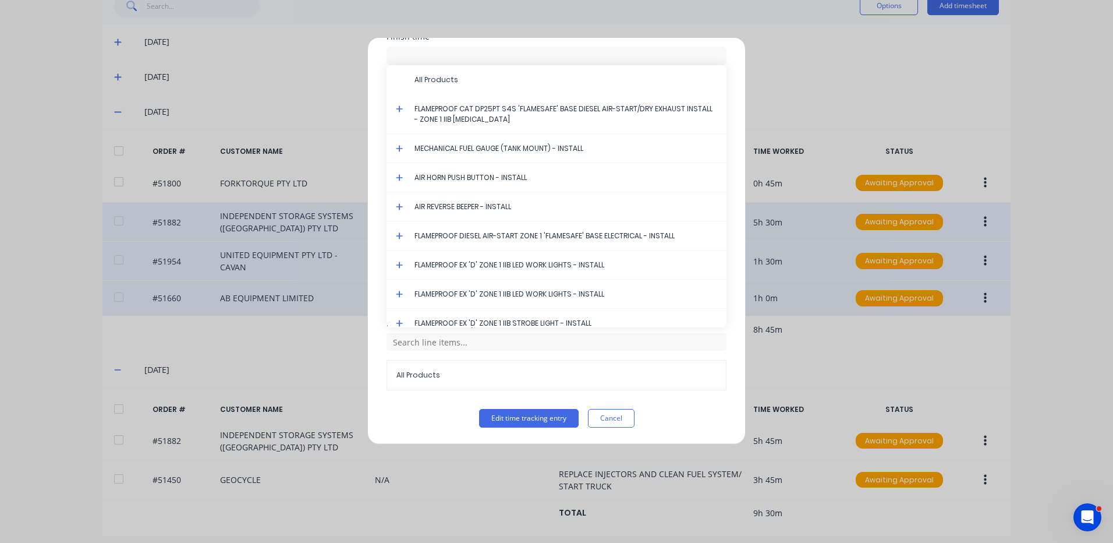
click at [399, 108] on icon at bounding box center [400, 109] width 8 height 8
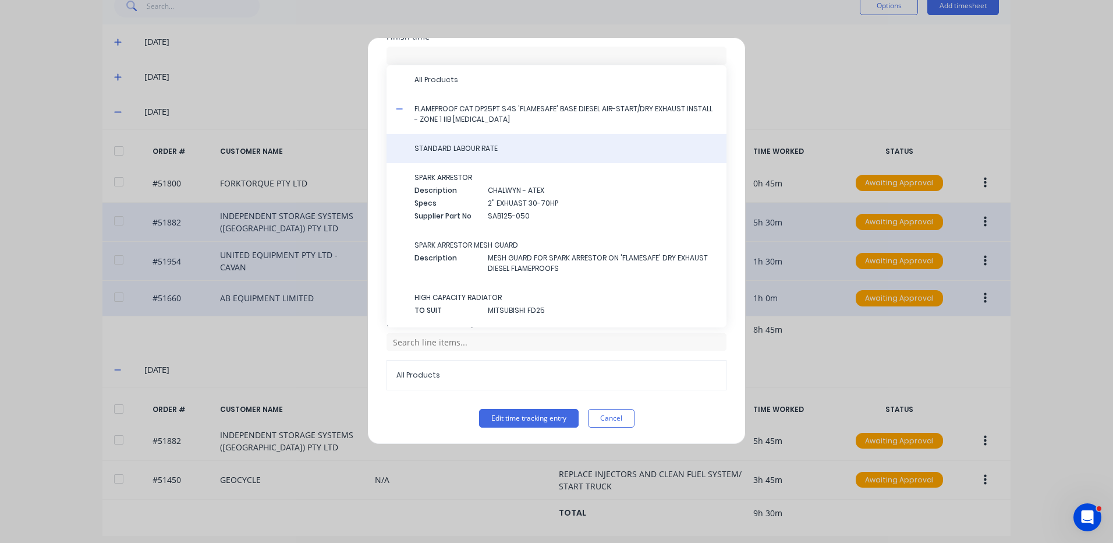
click at [447, 139] on div "STANDARD LABOUR RATE" at bounding box center [557, 148] width 340 height 29
click at [449, 150] on span "STANDARD LABOUR RATE" at bounding box center [565, 148] width 303 height 10
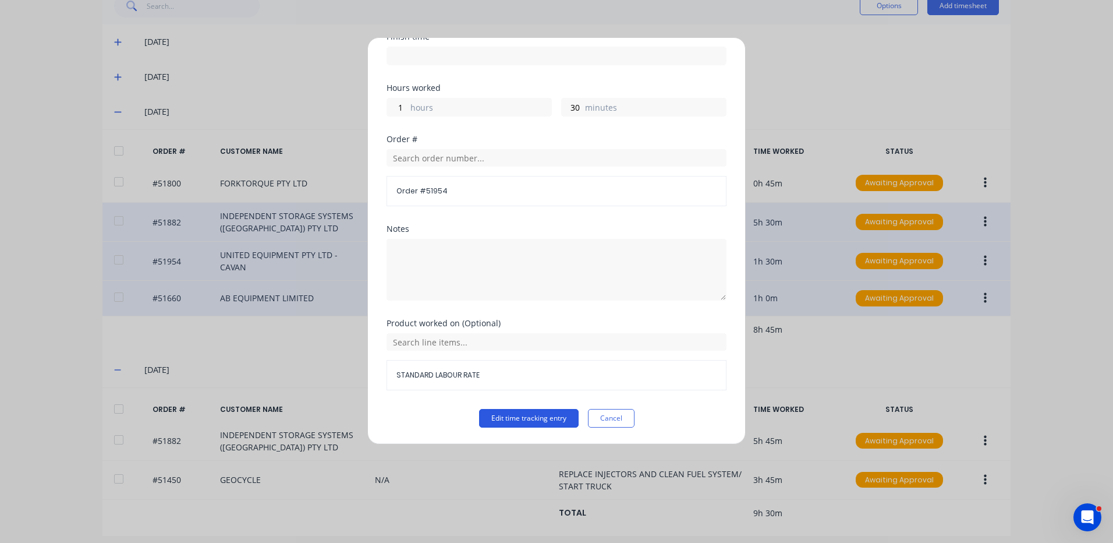
click at [538, 412] on button "Edit time tracking entry" at bounding box center [529, 418] width 100 height 19
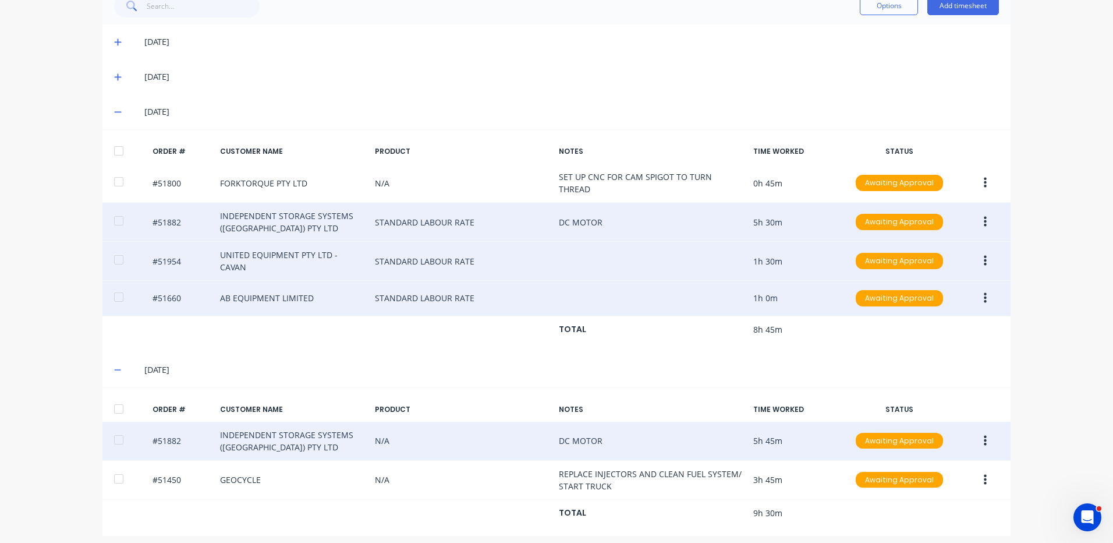
click at [977, 430] on button "button" at bounding box center [985, 440] width 27 height 21
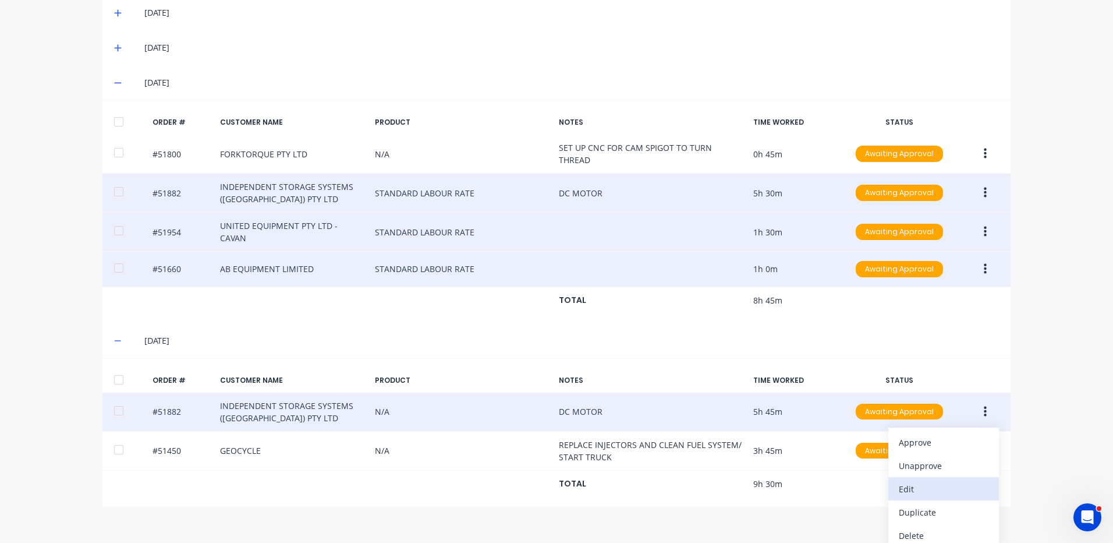
click at [927, 481] on div "Edit" at bounding box center [944, 488] width 90 height 17
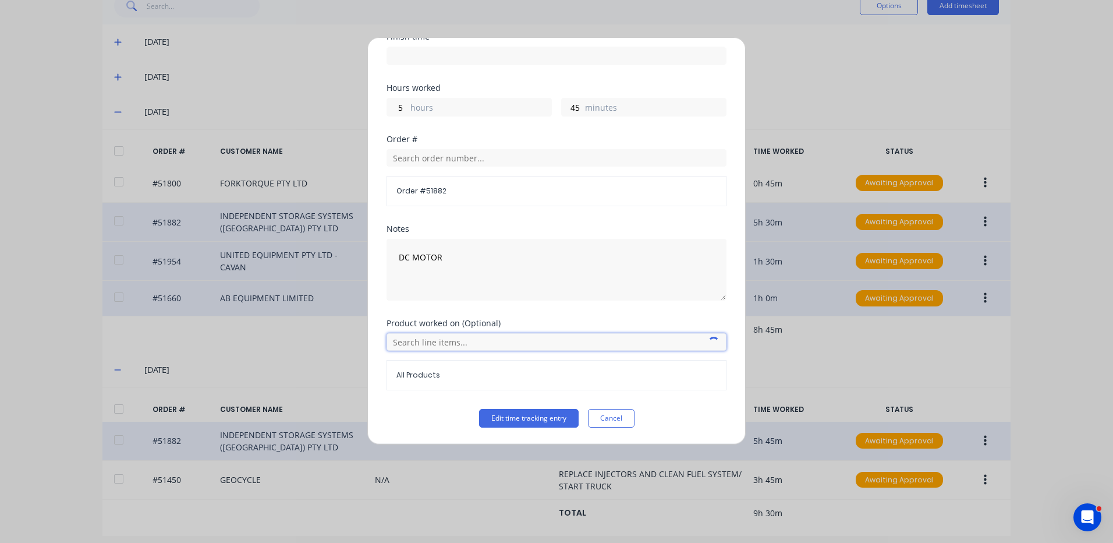
click at [466, 339] on input "text" at bounding box center [557, 341] width 340 height 17
click at [399, 399] on icon at bounding box center [399, 399] width 7 height 7
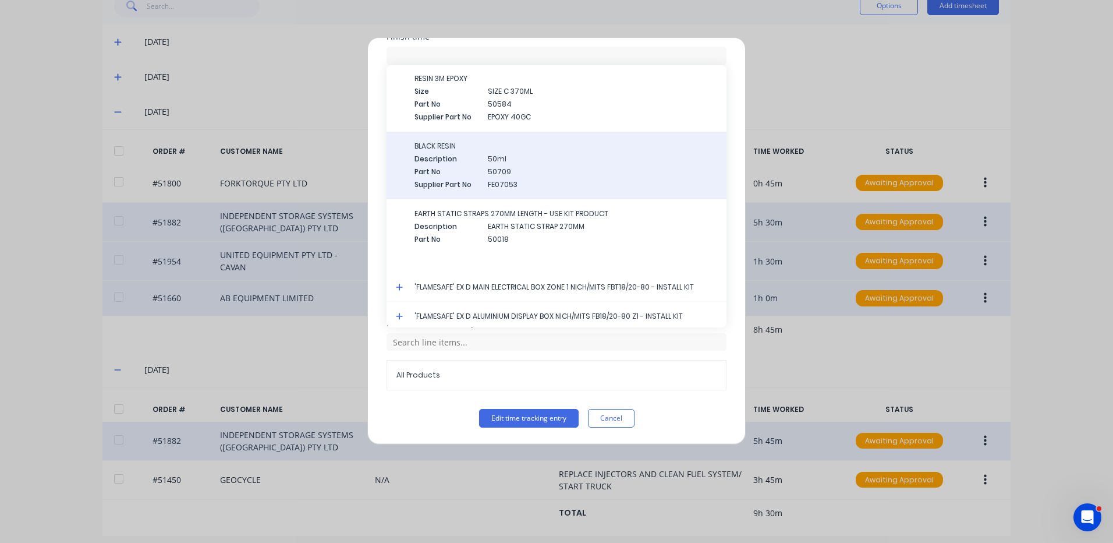
scroll to position [2104, 0]
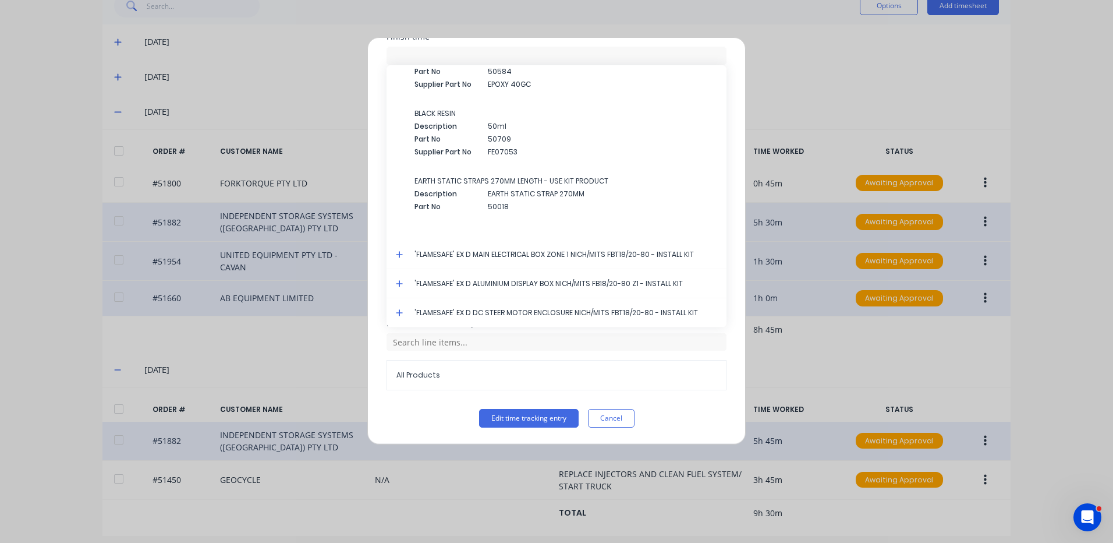
click at [399, 309] on icon at bounding box center [399, 312] width 7 height 7
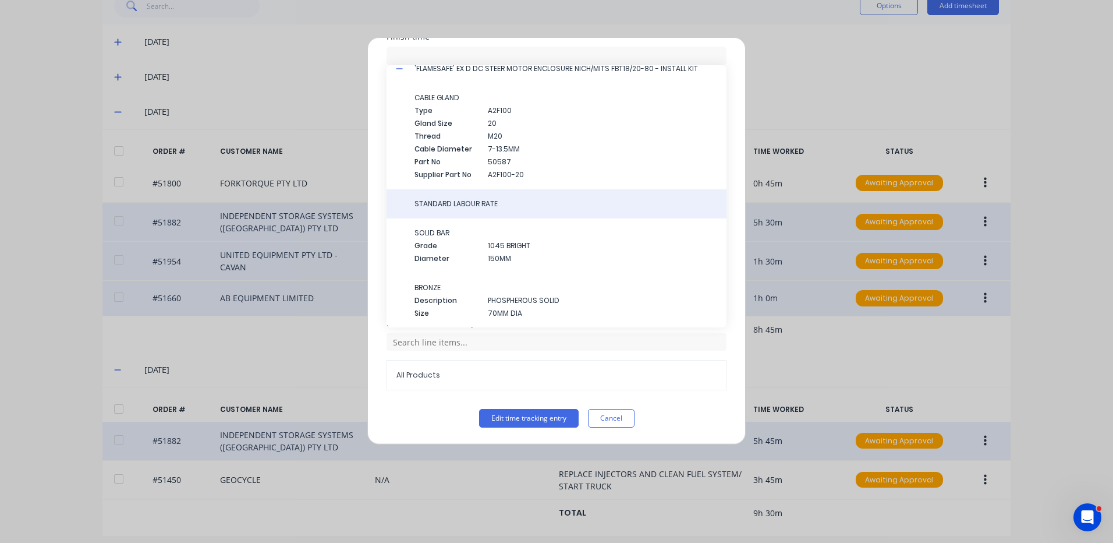
scroll to position [2348, 0]
click at [492, 212] on div "STANDARD LABOUR RATE" at bounding box center [557, 203] width 340 height 29
click at [494, 207] on span "STANDARD LABOUR RATE" at bounding box center [565, 203] width 303 height 10
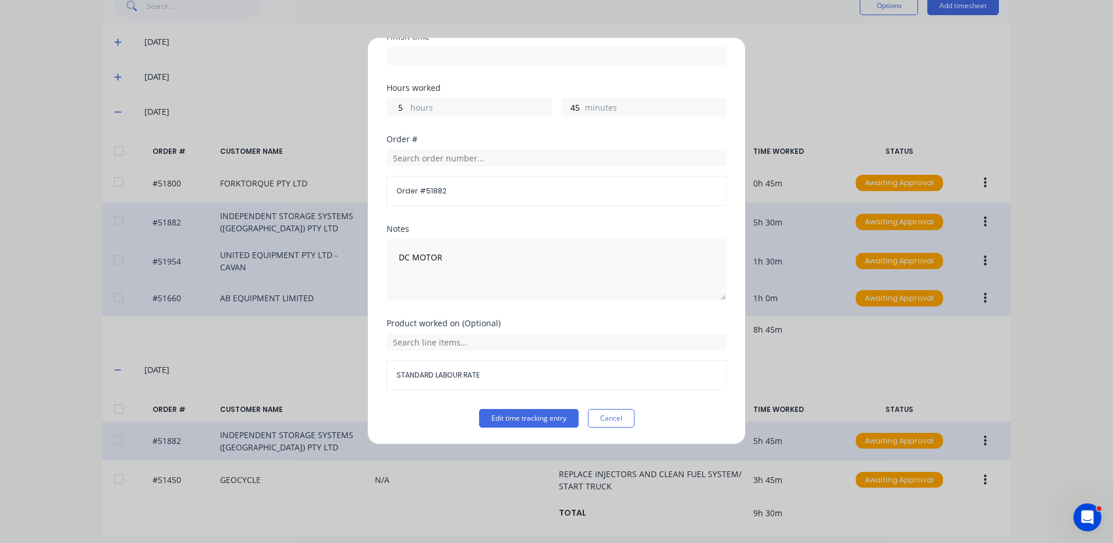
click at [522, 423] on button "Edit time tracking entry" at bounding box center [529, 418] width 100 height 19
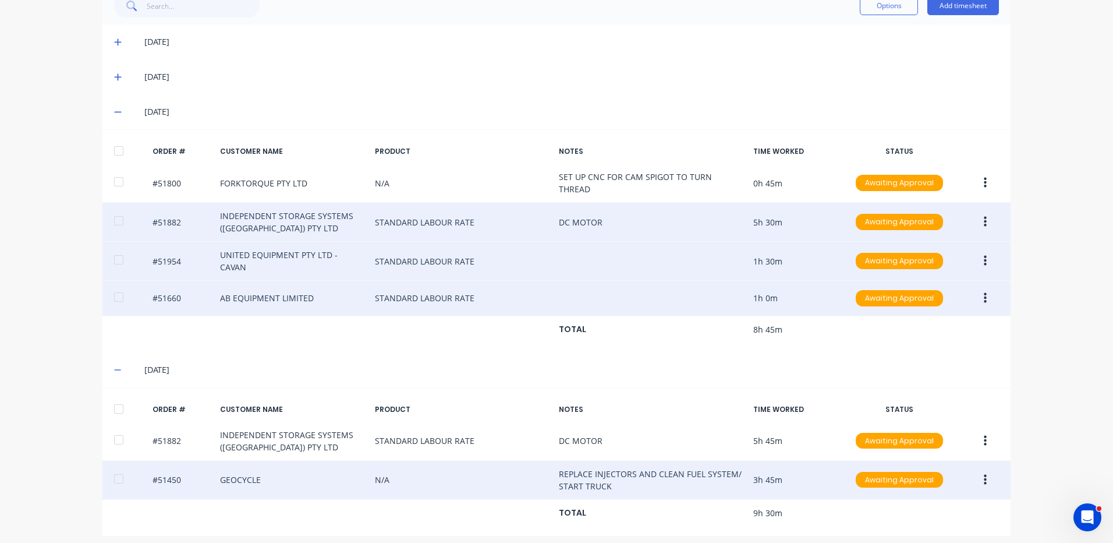
click at [979, 469] on button "button" at bounding box center [985, 479] width 27 height 21
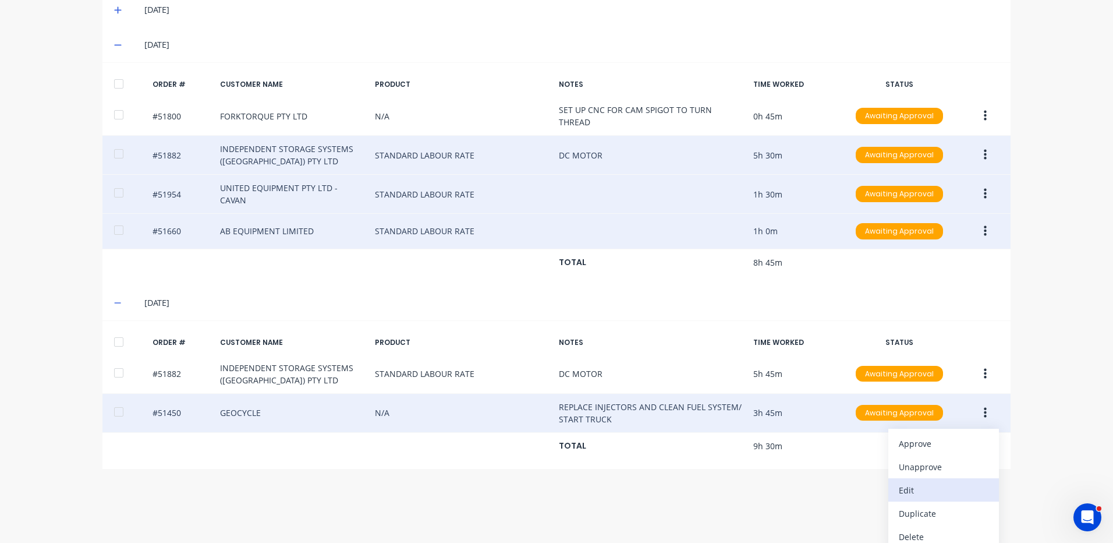
scroll to position [352, 0]
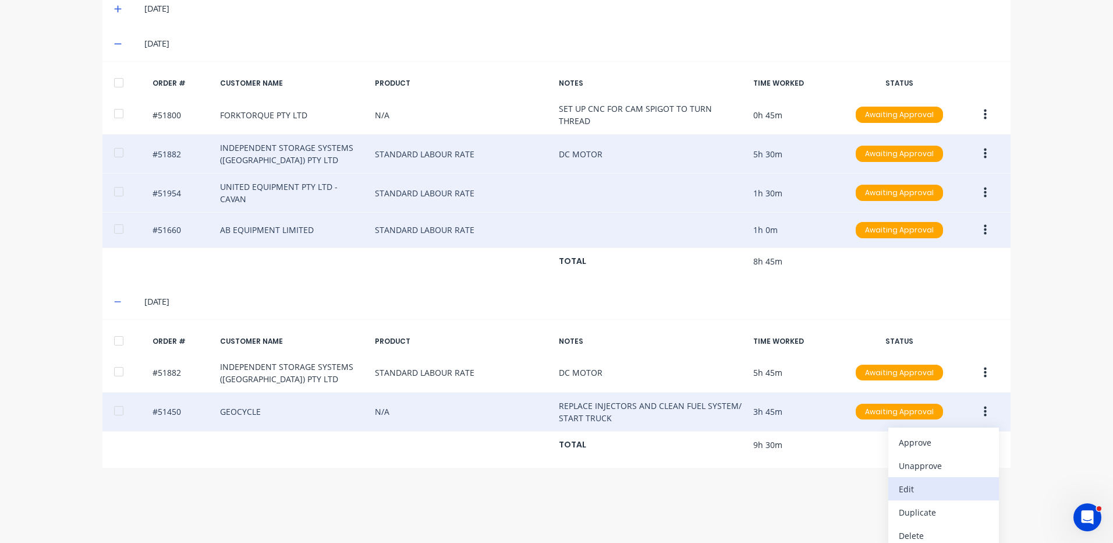
click at [948, 483] on div "Edit" at bounding box center [944, 488] width 90 height 17
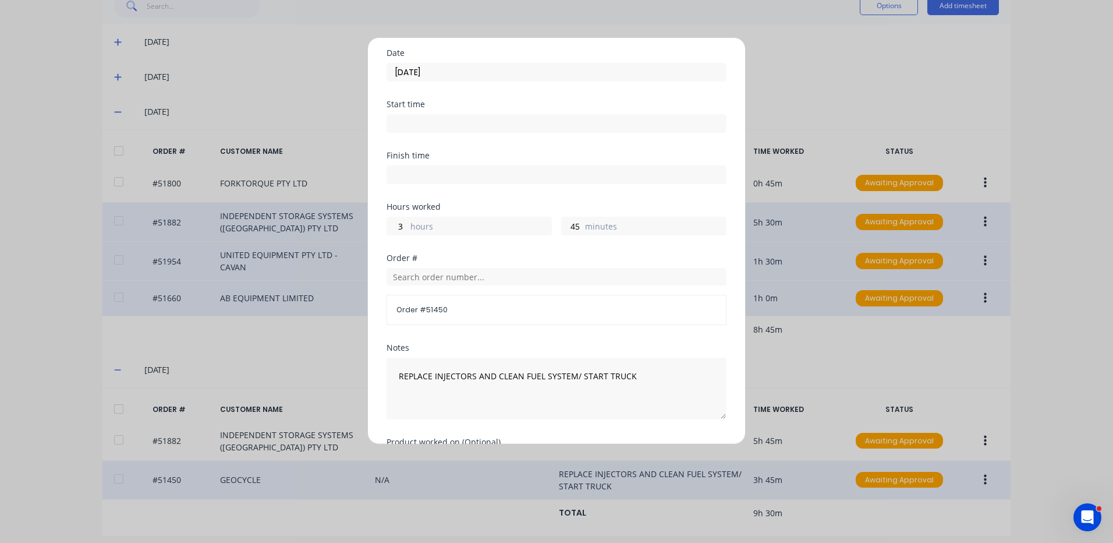
scroll to position [157, 0]
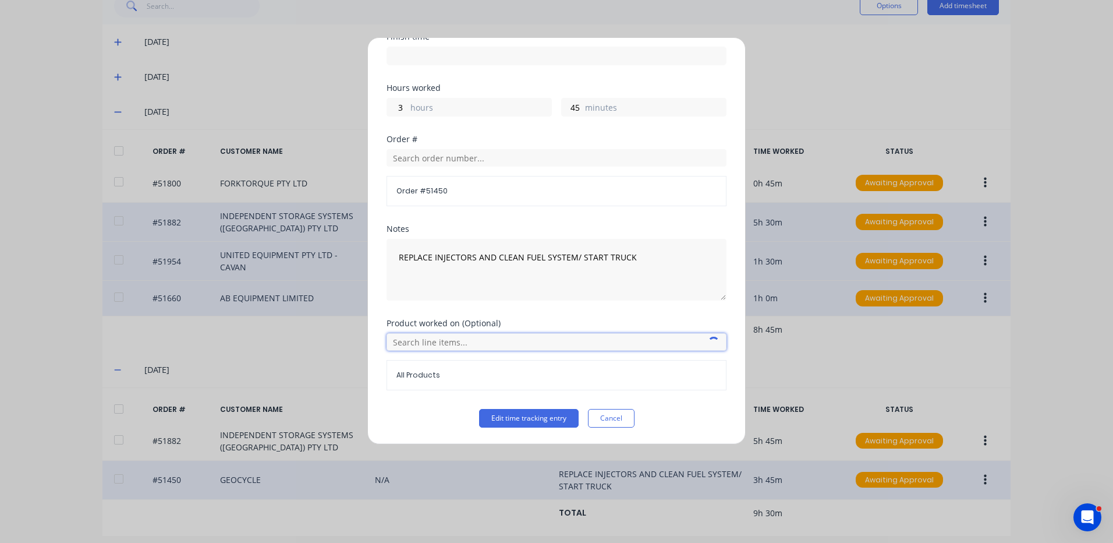
click at [473, 344] on input "text" at bounding box center [557, 341] width 340 height 17
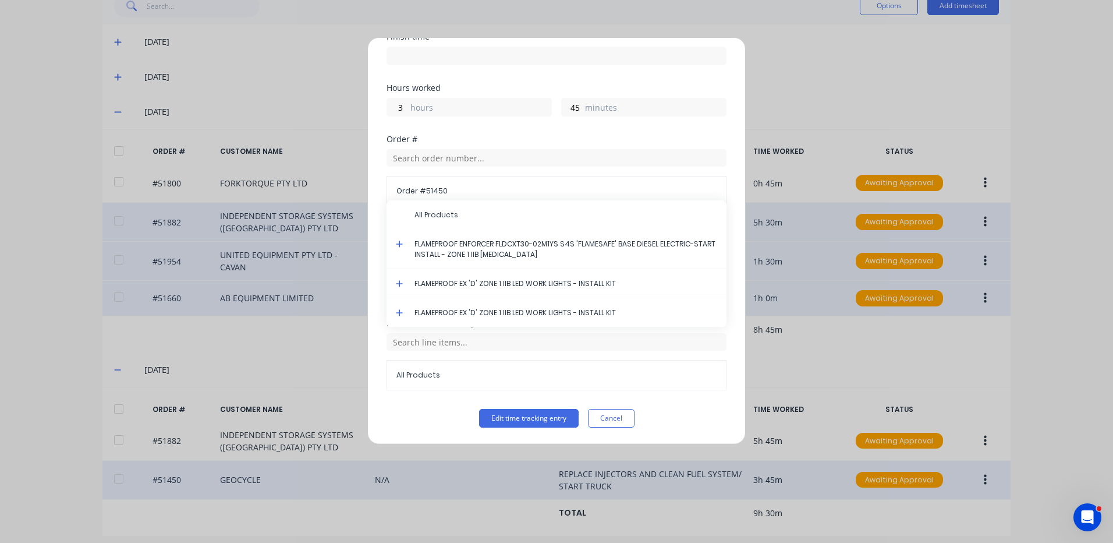
click at [397, 242] on icon at bounding box center [400, 244] width 8 height 8
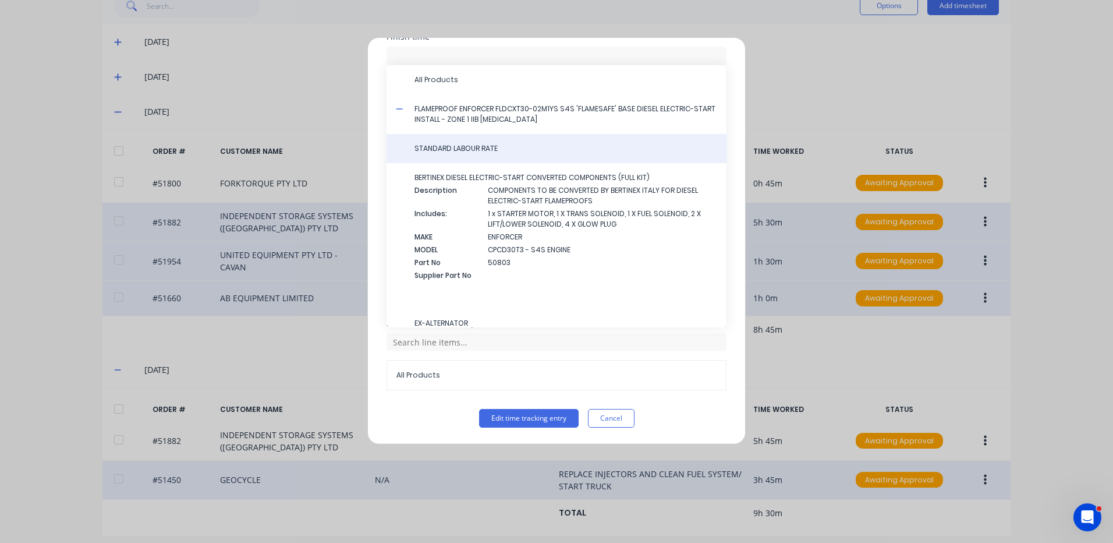
click at [491, 146] on span "STANDARD LABOUR RATE" at bounding box center [565, 148] width 303 height 10
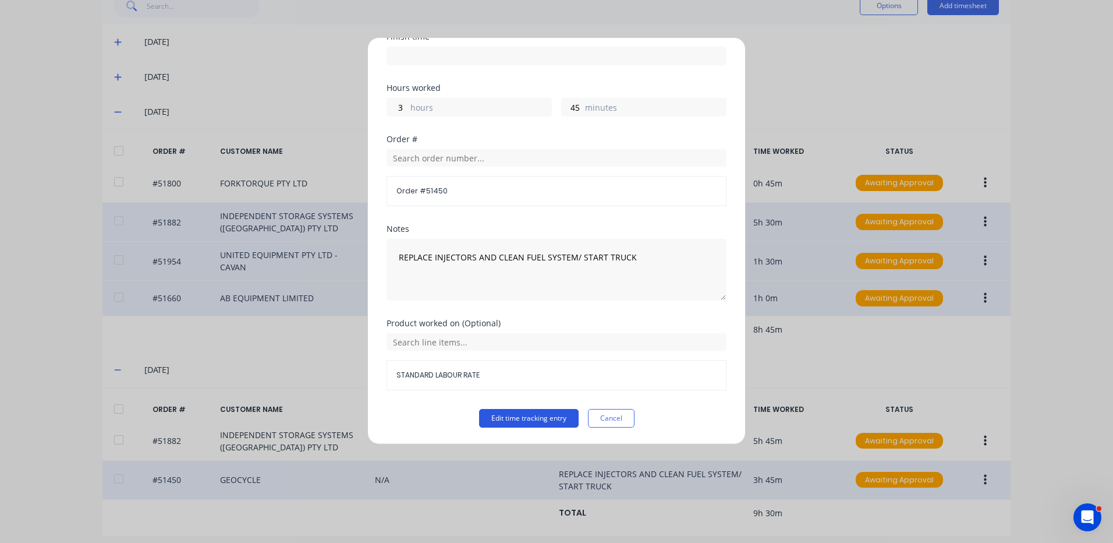
click at [511, 411] on button "Edit time tracking entry" at bounding box center [529, 418] width 100 height 19
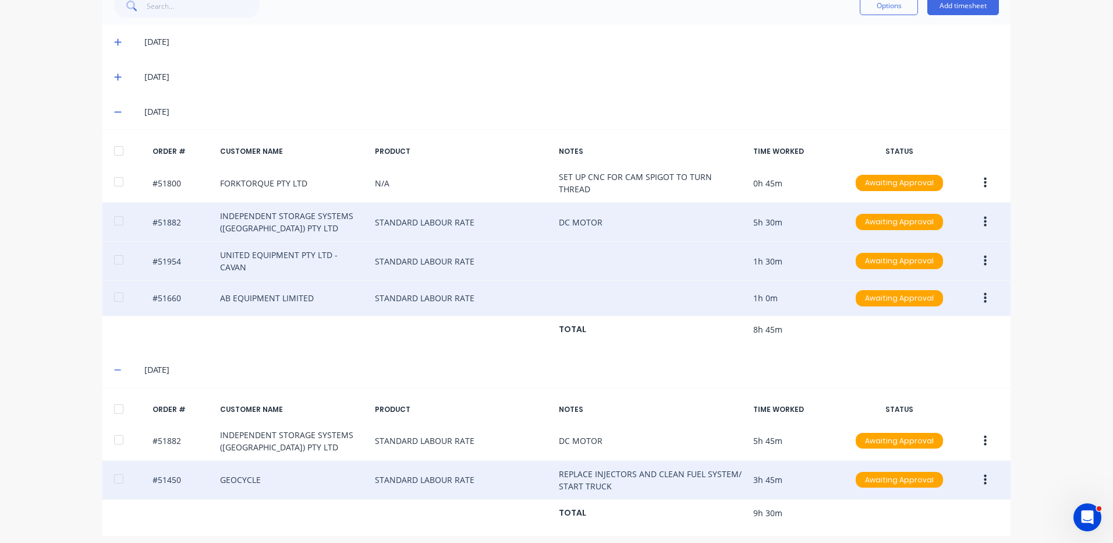
click at [107, 399] on div at bounding box center [118, 408] width 23 height 23
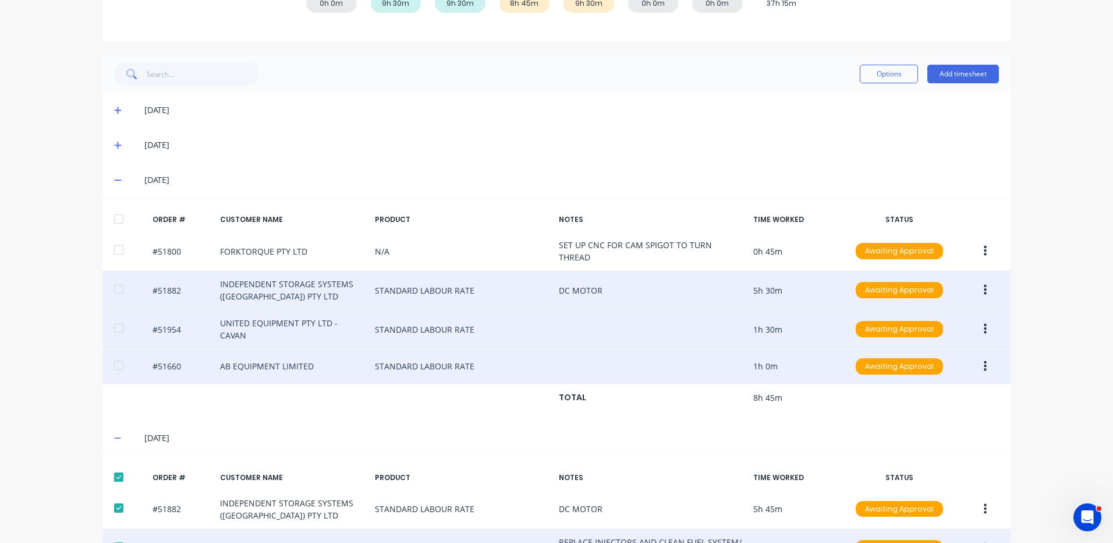
scroll to position [109, 0]
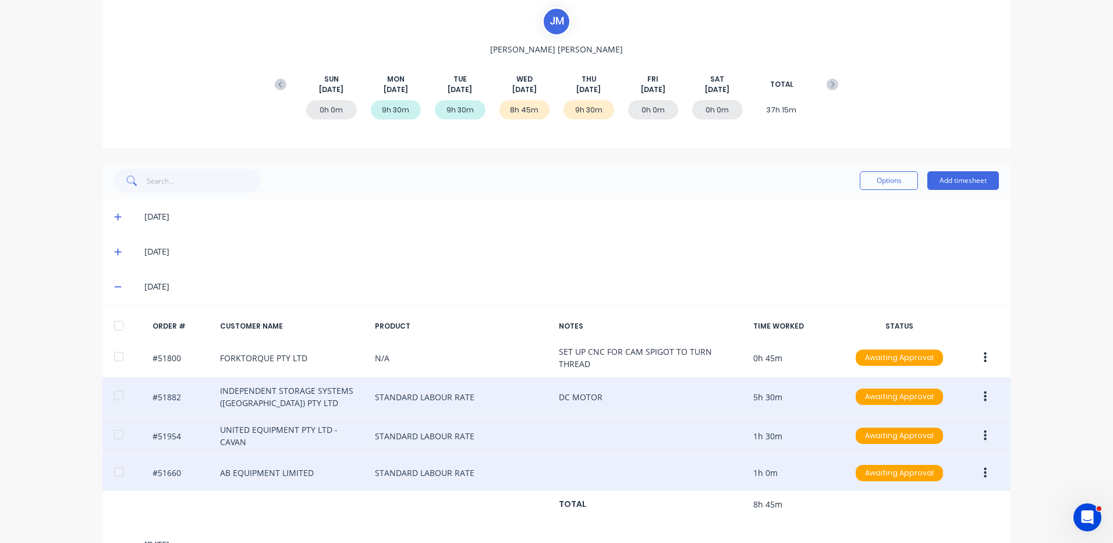
click at [115, 323] on div at bounding box center [118, 325] width 23 height 23
click at [891, 179] on button "Options" at bounding box center [889, 180] width 58 height 19
click at [851, 214] on div "Approve" at bounding box center [863, 210] width 90 height 17
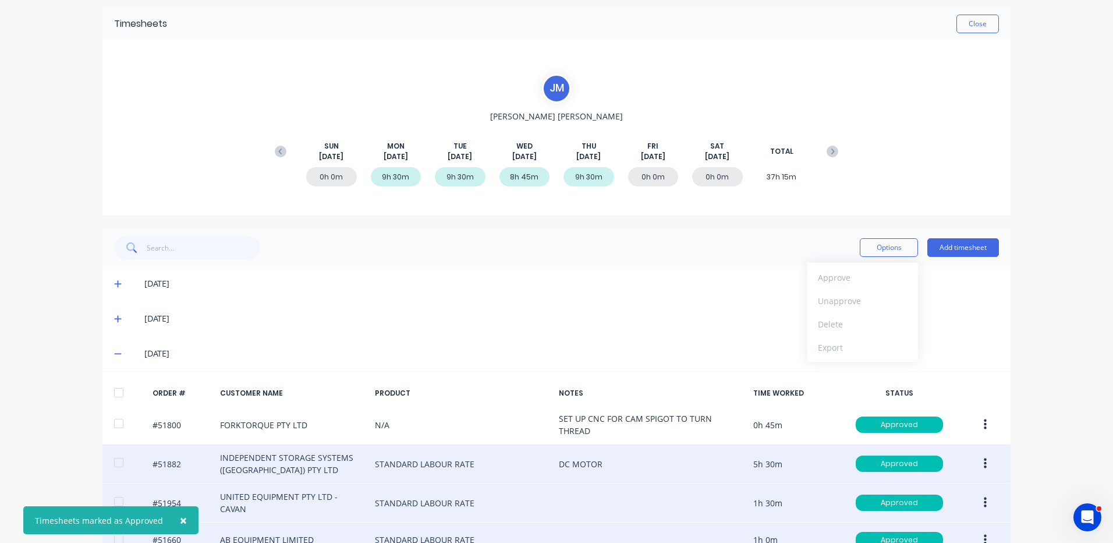
scroll to position [0, 0]
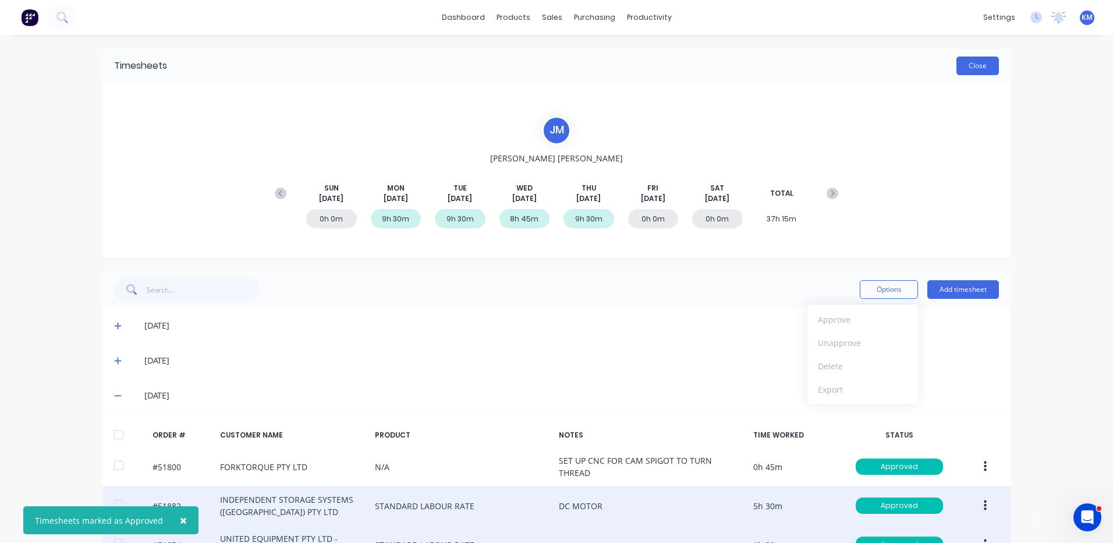
click at [976, 63] on button "Close" at bounding box center [977, 65] width 42 height 19
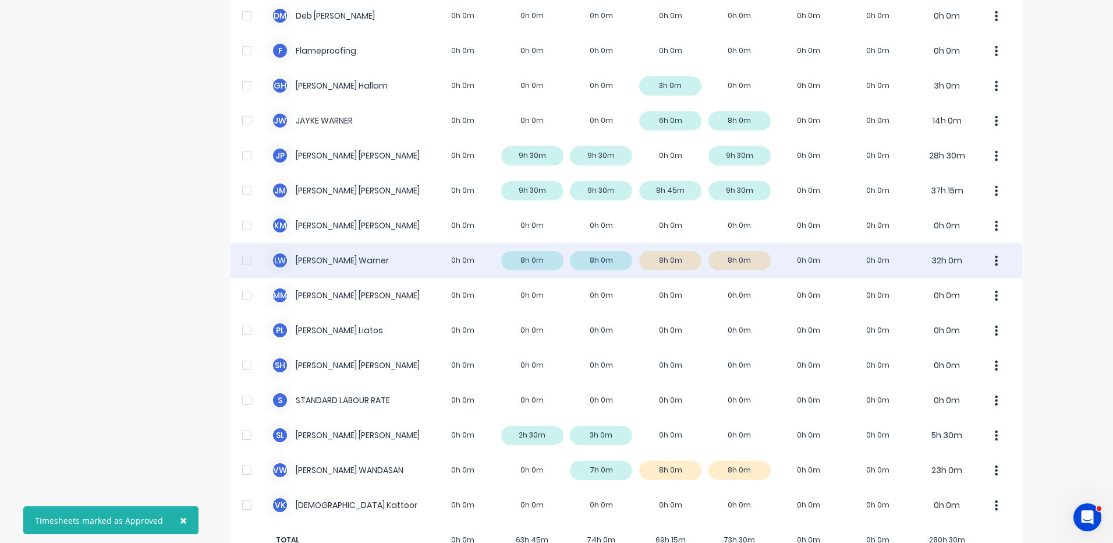
scroll to position [330, 0]
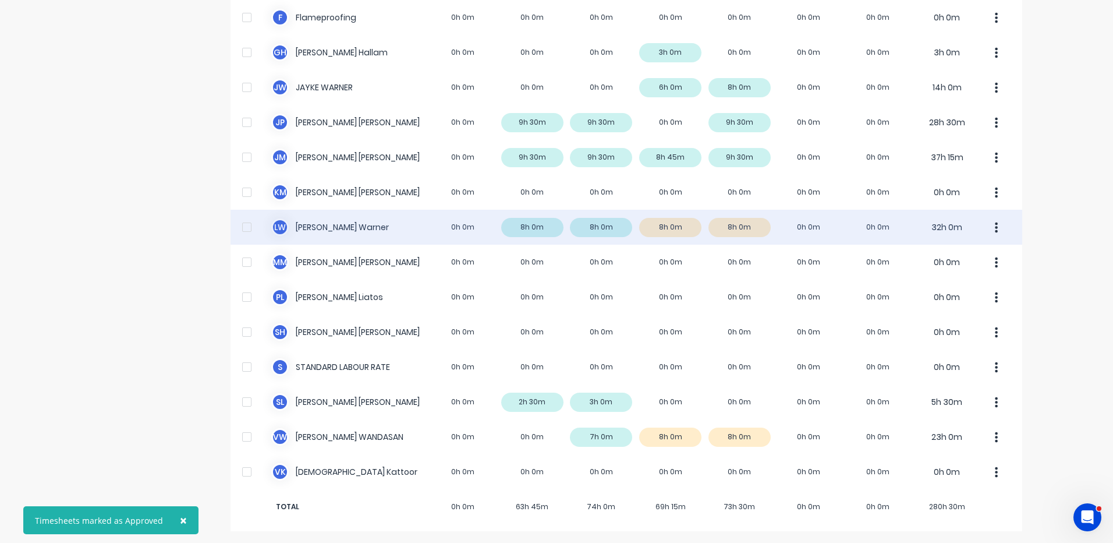
click at [656, 230] on div "[PERSON_NAME] 0h 0m 8h 0m 8h 0m 8h 0m 8h 0m 0h 0m 0h 0m 32h 0m" at bounding box center [627, 227] width 792 height 35
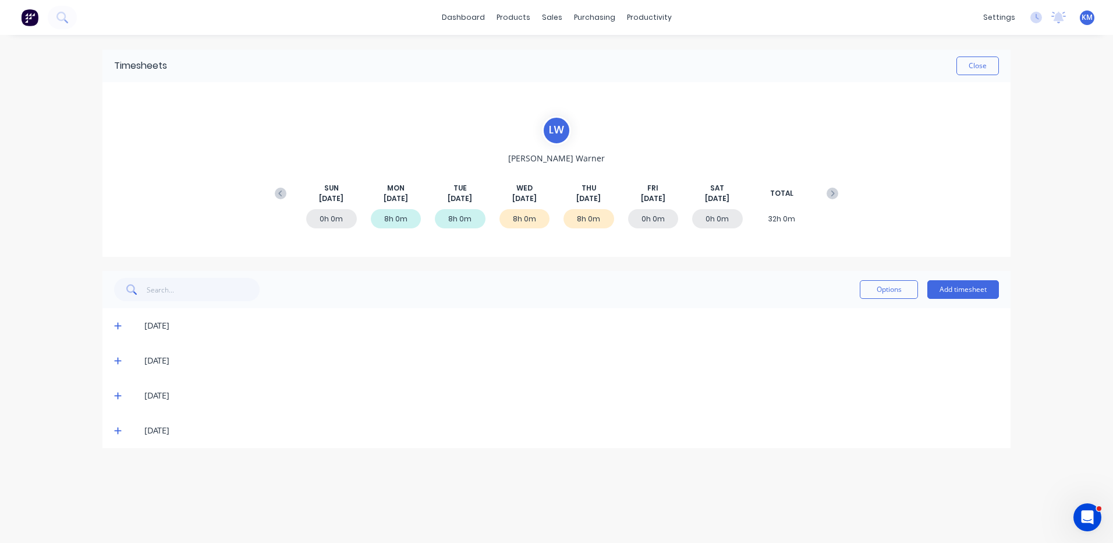
click at [119, 398] on icon at bounding box center [118, 395] width 8 height 8
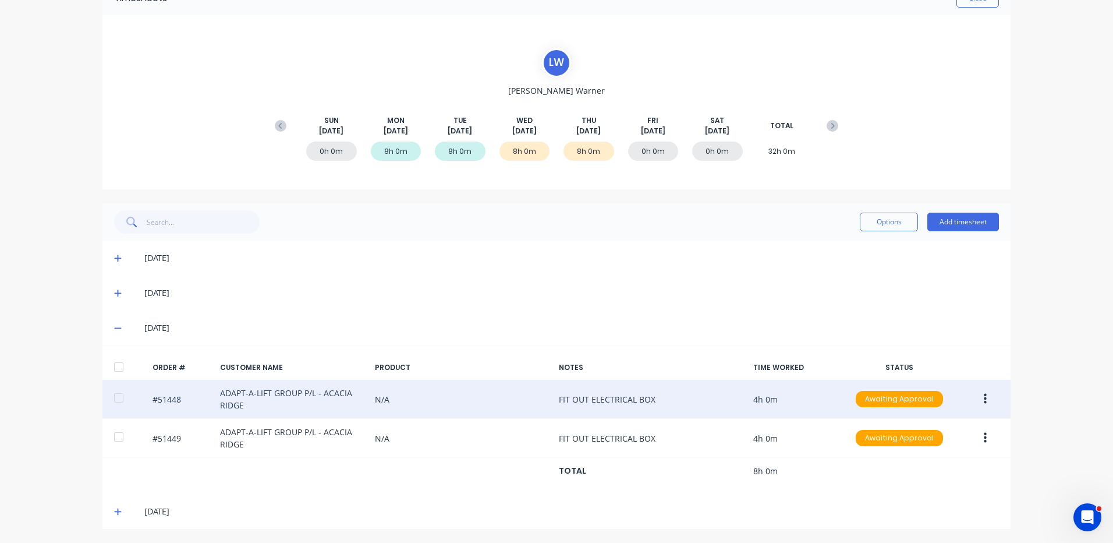
scroll to position [68, 0]
click at [982, 405] on button "button" at bounding box center [985, 398] width 27 height 21
click at [938, 475] on div "Edit" at bounding box center [944, 475] width 90 height 17
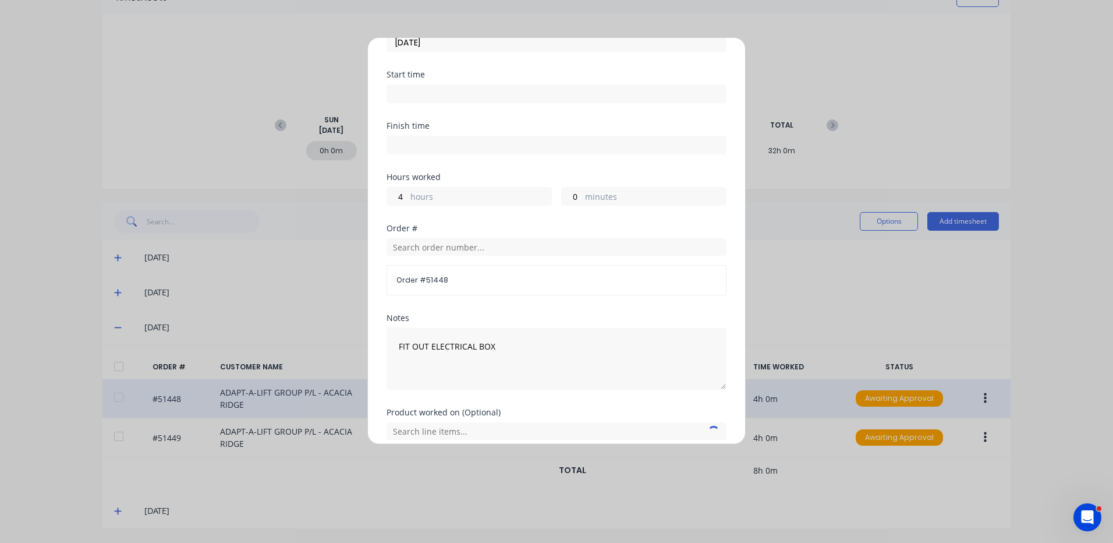
scroll to position [157, 0]
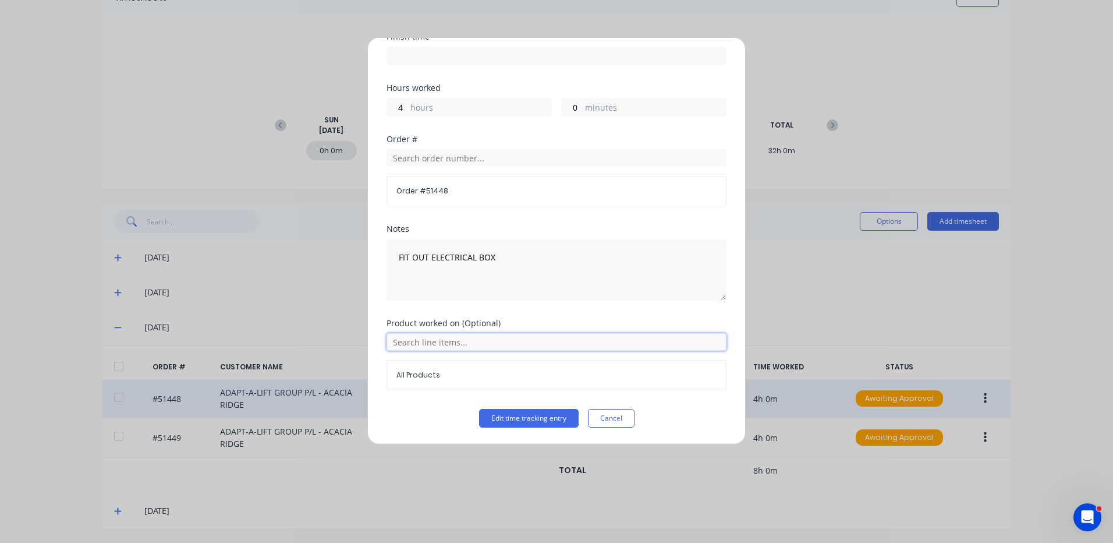
click at [444, 346] on input "text" at bounding box center [557, 341] width 340 height 17
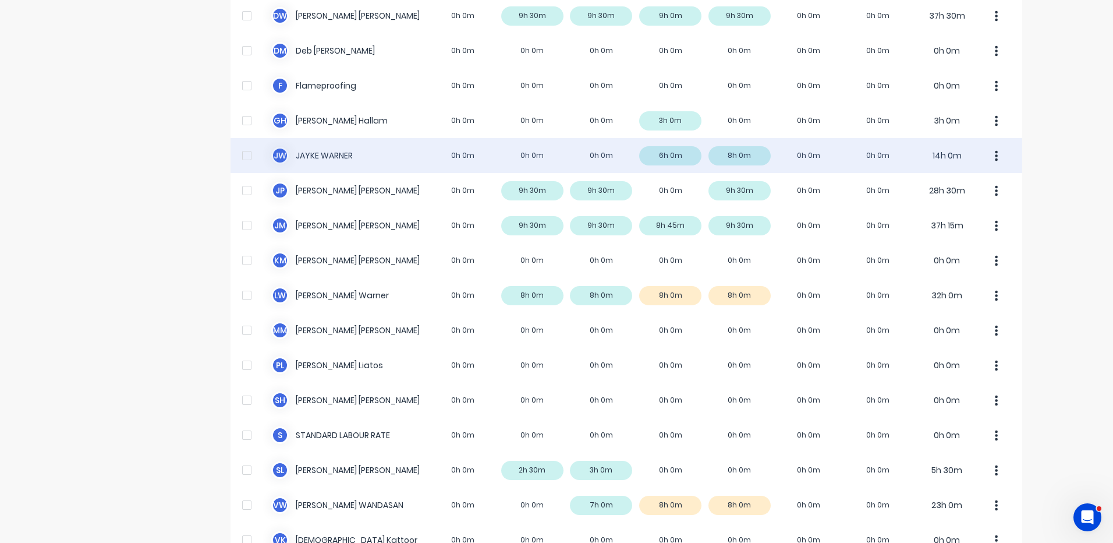
scroll to position [330, 0]
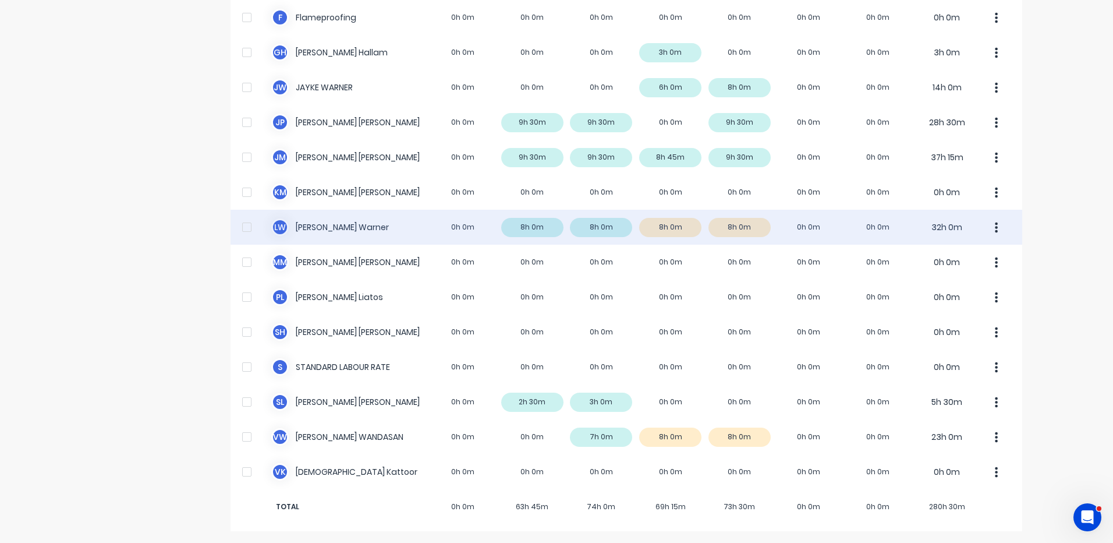
click at [636, 217] on div "[PERSON_NAME] 0h 0m 8h 0m 8h 0m 8h 0m 8h 0m 0h 0m 0h 0m 32h 0m" at bounding box center [627, 227] width 792 height 35
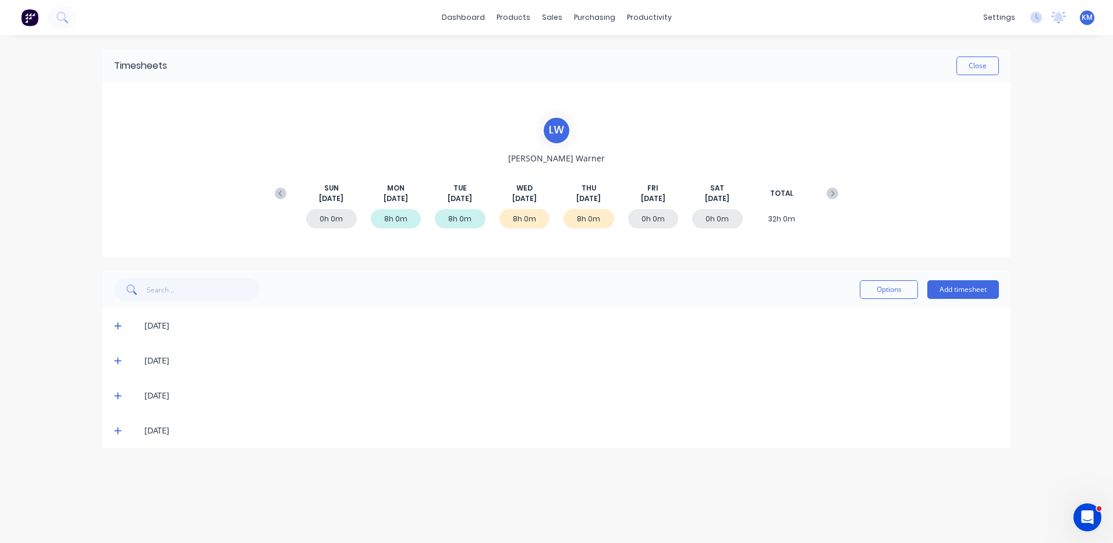
click at [119, 428] on icon at bounding box center [118, 430] width 8 height 8
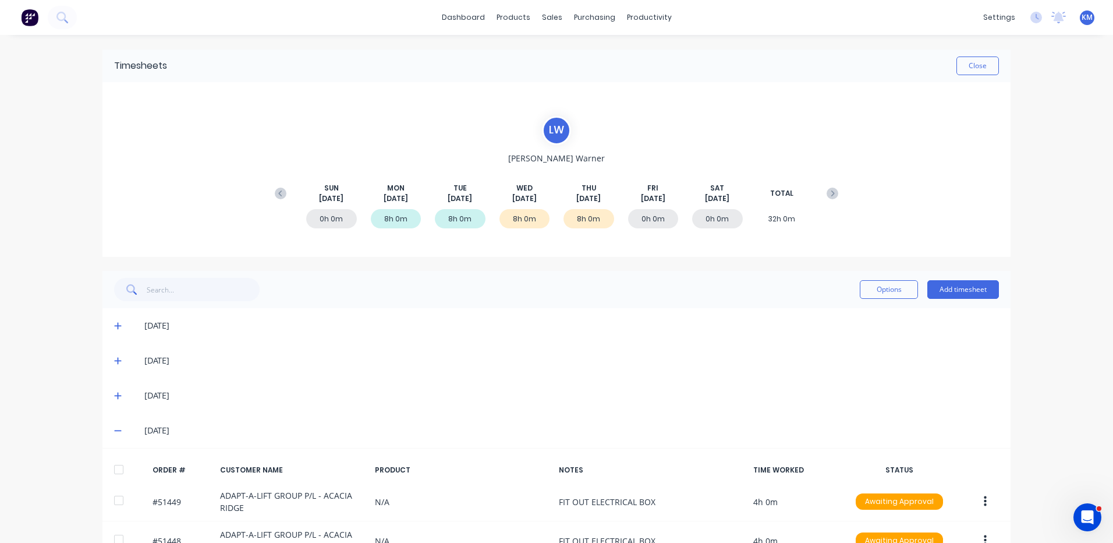
scroll to position [68, 0]
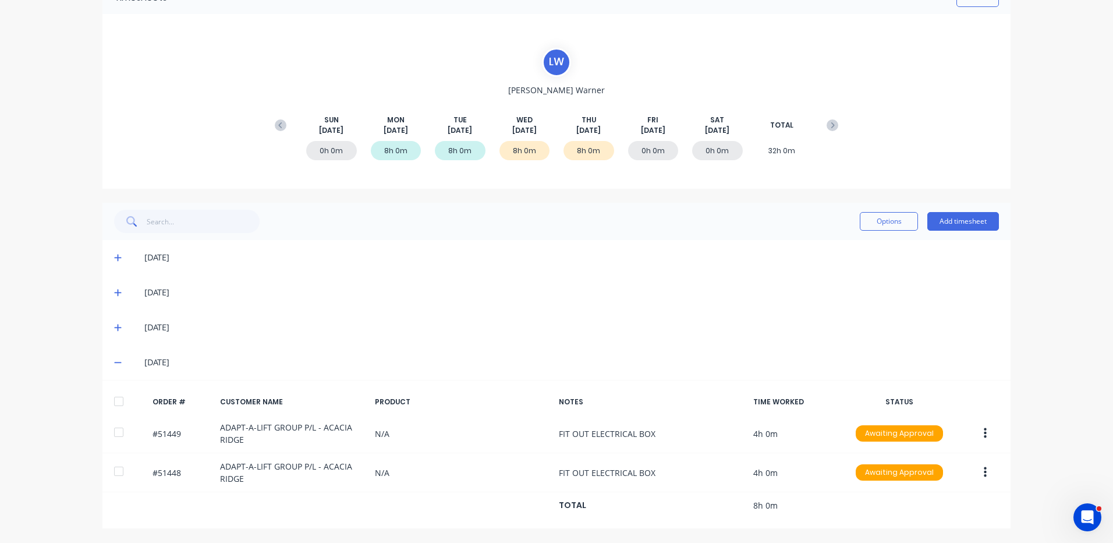
click at [115, 322] on span at bounding box center [120, 327] width 12 height 12
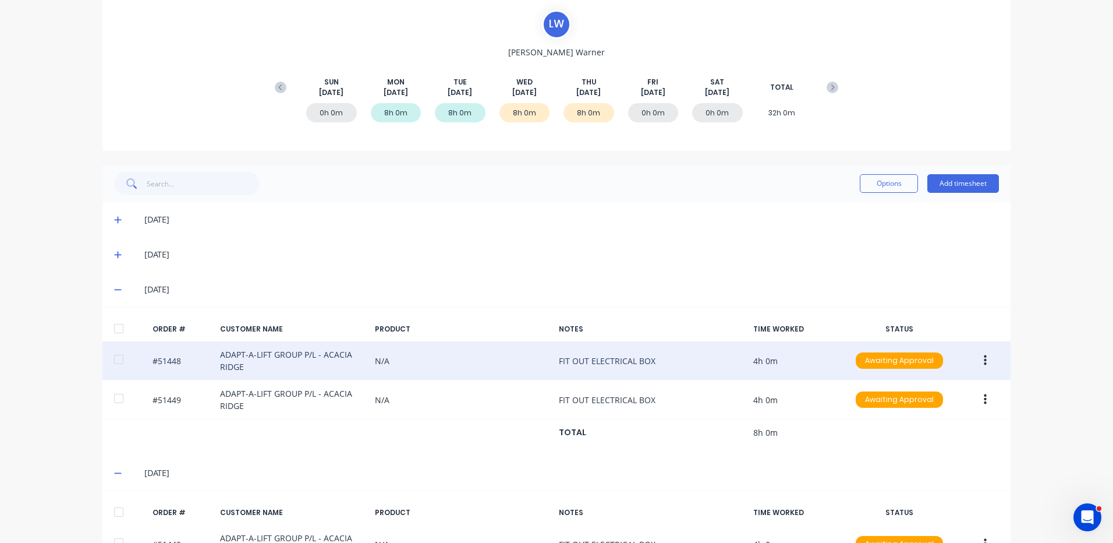
scroll to position [217, 0]
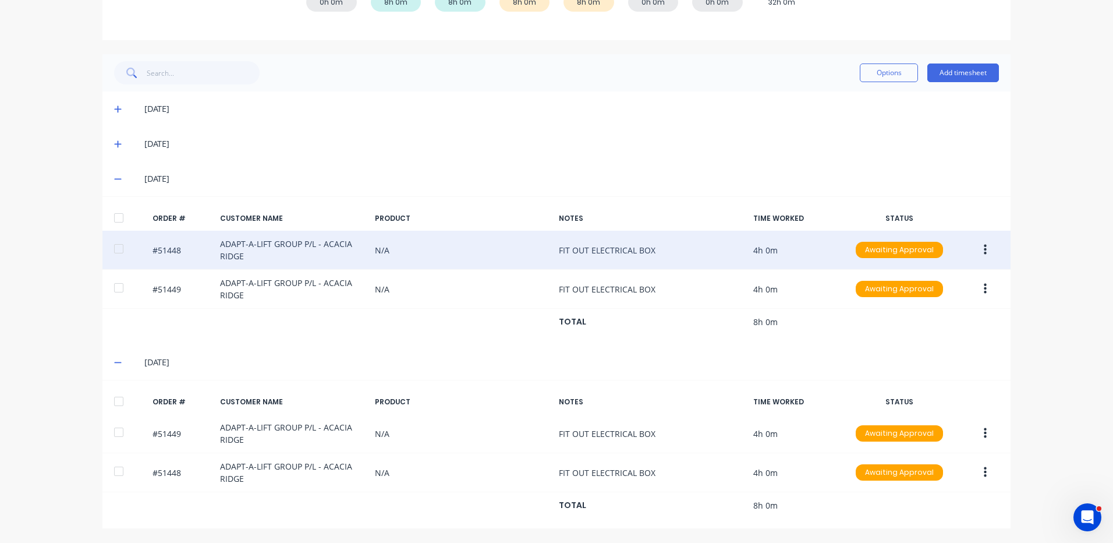
click at [984, 247] on icon "button" at bounding box center [985, 249] width 3 height 13
click at [952, 324] on div "Edit" at bounding box center [944, 326] width 90 height 17
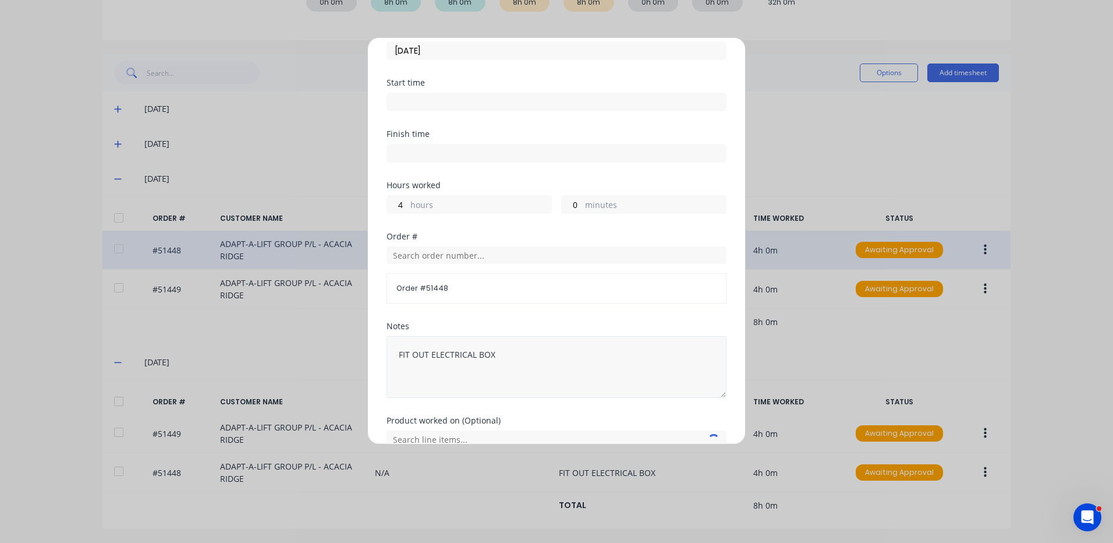
scroll to position [157, 0]
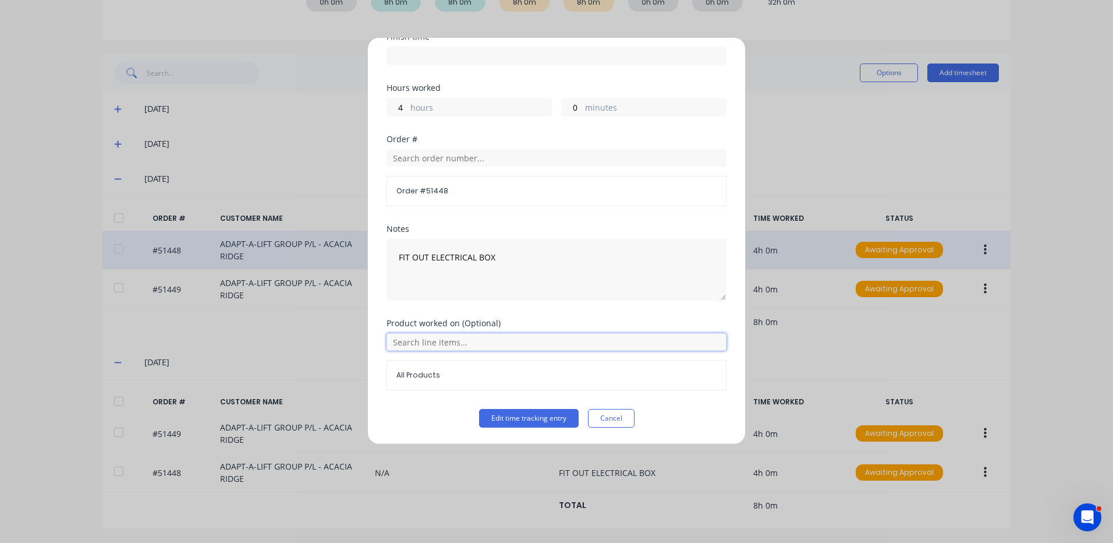
click at [459, 339] on input "text" at bounding box center [557, 341] width 340 height 17
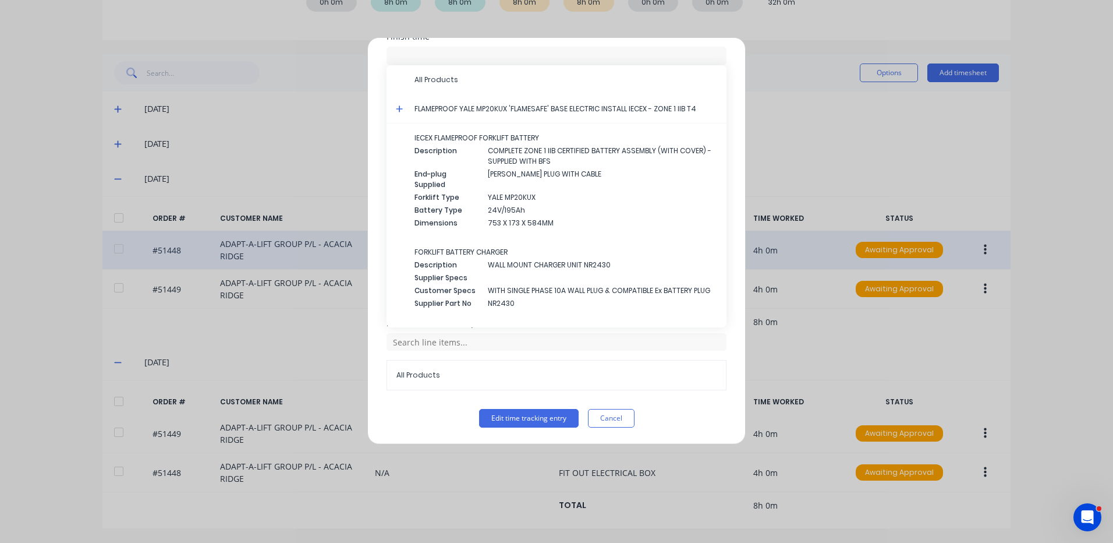
click at [398, 107] on icon at bounding box center [400, 109] width 8 height 8
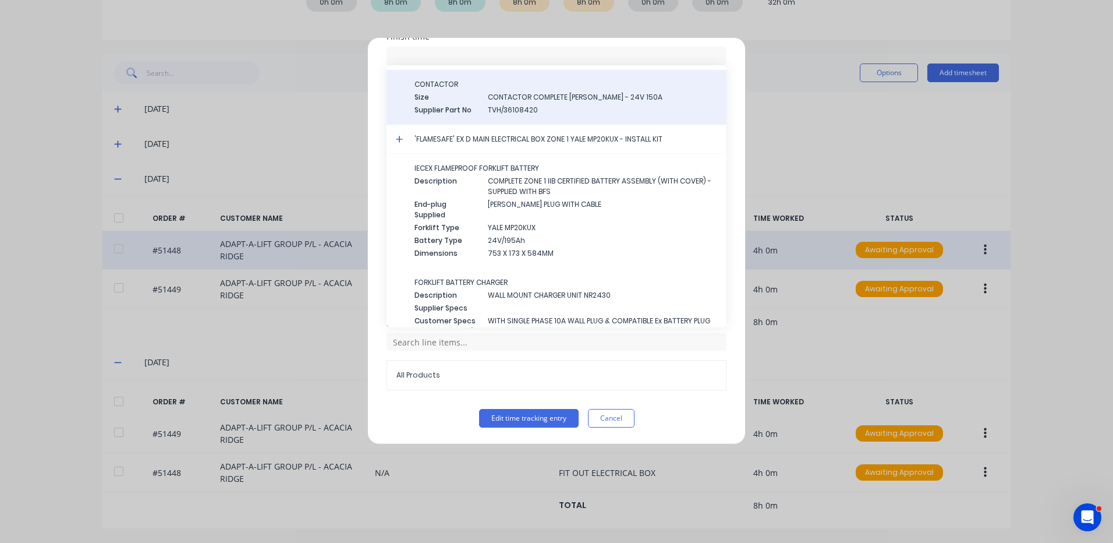
scroll to position [1146, 0]
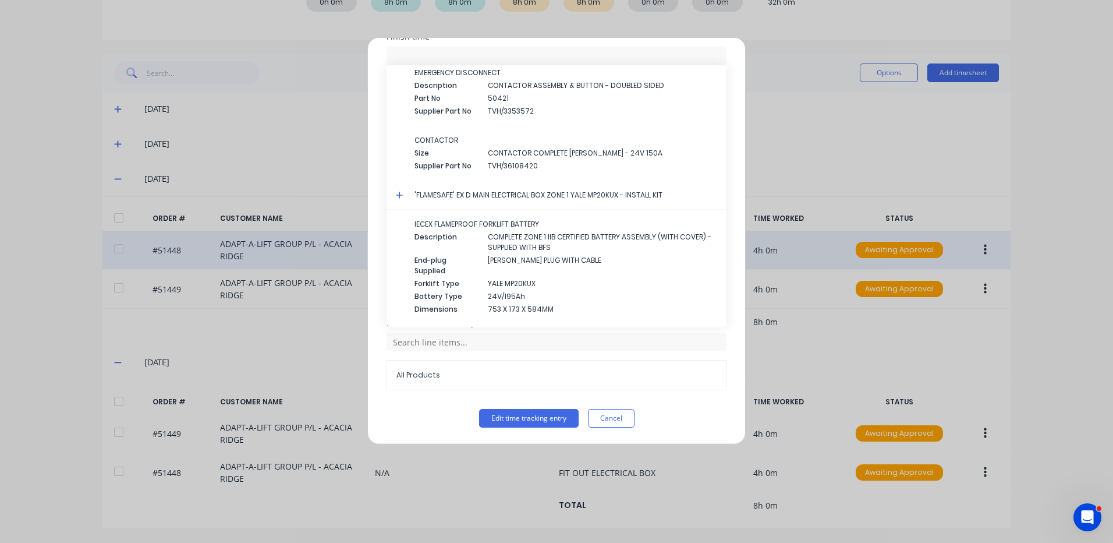
click at [398, 193] on icon at bounding box center [400, 195] width 8 height 8
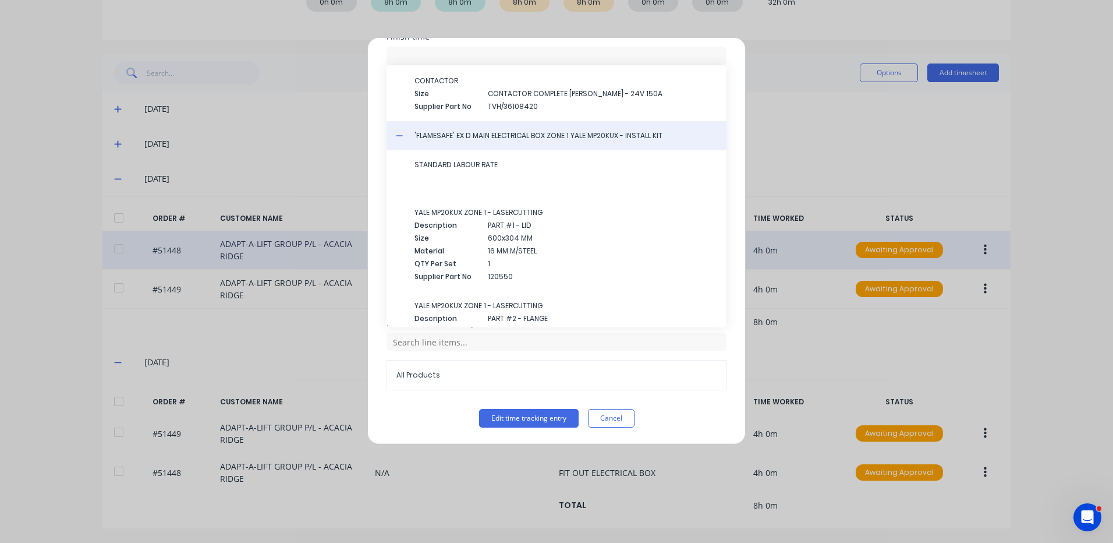
scroll to position [1204, 0]
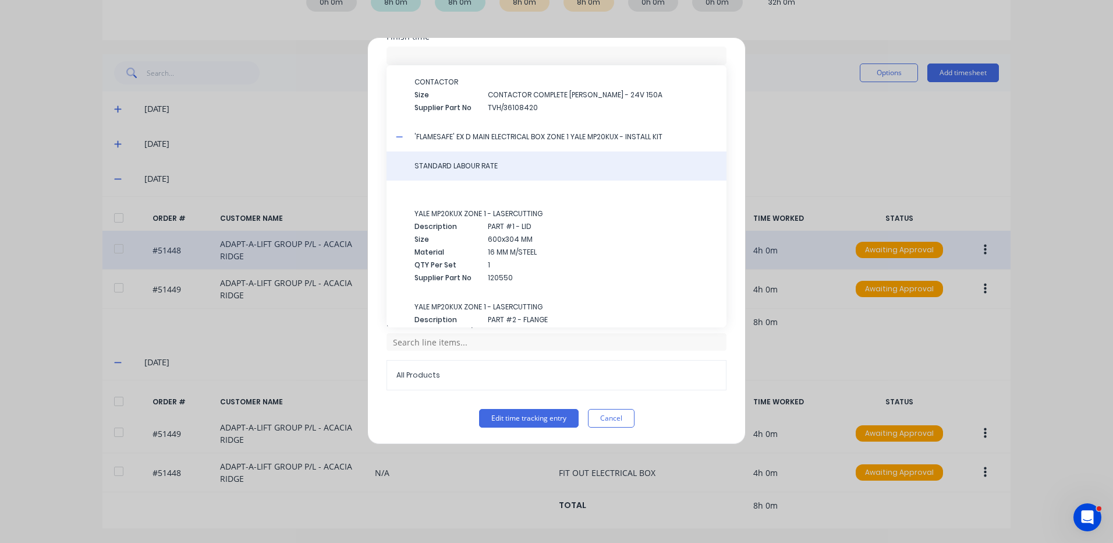
click at [477, 159] on div "STANDARD LABOUR RATE" at bounding box center [557, 165] width 340 height 29
click at [474, 165] on span "STANDARD LABOUR RATE" at bounding box center [565, 166] width 303 height 10
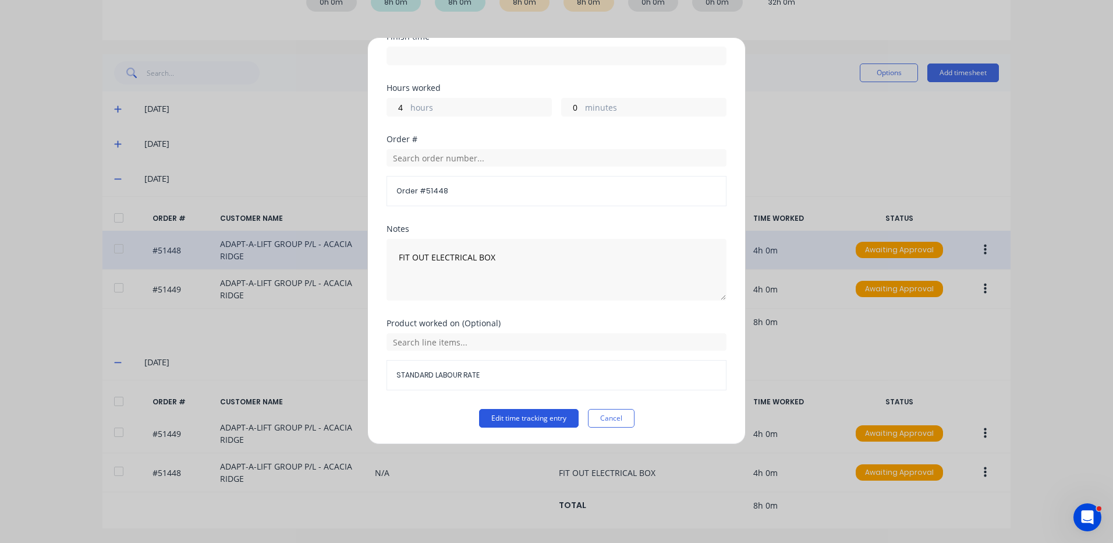
click at [520, 419] on button "Edit time tracking entry" at bounding box center [529, 418] width 100 height 19
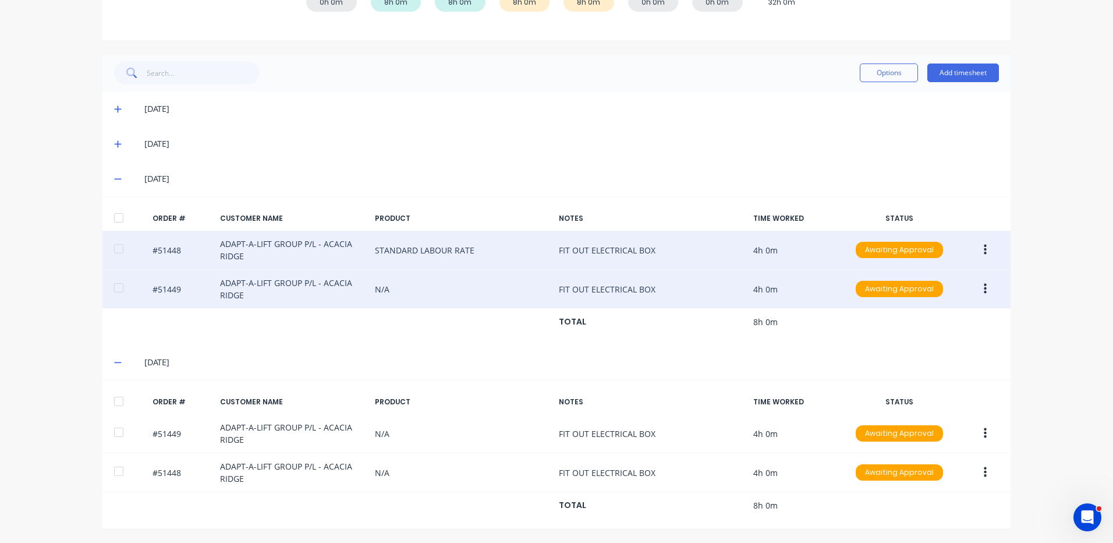
click at [984, 285] on icon "button" at bounding box center [985, 288] width 3 height 10
click at [902, 355] on button "Edit" at bounding box center [943, 366] width 111 height 23
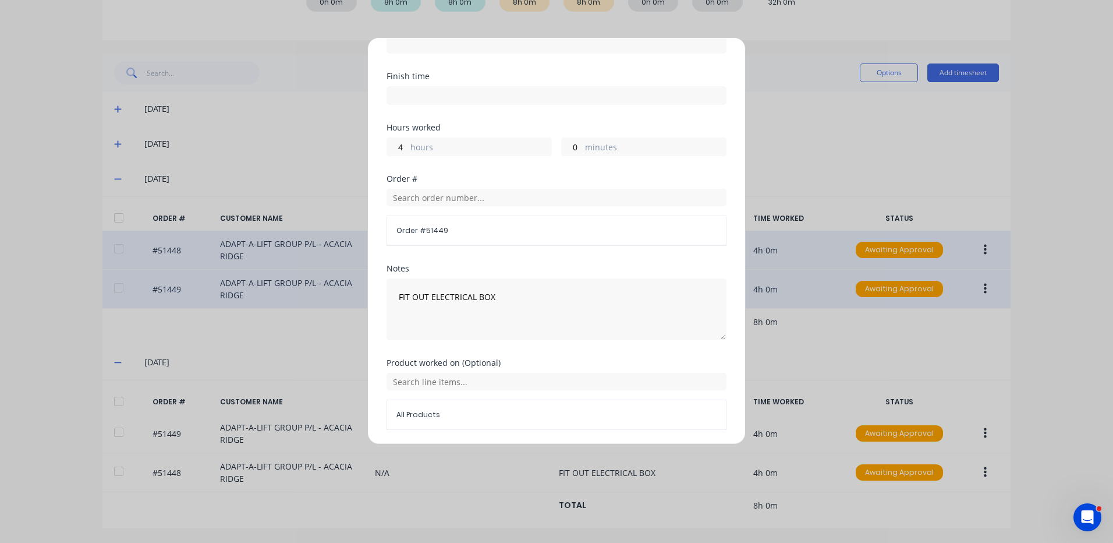
scroll to position [157, 0]
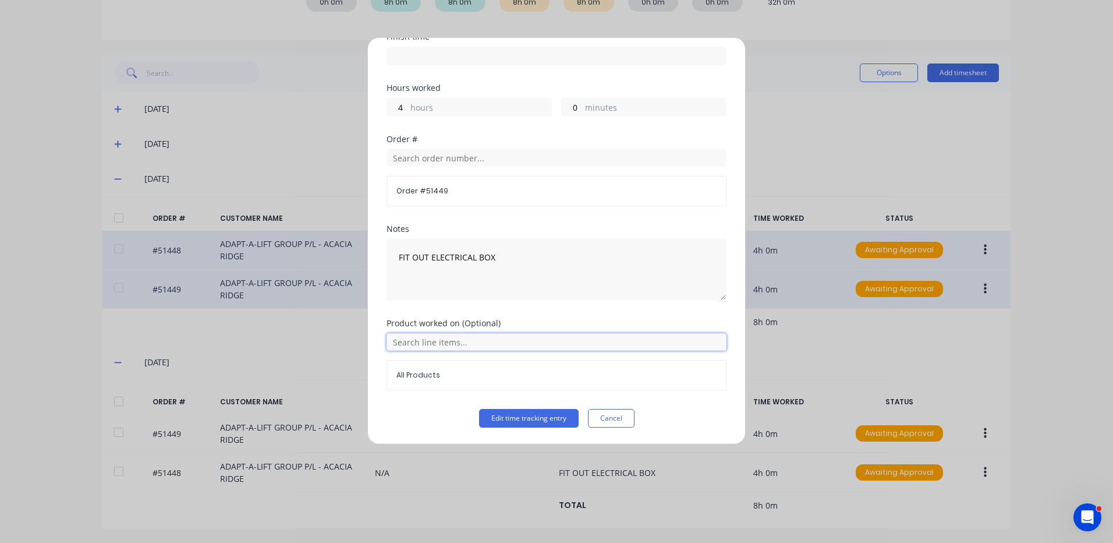
click at [457, 343] on input "text" at bounding box center [557, 341] width 340 height 17
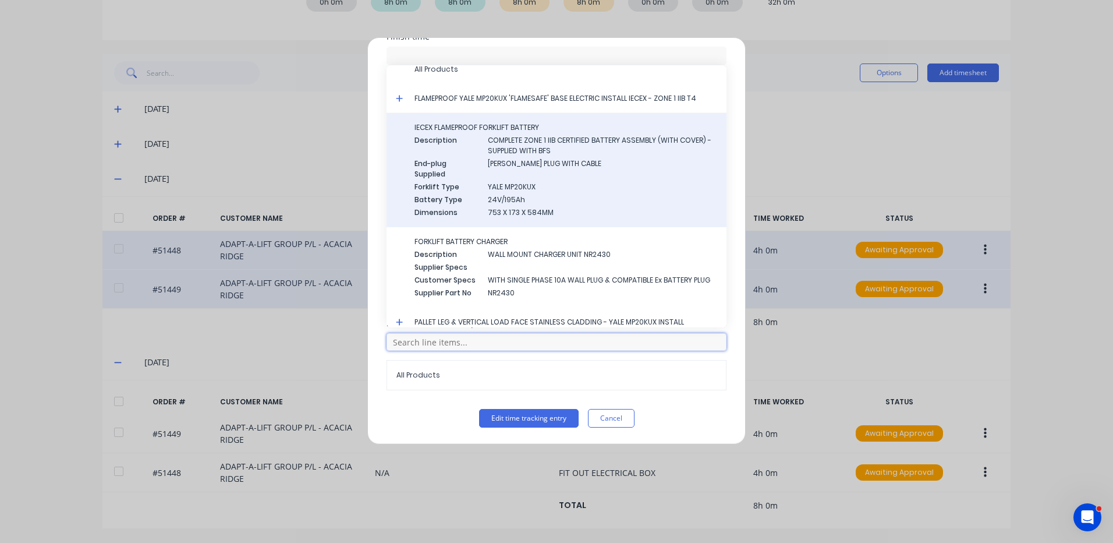
scroll to position [0, 0]
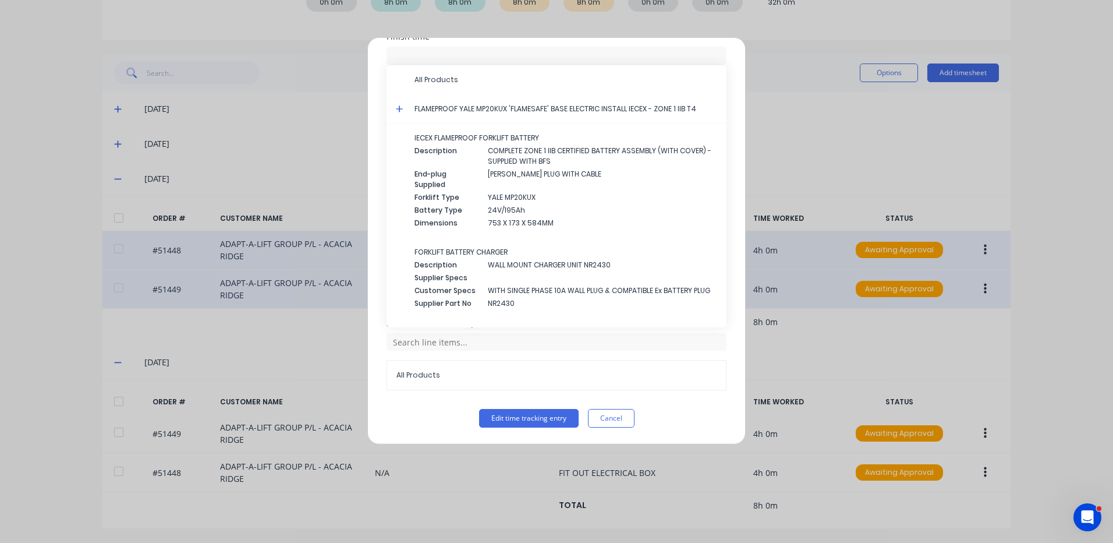
click at [399, 107] on icon at bounding box center [399, 108] width 7 height 7
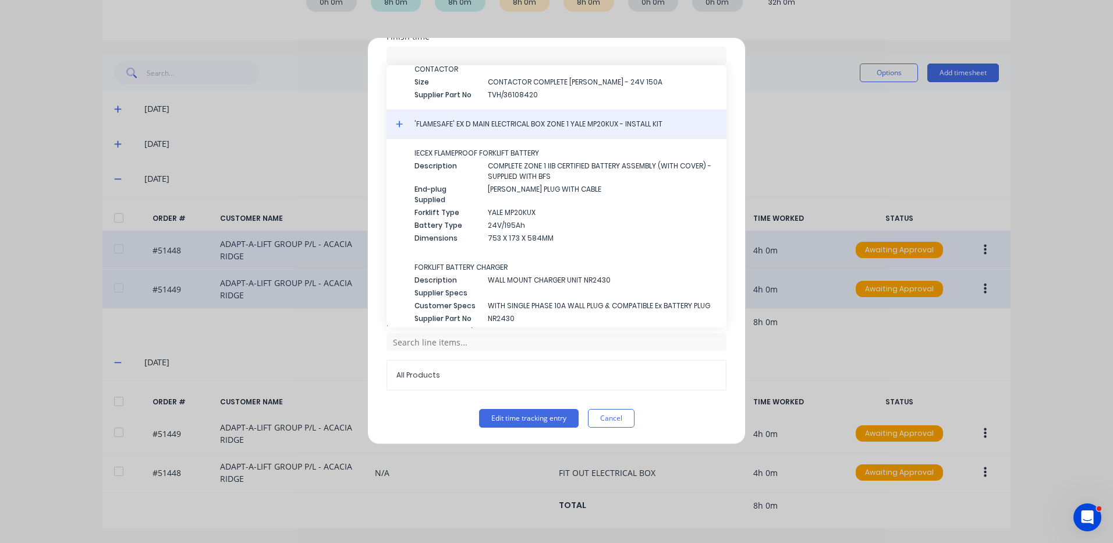
scroll to position [1146, 0]
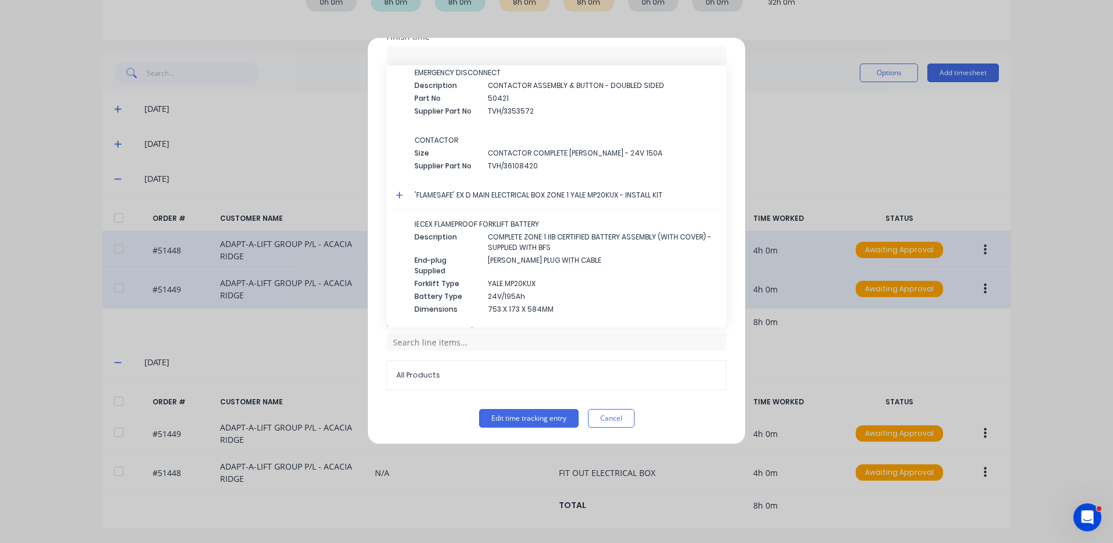
click at [399, 193] on icon at bounding box center [399, 195] width 7 height 7
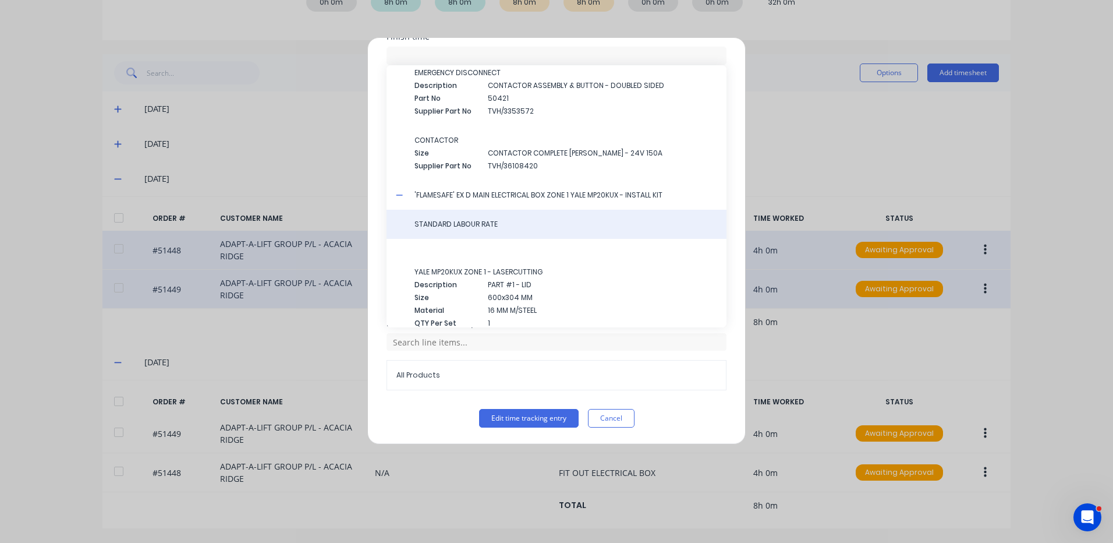
click at [458, 221] on span "STANDARD LABOUR RATE" at bounding box center [565, 224] width 303 height 10
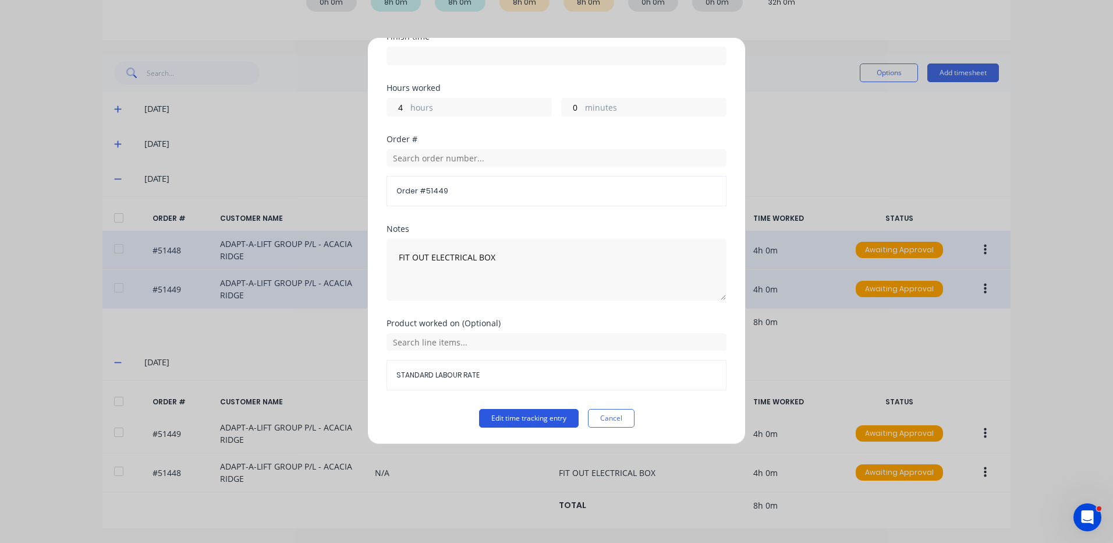
click at [507, 410] on button "Edit time tracking entry" at bounding box center [529, 418] width 100 height 19
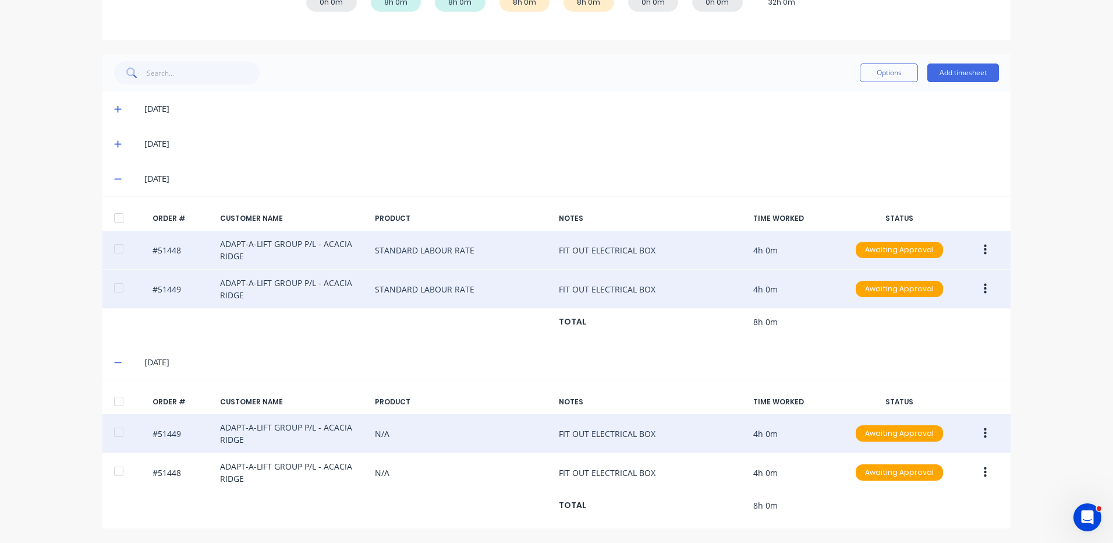
click at [988, 431] on button "button" at bounding box center [985, 433] width 27 height 21
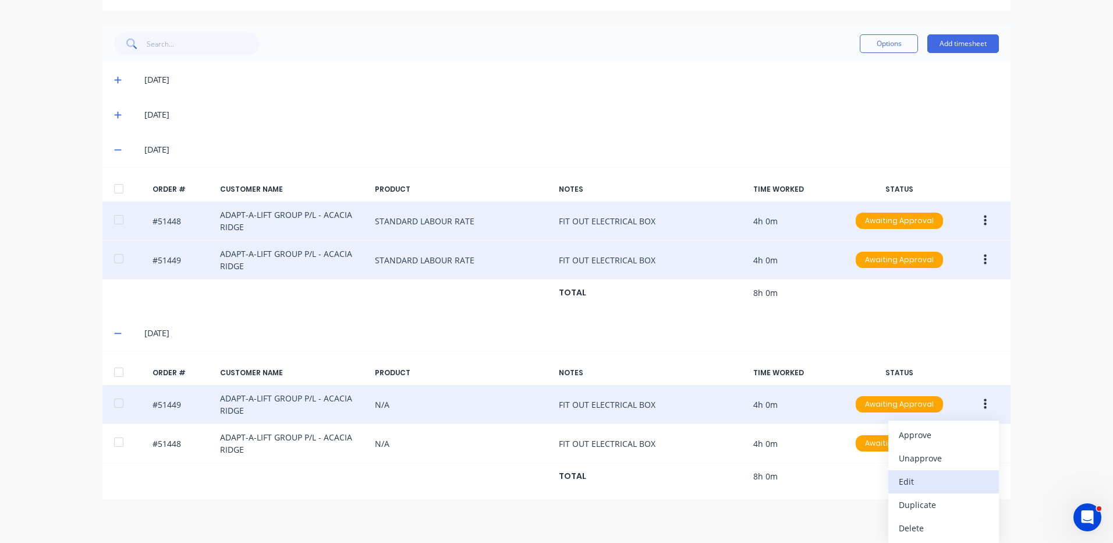
click at [923, 475] on div "Edit" at bounding box center [944, 481] width 90 height 17
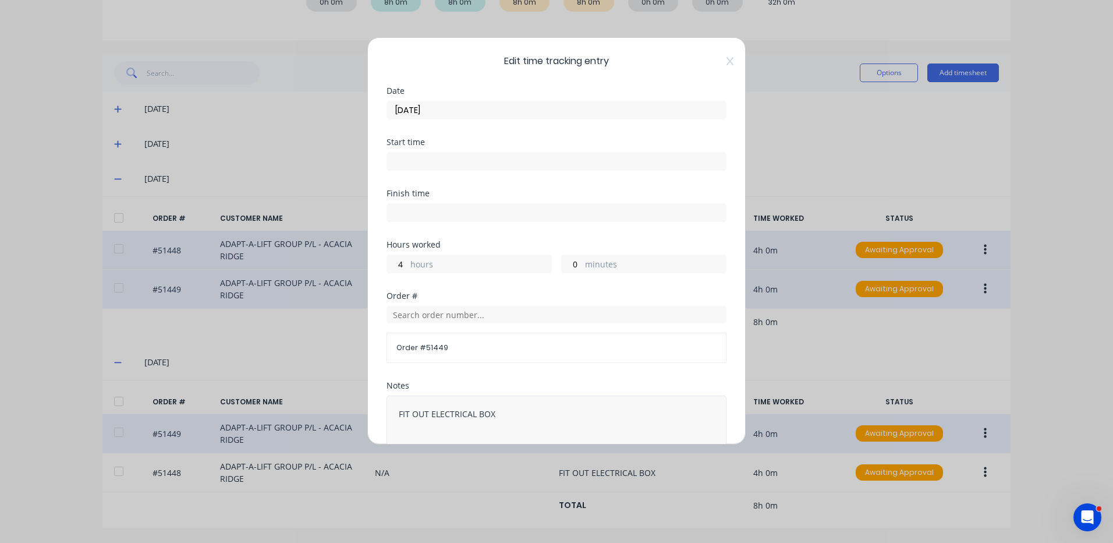
scroll to position [157, 0]
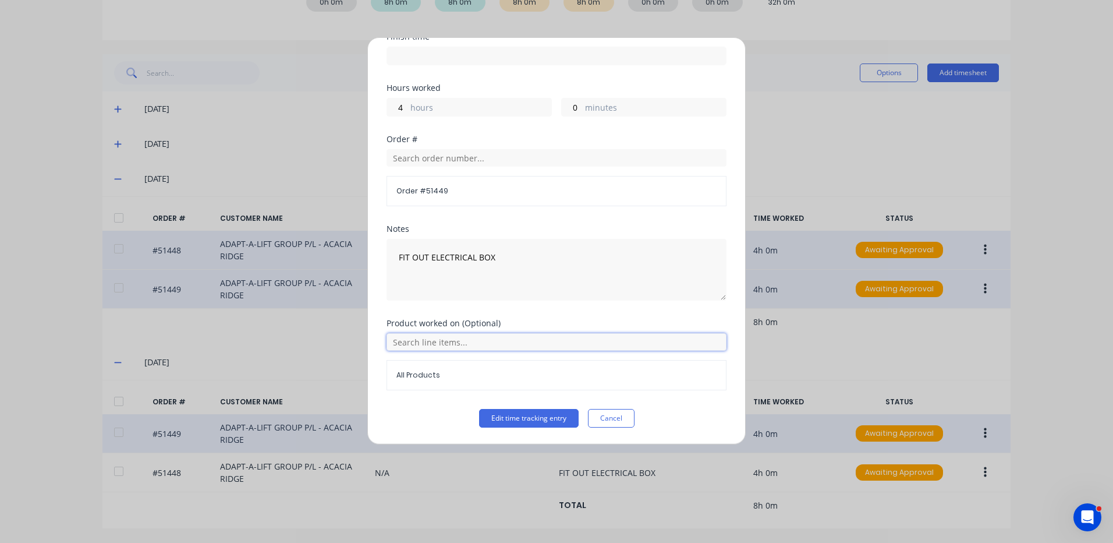
click at [413, 342] on input "text" at bounding box center [557, 341] width 340 height 17
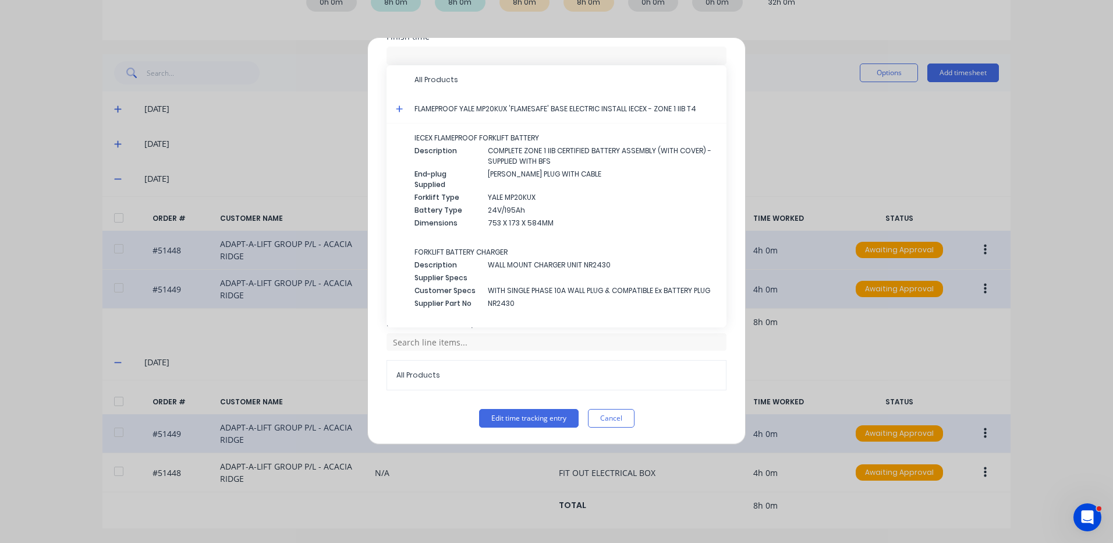
click at [399, 107] on icon at bounding box center [399, 108] width 7 height 7
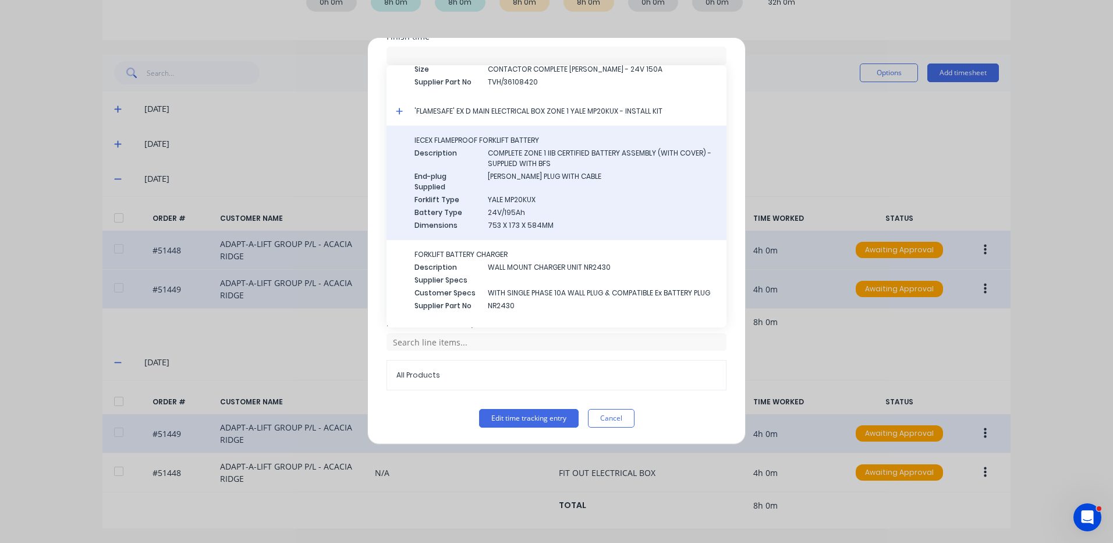
scroll to position [1204, 0]
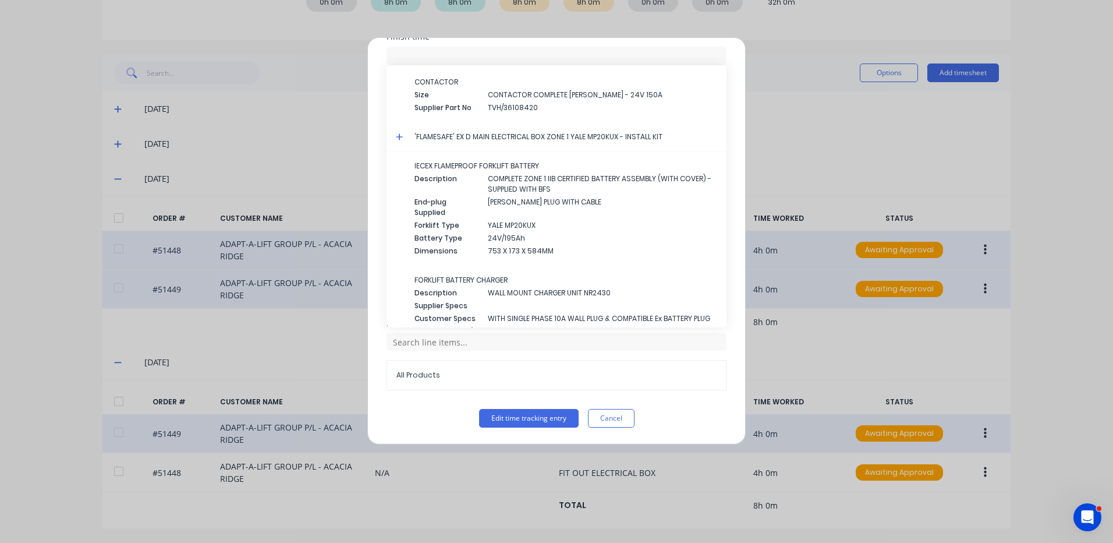
click at [398, 134] on icon at bounding box center [400, 137] width 8 height 8
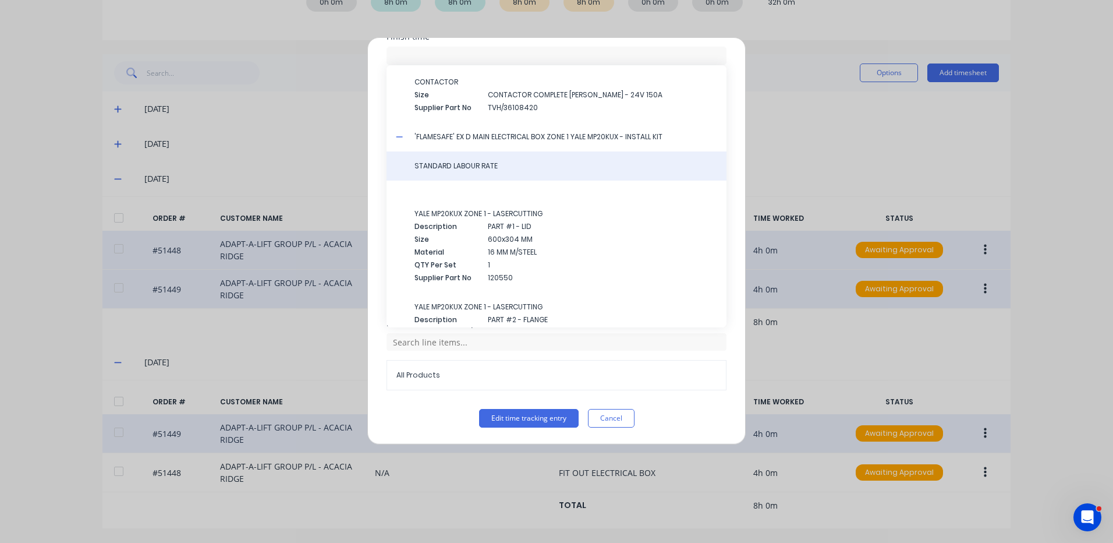
click at [468, 165] on span "STANDARD LABOUR RATE" at bounding box center [565, 166] width 303 height 10
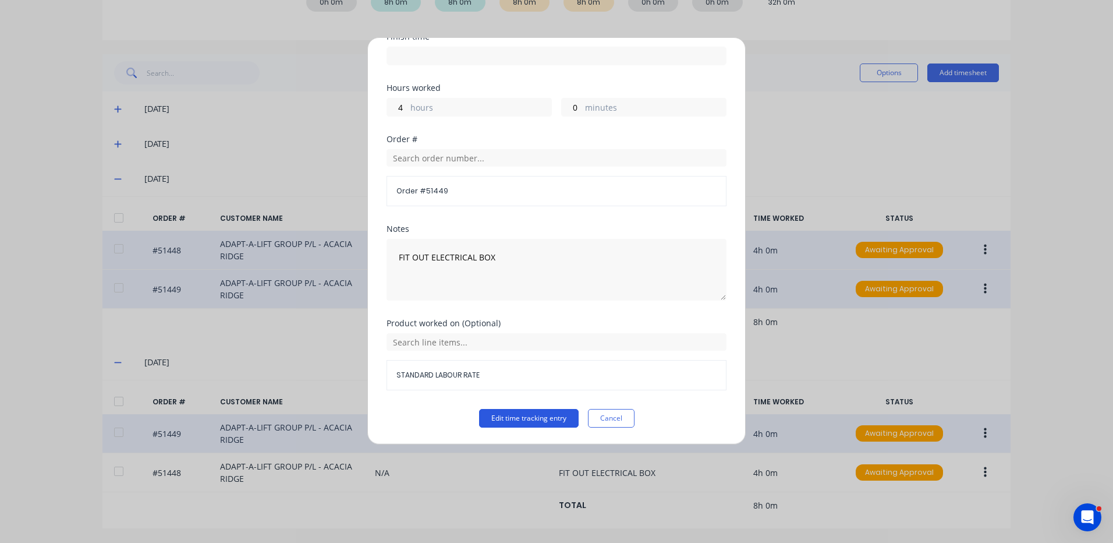
click at [524, 412] on button "Edit time tracking entry" at bounding box center [529, 418] width 100 height 19
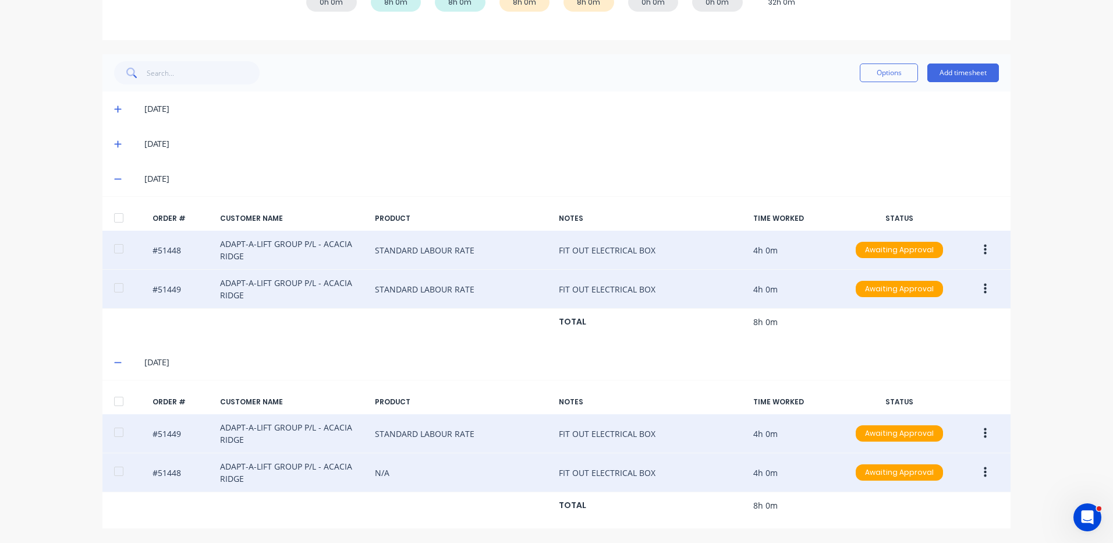
click at [974, 470] on button "button" at bounding box center [985, 472] width 27 height 21
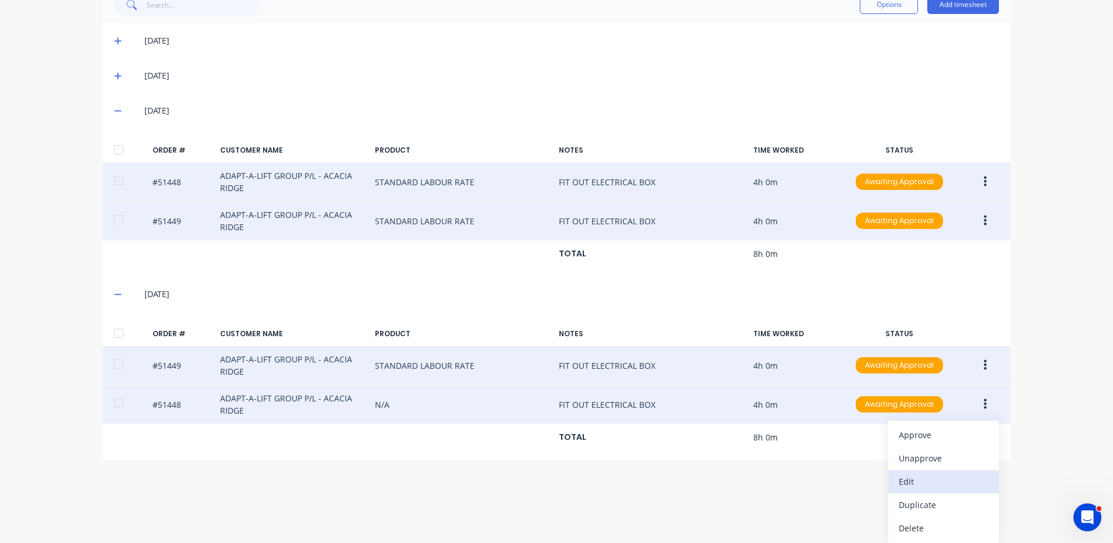
click at [925, 476] on div "Edit" at bounding box center [944, 481] width 90 height 17
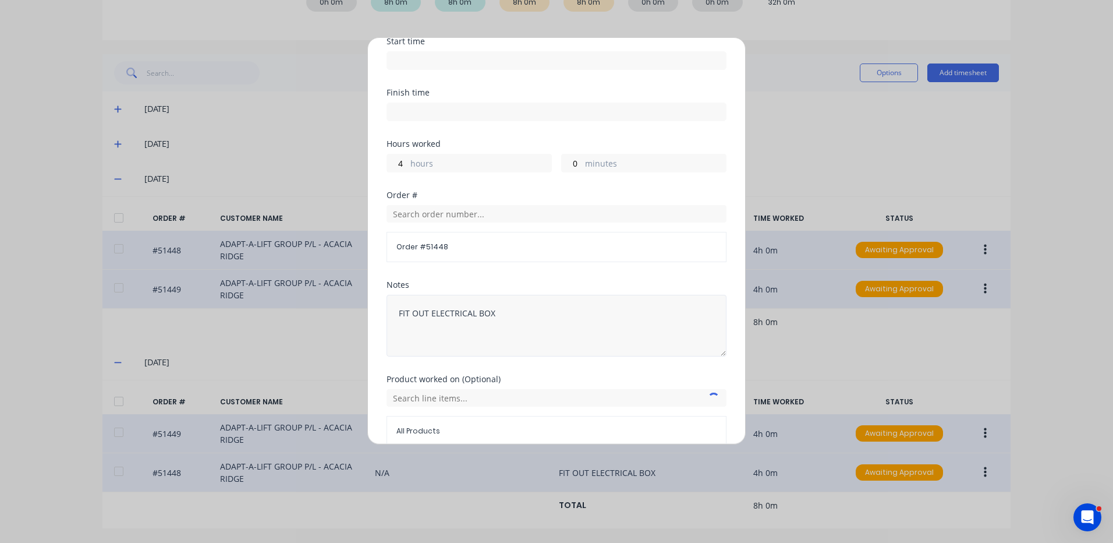
scroll to position [157, 0]
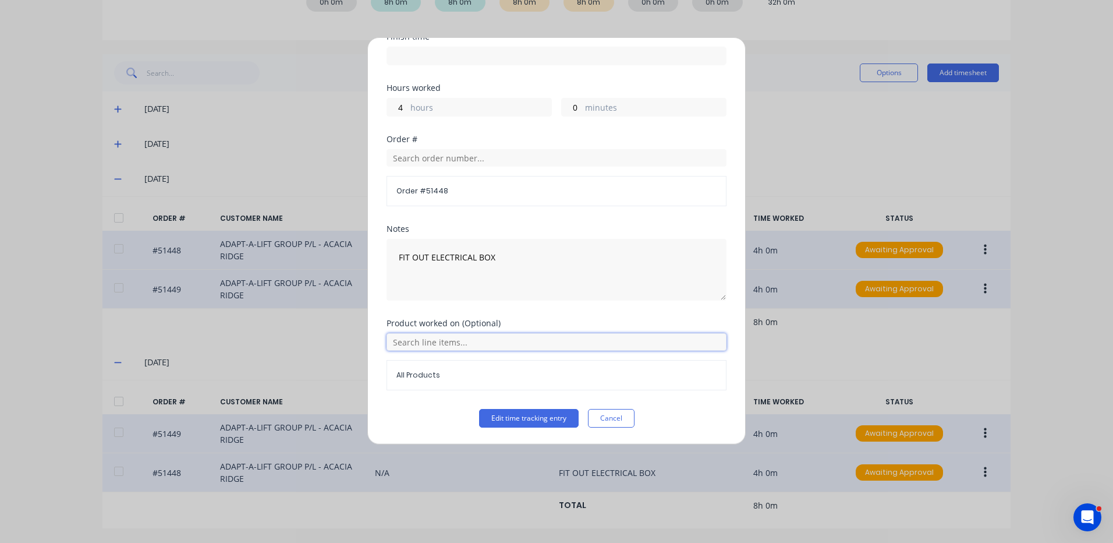
click at [454, 347] on input "text" at bounding box center [557, 341] width 340 height 17
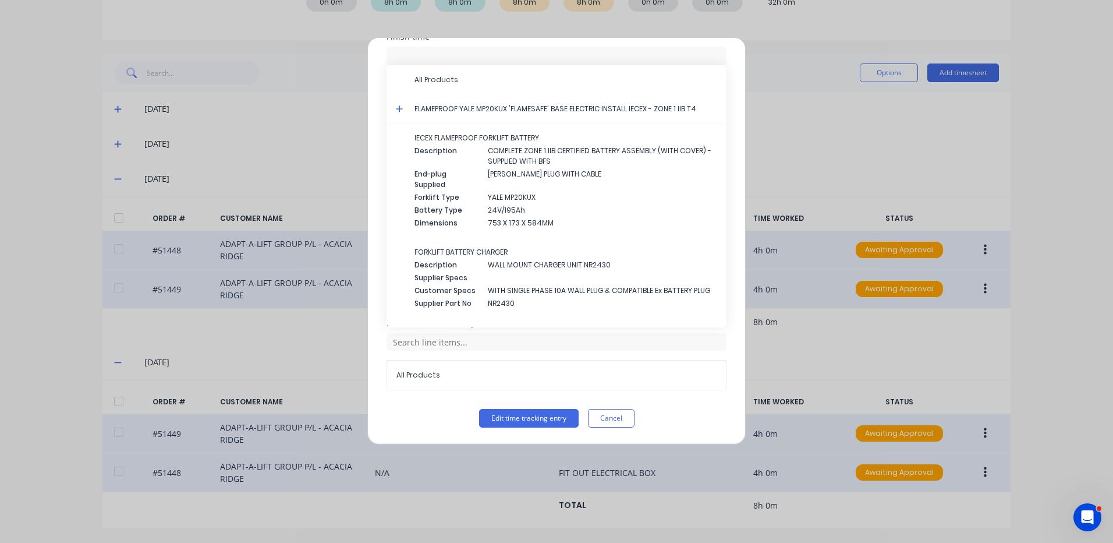
click at [396, 109] on icon at bounding box center [400, 109] width 8 height 8
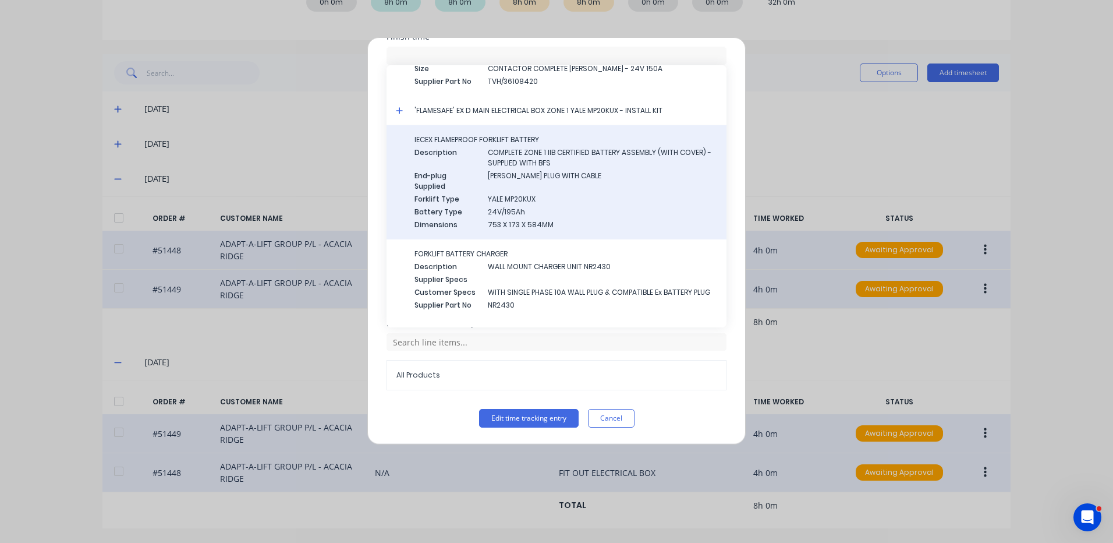
scroll to position [1204, 0]
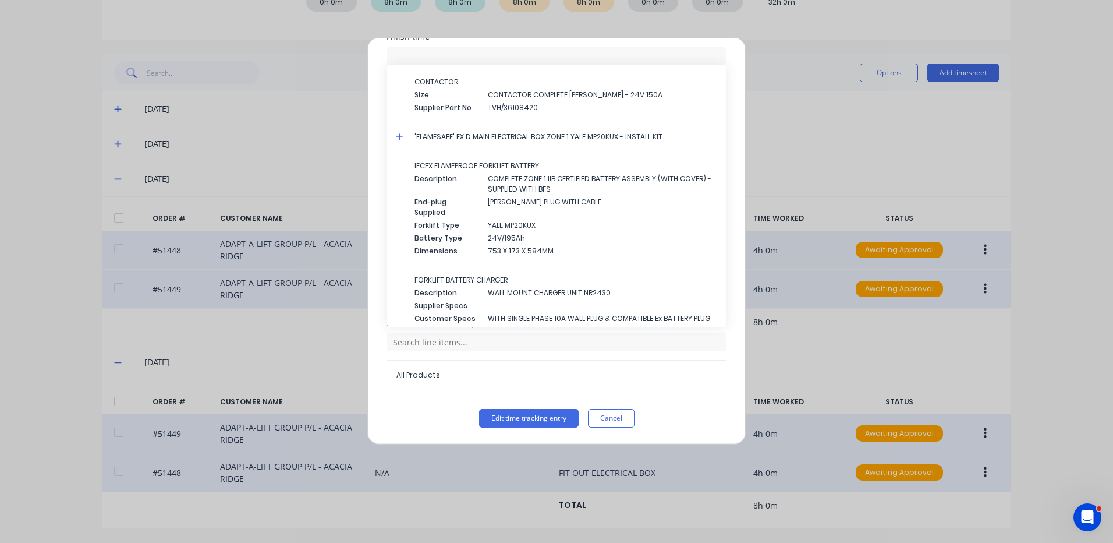
click at [399, 135] on icon at bounding box center [400, 137] width 8 height 8
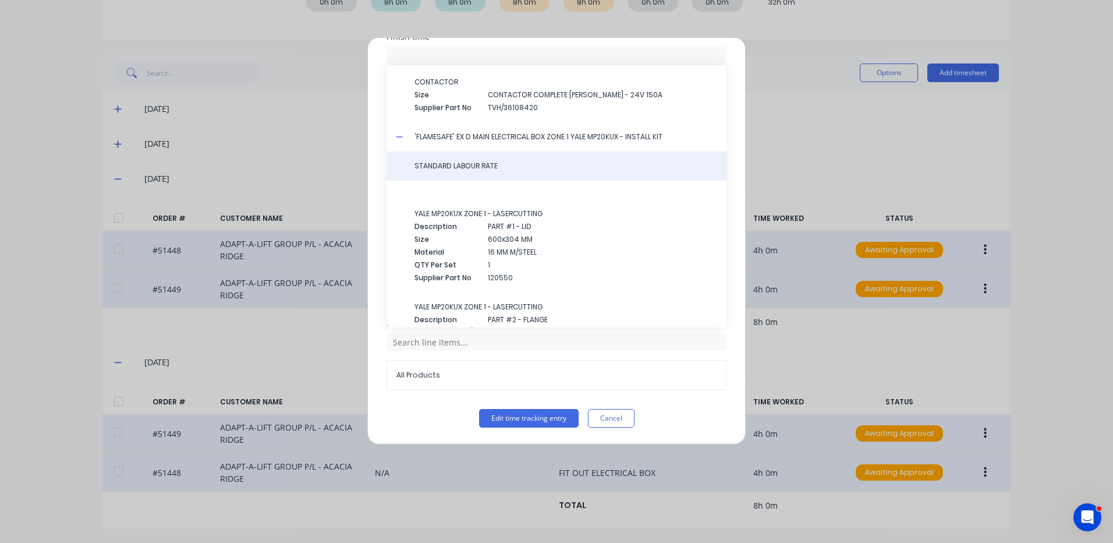
click at [456, 167] on span "STANDARD LABOUR RATE" at bounding box center [565, 166] width 303 height 10
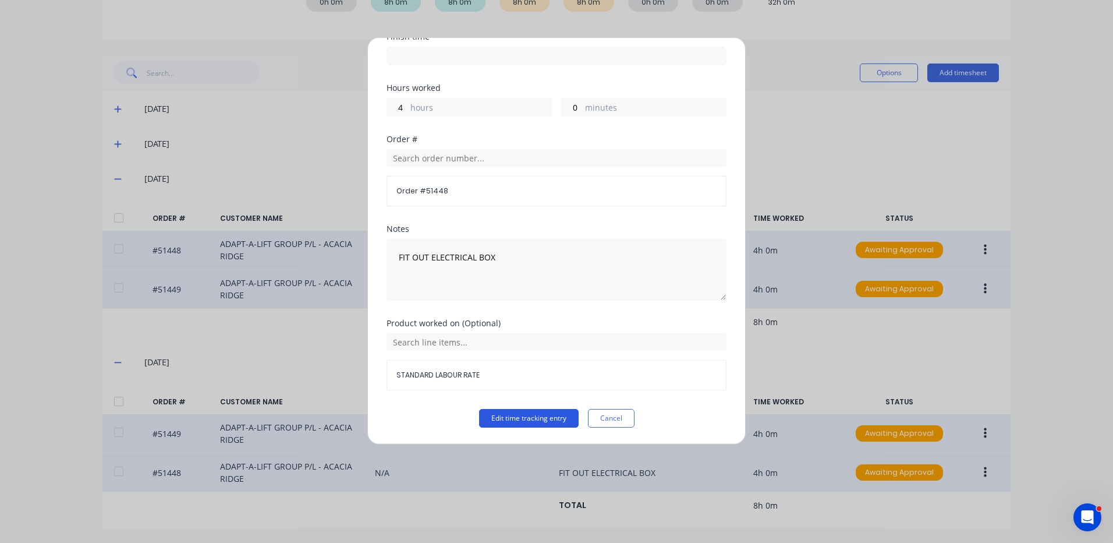
click at [547, 414] on button "Edit time tracking entry" at bounding box center [529, 418] width 100 height 19
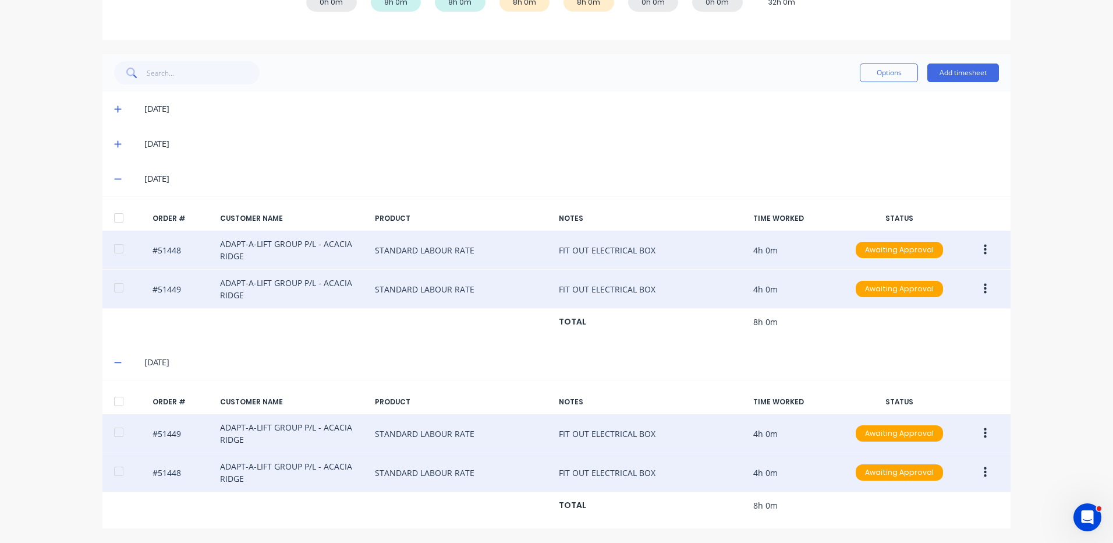
click at [123, 400] on div at bounding box center [118, 400] width 23 height 23
click at [119, 221] on div at bounding box center [118, 217] width 23 height 23
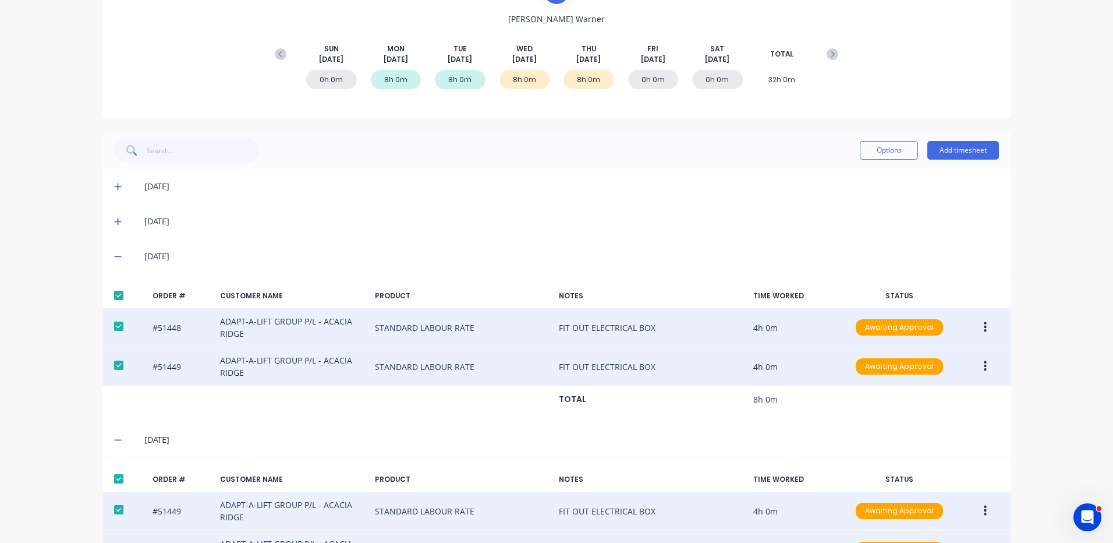
scroll to position [0, 0]
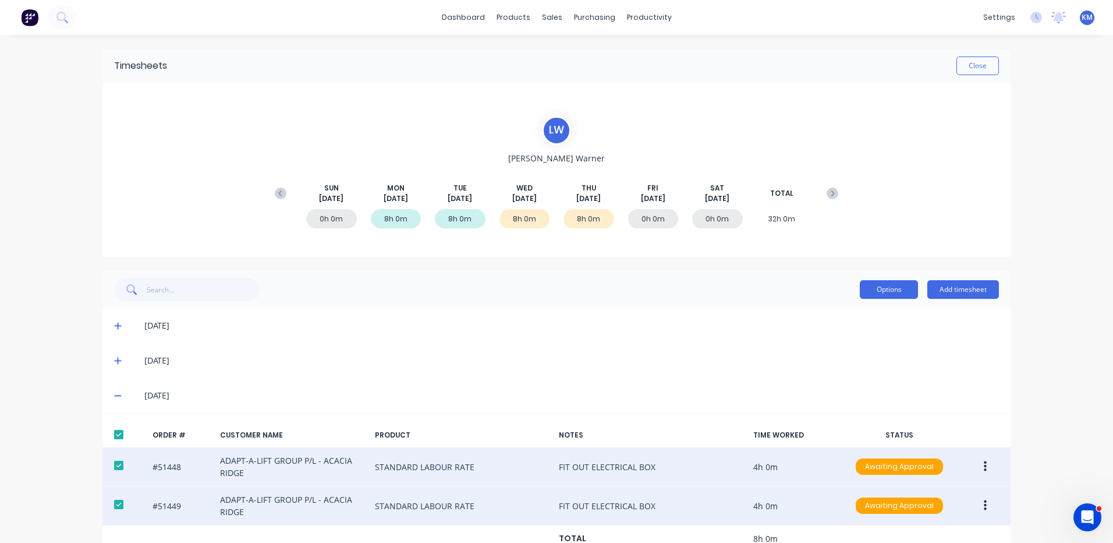
click at [884, 290] on button "Options" at bounding box center [889, 289] width 58 height 19
drag, startPoint x: 867, startPoint y: 323, endPoint x: 863, endPoint y: 313, distance: 11.5
click at [867, 323] on div "Approve" at bounding box center [863, 319] width 90 height 17
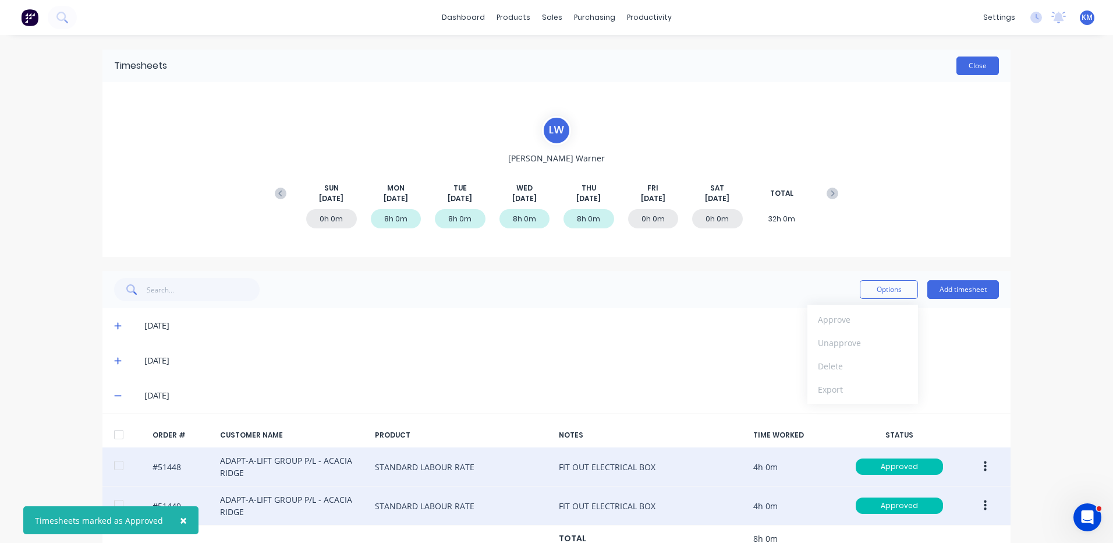
click at [967, 66] on button "Close" at bounding box center [977, 65] width 42 height 19
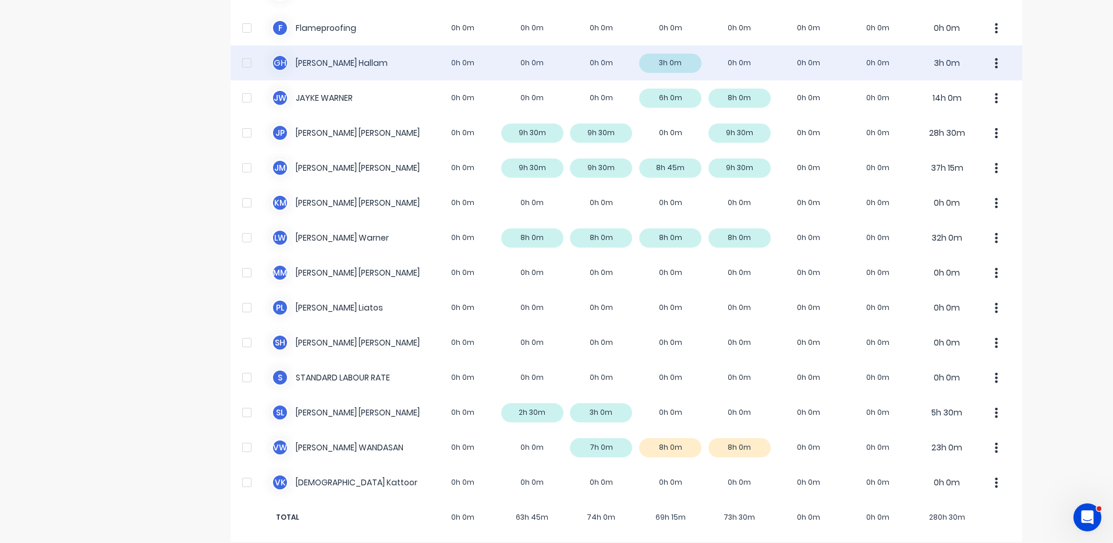
scroll to position [330, 0]
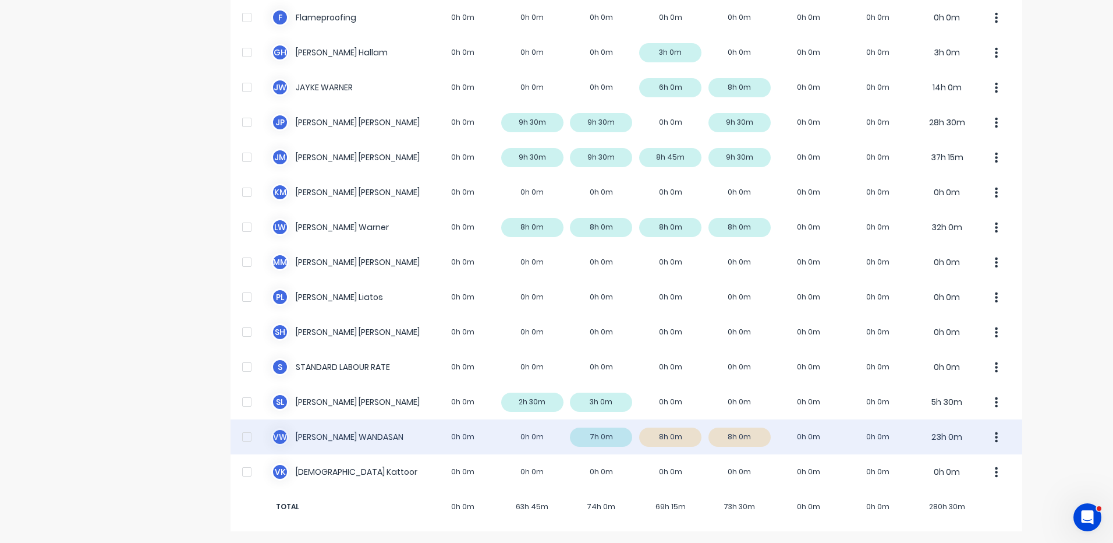
click at [654, 435] on div "V W [PERSON_NAME] 0h 0m 0h 0m 7h 0m 8h 0m 8h 0m 0h 0m 0h 0m 23h 0m" at bounding box center [627, 436] width 792 height 35
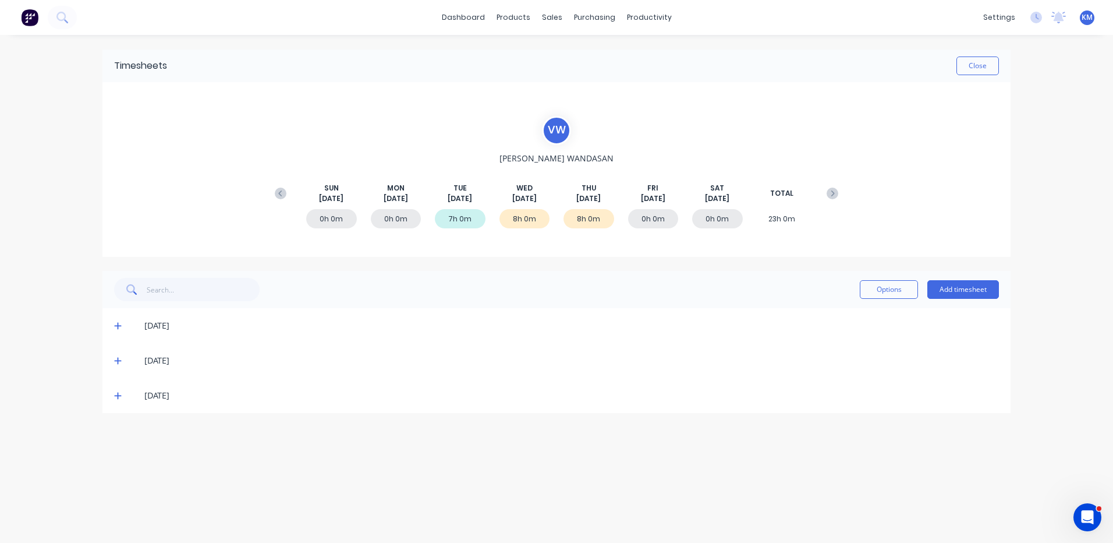
click at [118, 357] on icon at bounding box center [118, 360] width 8 height 8
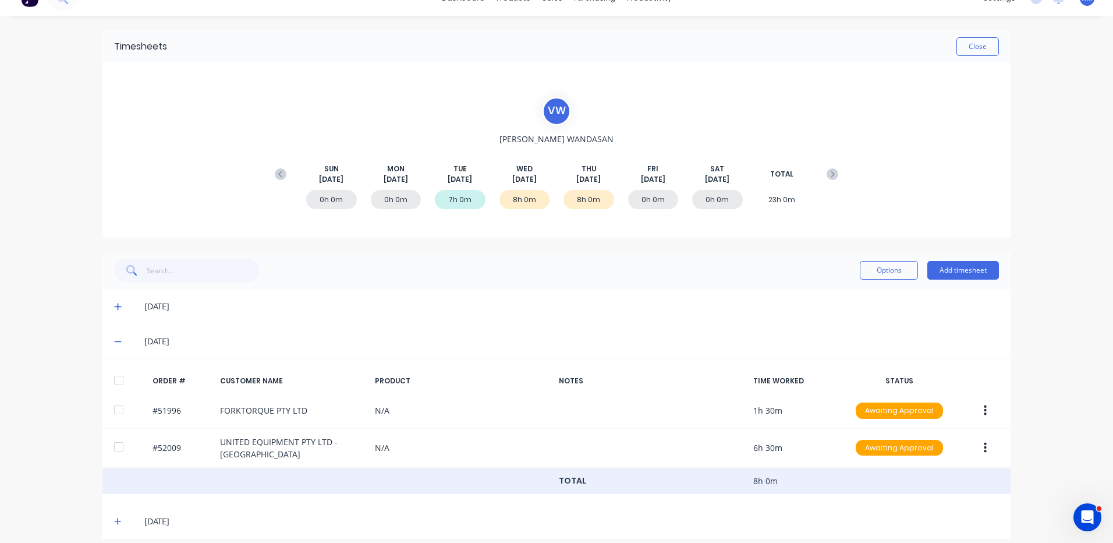
scroll to position [30, 0]
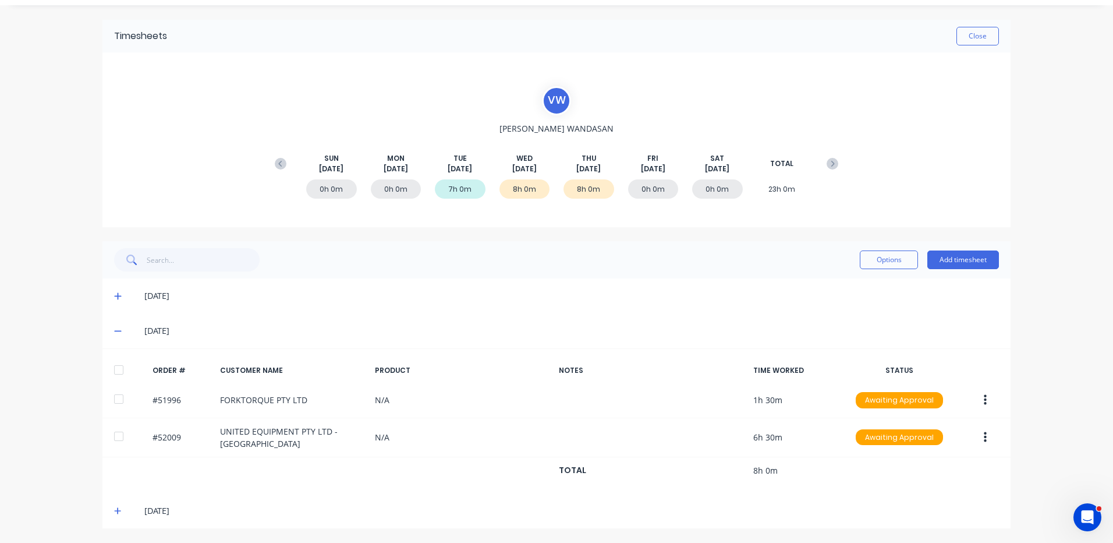
click at [114, 513] on icon at bounding box center [118, 510] width 8 height 8
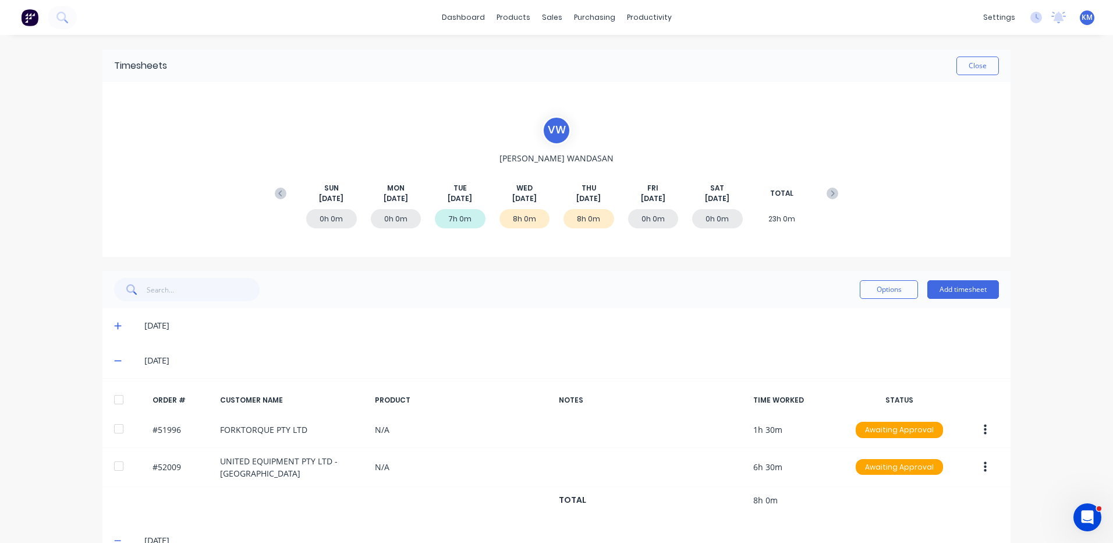
scroll to position [139, 0]
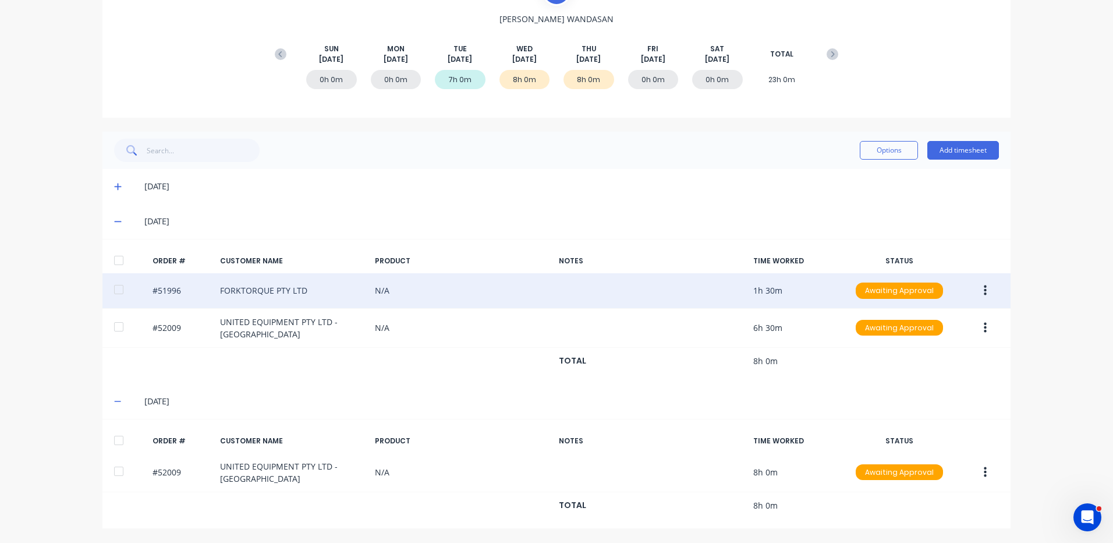
click at [984, 286] on icon "button" at bounding box center [985, 290] width 3 height 10
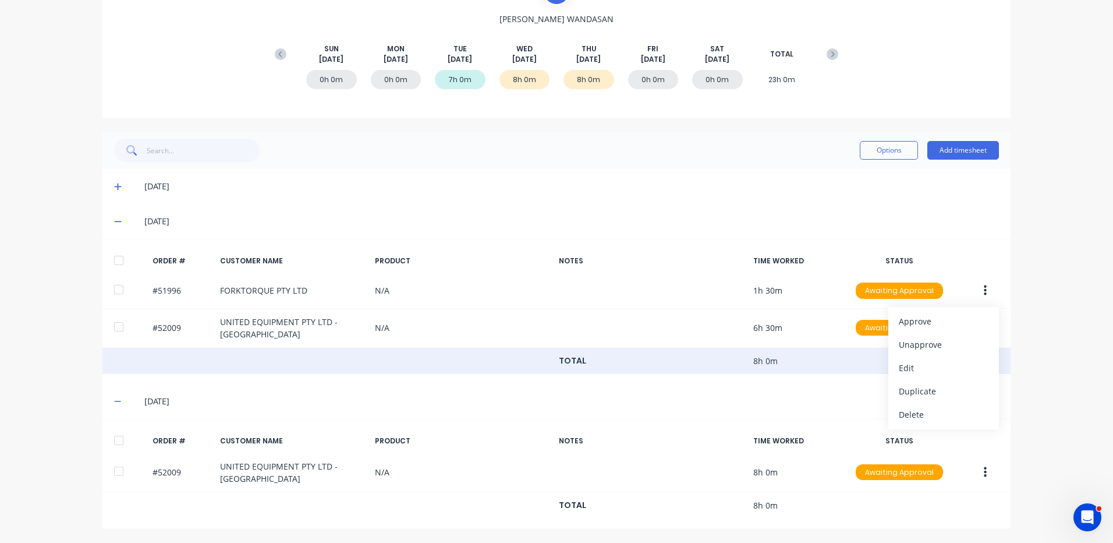
click at [639, 357] on div "TOTAL 8h 0m" at bounding box center [556, 361] width 908 height 27
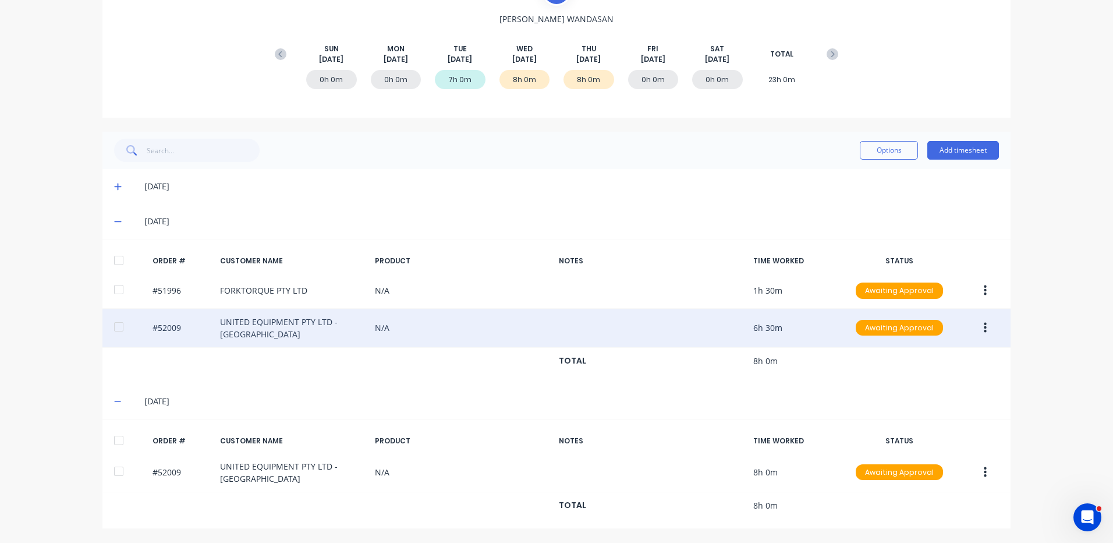
click at [977, 324] on button "button" at bounding box center [985, 327] width 27 height 21
click at [940, 399] on div "Edit" at bounding box center [944, 404] width 90 height 17
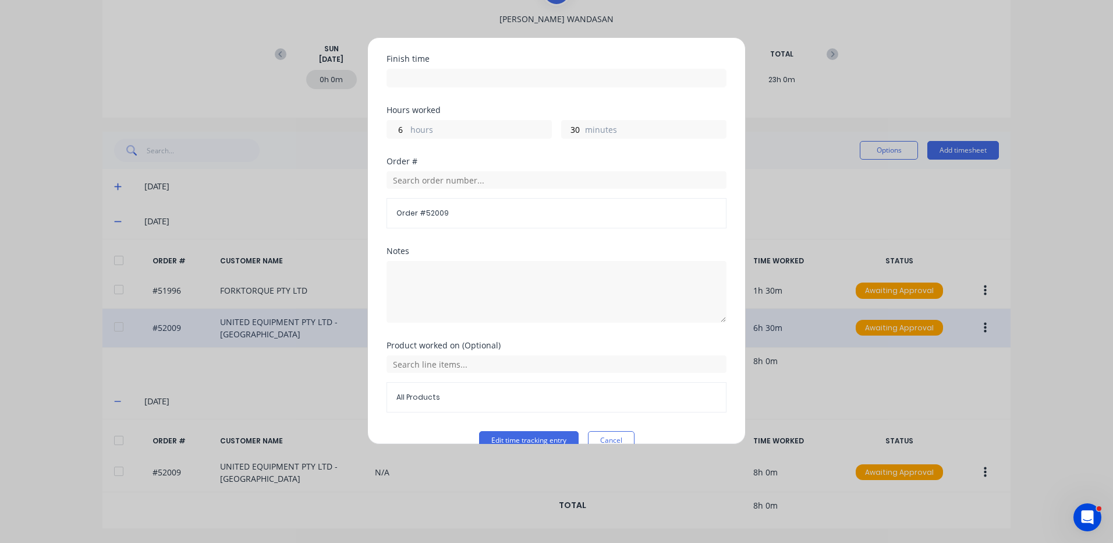
scroll to position [157, 0]
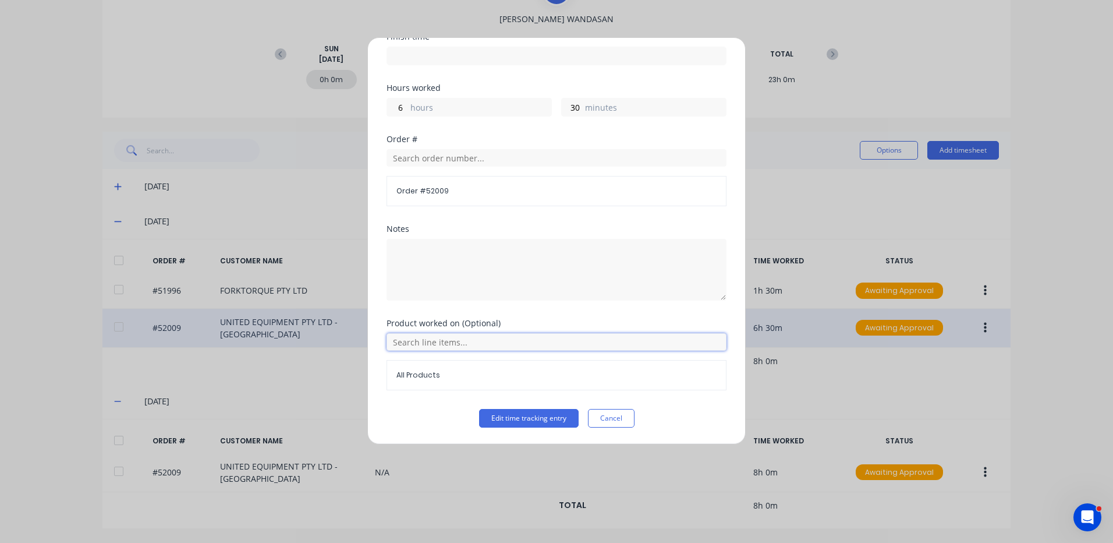
click at [446, 339] on input "text" at bounding box center [557, 341] width 340 height 17
click at [399, 400] on icon at bounding box center [399, 399] width 7 height 7
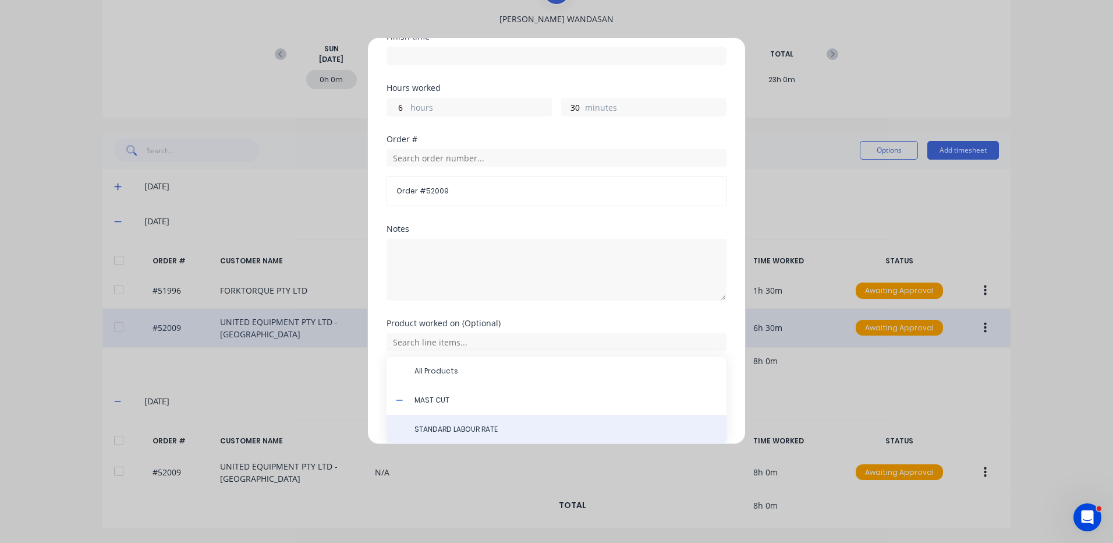
click at [496, 423] on div "STANDARD LABOUR RATE" at bounding box center [557, 428] width 340 height 29
click at [488, 427] on span "STANDARD LABOUR RATE" at bounding box center [565, 429] width 303 height 10
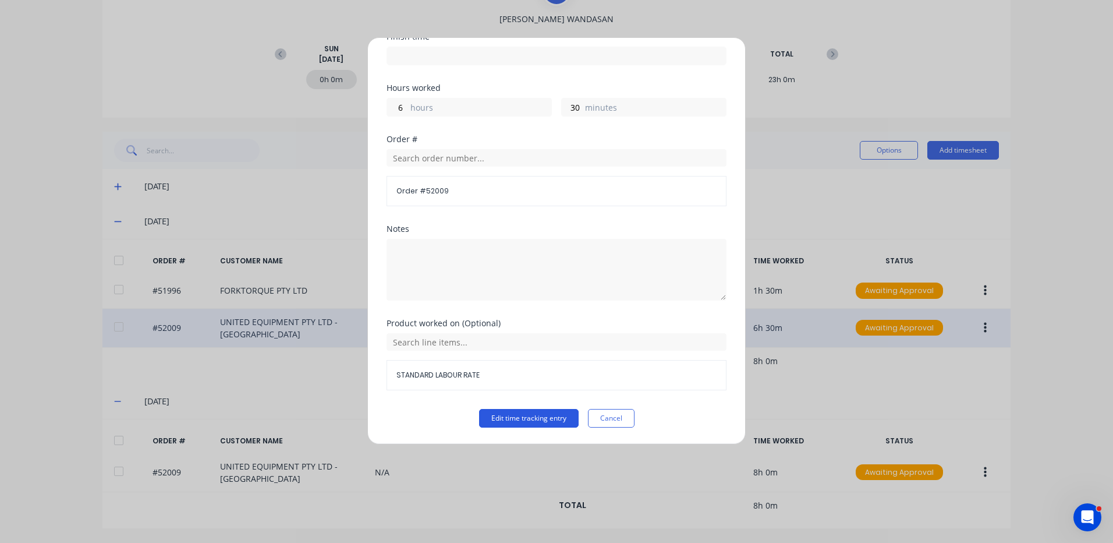
click at [502, 414] on button "Edit time tracking entry" at bounding box center [529, 418] width 100 height 19
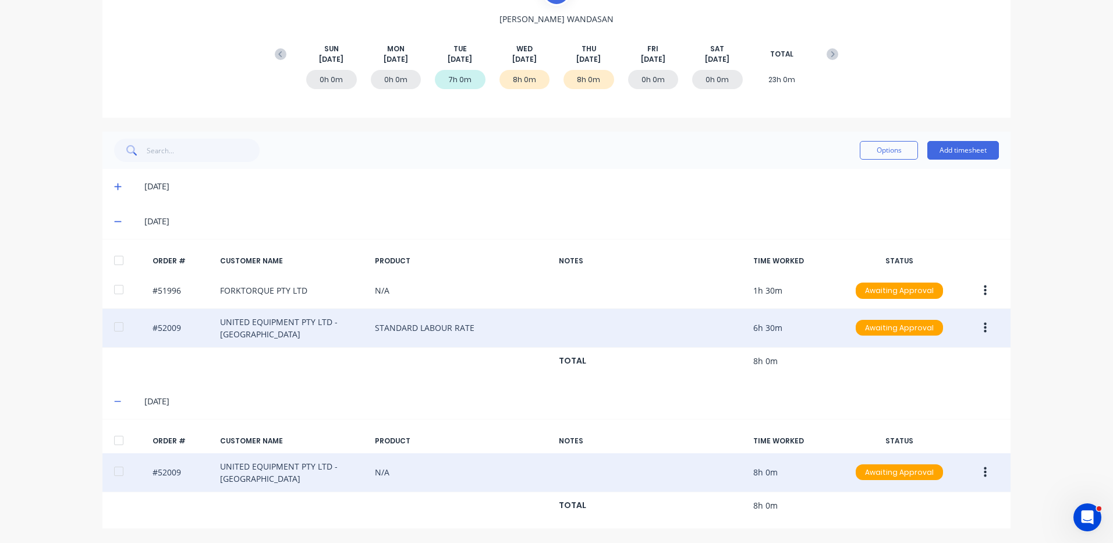
click at [987, 466] on button "button" at bounding box center [985, 472] width 27 height 21
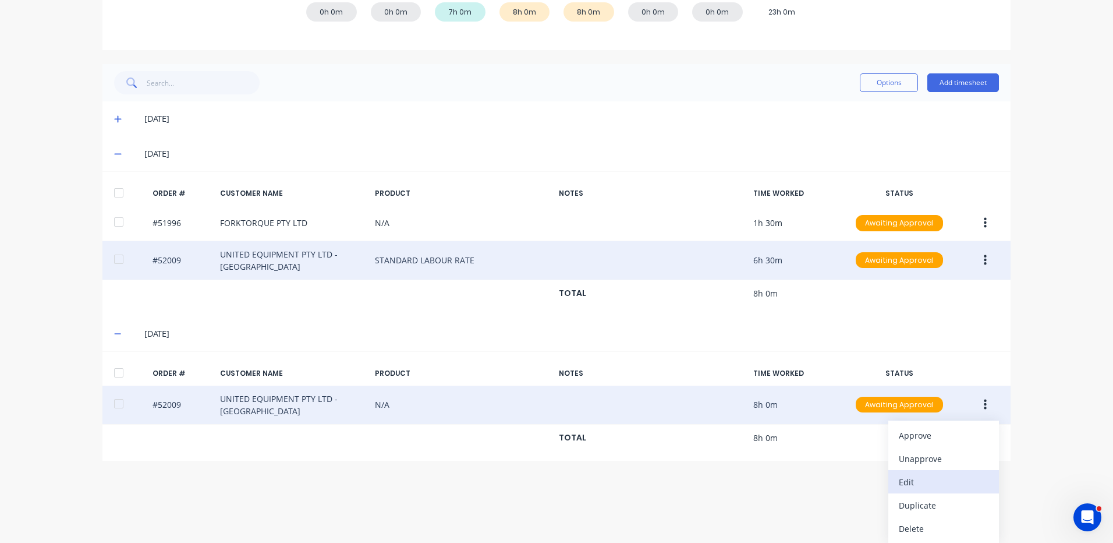
click at [952, 490] on button "Edit" at bounding box center [943, 481] width 111 height 23
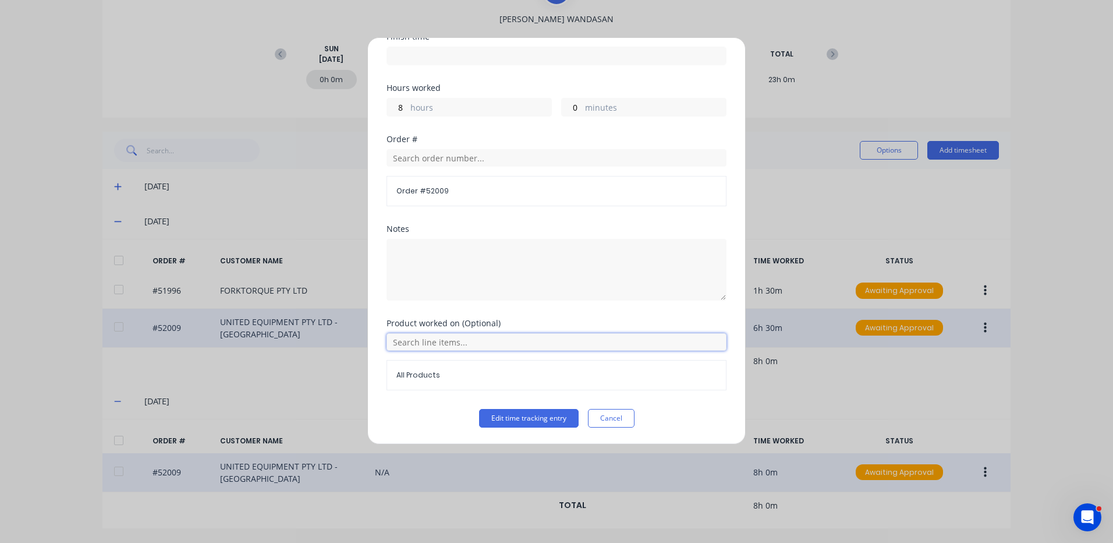
click at [396, 335] on input "text" at bounding box center [557, 341] width 340 height 17
click at [402, 398] on icon at bounding box center [400, 400] width 8 height 8
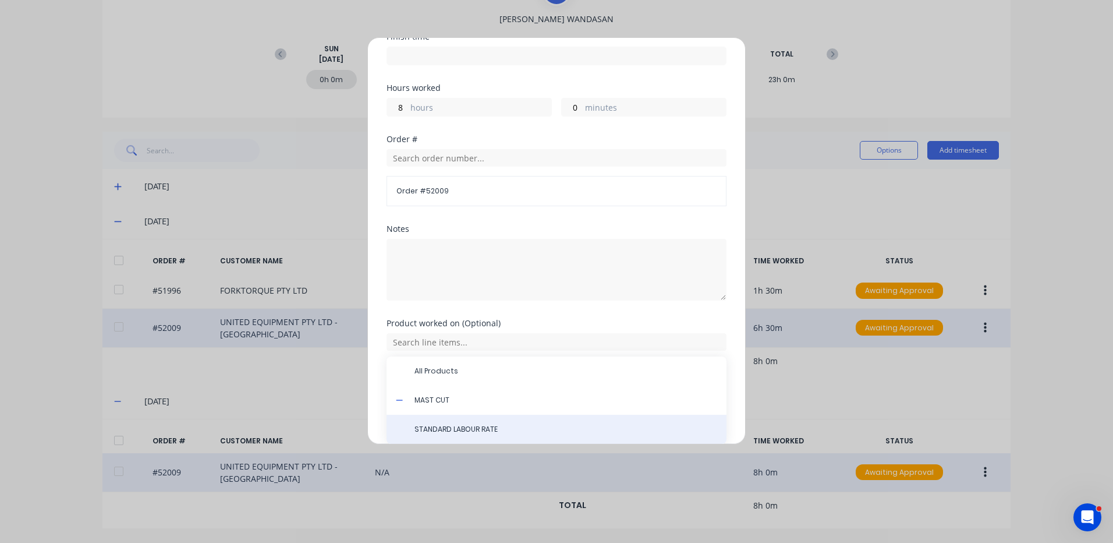
click at [424, 422] on div "STANDARD LABOUR RATE" at bounding box center [557, 428] width 340 height 29
click at [484, 428] on span "STANDARD LABOUR RATE" at bounding box center [565, 429] width 303 height 10
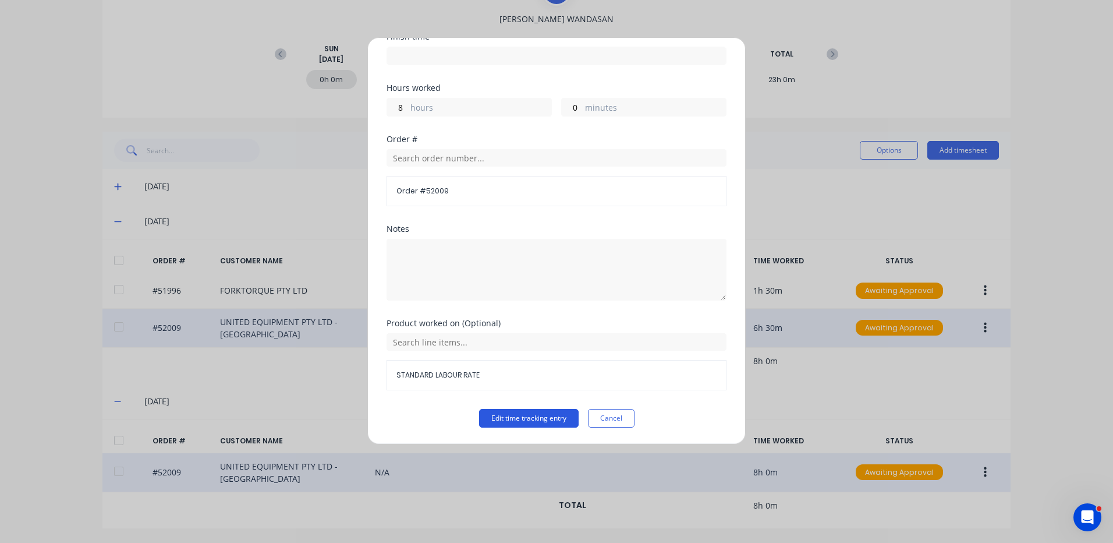
click at [521, 420] on button "Edit time tracking entry" at bounding box center [529, 418] width 100 height 19
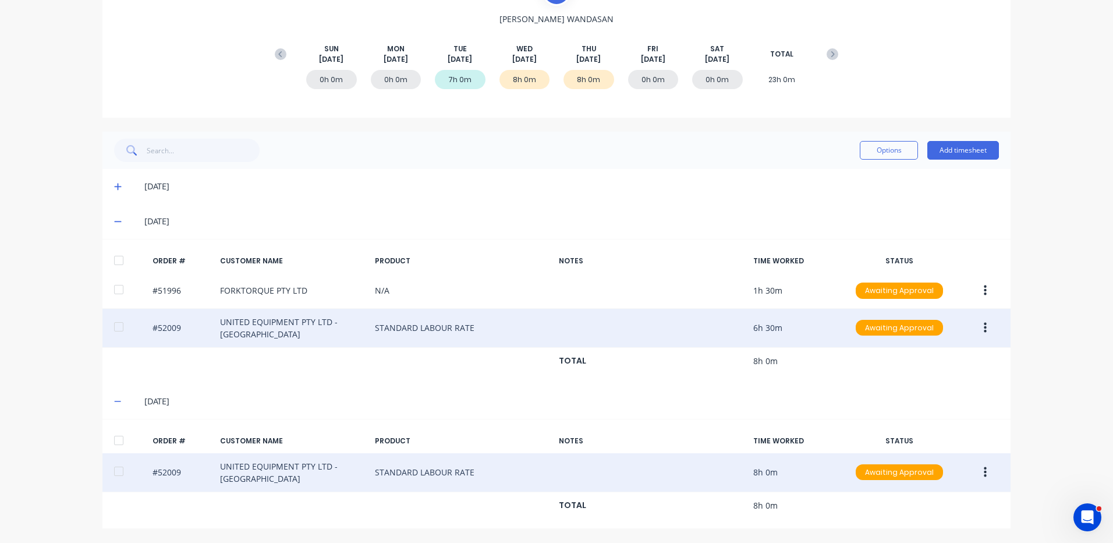
click at [117, 437] on div at bounding box center [118, 439] width 23 height 23
click at [120, 253] on div at bounding box center [118, 260] width 23 height 23
click at [896, 155] on button "Options" at bounding box center [889, 150] width 58 height 19
click at [863, 179] on div "Approve" at bounding box center [863, 180] width 90 height 17
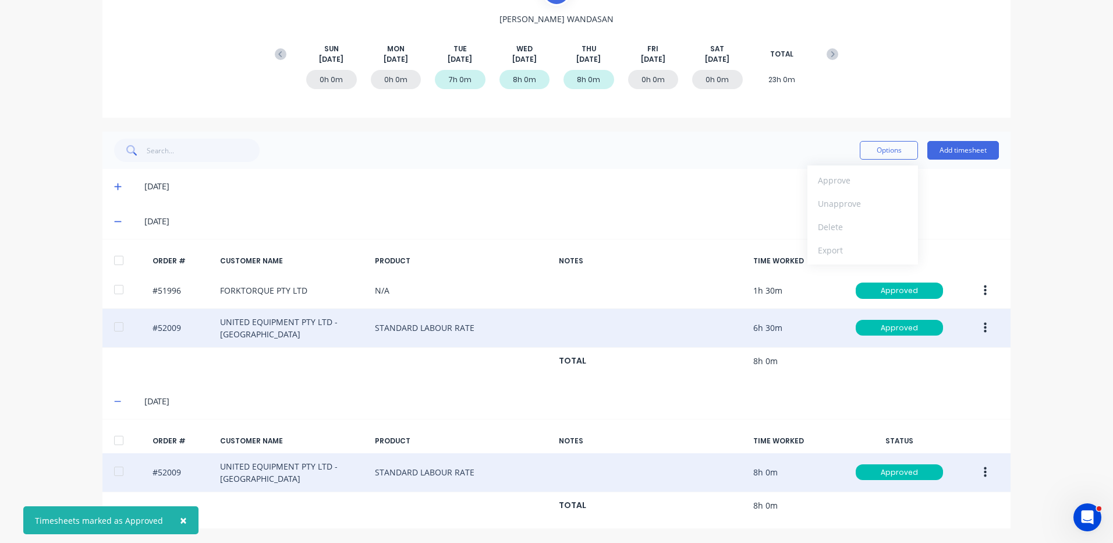
scroll to position [0, 0]
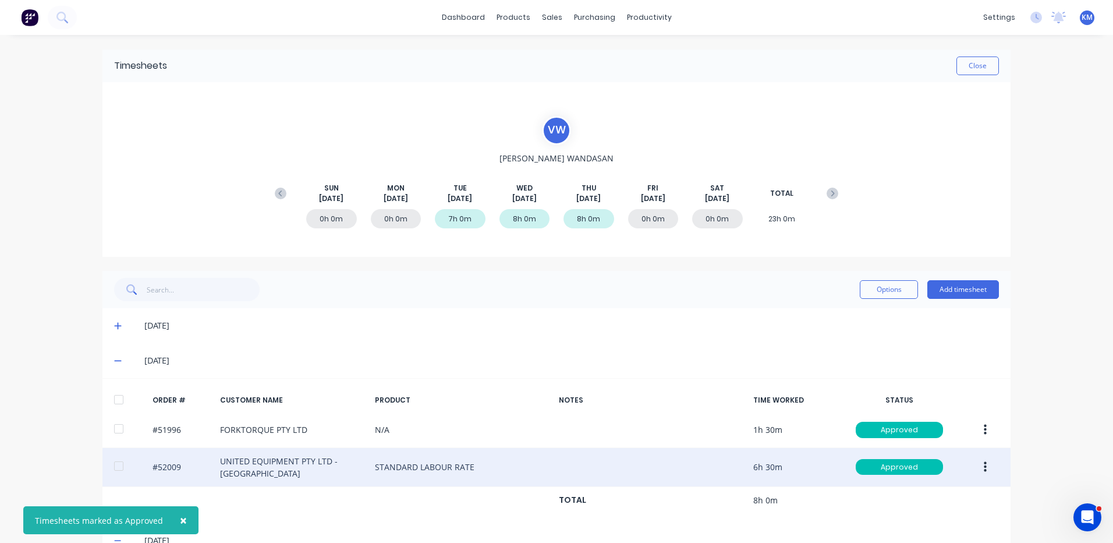
click at [976, 54] on div "Timesheets Close" at bounding box center [556, 65] width 908 height 33
click at [983, 60] on button "Close" at bounding box center [977, 65] width 42 height 19
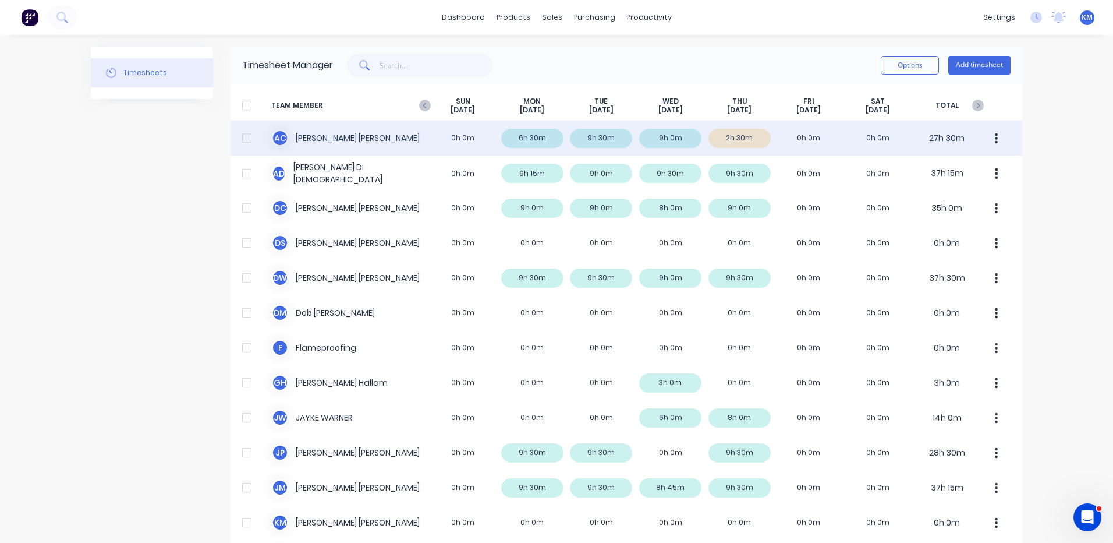
click at [760, 146] on div "A C [PERSON_NAME] 0h 0m 6h 30m 9h 30m 9h 0m 2h 30m 0h 0m 0h 0m 27h 30m" at bounding box center [627, 137] width 792 height 35
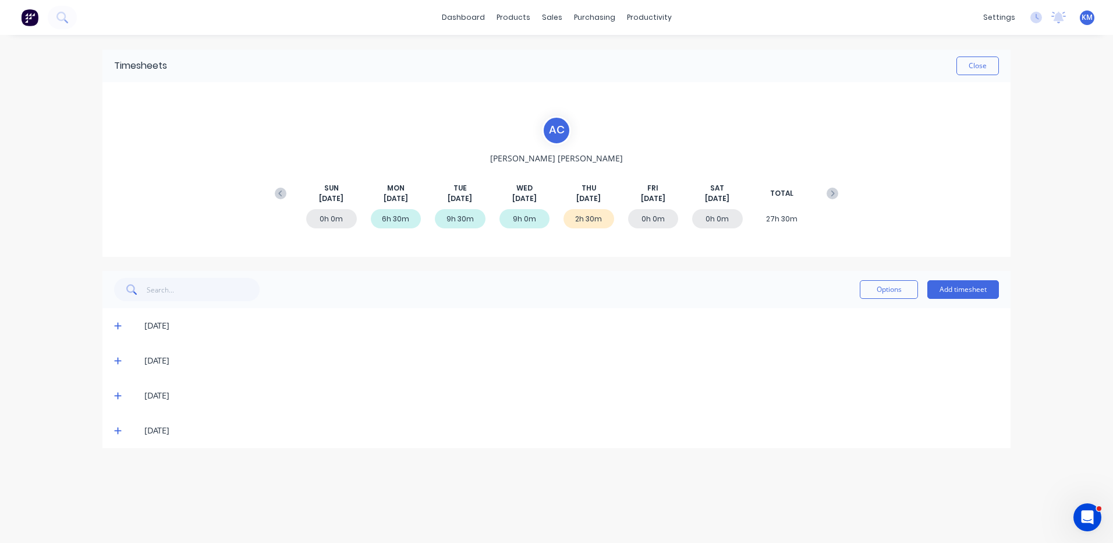
click at [122, 428] on span at bounding box center [120, 430] width 12 height 12
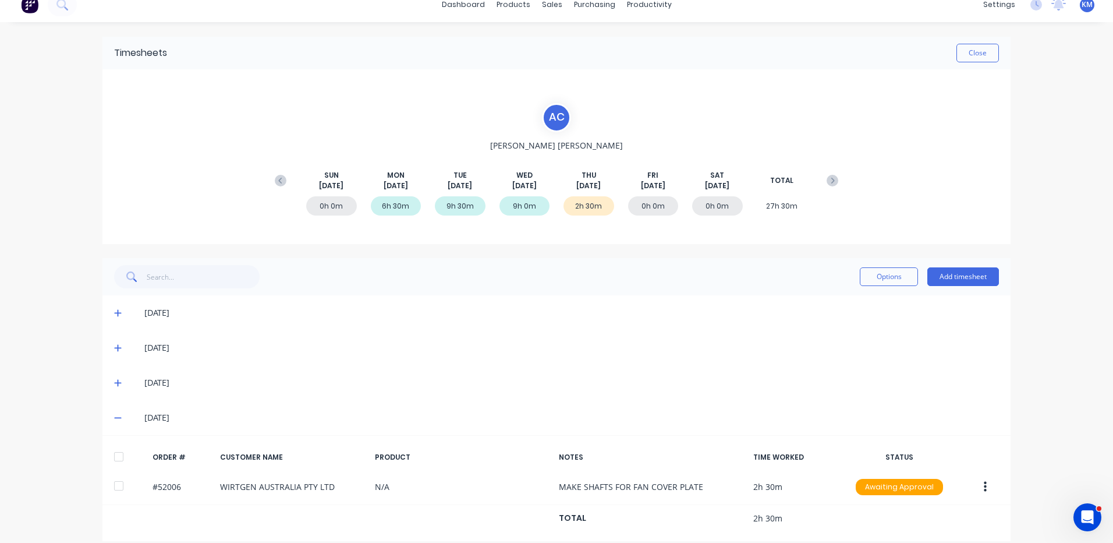
scroll to position [26, 0]
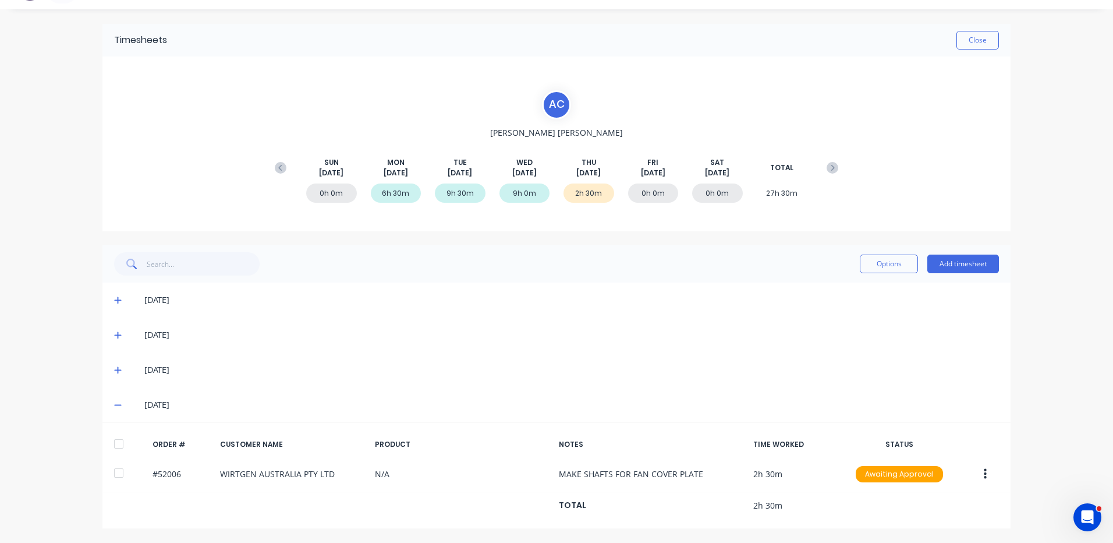
click at [119, 439] on div at bounding box center [118, 443] width 23 height 23
click at [905, 258] on button "Options" at bounding box center [889, 263] width 58 height 19
click at [890, 291] on div "Approve" at bounding box center [863, 293] width 90 height 17
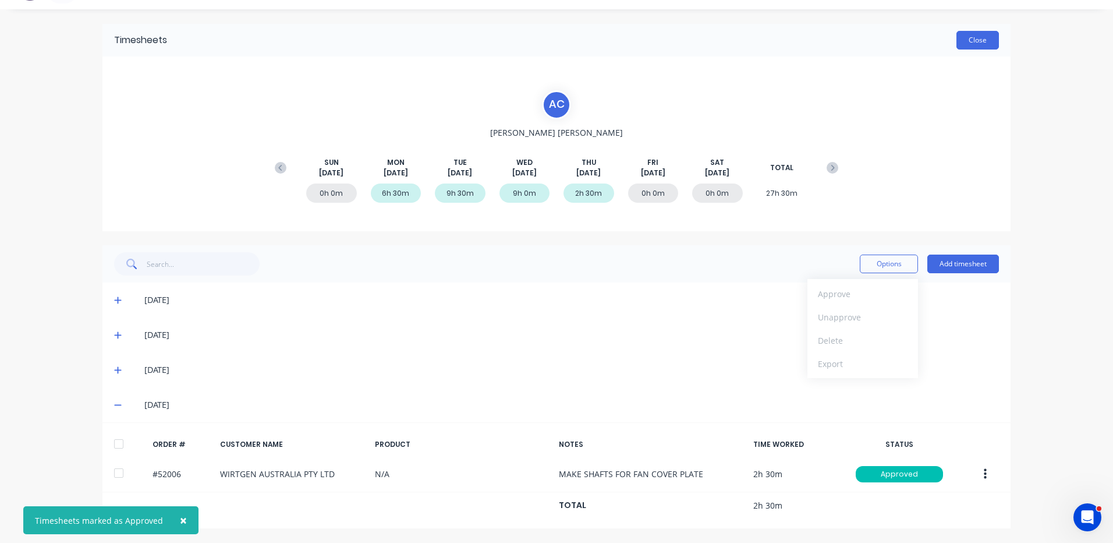
click at [968, 44] on button "Close" at bounding box center [977, 40] width 42 height 19
